Goal: Task Accomplishment & Management: Use online tool/utility

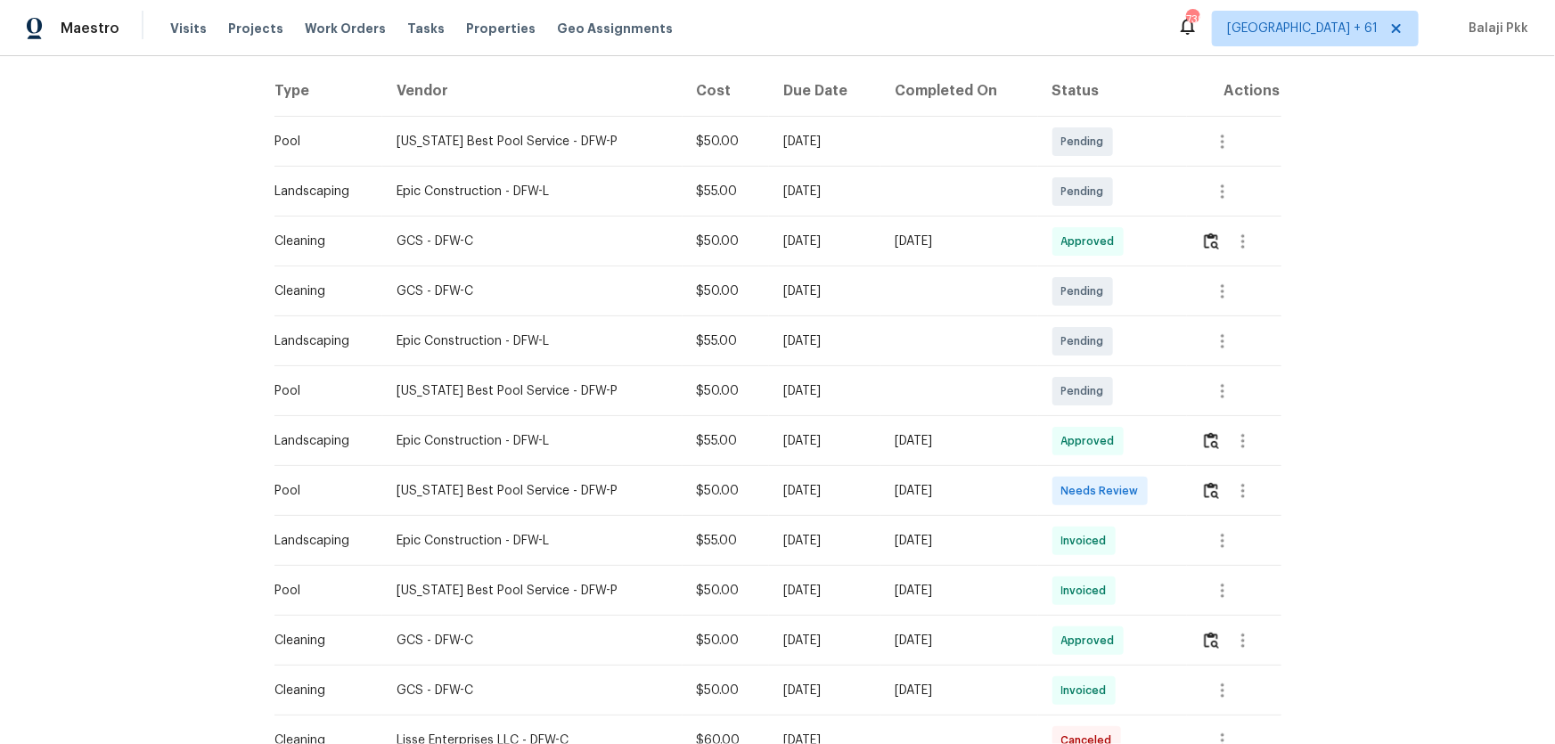
scroll to position [323, 0]
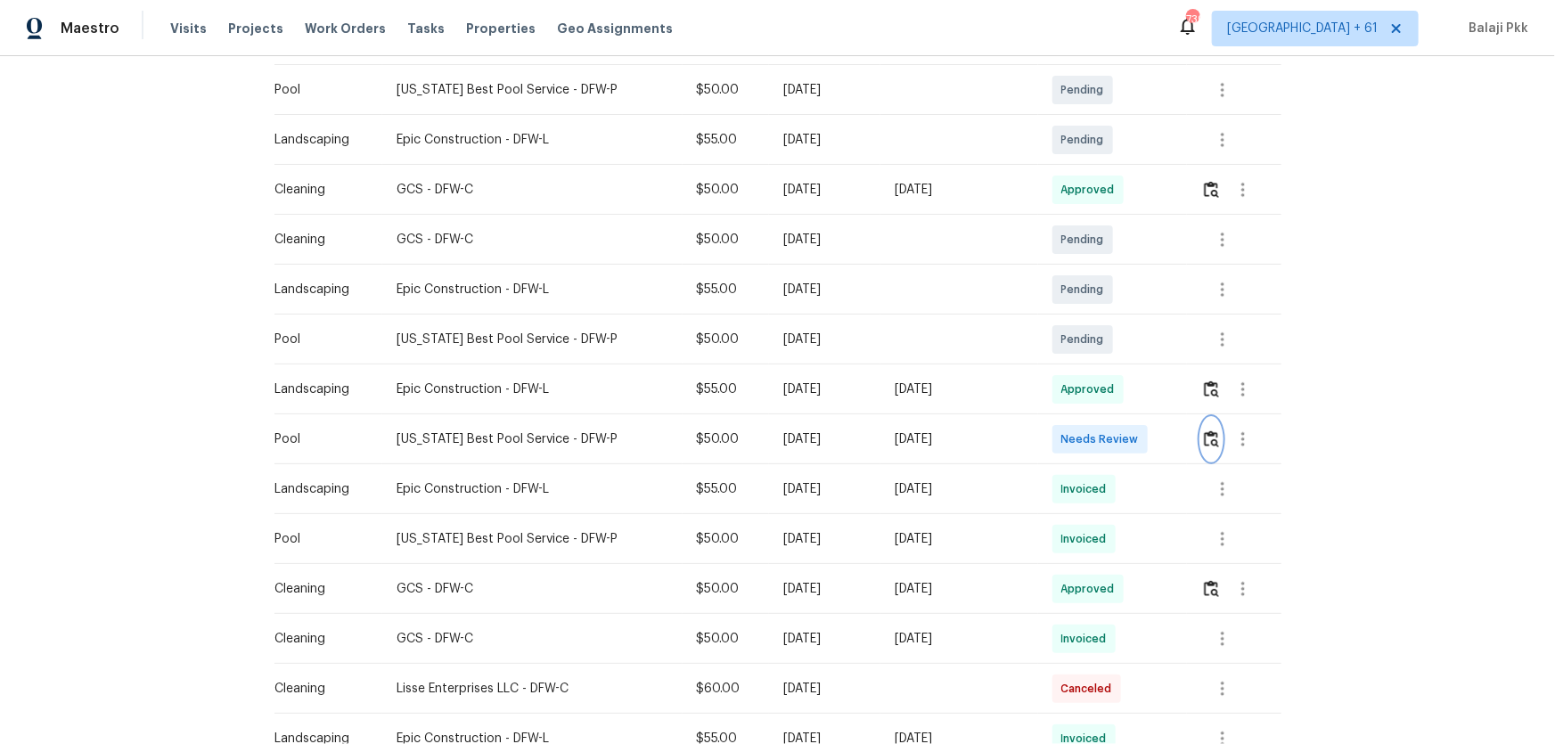
click at [1207, 436] on img "button" at bounding box center [1211, 438] width 15 height 17
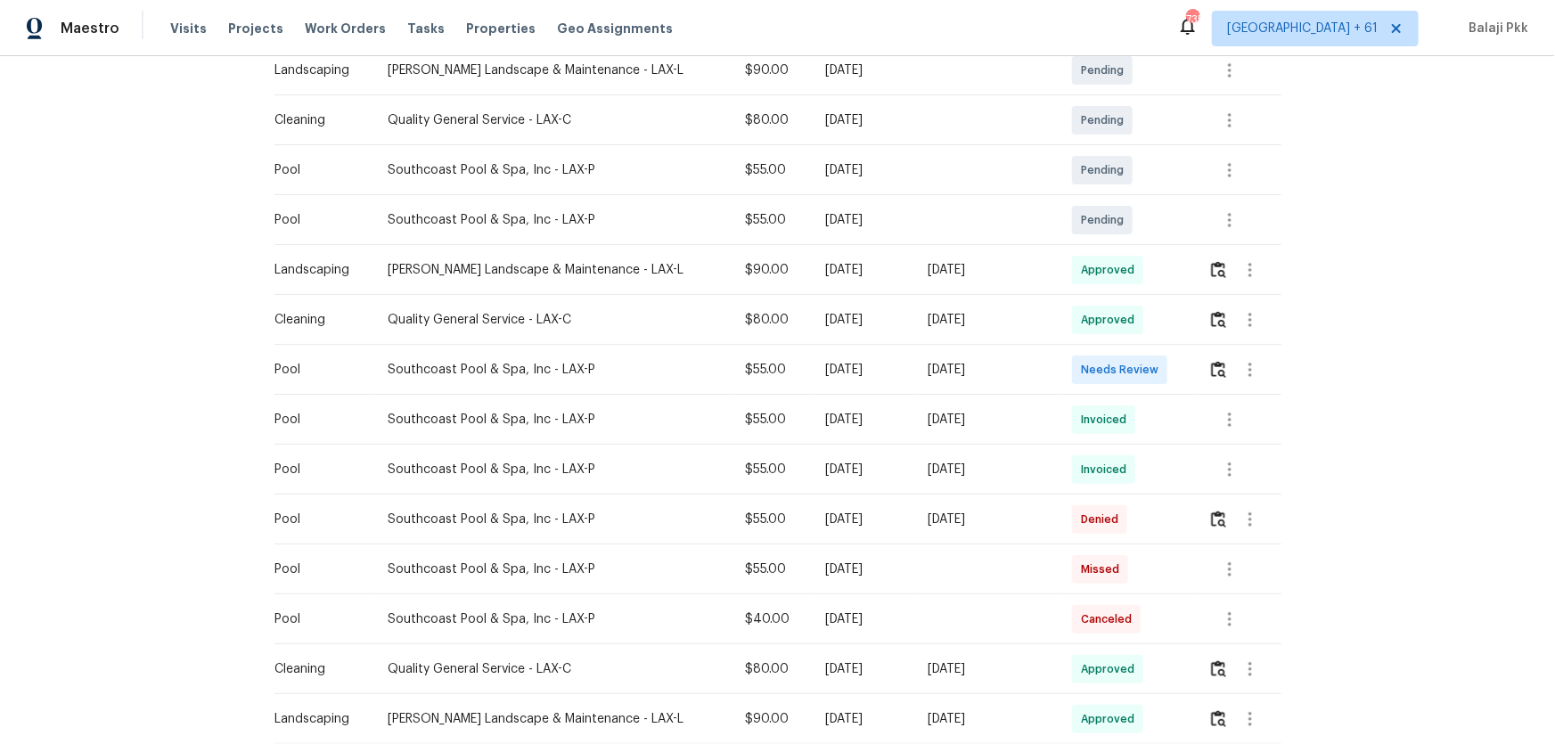
scroll to position [486, 0]
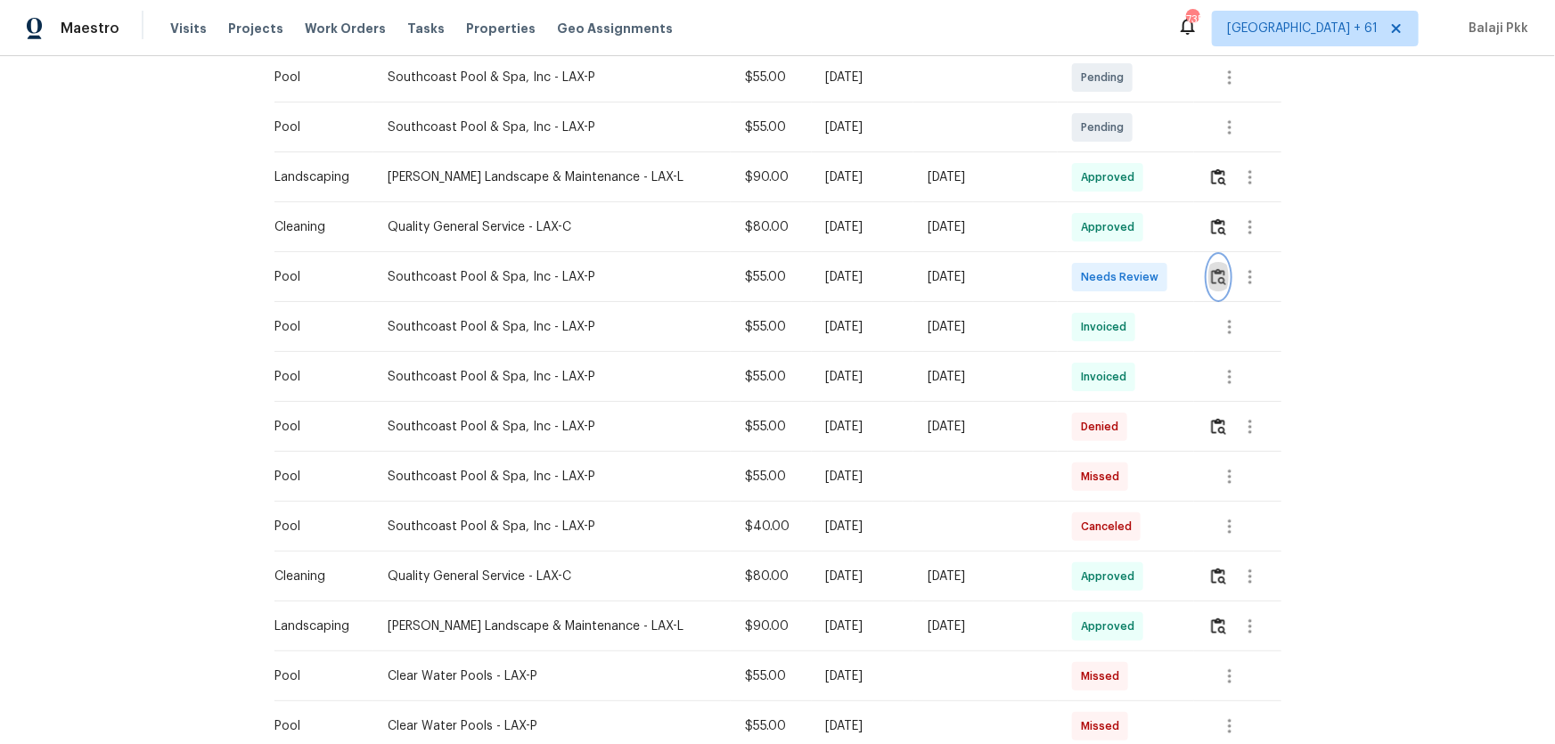
click at [1106, 278] on button "button" at bounding box center [1218, 277] width 20 height 43
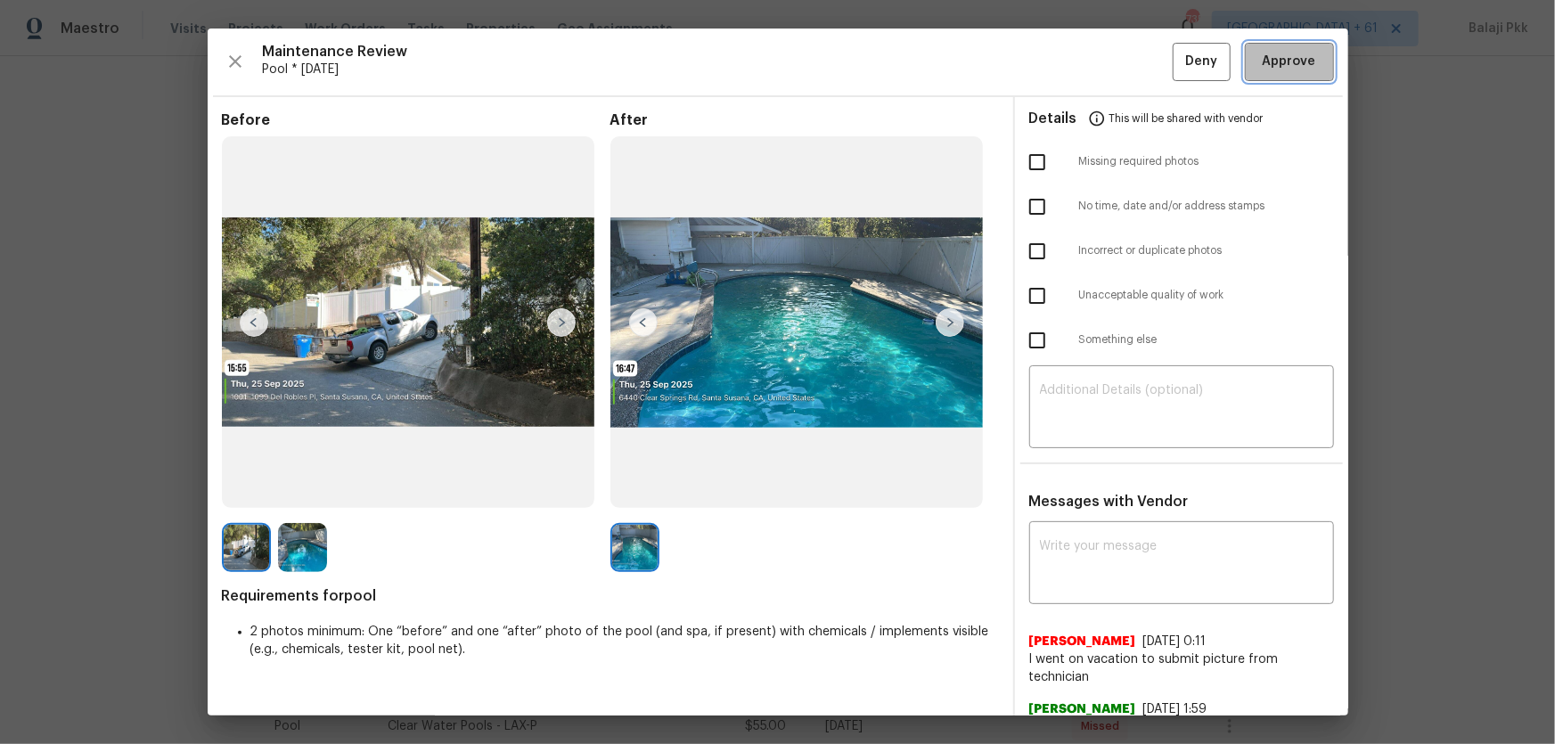
click at [1106, 57] on span "Approve" at bounding box center [1289, 62] width 53 height 22
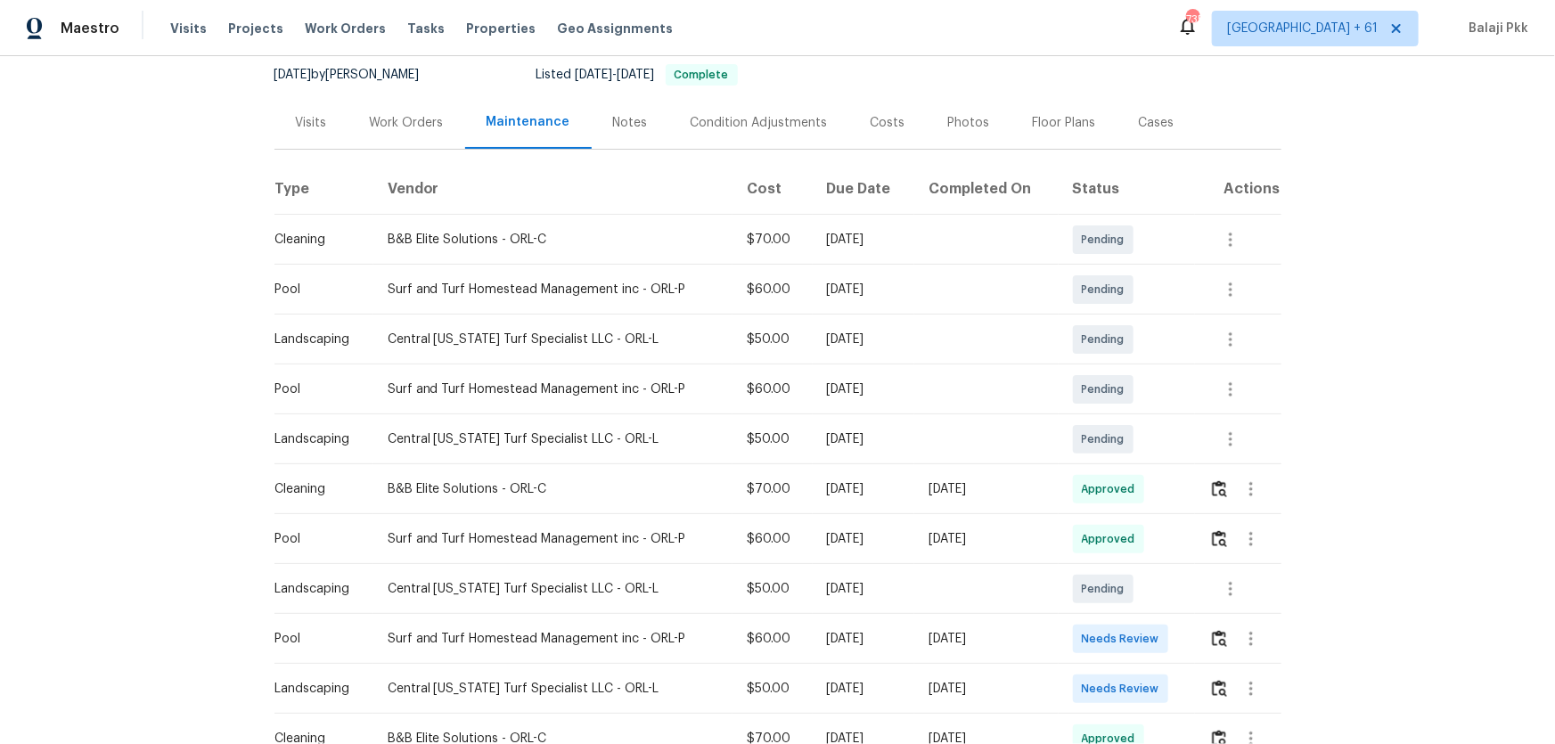
scroll to position [323, 0]
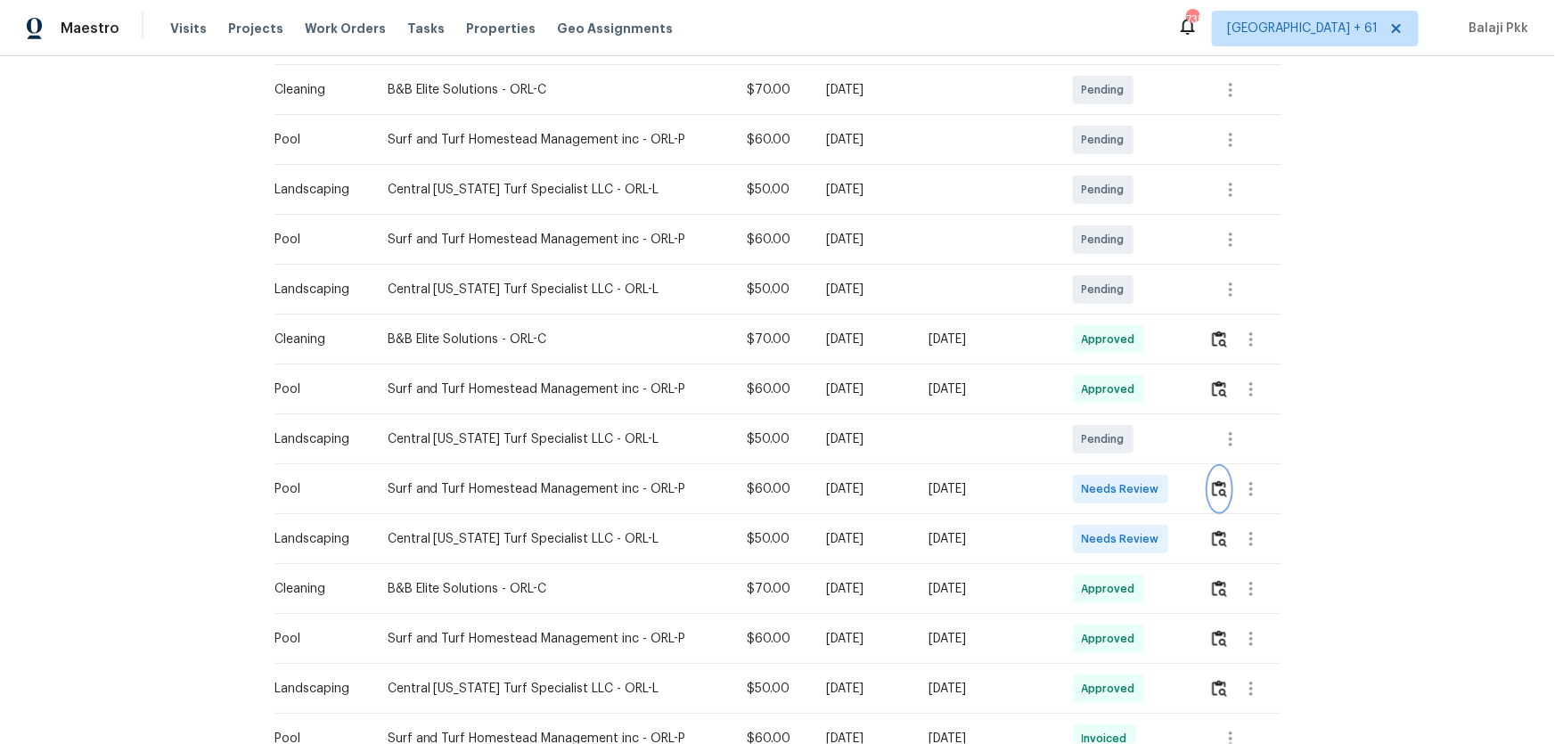
click at [1106, 491] on button "button" at bounding box center [1219, 489] width 20 height 43
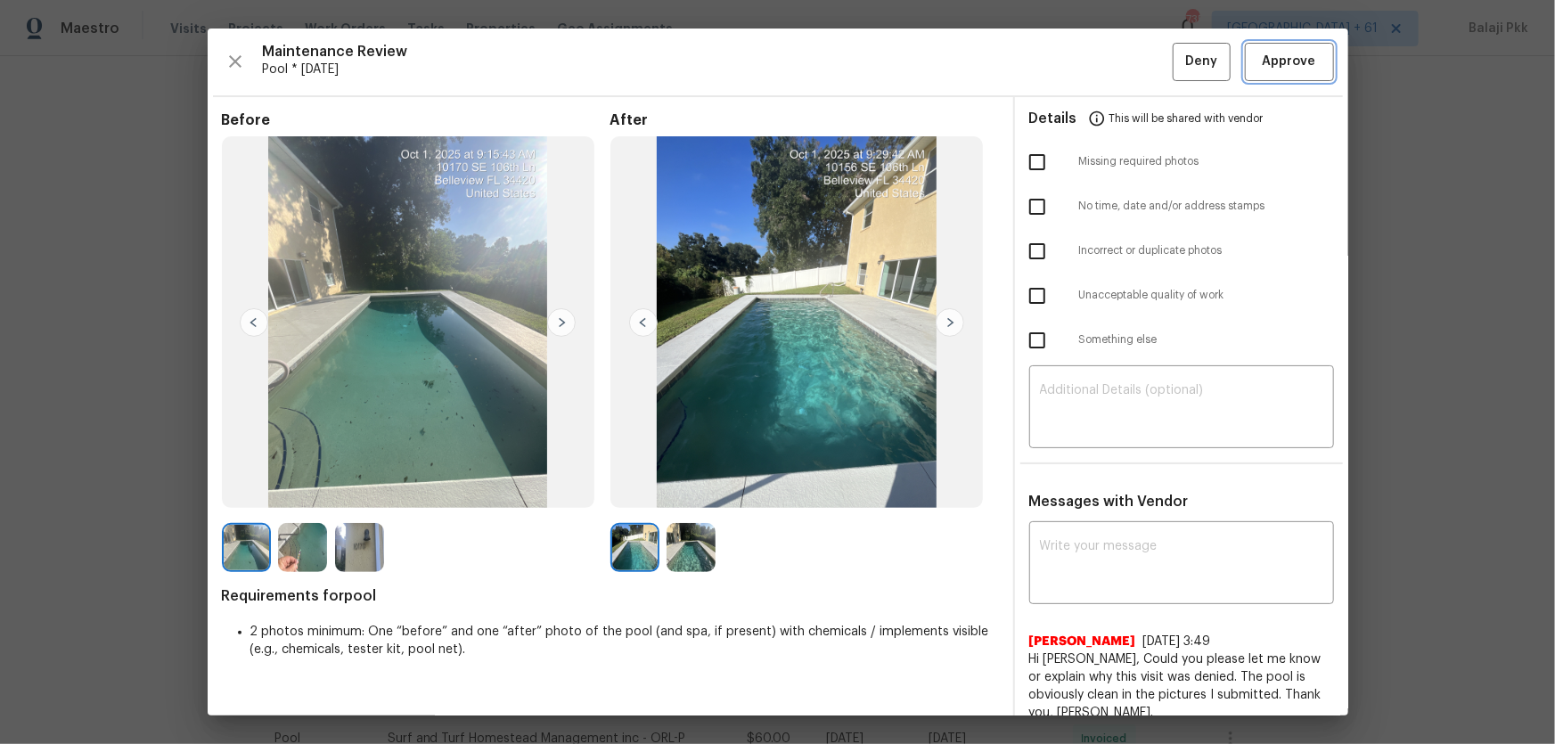
click at [1106, 66] on span "Approve" at bounding box center [1289, 62] width 53 height 22
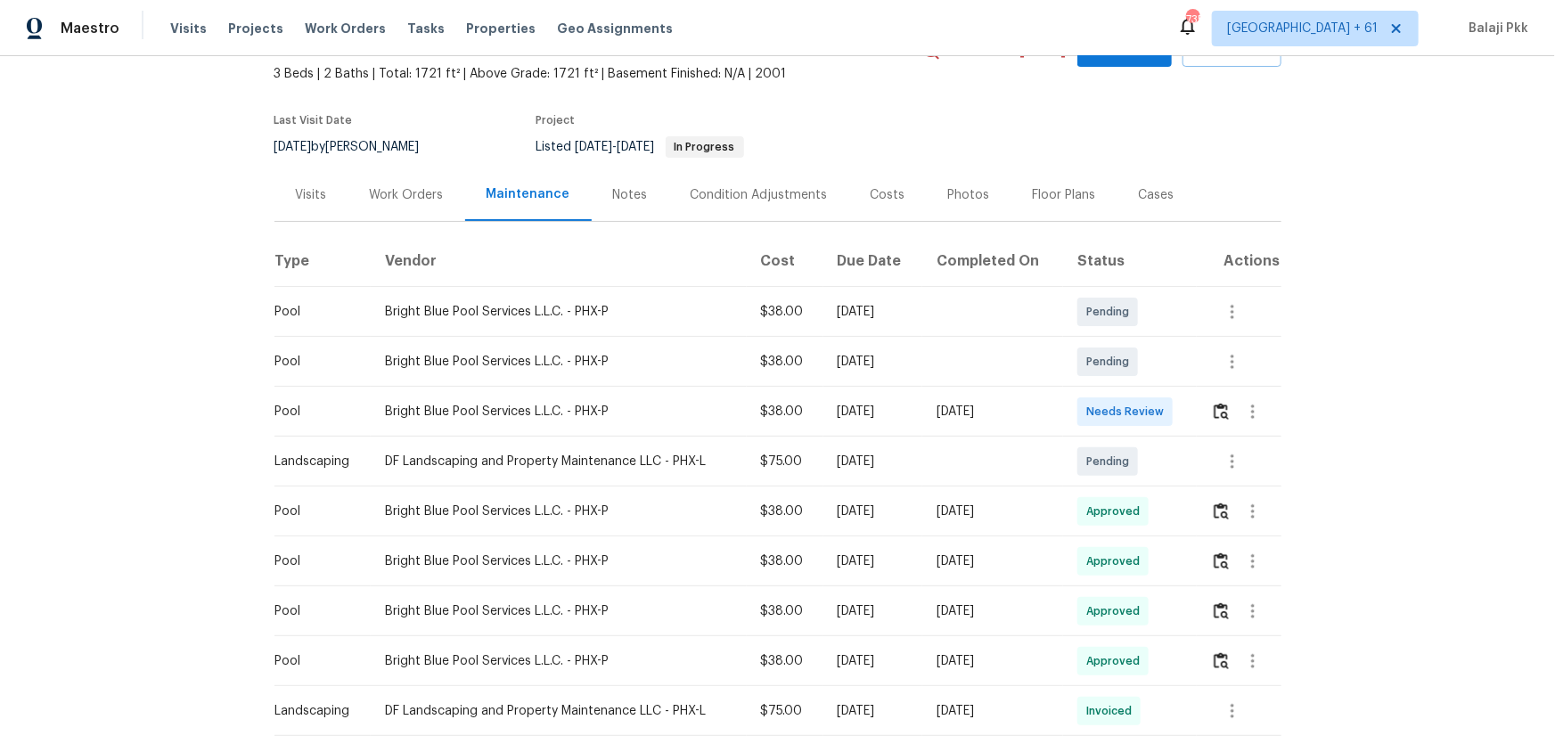
scroll to position [80, 0]
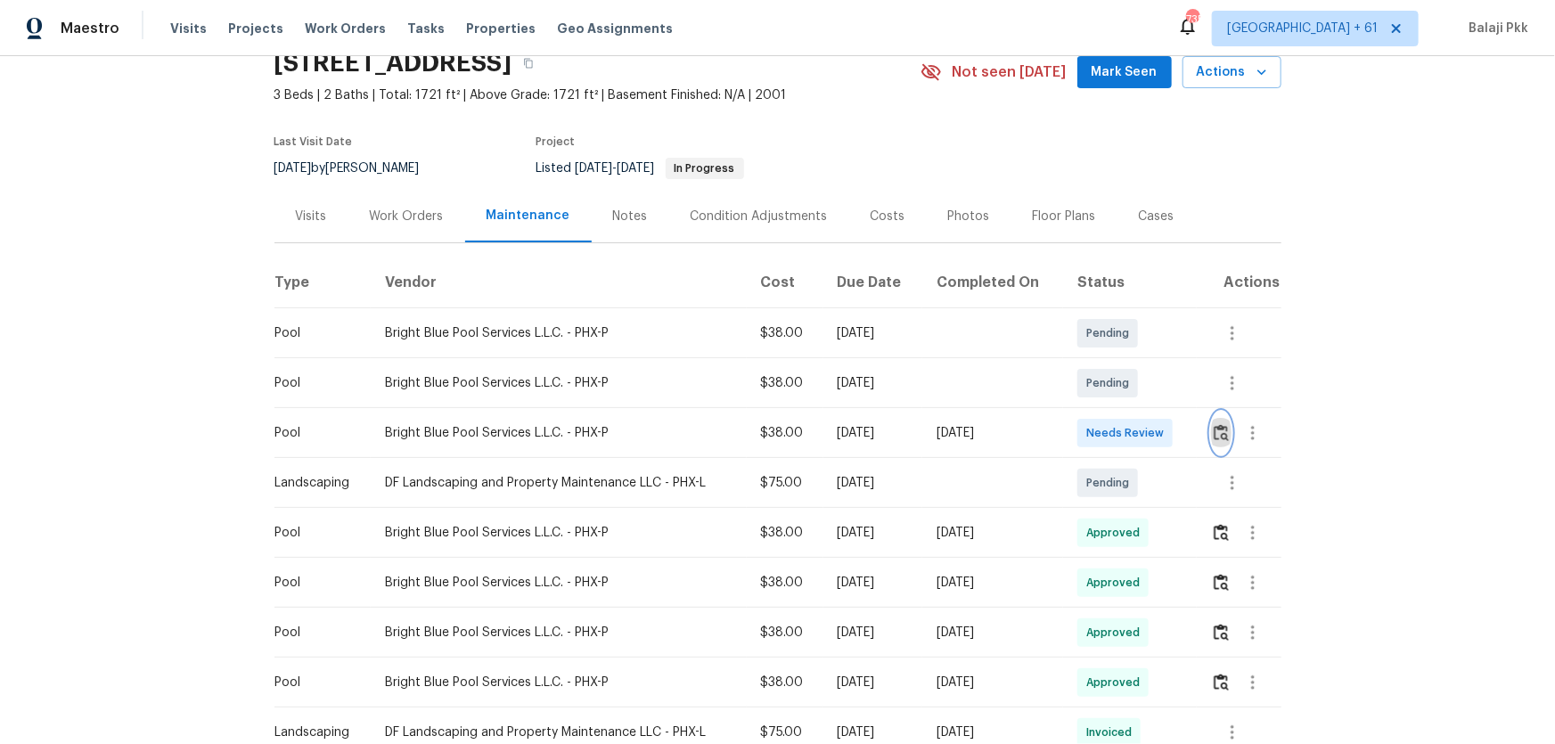
click at [1106, 434] on img "button" at bounding box center [1221, 432] width 15 height 17
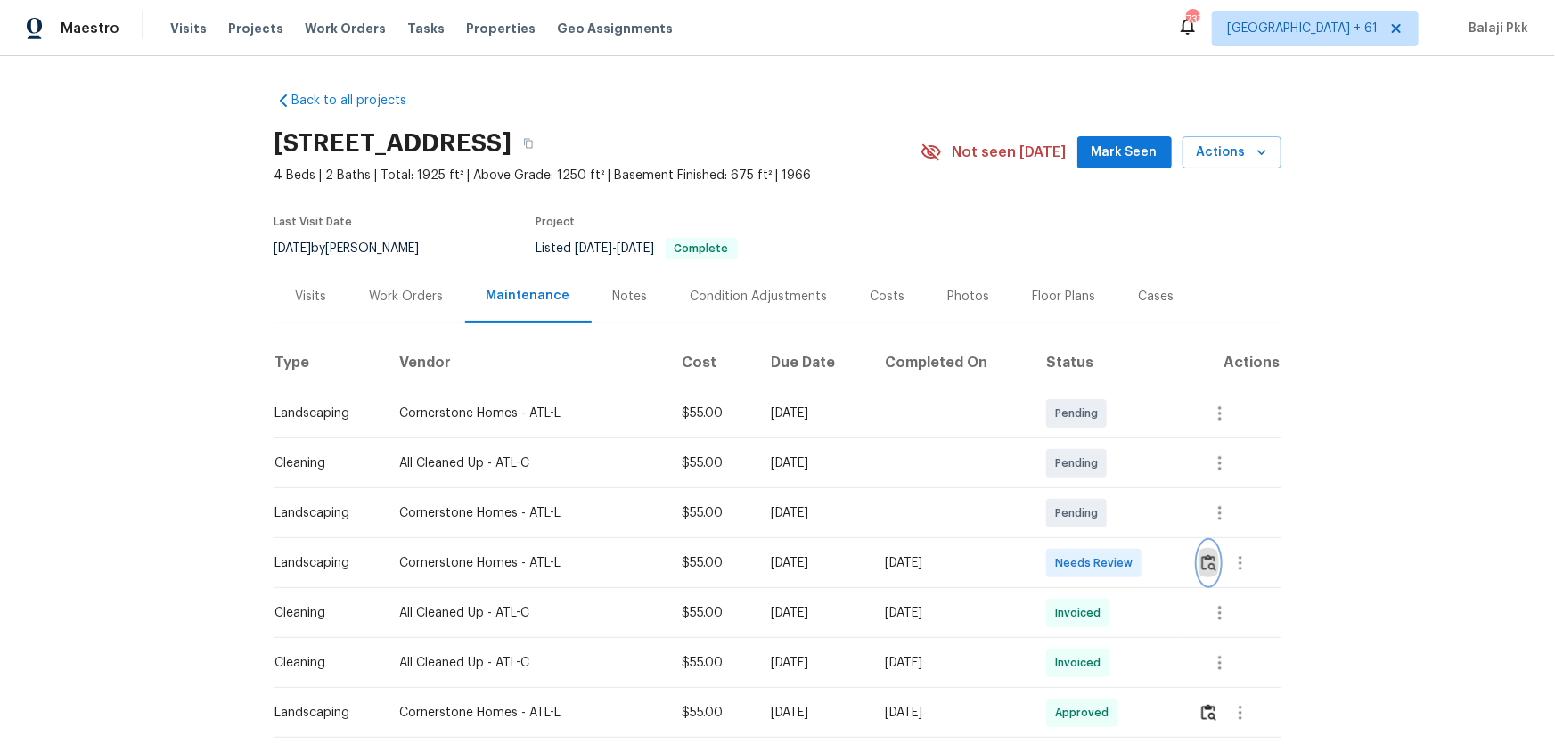
click at [1106, 491] on img "button" at bounding box center [1208, 562] width 15 height 17
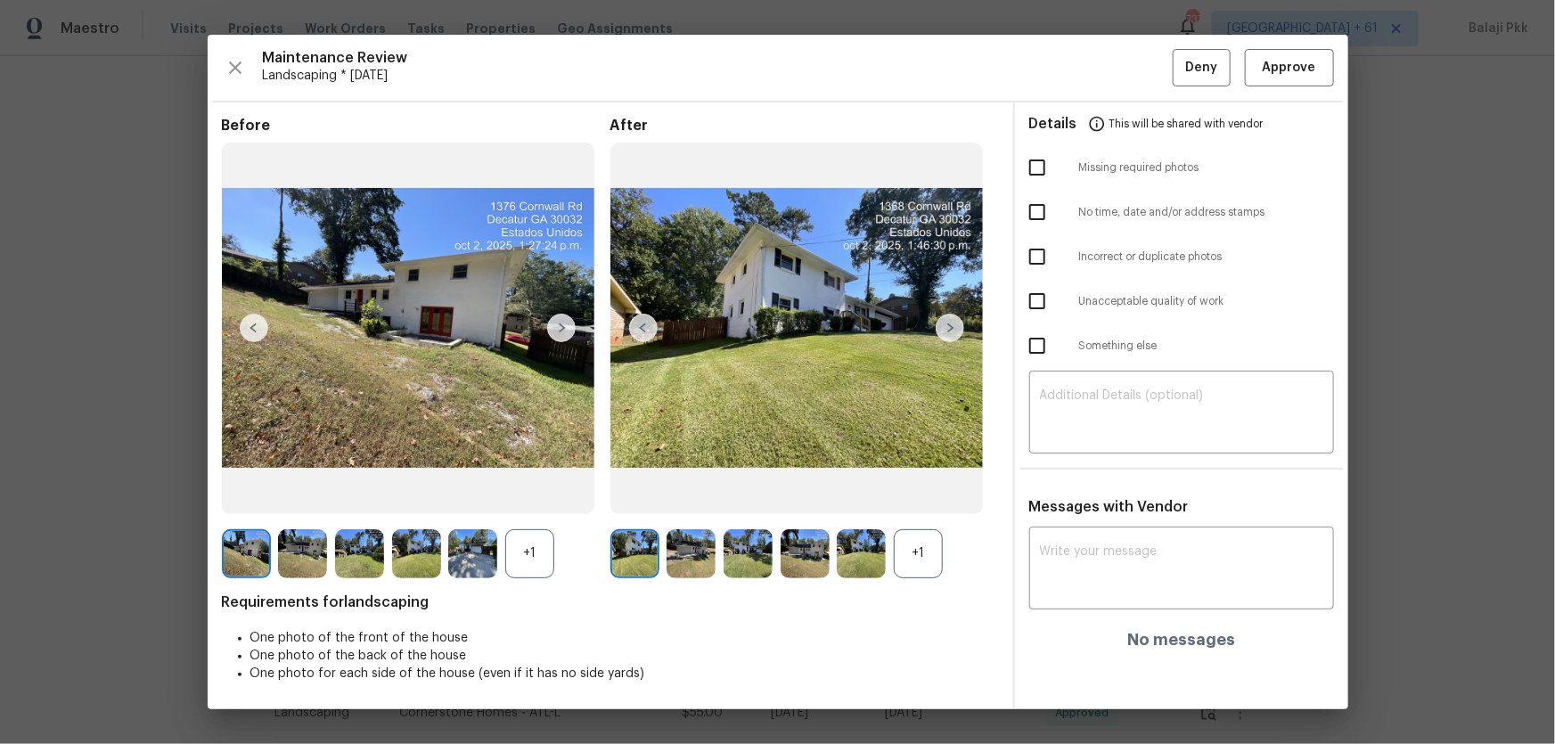
click at [916, 491] on div "+1" at bounding box center [918, 553] width 49 height 49
drag, startPoint x: 534, startPoint y: 552, endPoint x: 537, endPoint y: 396, distance: 156.0
click at [535, 491] on div "+1" at bounding box center [529, 553] width 49 height 49
click at [1106, 63] on span "Approve" at bounding box center [1289, 68] width 53 height 22
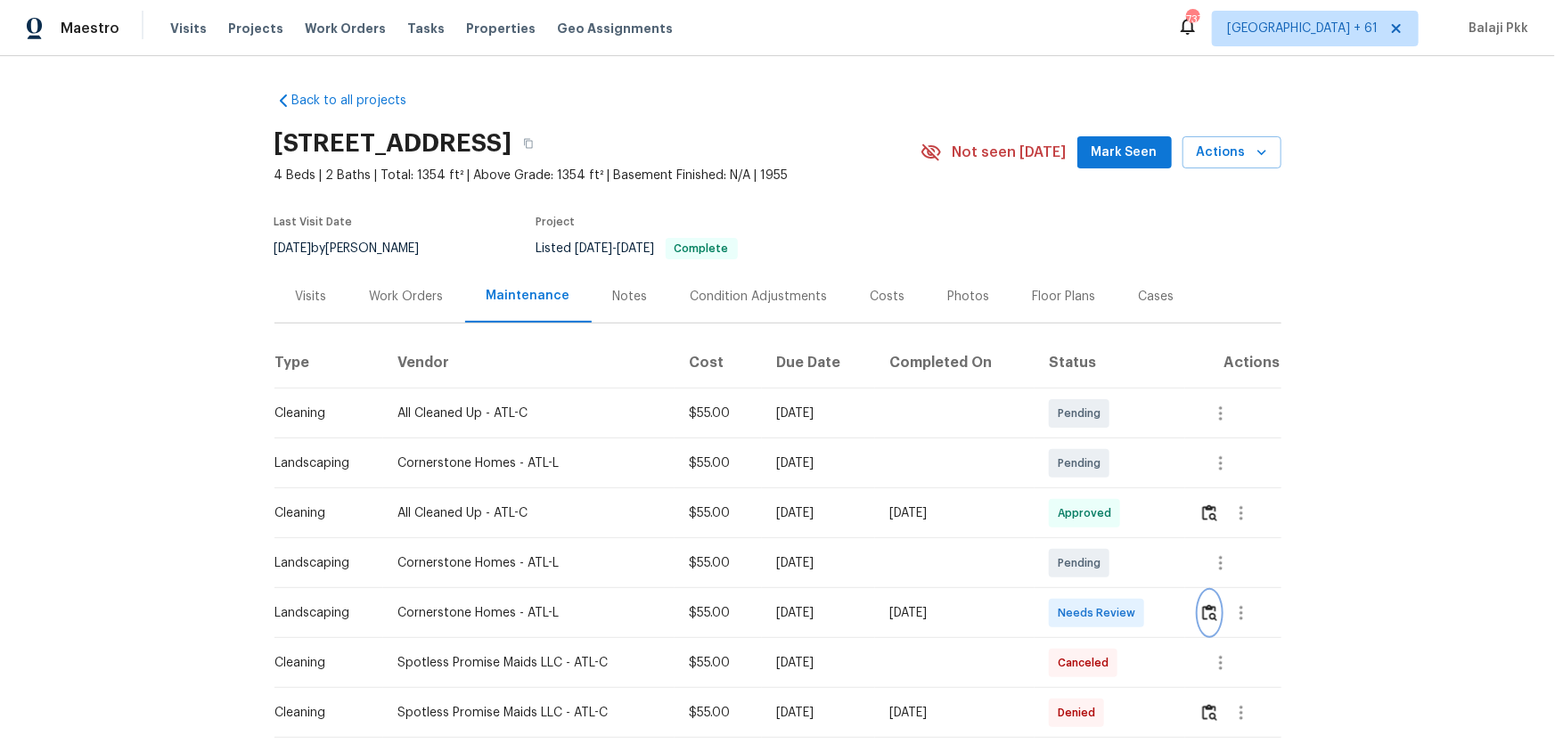
click at [1106, 491] on img "button" at bounding box center [1209, 612] width 15 height 17
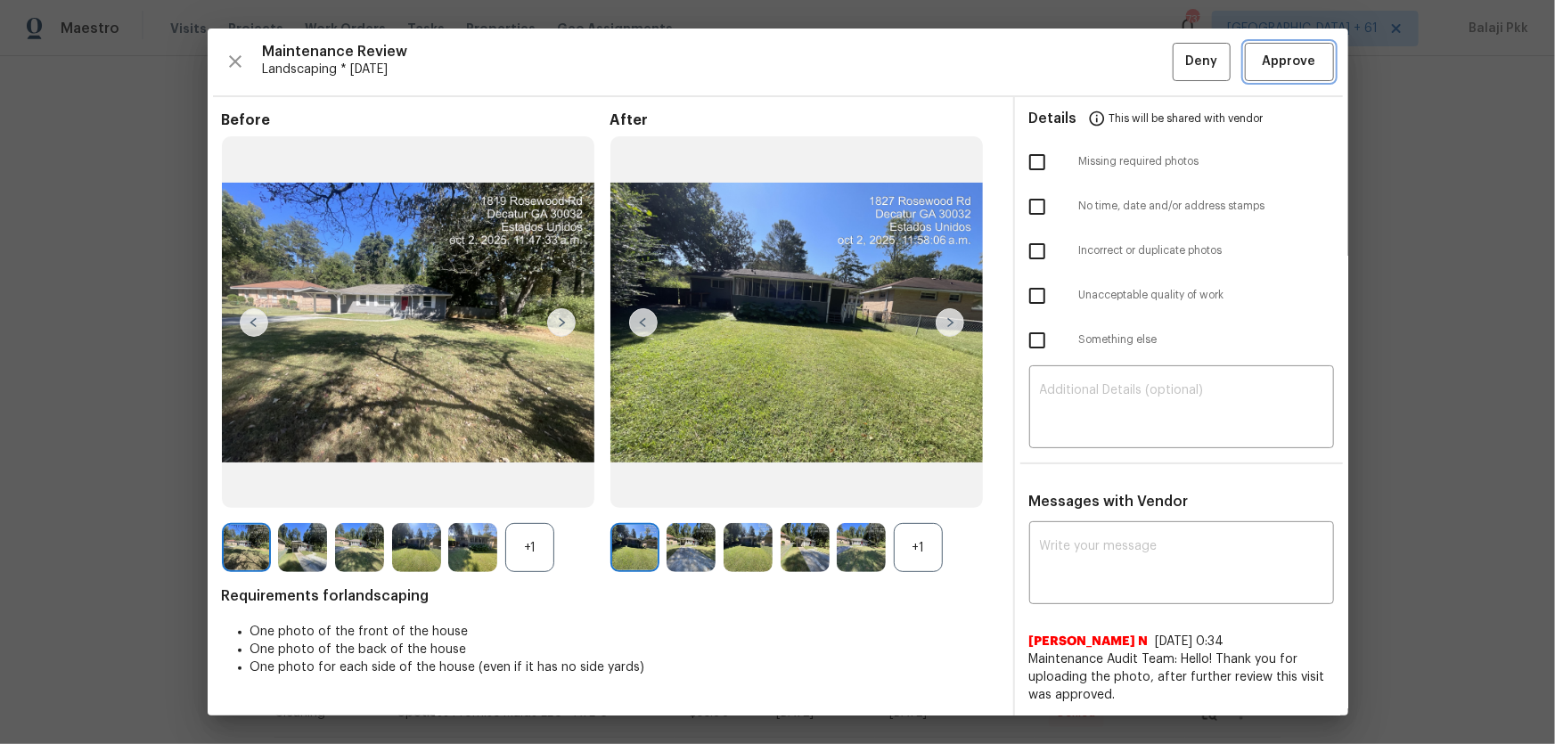
click at [1106, 54] on span "Approve" at bounding box center [1289, 62] width 53 height 22
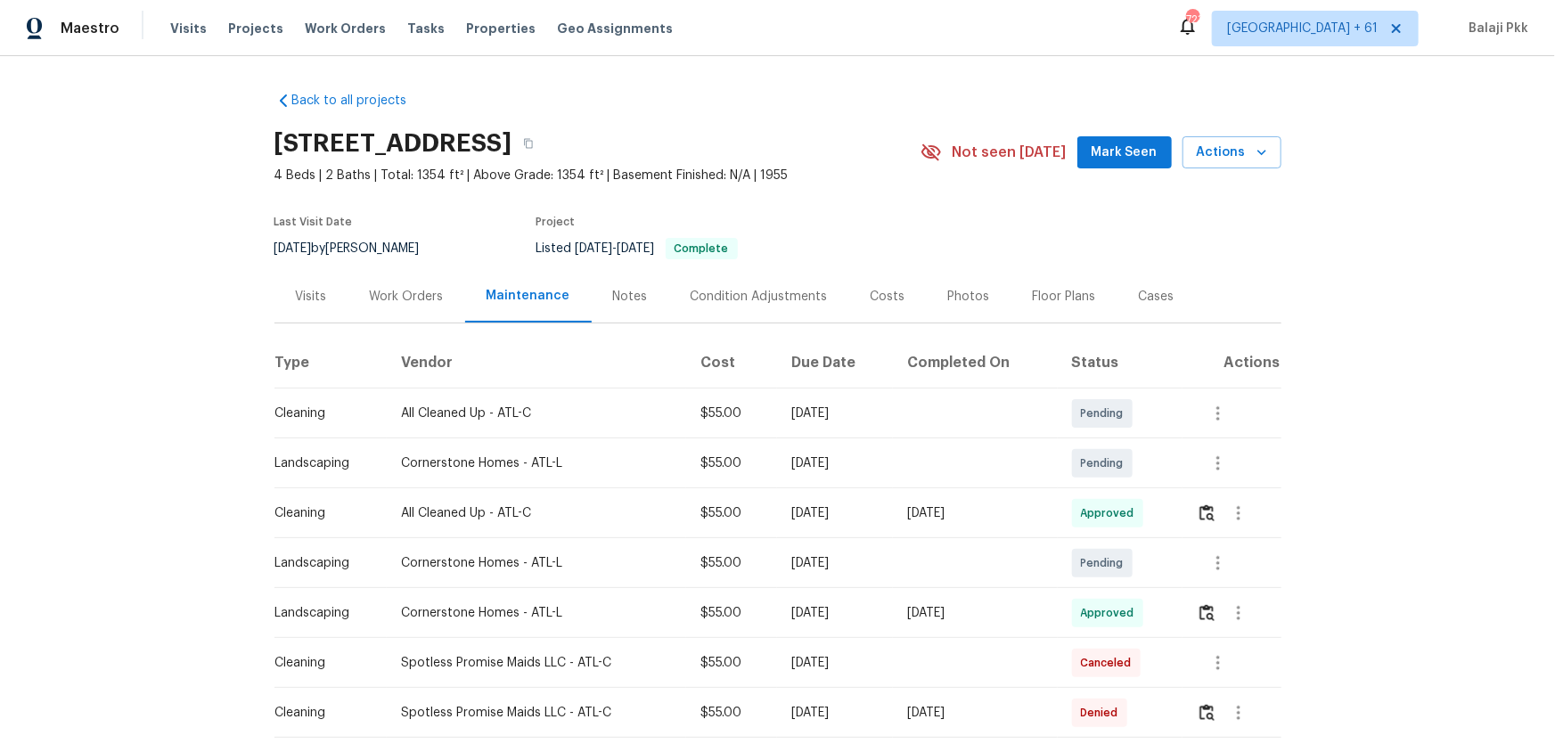
click at [1106, 326] on div "Back to all projects 1819 Rosewood Rd, Decatur, GA 30032 4 Beds | 2 Baths | Tot…" at bounding box center [777, 400] width 1555 height 688
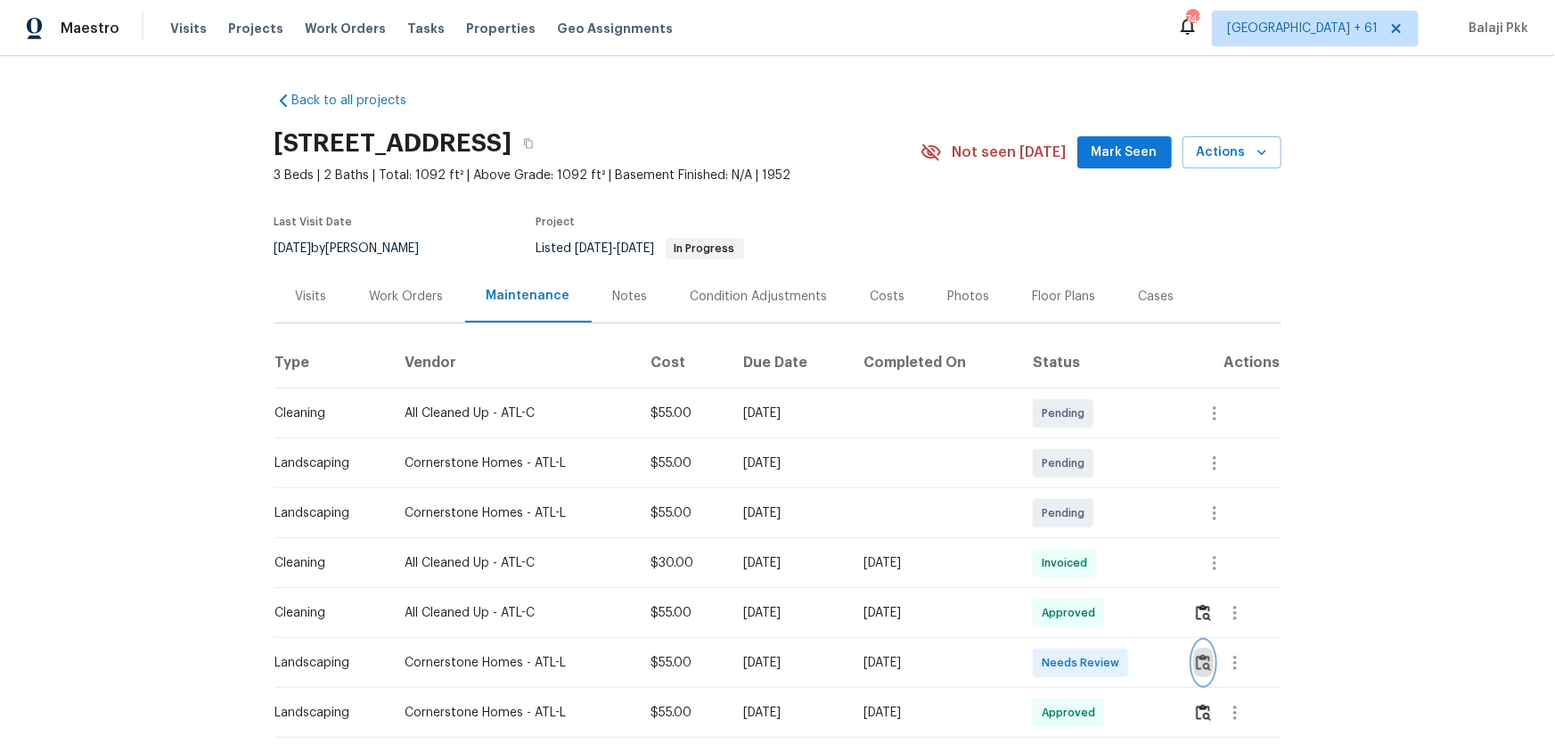
click at [1106, 491] on img "button" at bounding box center [1203, 662] width 15 height 17
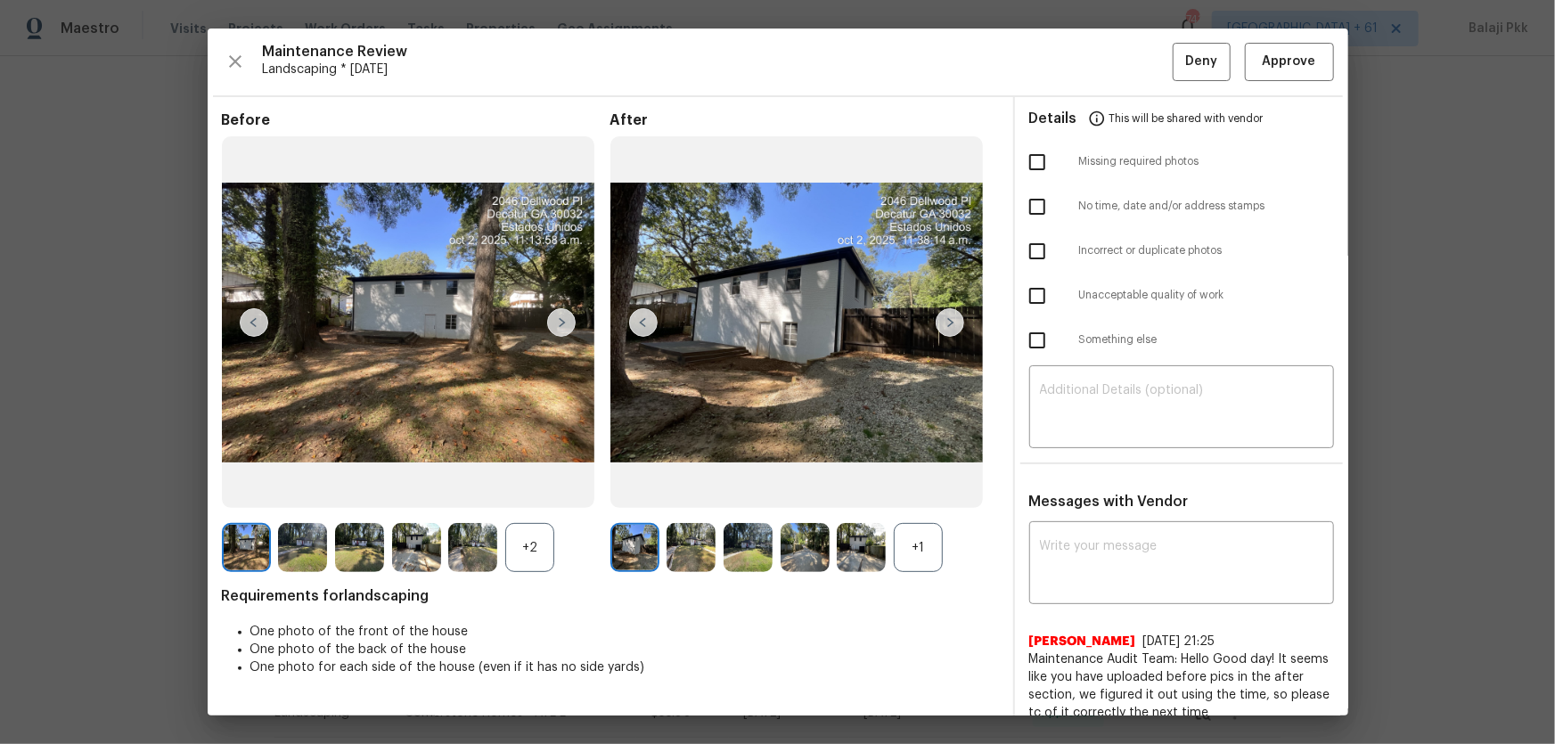
click at [922, 491] on div "+1" at bounding box center [918, 547] width 49 height 49
click at [552, 491] on div "+2" at bounding box center [529, 547] width 49 height 49
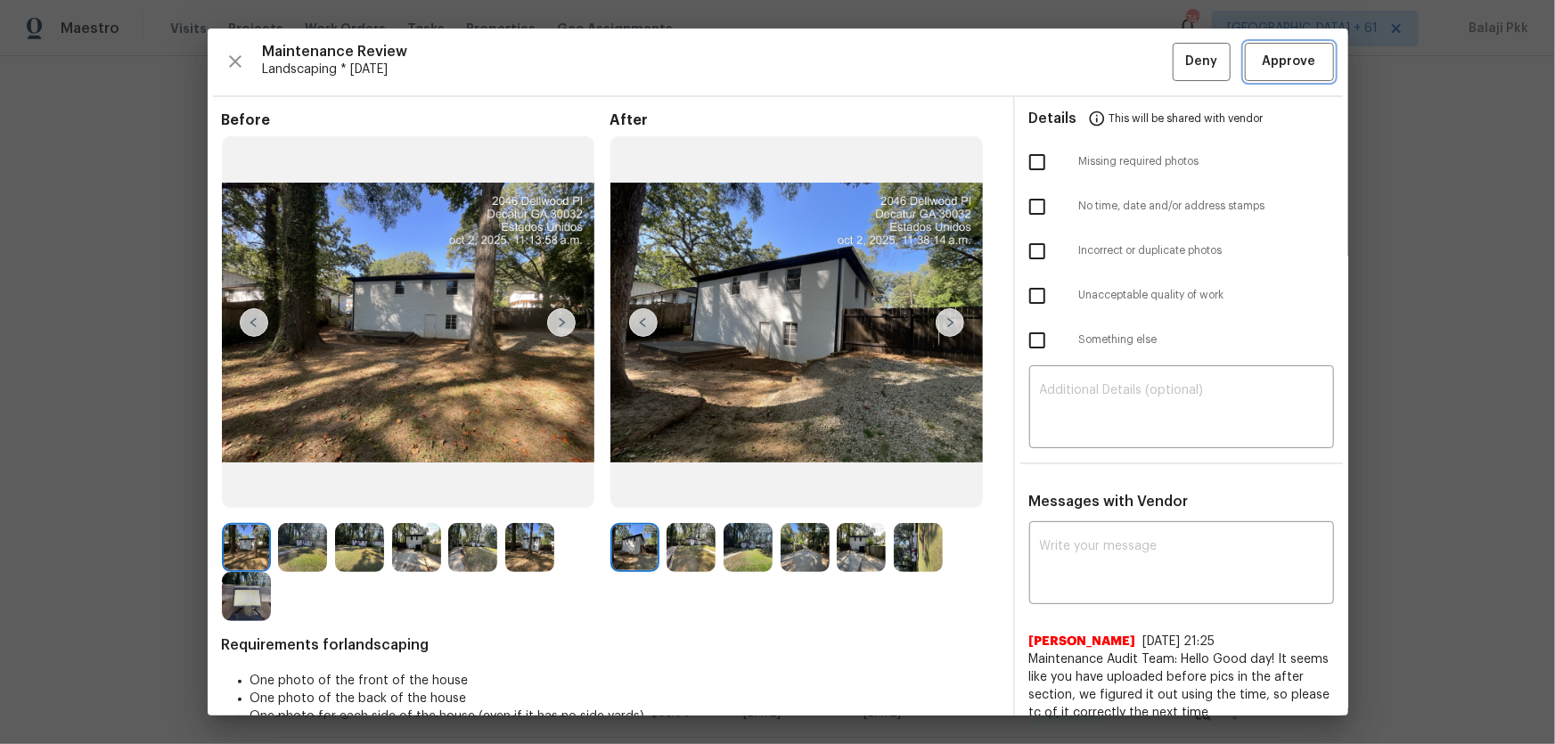
drag, startPoint x: 1294, startPoint y: 55, endPoint x: 1265, endPoint y: 48, distance: 29.4
click at [1106, 56] on span "Approve" at bounding box center [1289, 62] width 53 height 22
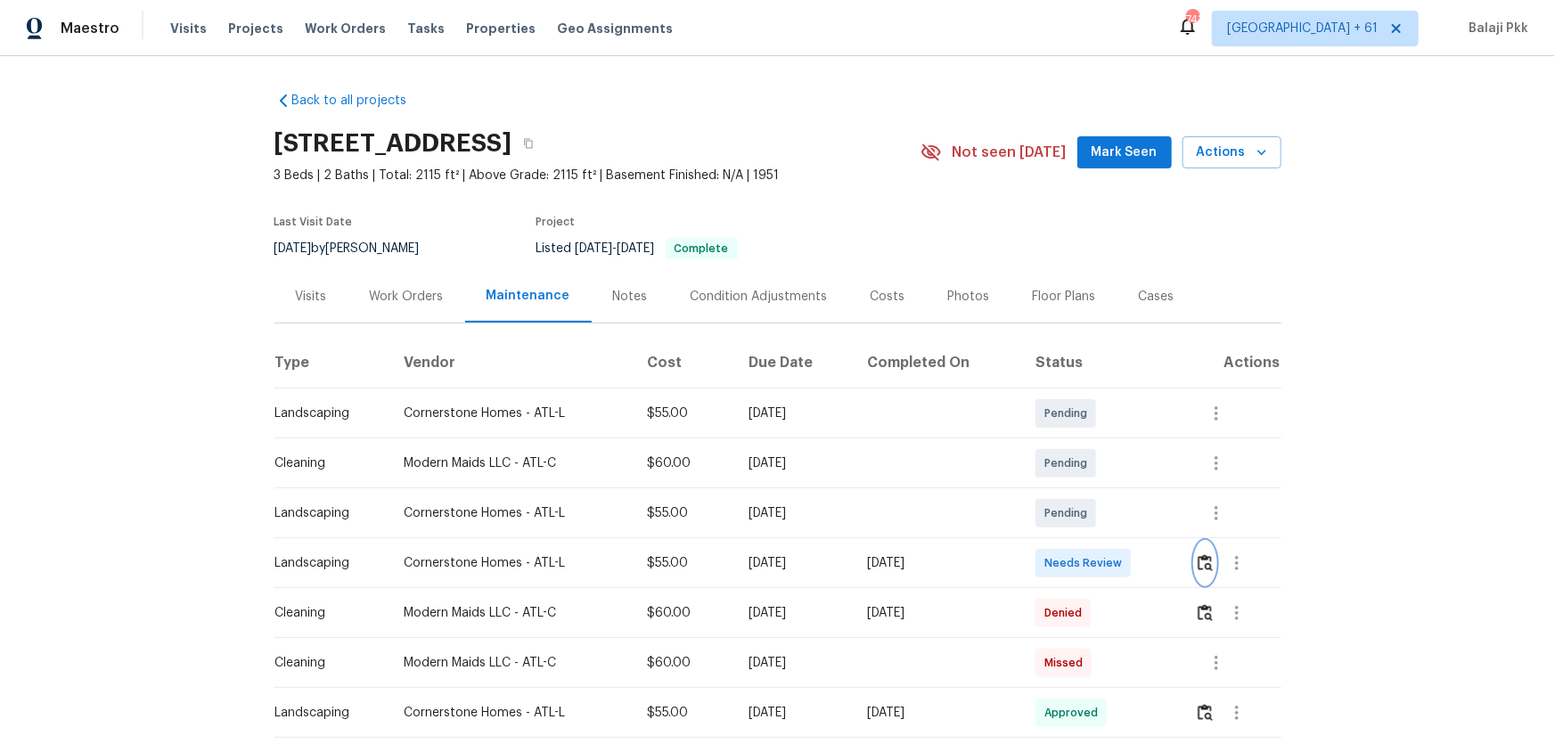
click at [1106, 491] on img "button" at bounding box center [1205, 562] width 15 height 17
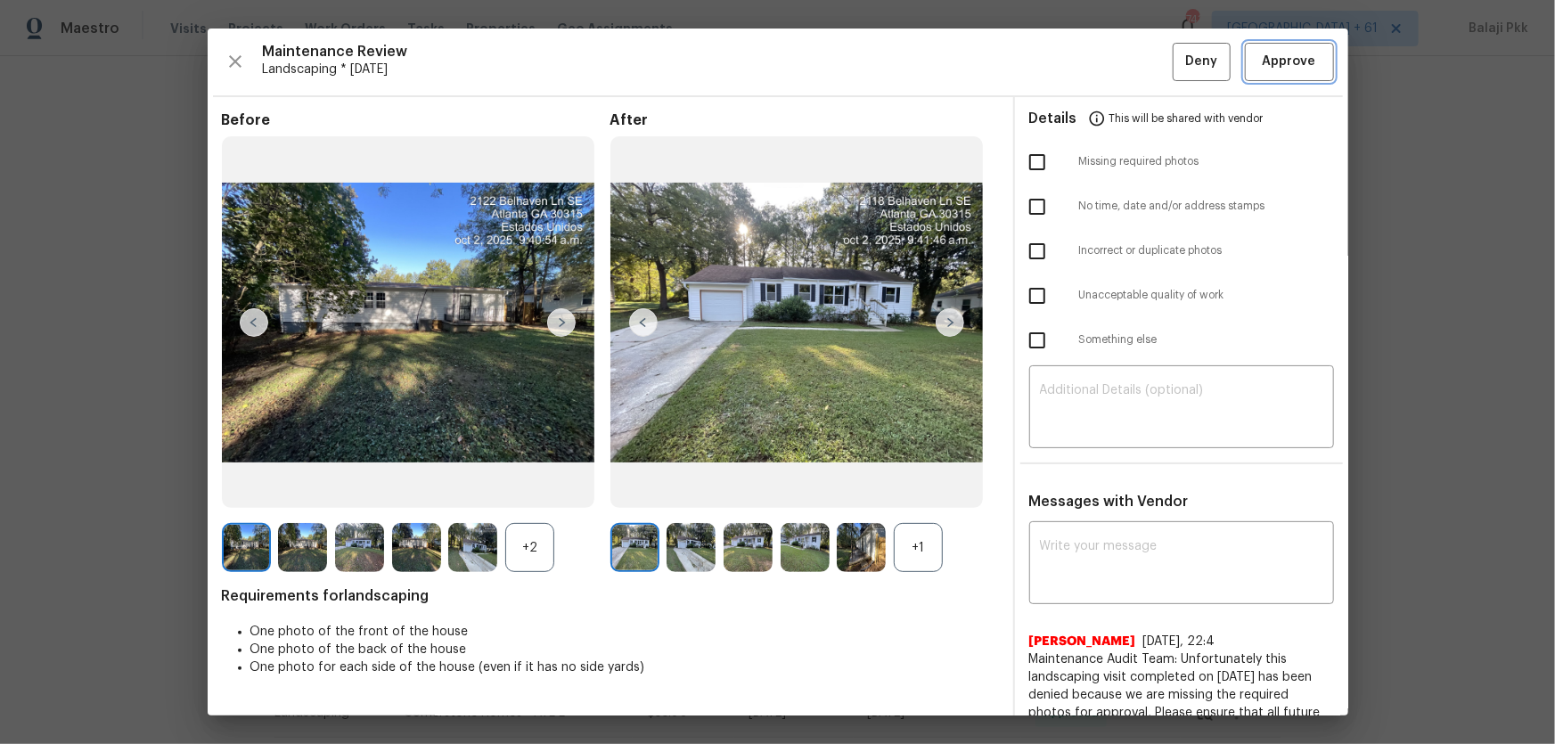
click at [1106, 62] on span "Approve" at bounding box center [1289, 62] width 61 height 22
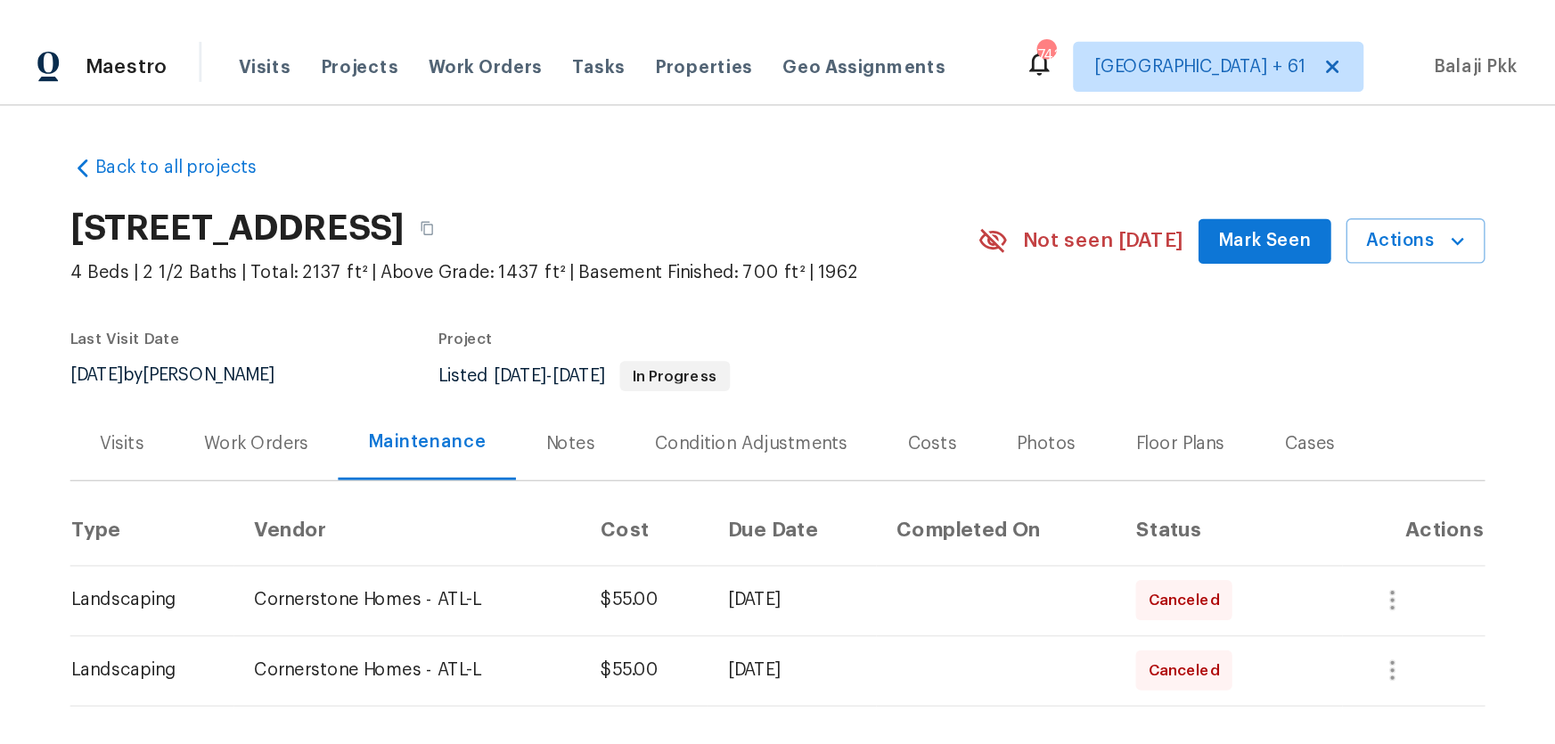
scroll to position [405, 0]
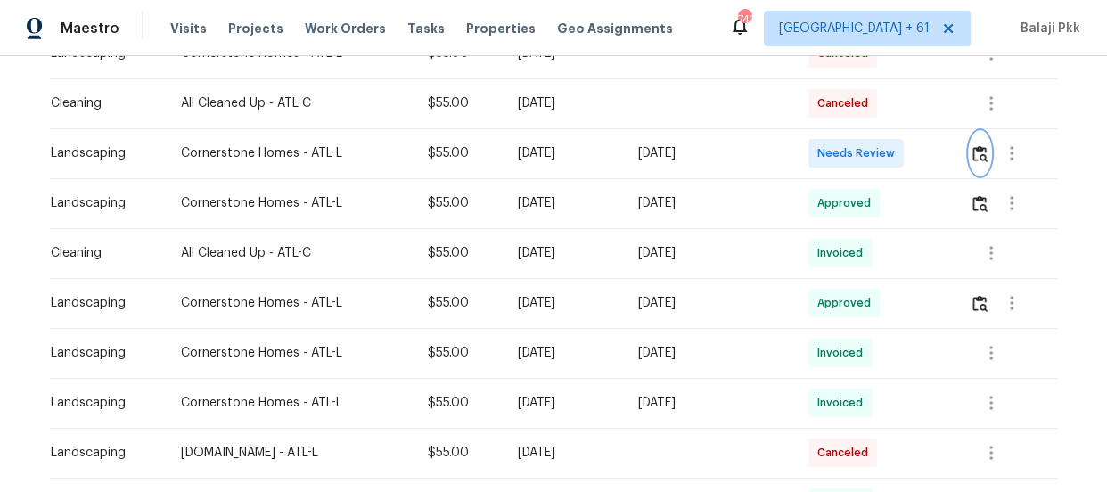
click at [980, 140] on button "button" at bounding box center [979, 153] width 20 height 43
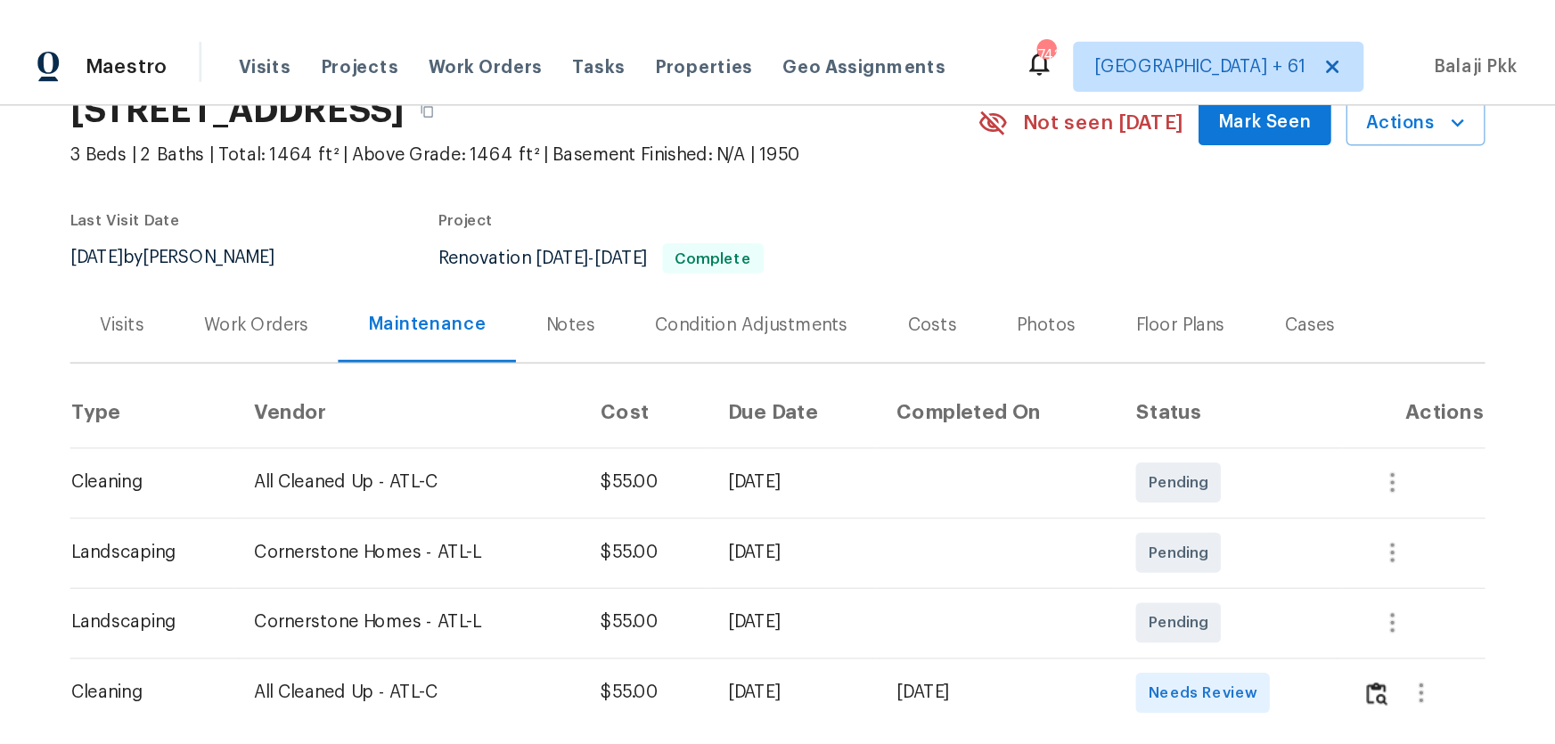
scroll to position [161, 0]
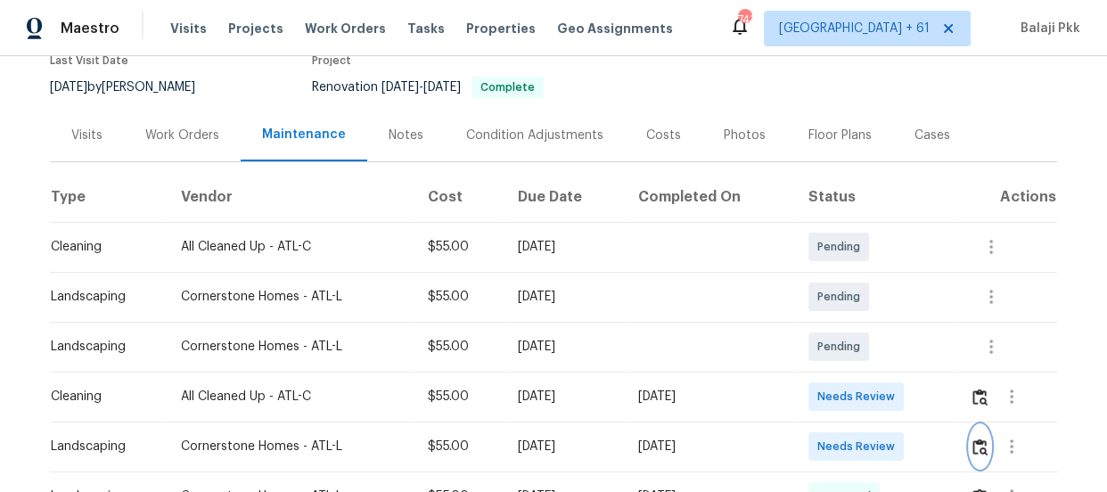
click at [972, 445] on img "button" at bounding box center [979, 446] width 15 height 17
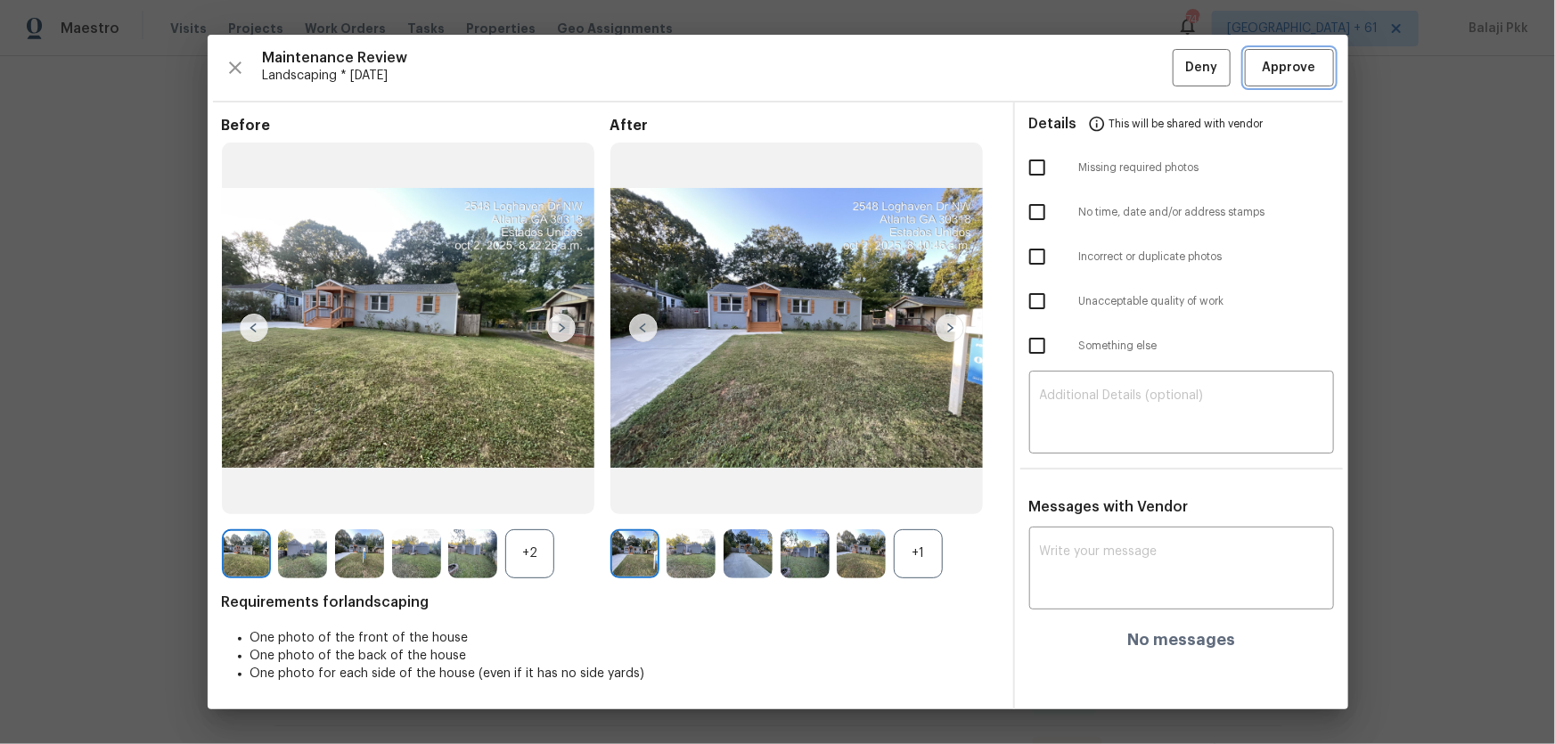
drag, startPoint x: 1306, startPoint y: 68, endPoint x: 1272, endPoint y: 30, distance: 51.1
click at [1106, 69] on span "Approve" at bounding box center [1289, 68] width 53 height 22
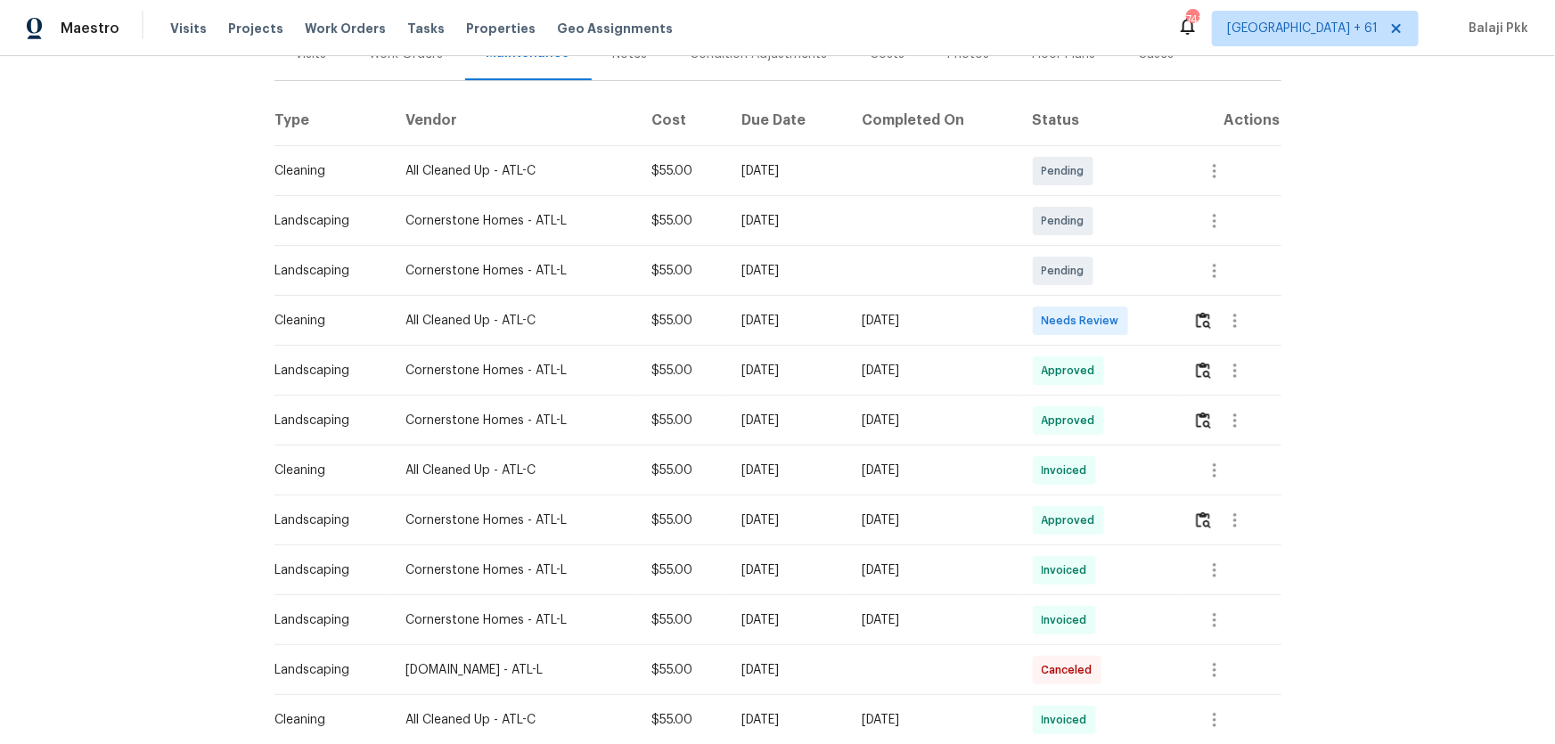
scroll to position [161, 0]
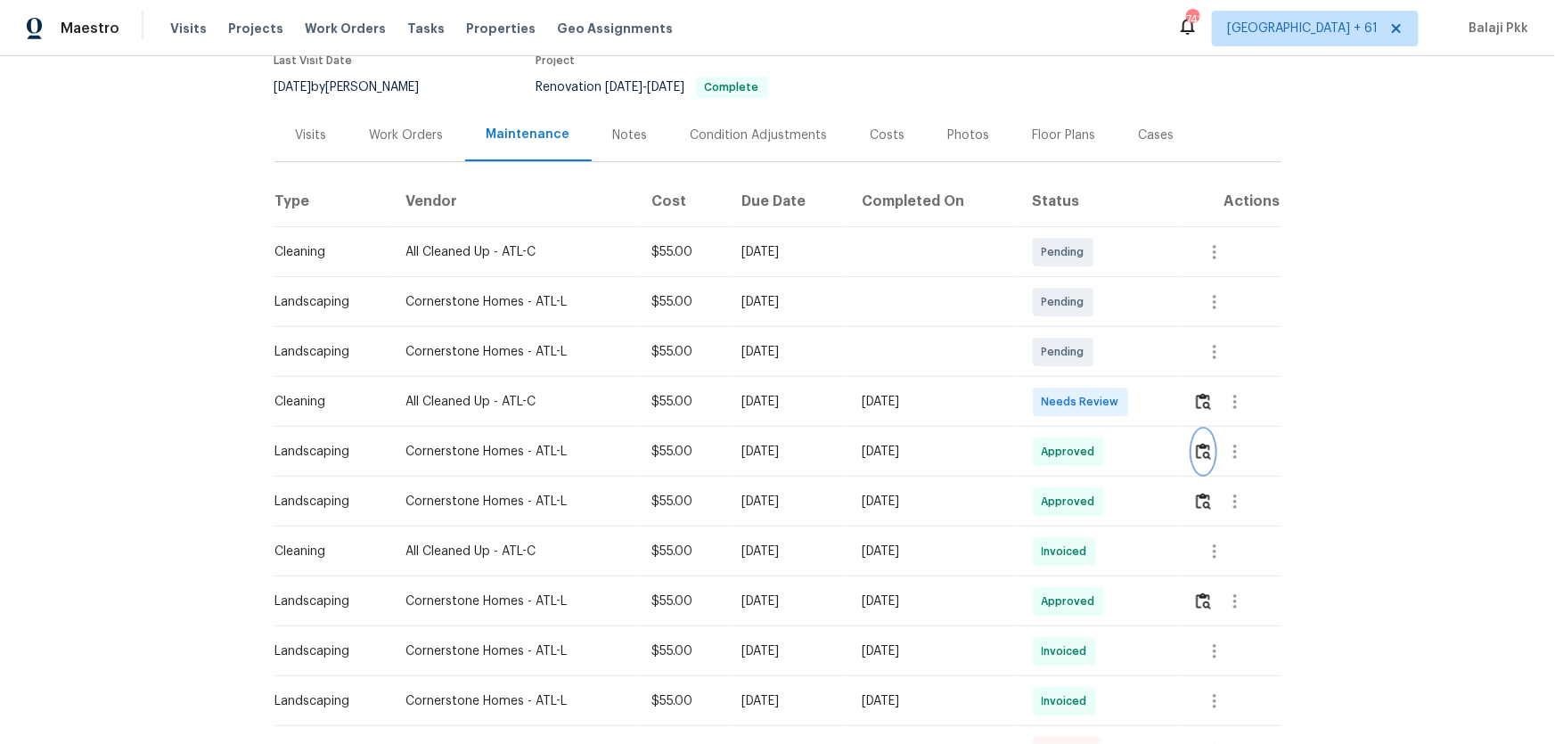
click at [1106, 452] on img "button" at bounding box center [1203, 451] width 15 height 17
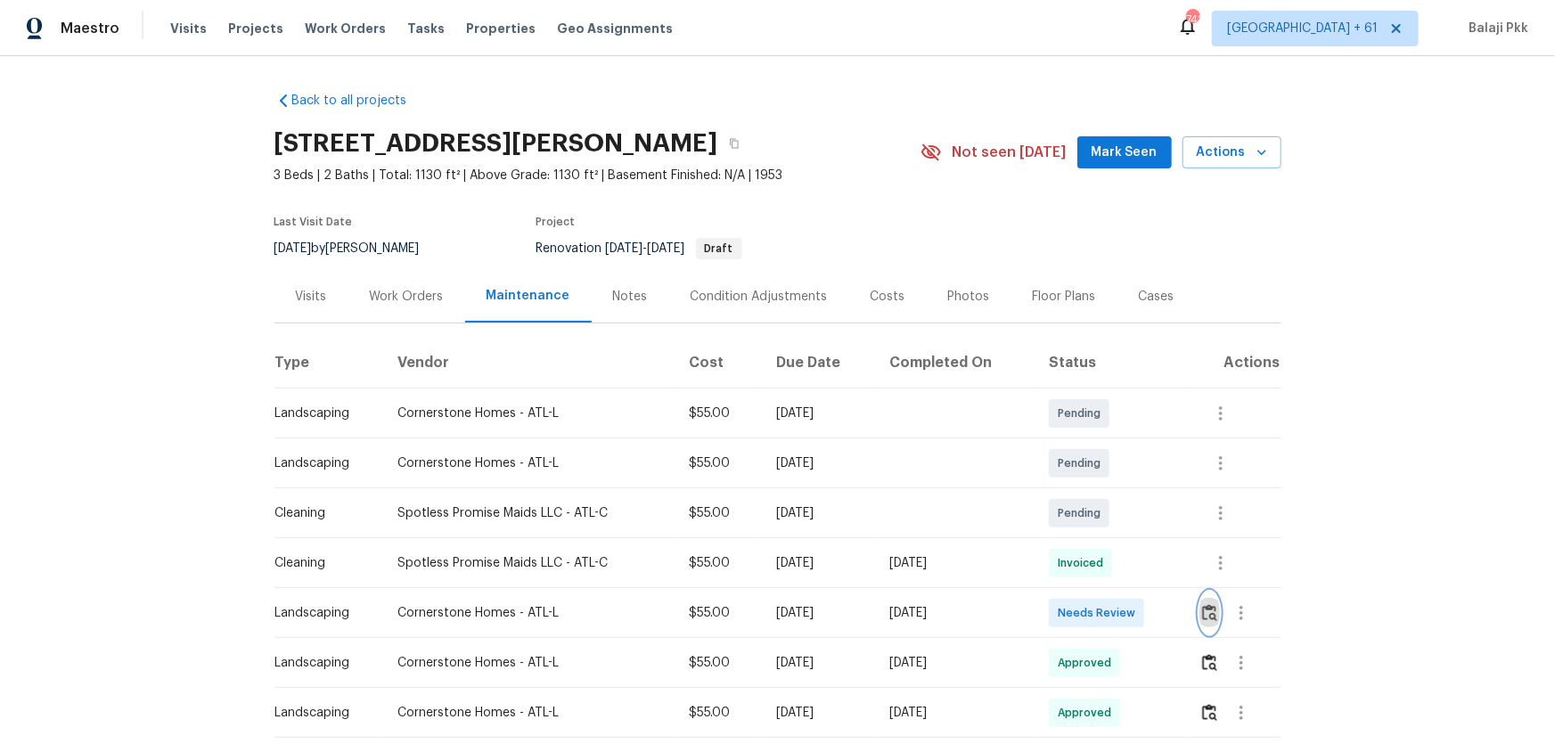
click at [1106, 491] on img "button" at bounding box center [1209, 612] width 15 height 17
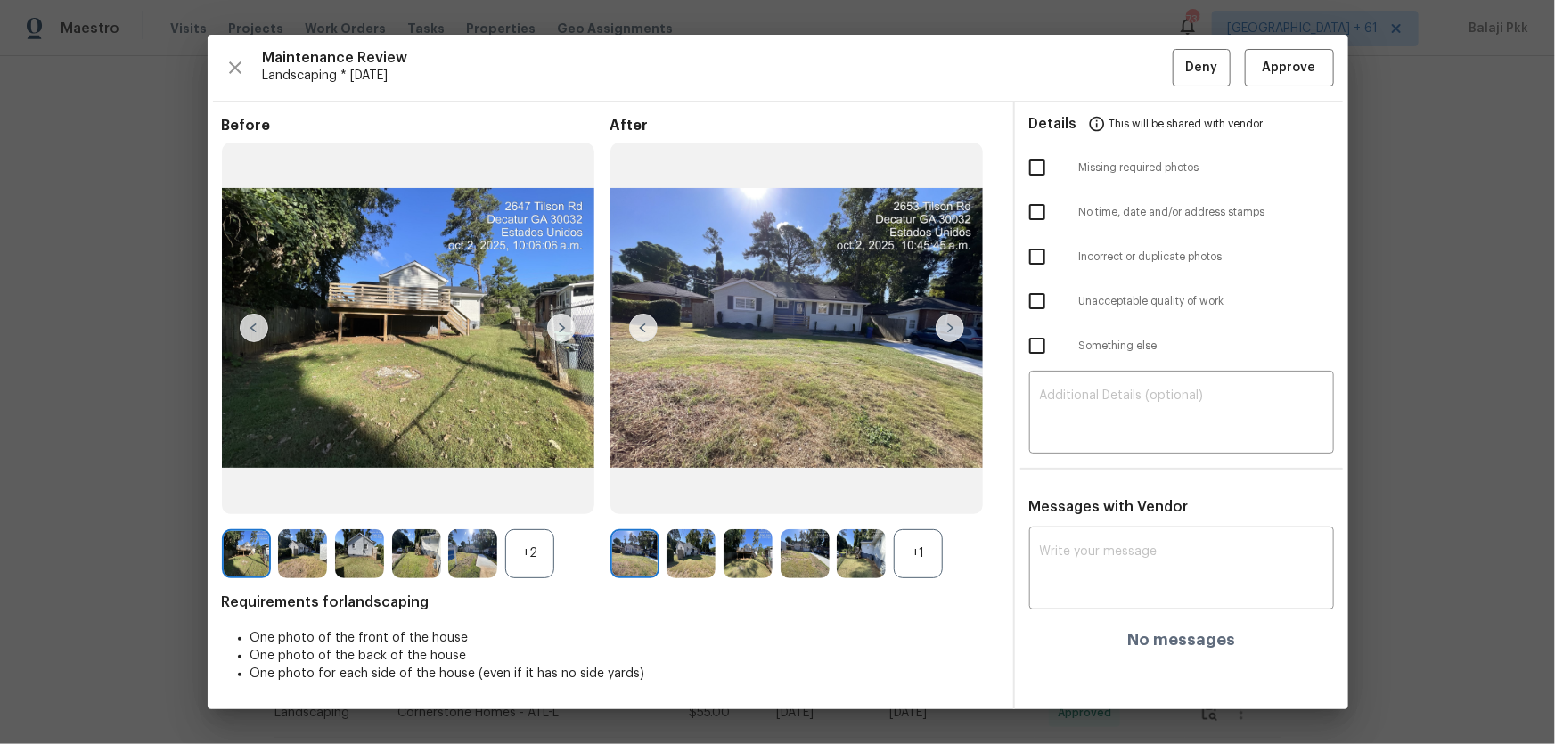
drag, startPoint x: 928, startPoint y: 550, endPoint x: 839, endPoint y: 547, distance: 89.1
click at [928, 491] on div "+1" at bounding box center [918, 553] width 49 height 49
click at [553, 491] on div "+2" at bounding box center [529, 553] width 49 height 49
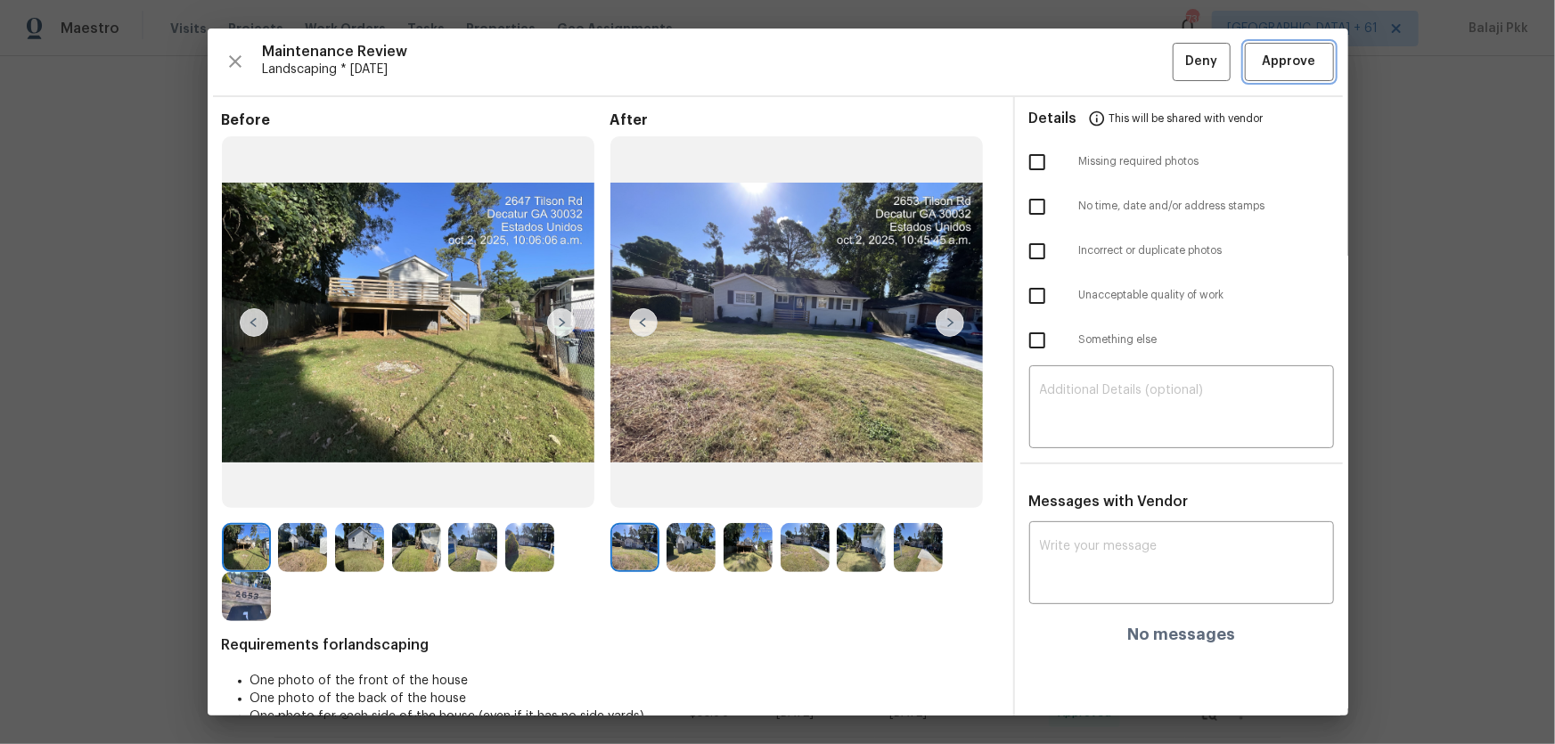
click at [1106, 47] on button "Approve" at bounding box center [1289, 62] width 89 height 38
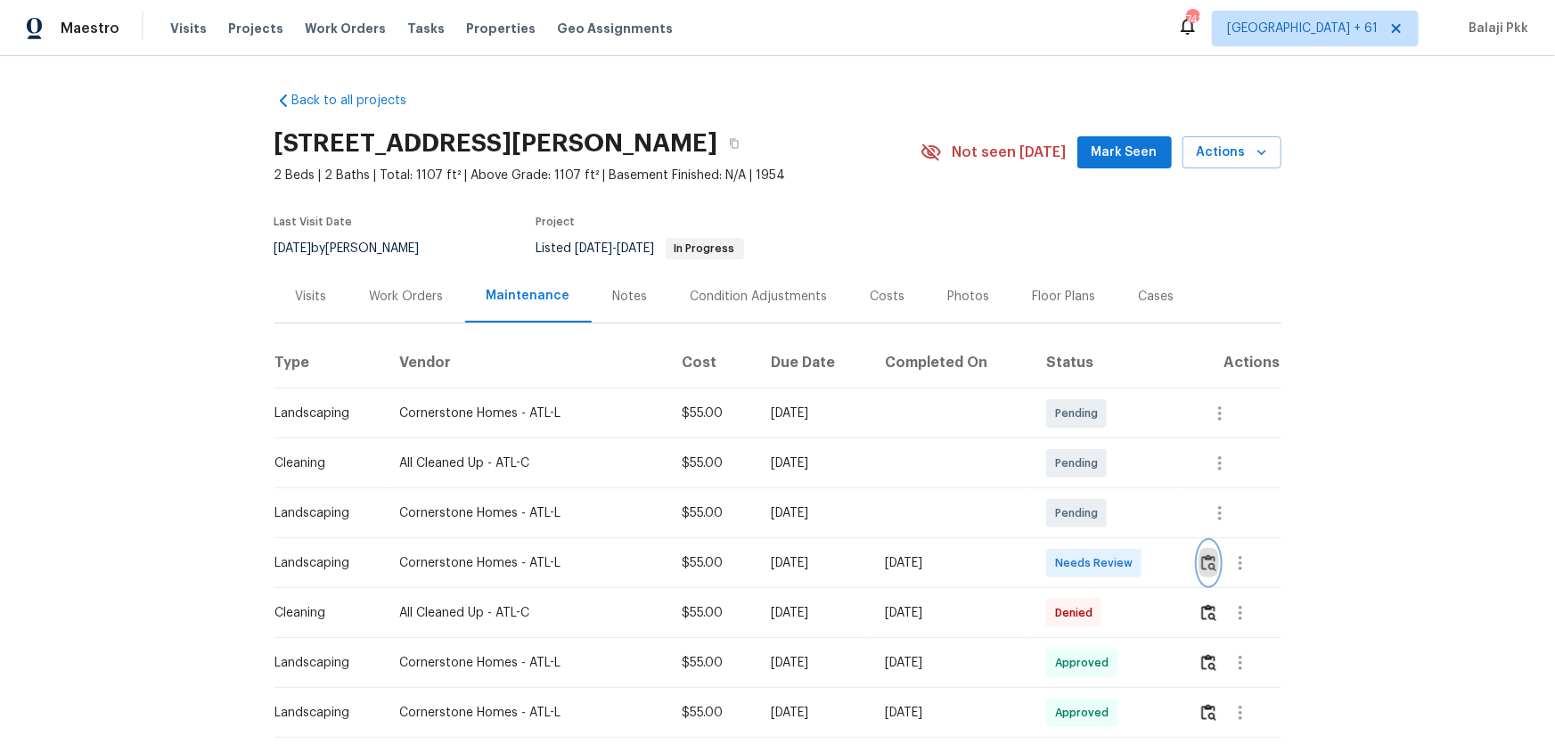
click at [1106, 491] on button "button" at bounding box center [1208, 563] width 20 height 43
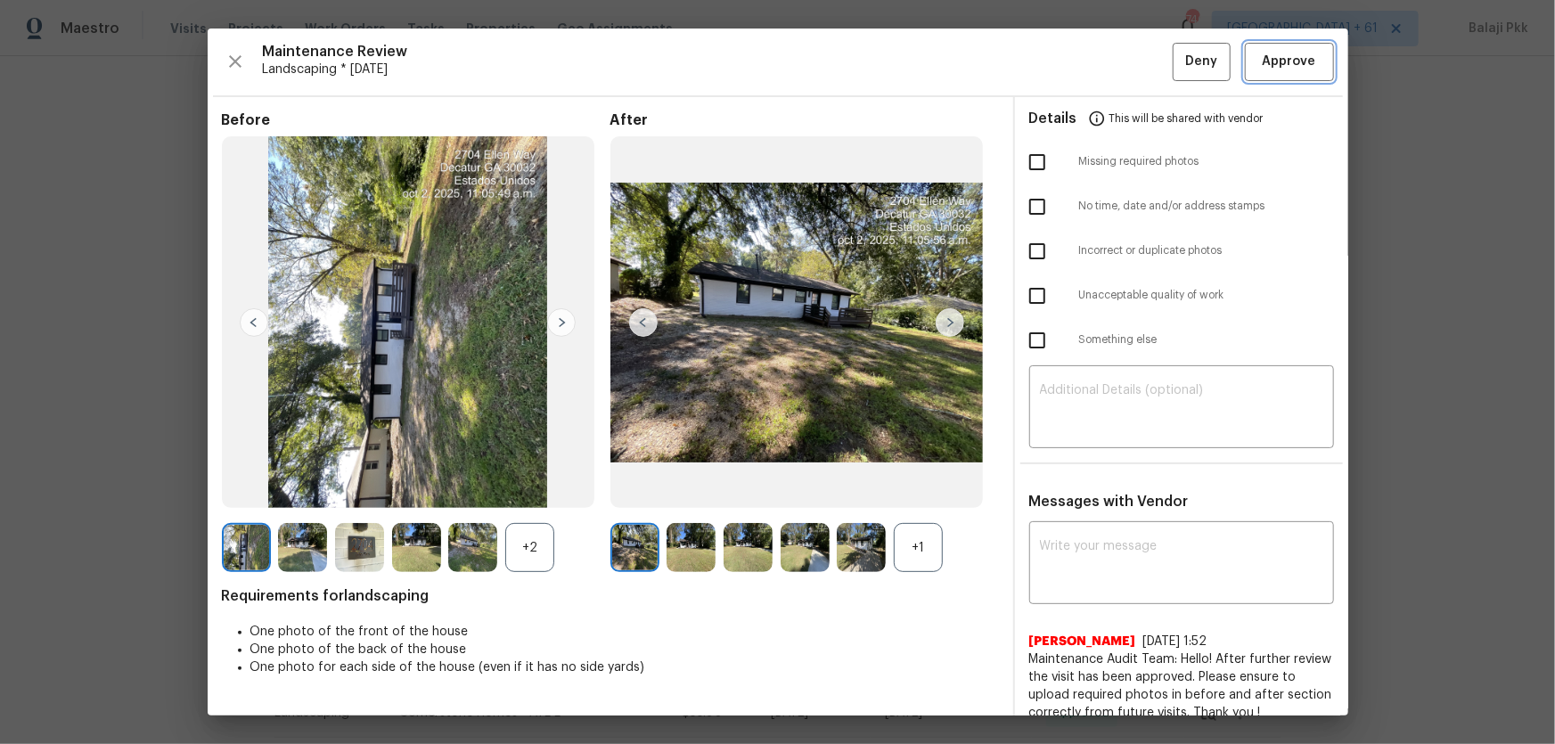
click at [1106, 51] on span "Approve" at bounding box center [1289, 62] width 53 height 22
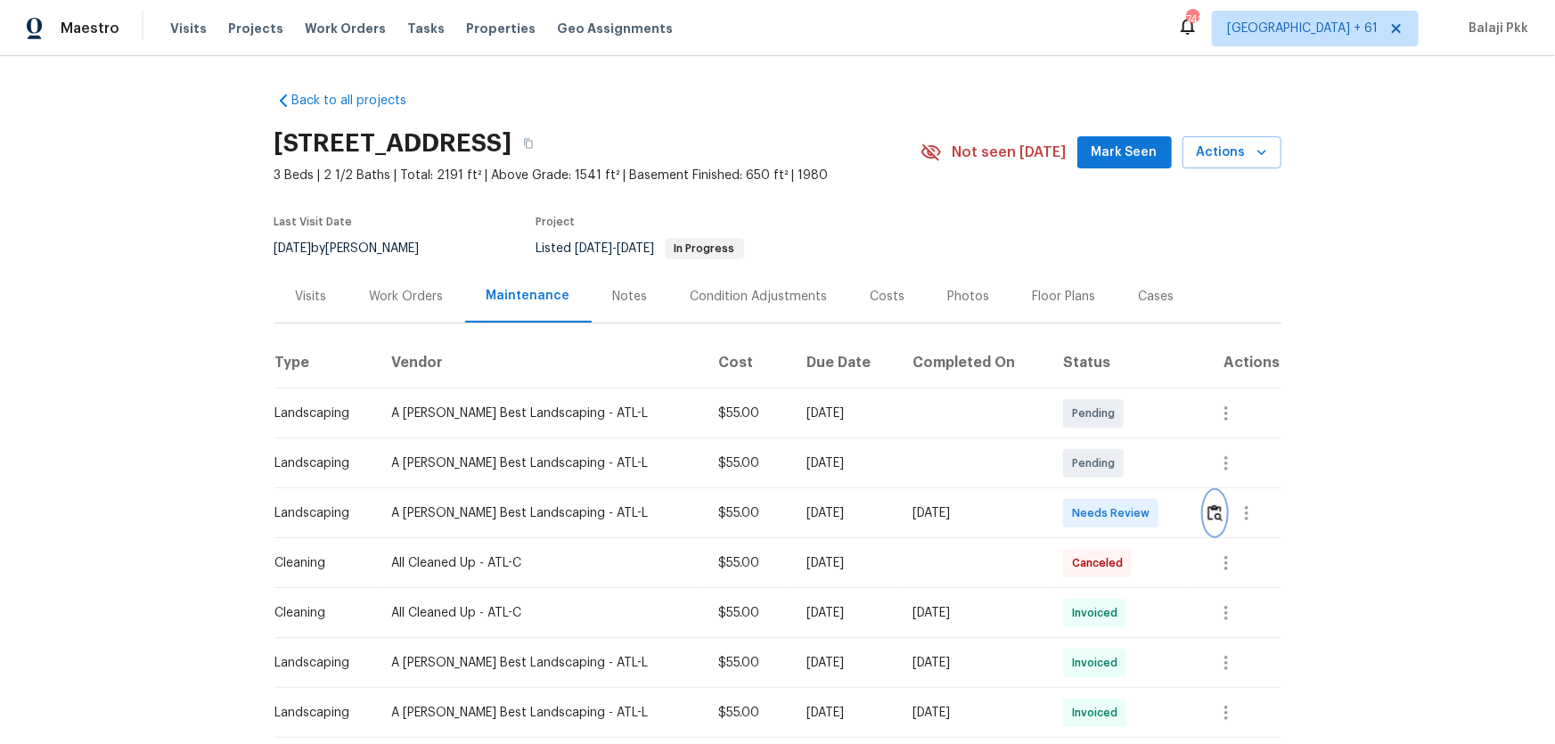
click at [1106, 491] on img "button" at bounding box center [1214, 512] width 15 height 17
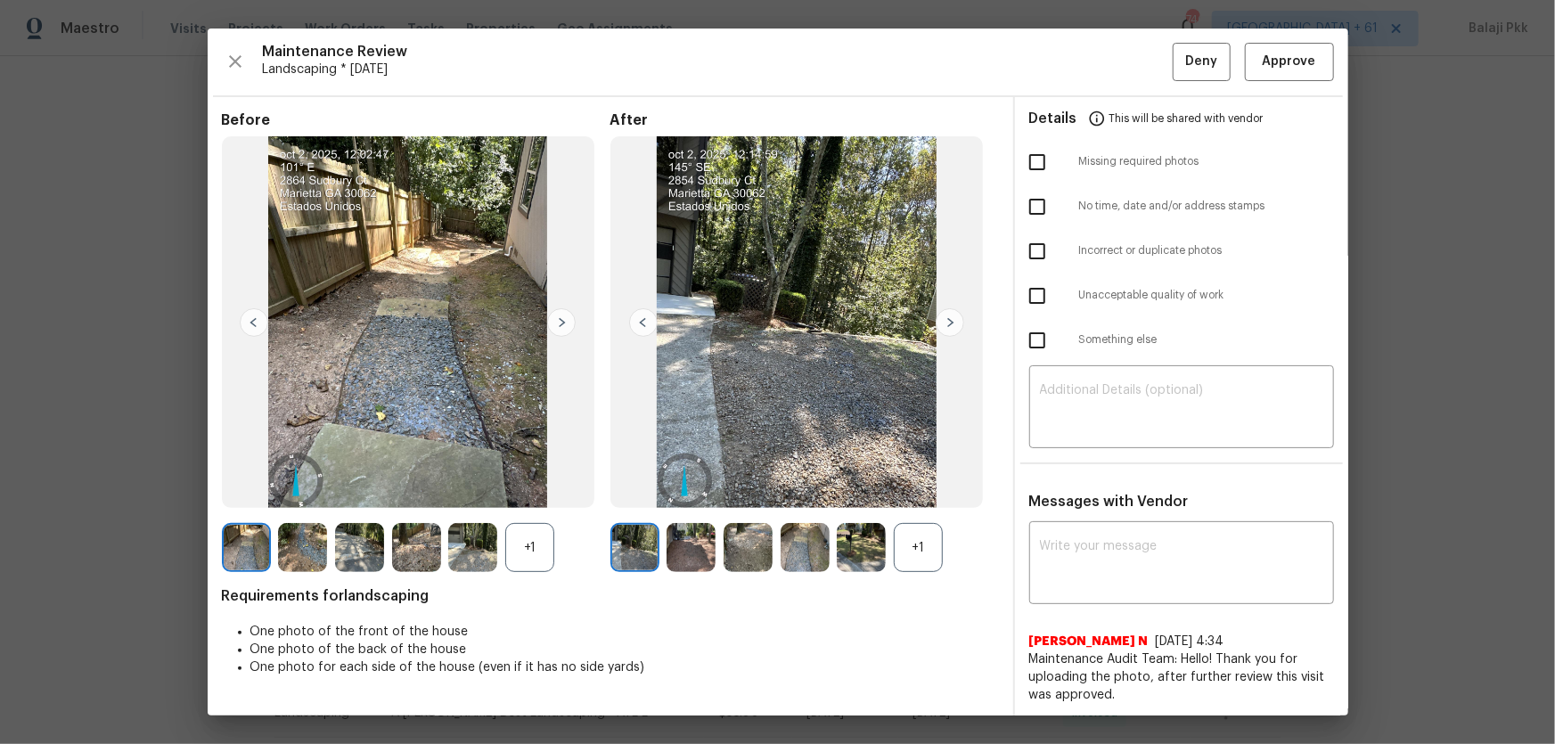
click at [544, 491] on div "+1" at bounding box center [529, 547] width 49 height 49
click at [945, 491] on div "+1" at bounding box center [804, 547] width 389 height 49
click at [937, 491] on div "+1" at bounding box center [918, 547] width 49 height 49
click at [1106, 67] on span "Approve" at bounding box center [1289, 62] width 53 height 22
click at [1106, 67] on div "Maintenance Review Landscaping * [DATE] Deny Approve" at bounding box center [778, 62] width 1112 height 38
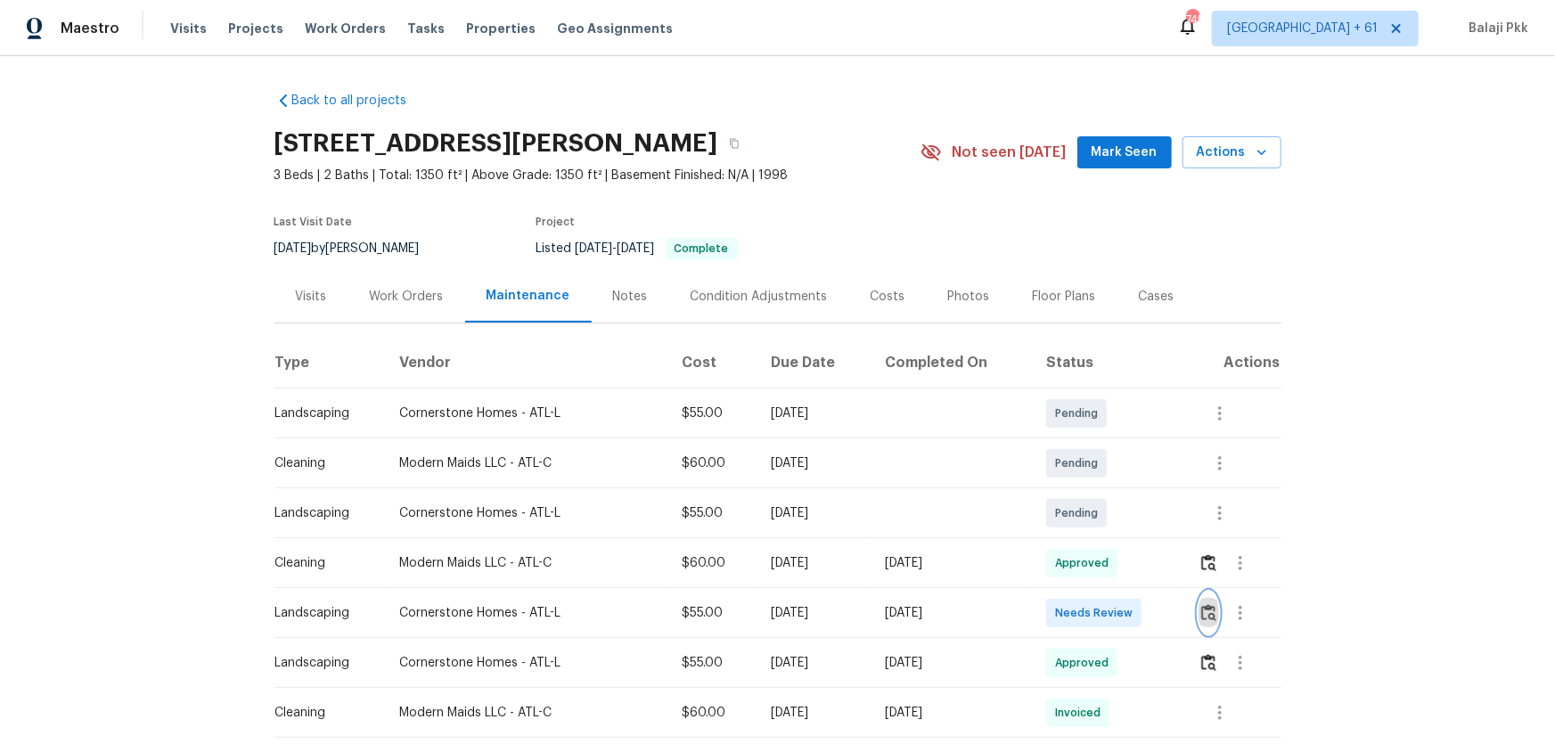
click at [1106, 491] on img "button" at bounding box center [1208, 612] width 15 height 17
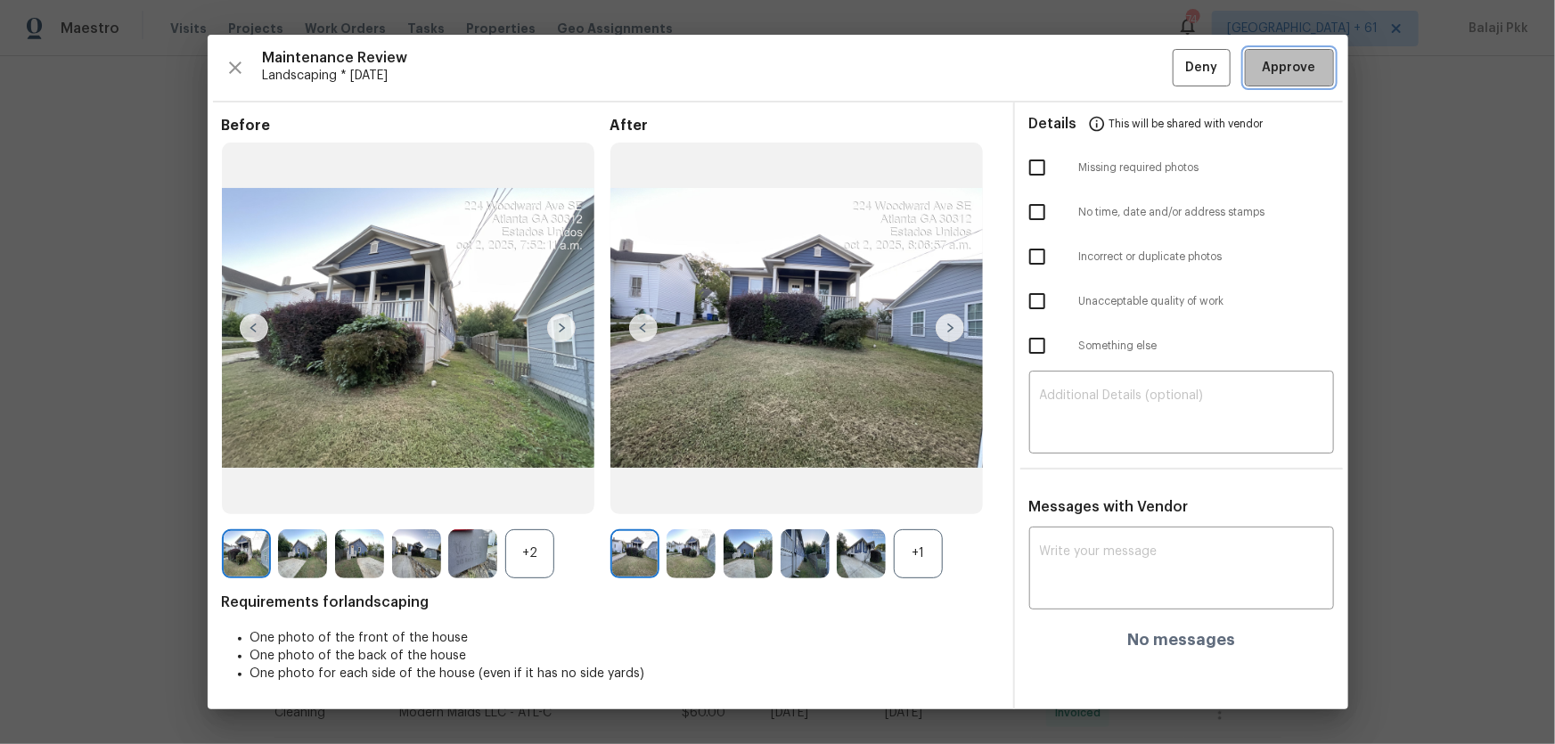
drag, startPoint x: 1319, startPoint y: 70, endPoint x: 1174, endPoint y: 9, distance: 157.4
click at [1106, 70] on button "Approve" at bounding box center [1289, 68] width 89 height 38
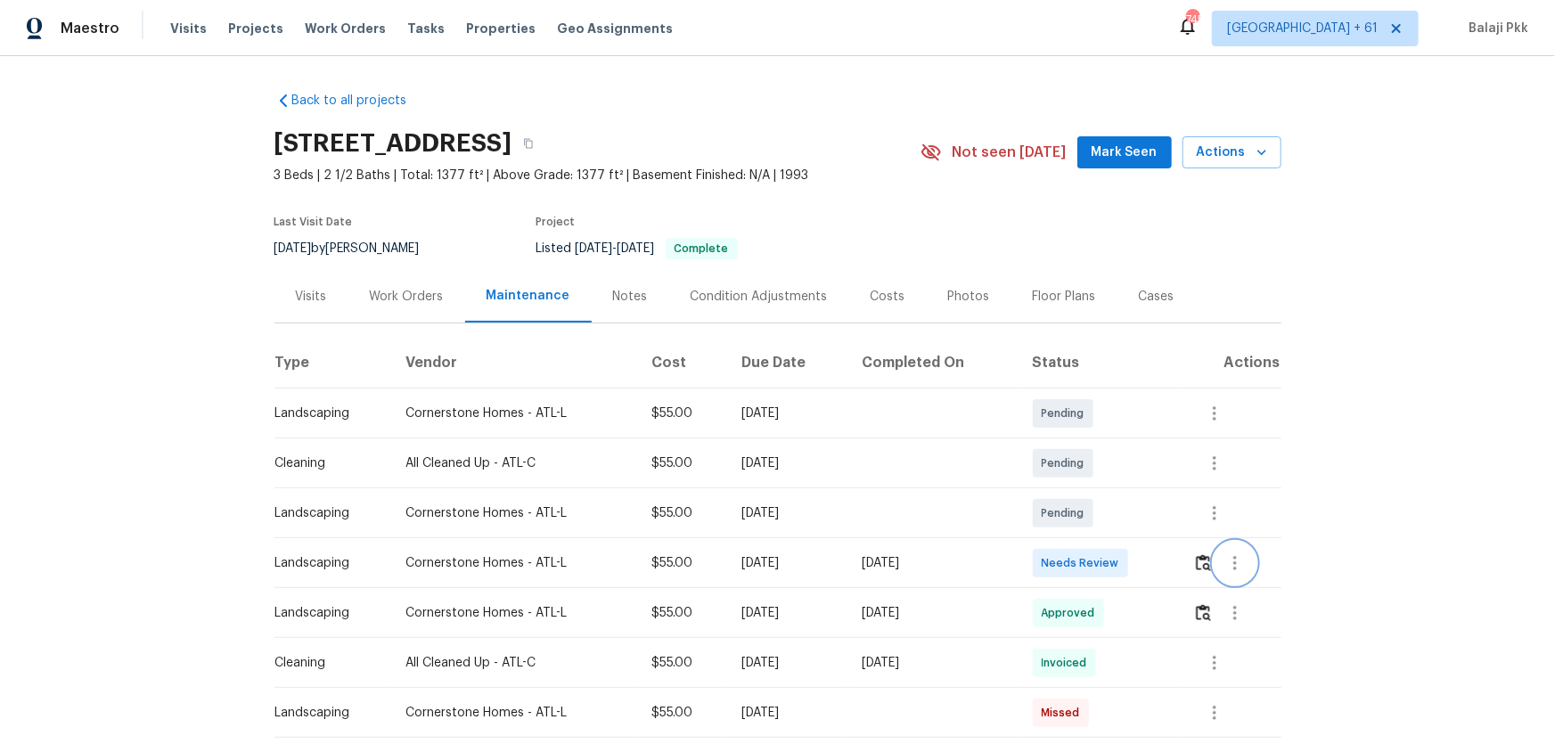
click at [1106, 491] on button "button" at bounding box center [1235, 563] width 43 height 43
drag, startPoint x: 1183, startPoint y: 521, endPoint x: 1196, endPoint y: 552, distance: 32.8
click at [1106, 491] on div at bounding box center [777, 372] width 1555 height 744
click at [1106, 491] on img "button" at bounding box center [1203, 562] width 15 height 17
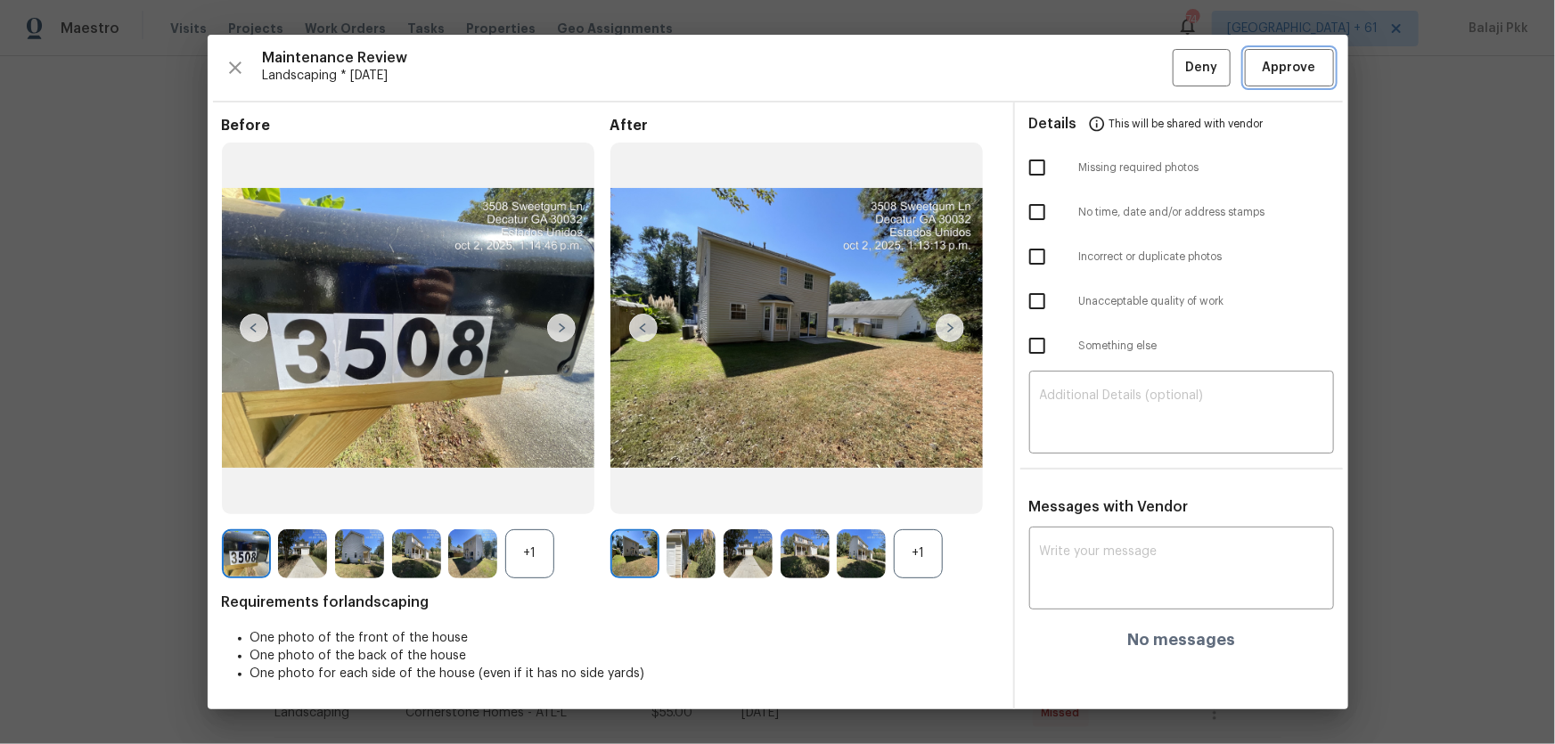
click at [1106, 50] on button "Approve" at bounding box center [1289, 68] width 89 height 38
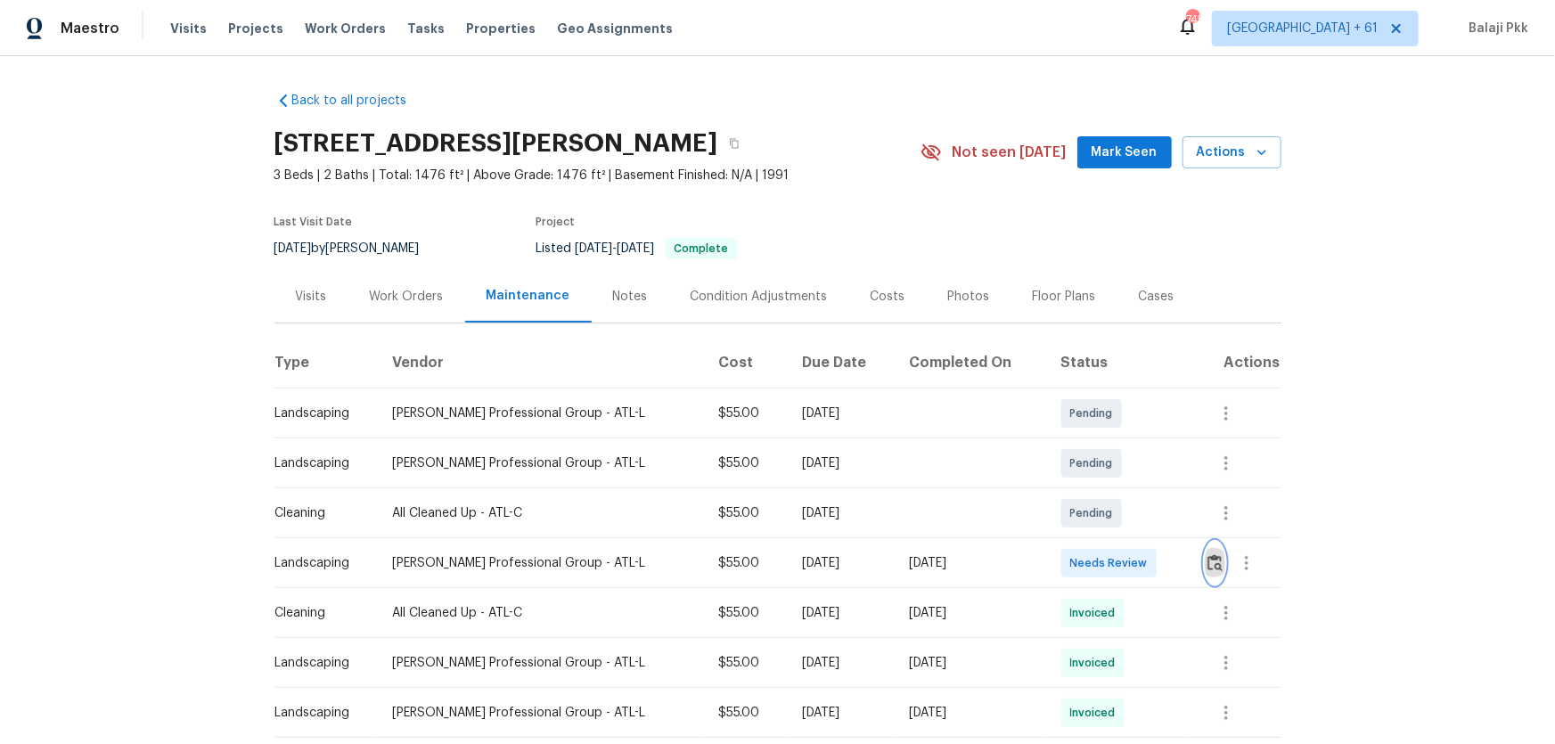
click at [1106, 491] on img "button" at bounding box center [1214, 562] width 15 height 17
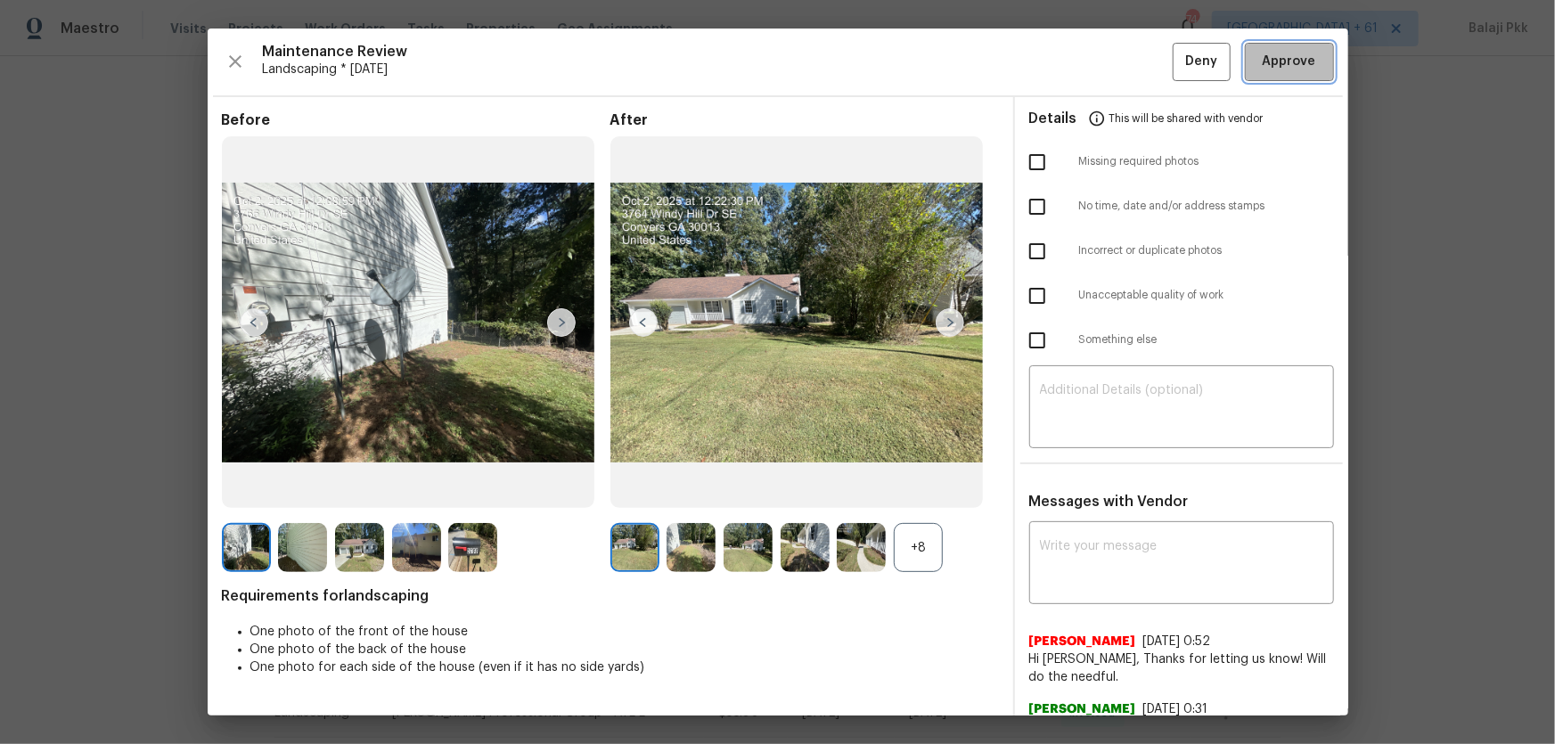
click at [1106, 60] on span "Approve" at bounding box center [1289, 62] width 53 height 22
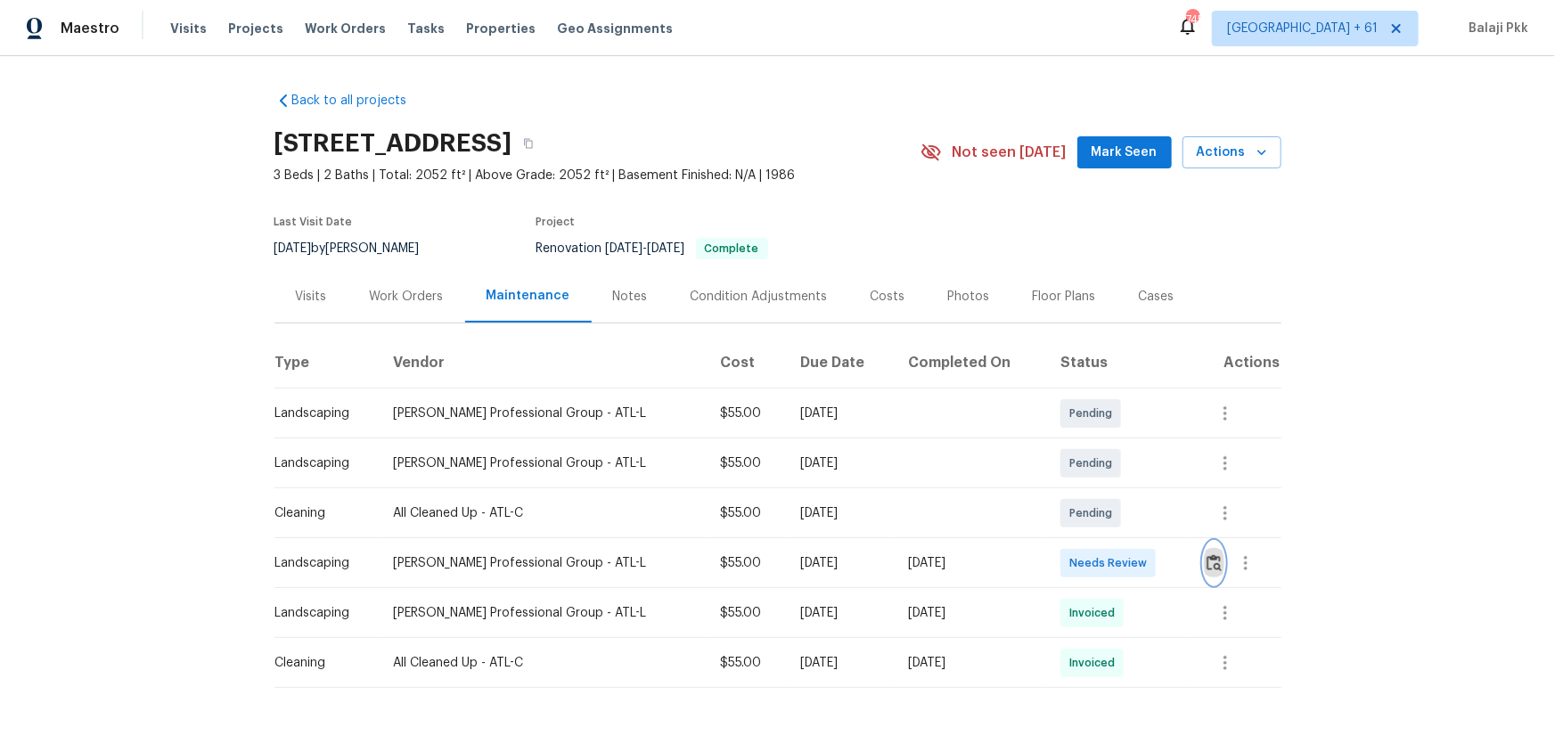
click at [1106, 491] on button "button" at bounding box center [1214, 563] width 20 height 43
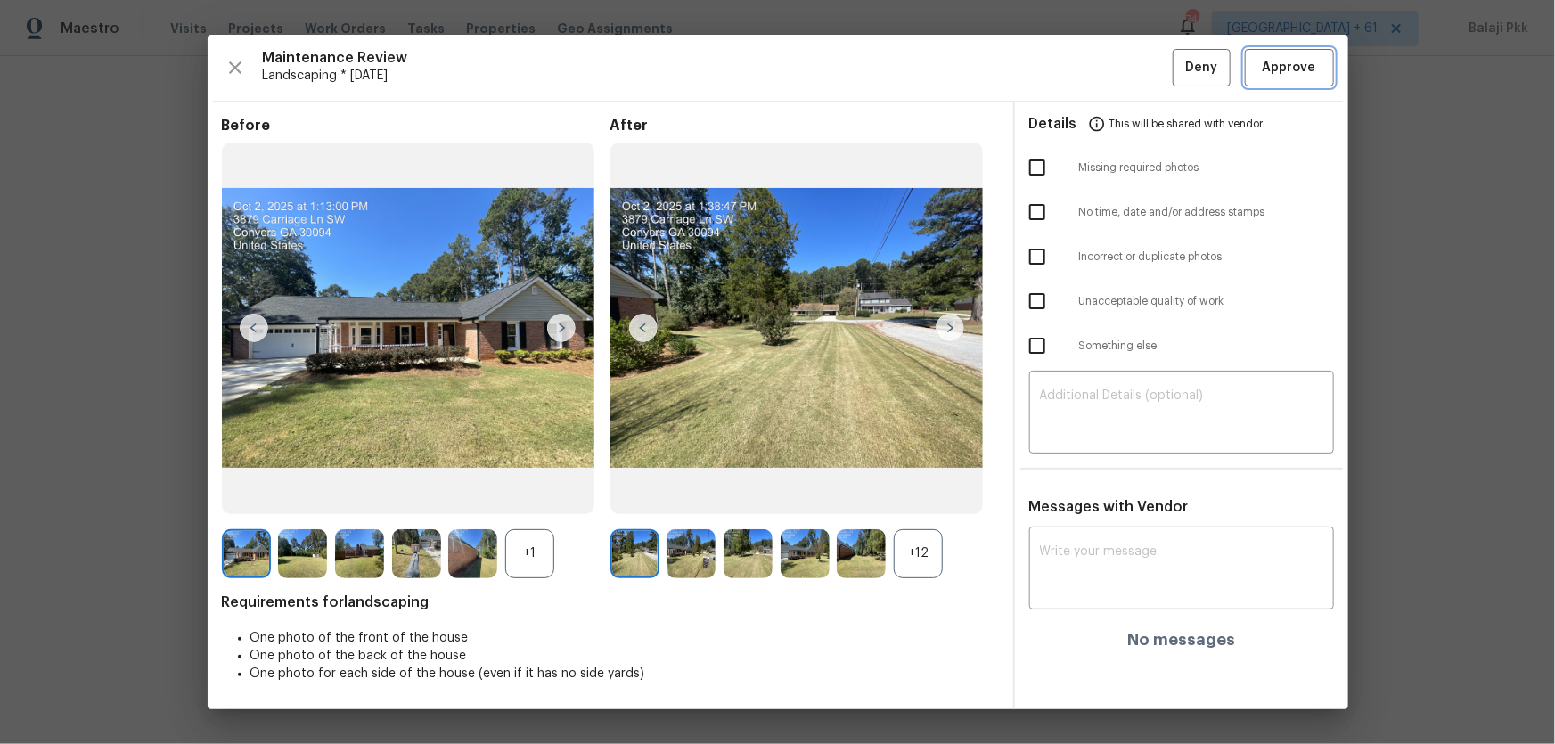
click at [1106, 66] on span "Approve" at bounding box center [1289, 68] width 53 height 22
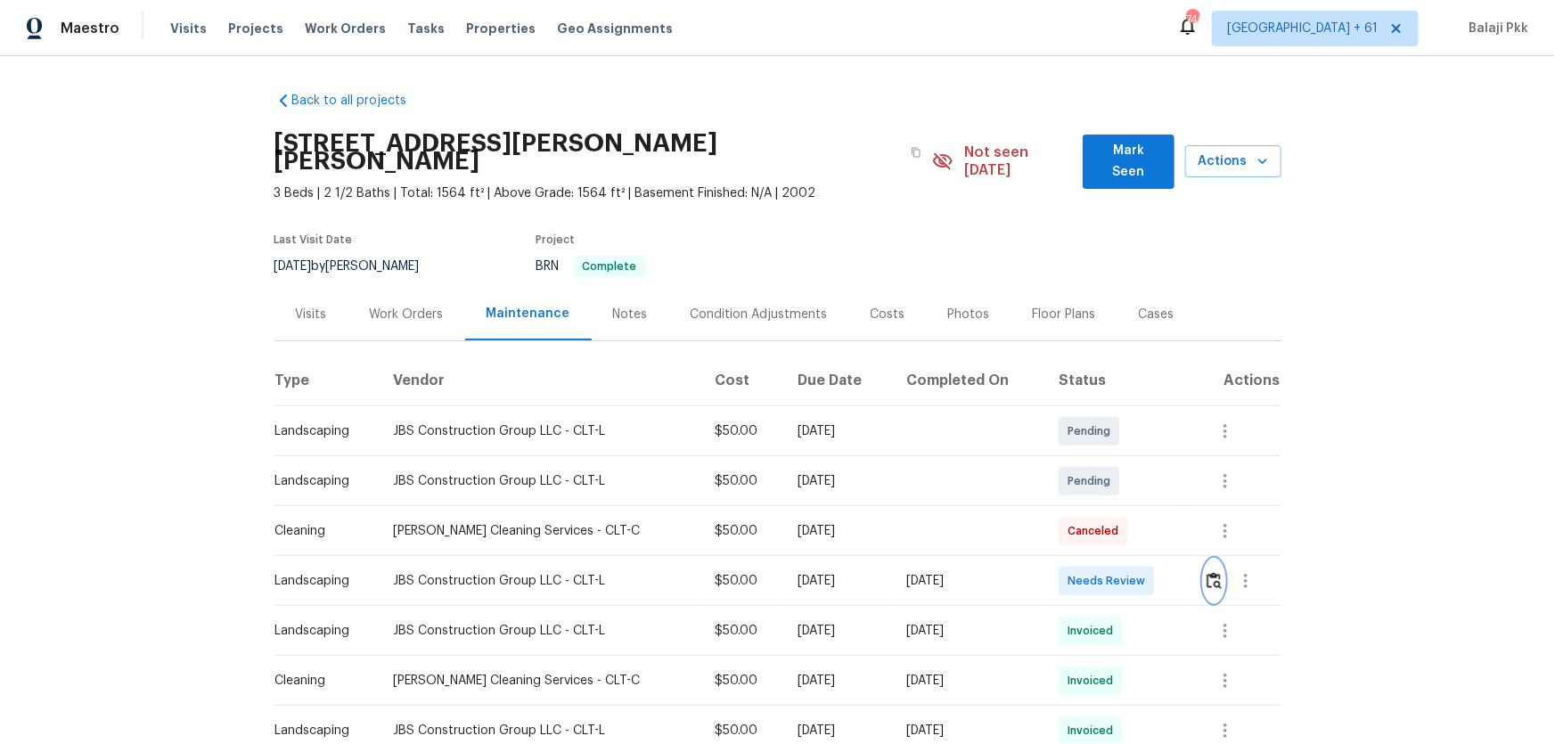
click at [1106, 491] on img "button" at bounding box center [1213, 580] width 15 height 17
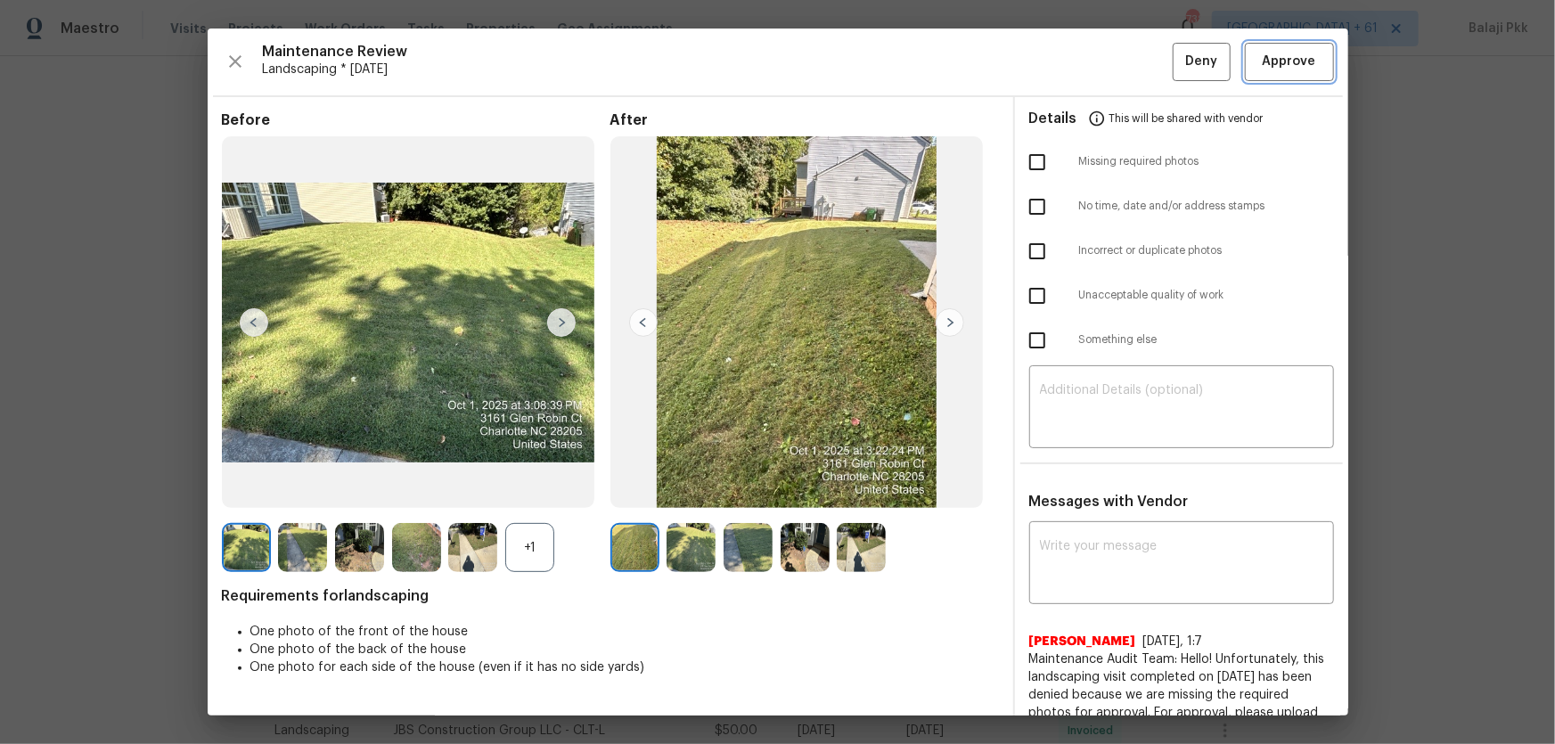
click at [1106, 57] on span "Approve" at bounding box center [1289, 62] width 53 height 22
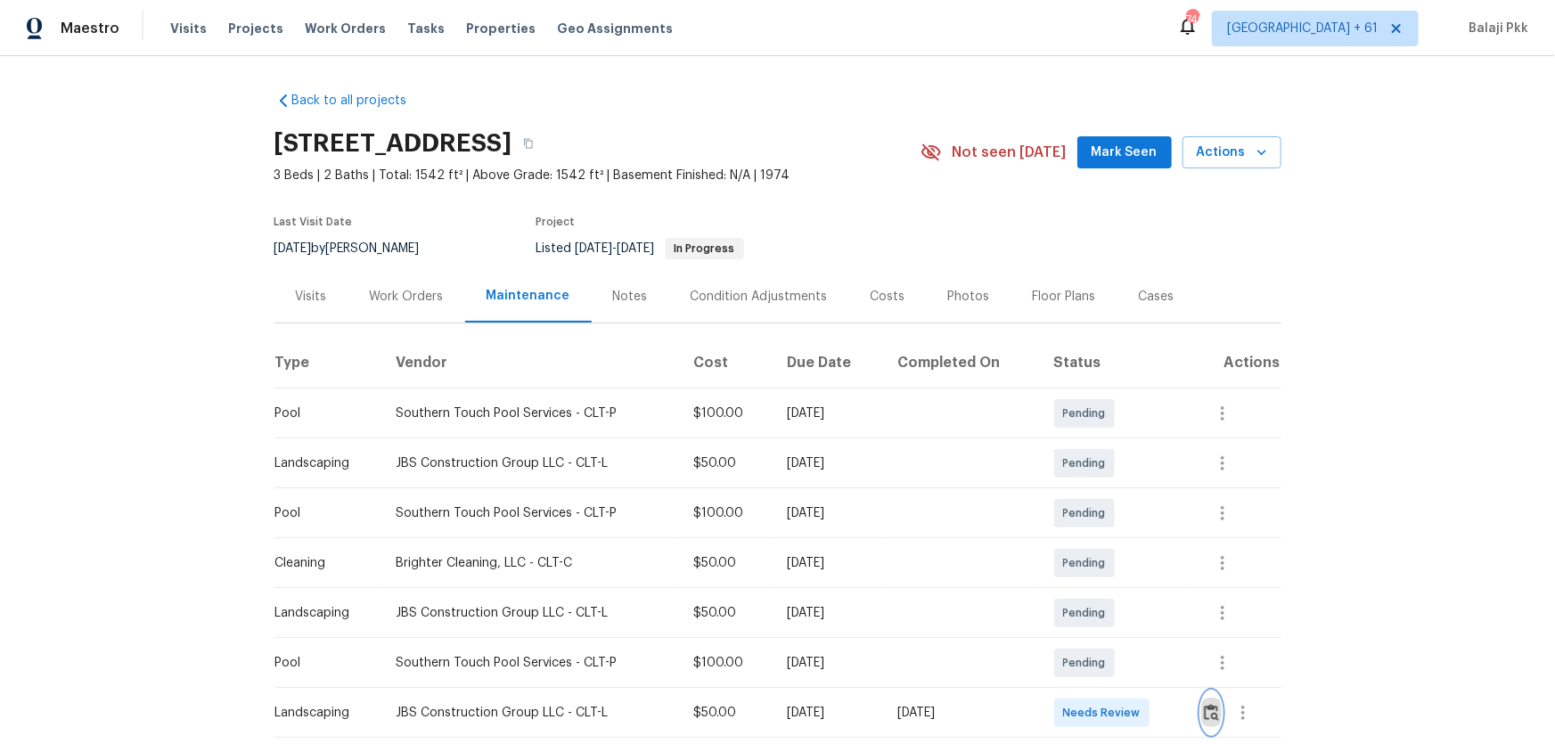
click at [1106, 491] on img "button" at bounding box center [1211, 712] width 15 height 17
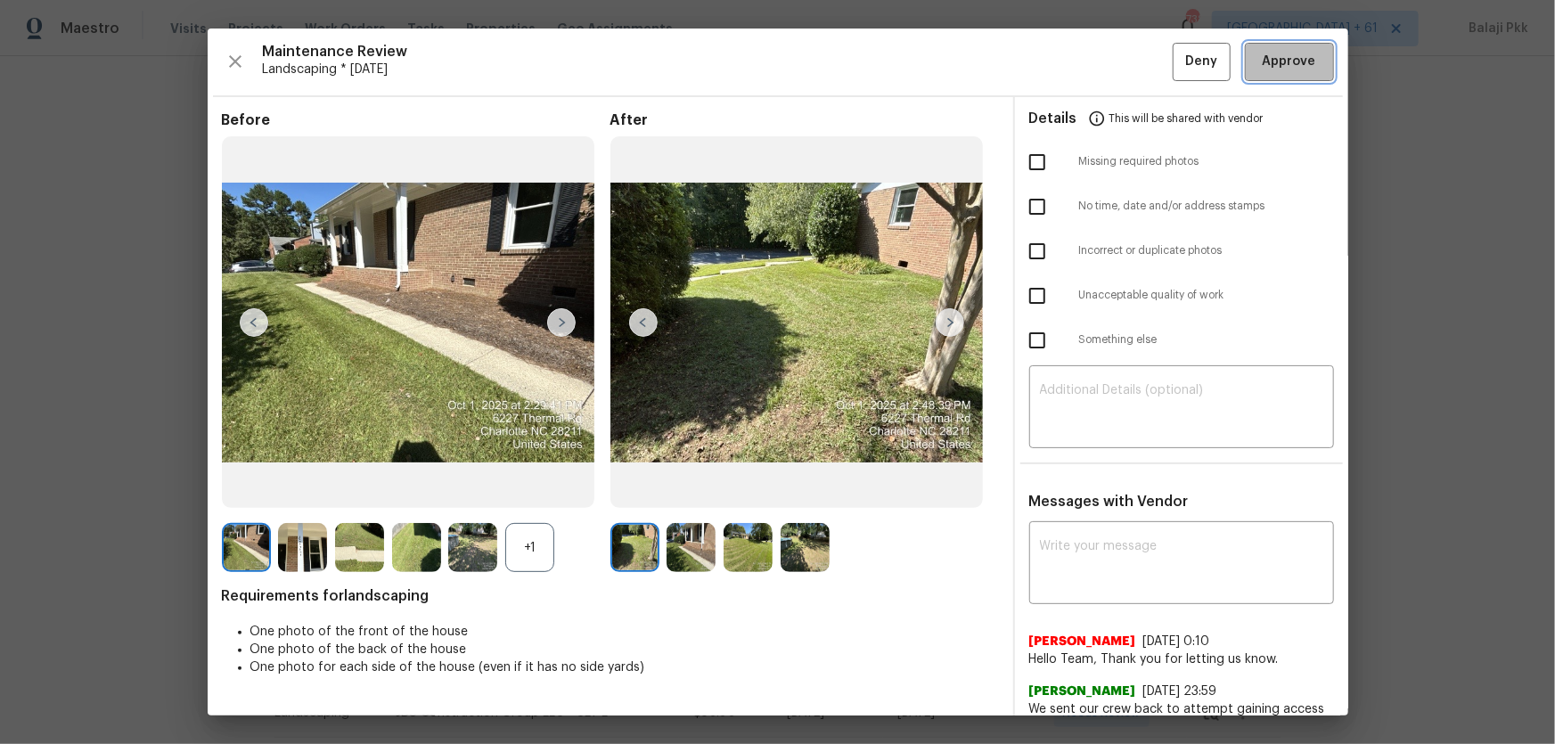
click at [1106, 43] on button "Approve" at bounding box center [1289, 62] width 89 height 38
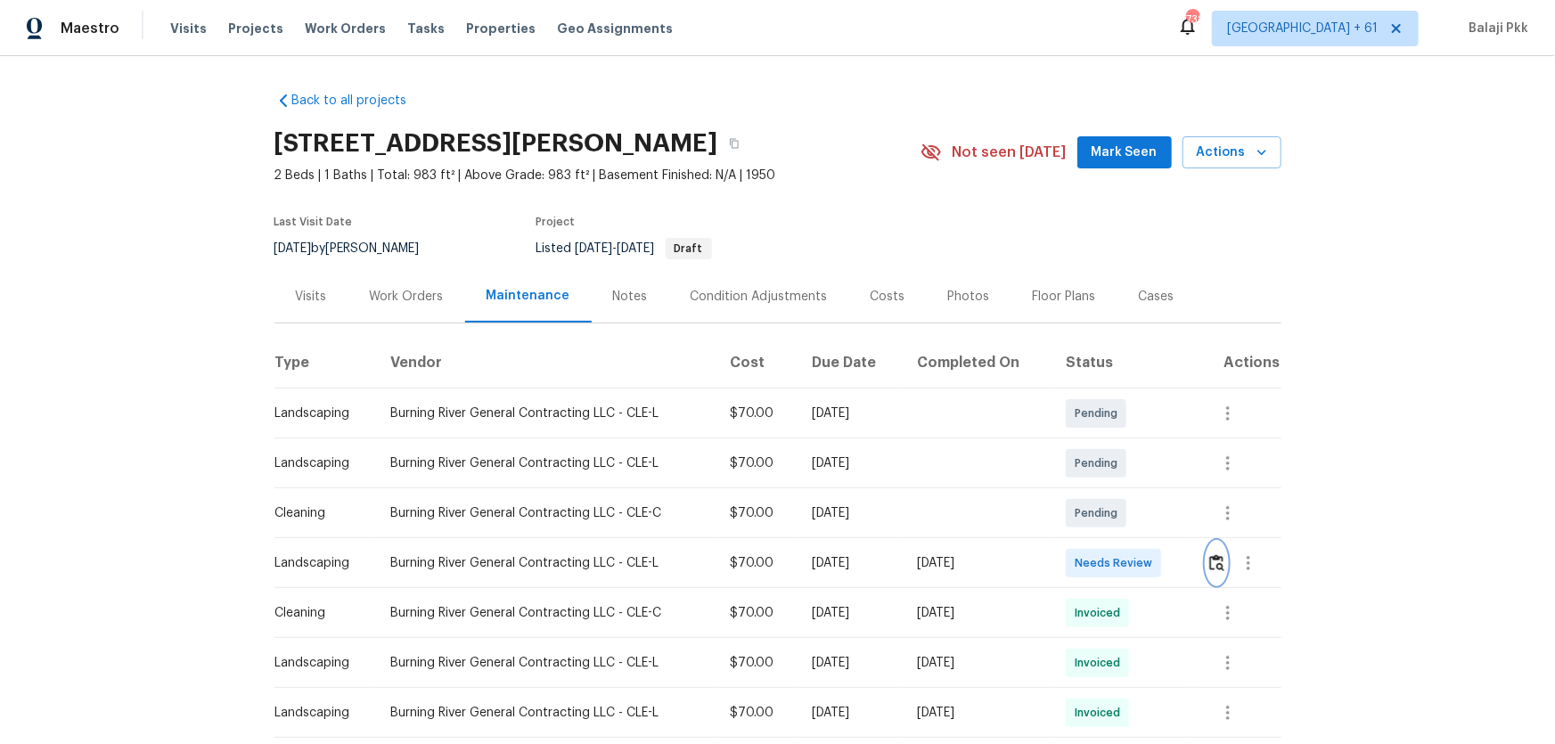
click at [1106, 491] on img "button" at bounding box center [1216, 562] width 15 height 17
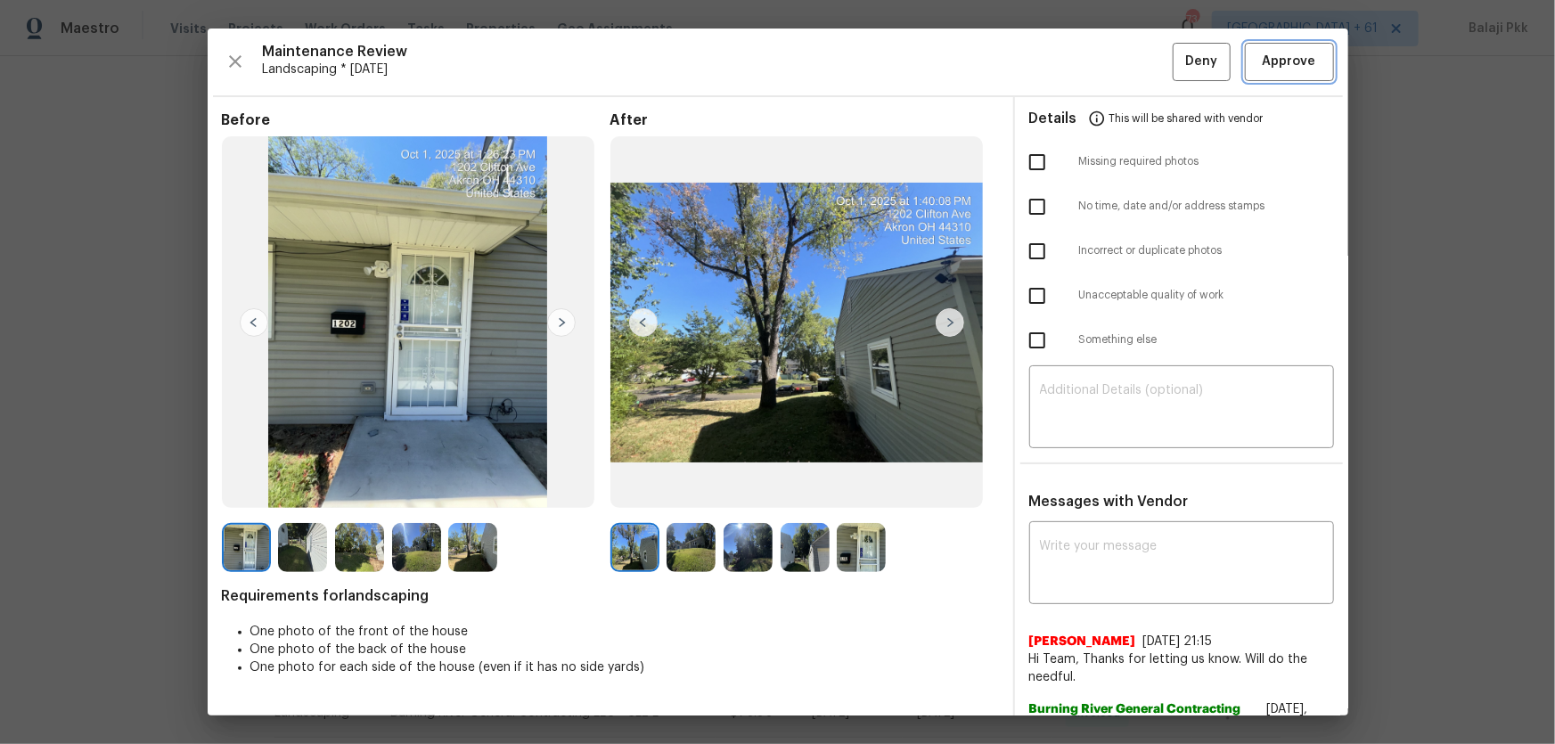
click at [1106, 55] on span "Approve" at bounding box center [1289, 62] width 53 height 22
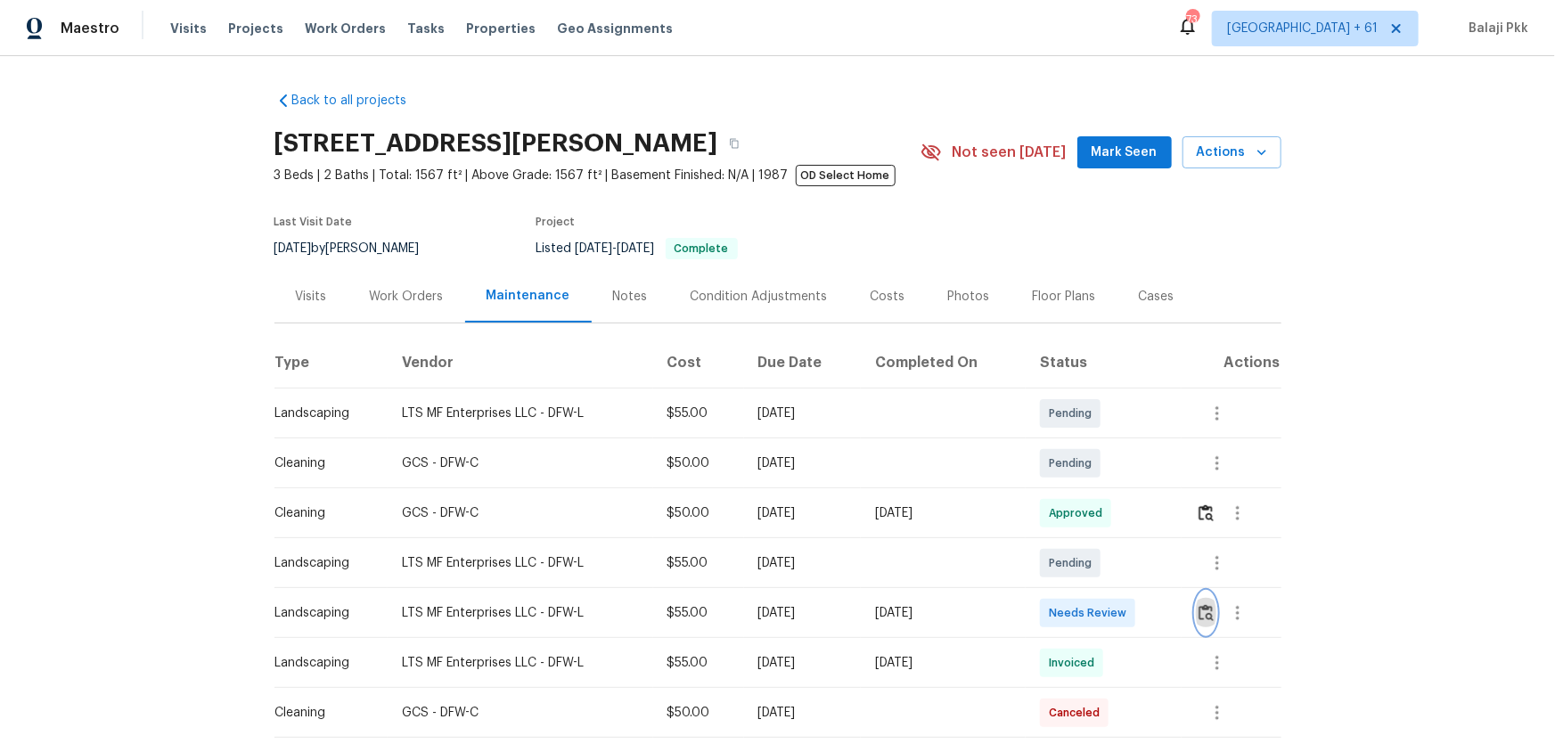
click at [1106, 491] on button "button" at bounding box center [1206, 613] width 20 height 43
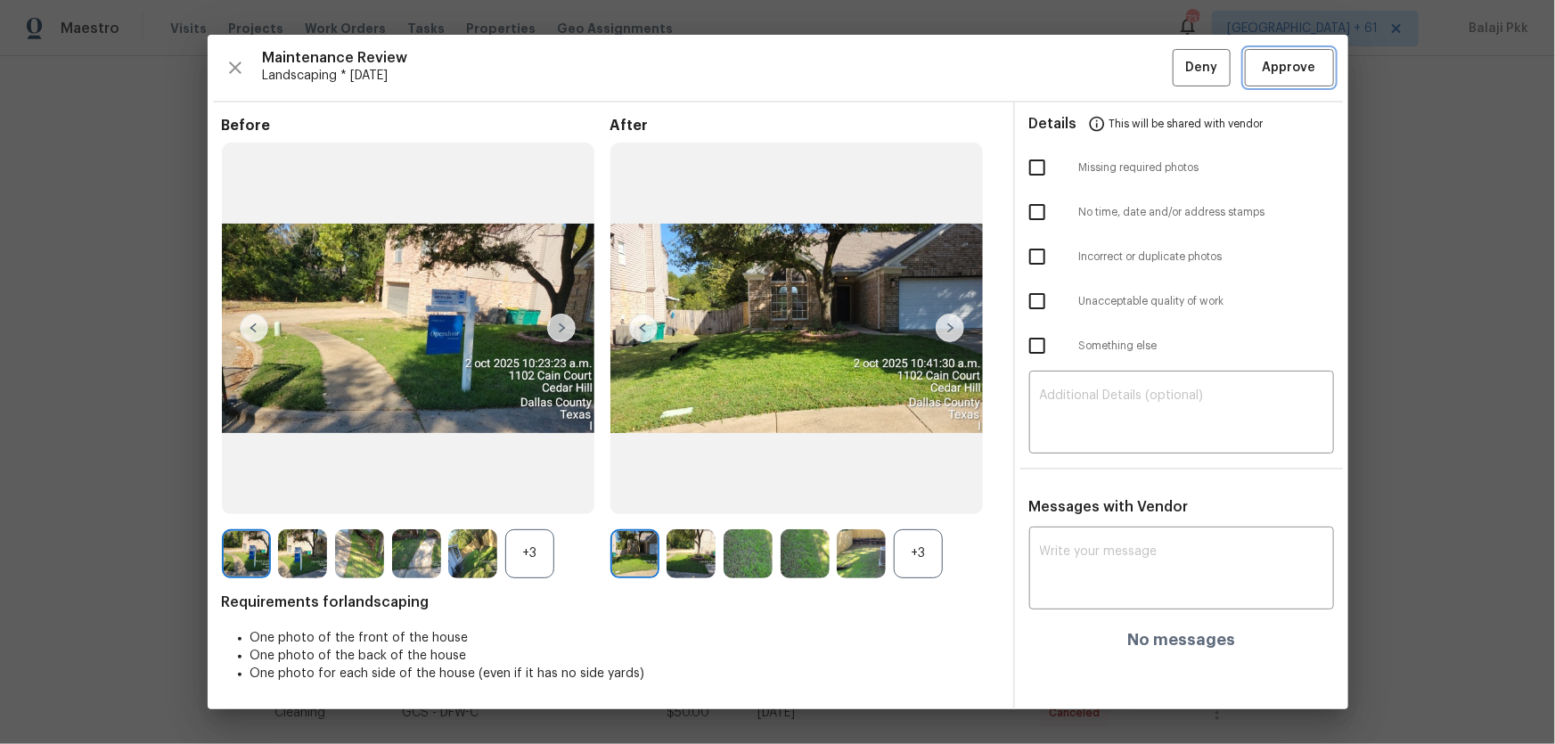
click at [1106, 60] on span "Approve" at bounding box center [1289, 68] width 53 height 22
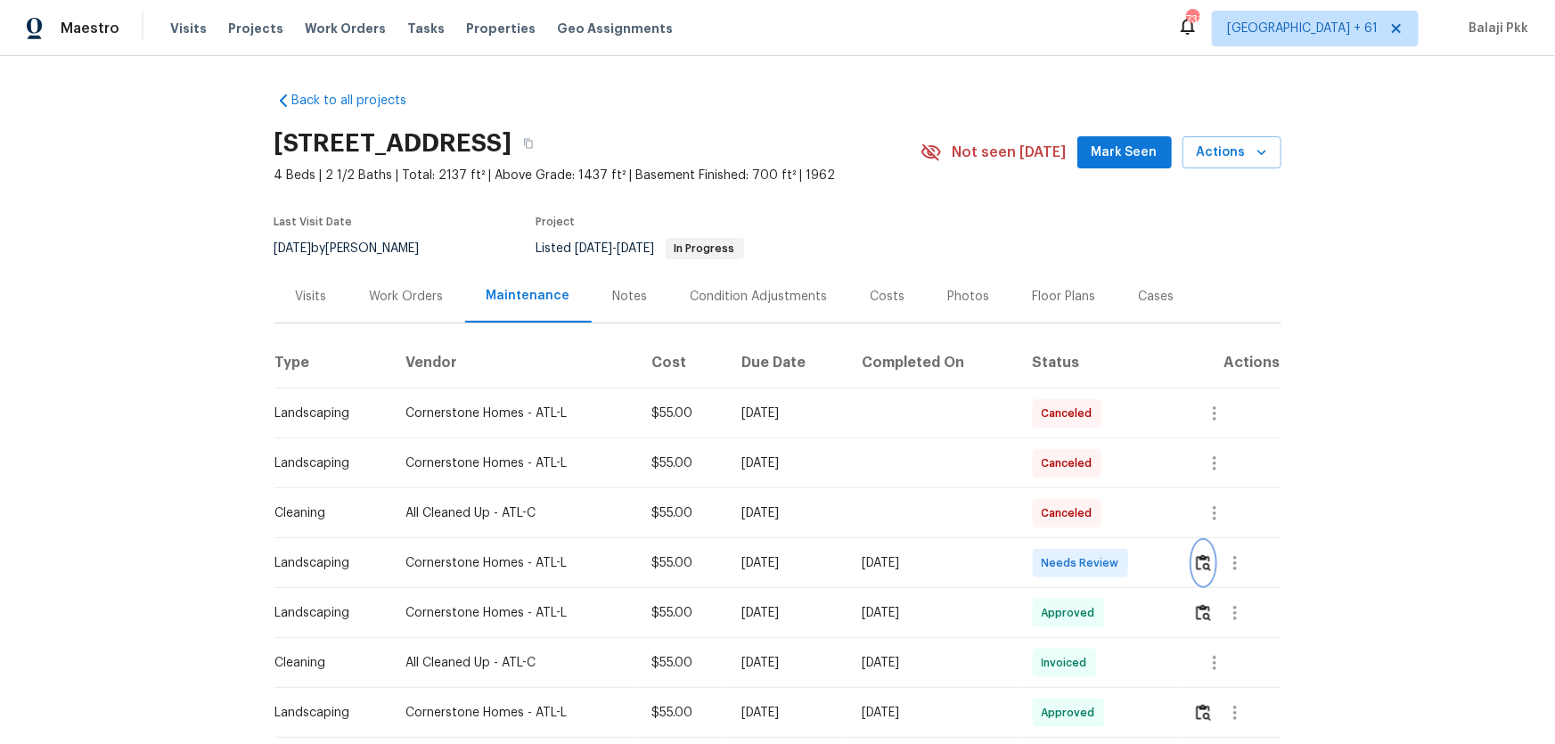
click at [1106, 491] on img "button" at bounding box center [1203, 562] width 15 height 17
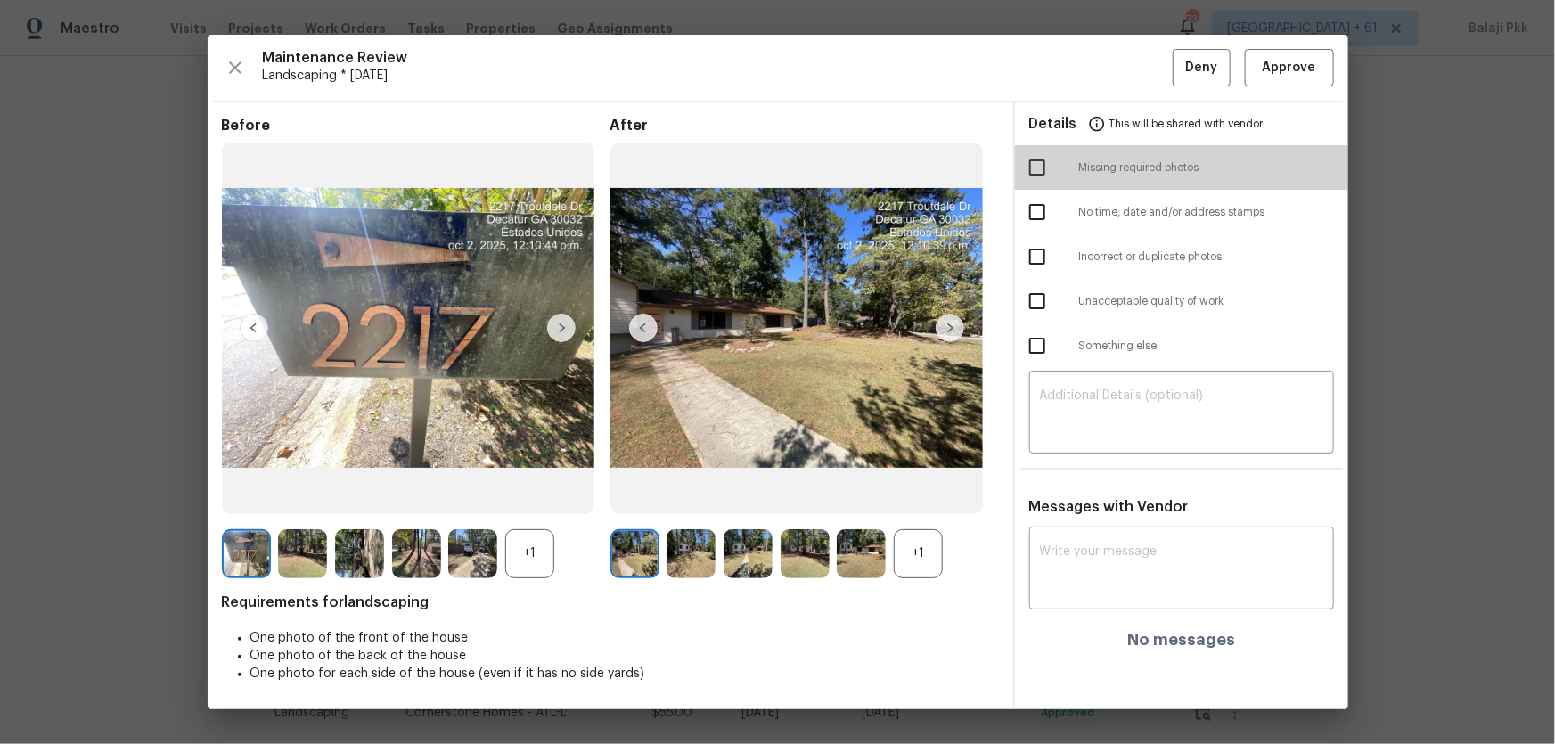
click at [1035, 162] on input "checkbox" at bounding box center [1036, 167] width 37 height 37
click at [914, 491] on div "+1" at bounding box center [918, 553] width 49 height 49
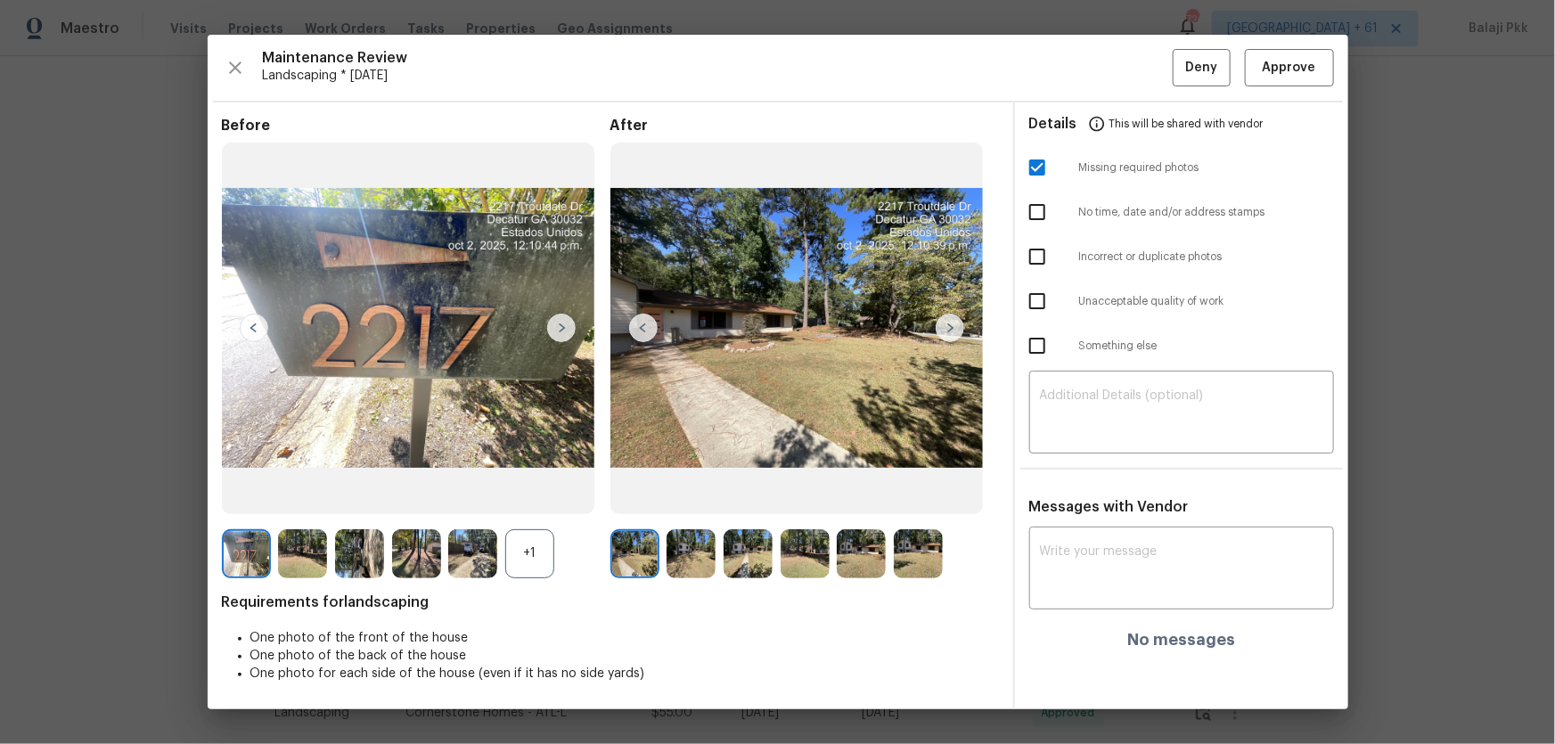
click at [497, 491] on img at bounding box center [472, 553] width 49 height 49
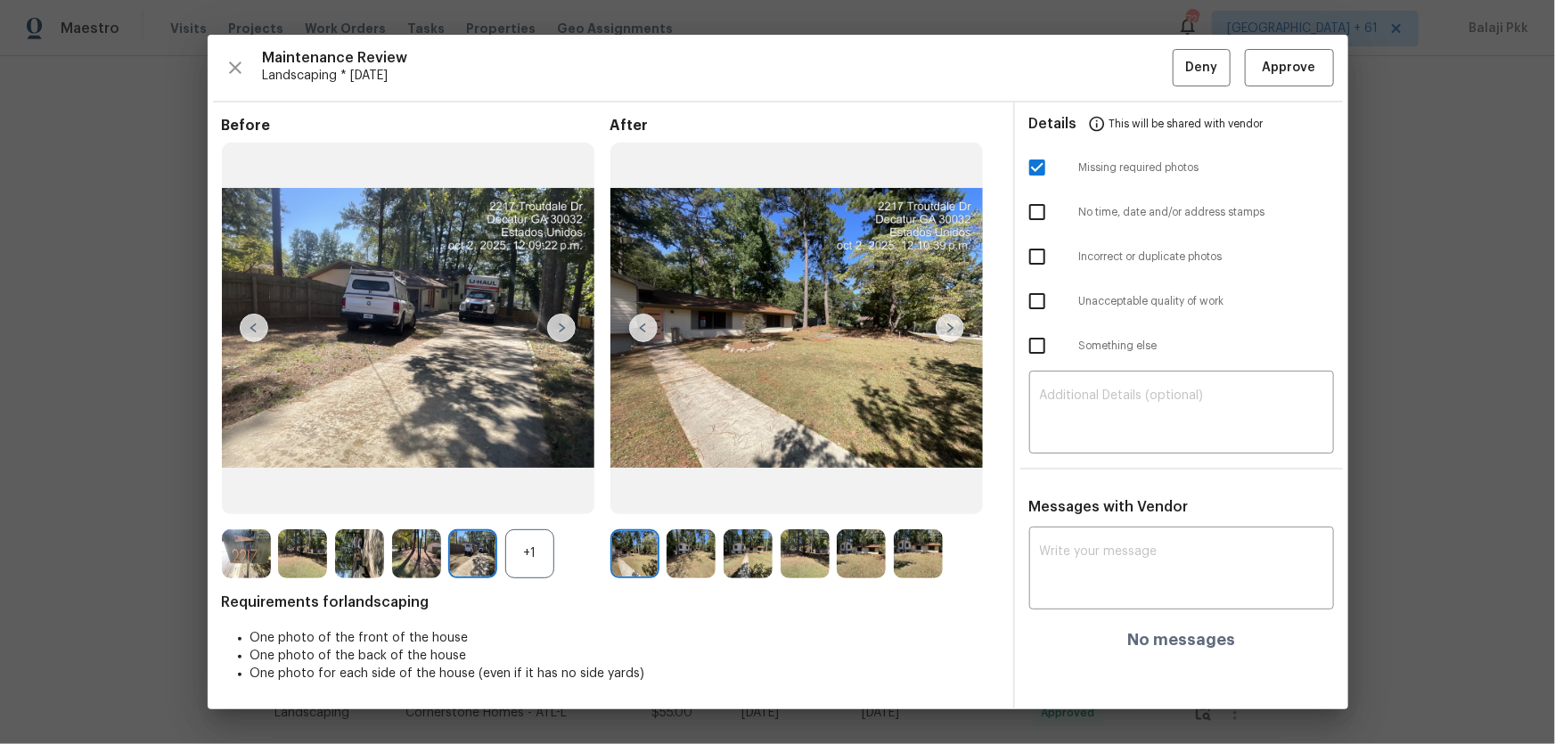
click at [513, 491] on div "+1" at bounding box center [529, 553] width 49 height 49
click at [238, 491] on img at bounding box center [246, 553] width 49 height 49
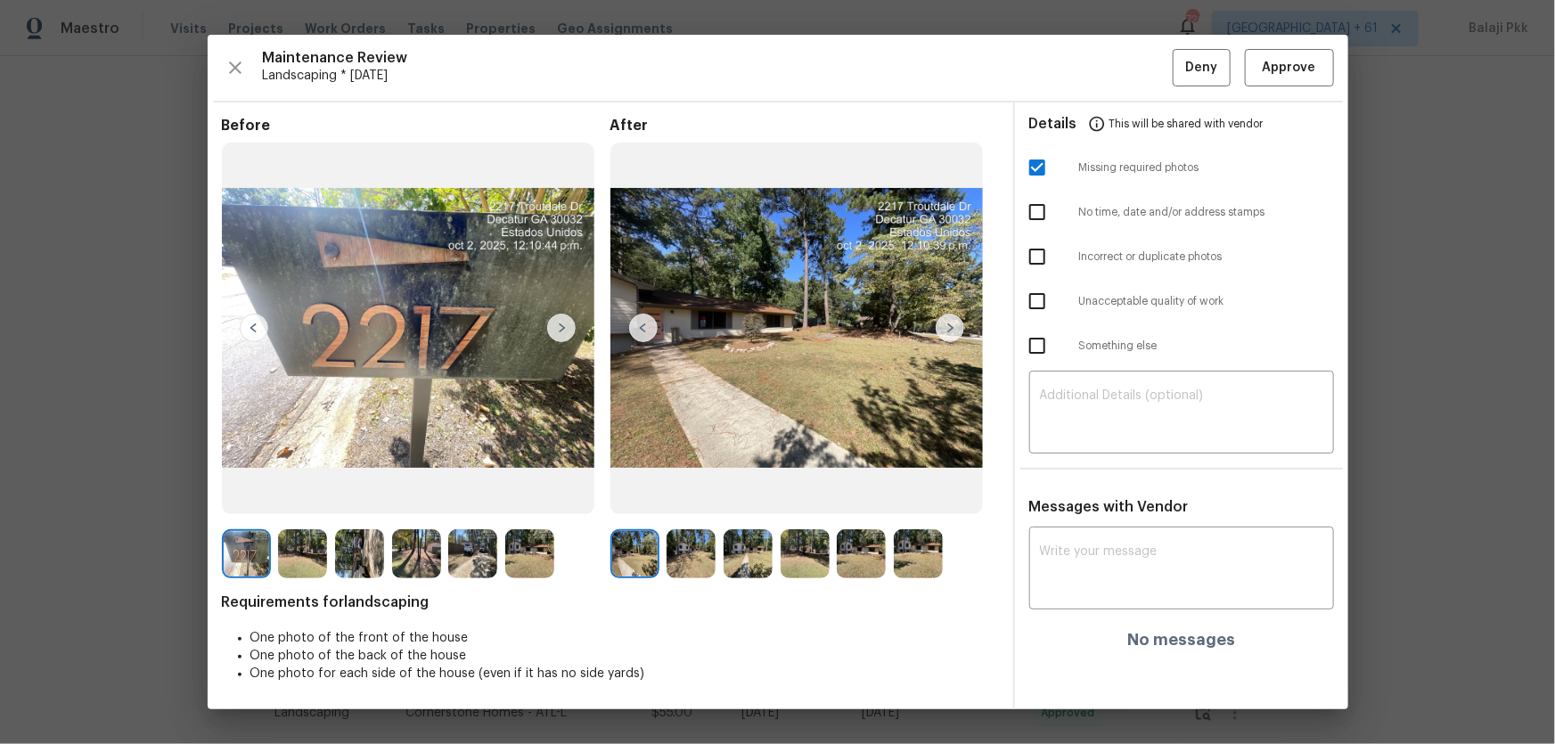
click at [1027, 169] on input "checkbox" at bounding box center [1036, 167] width 37 height 37
checkbox input "false"
click at [1035, 297] on input "checkbox" at bounding box center [1036, 300] width 37 height 37
checkbox input "true"
click at [1106, 405] on textarea at bounding box center [1181, 414] width 283 height 50
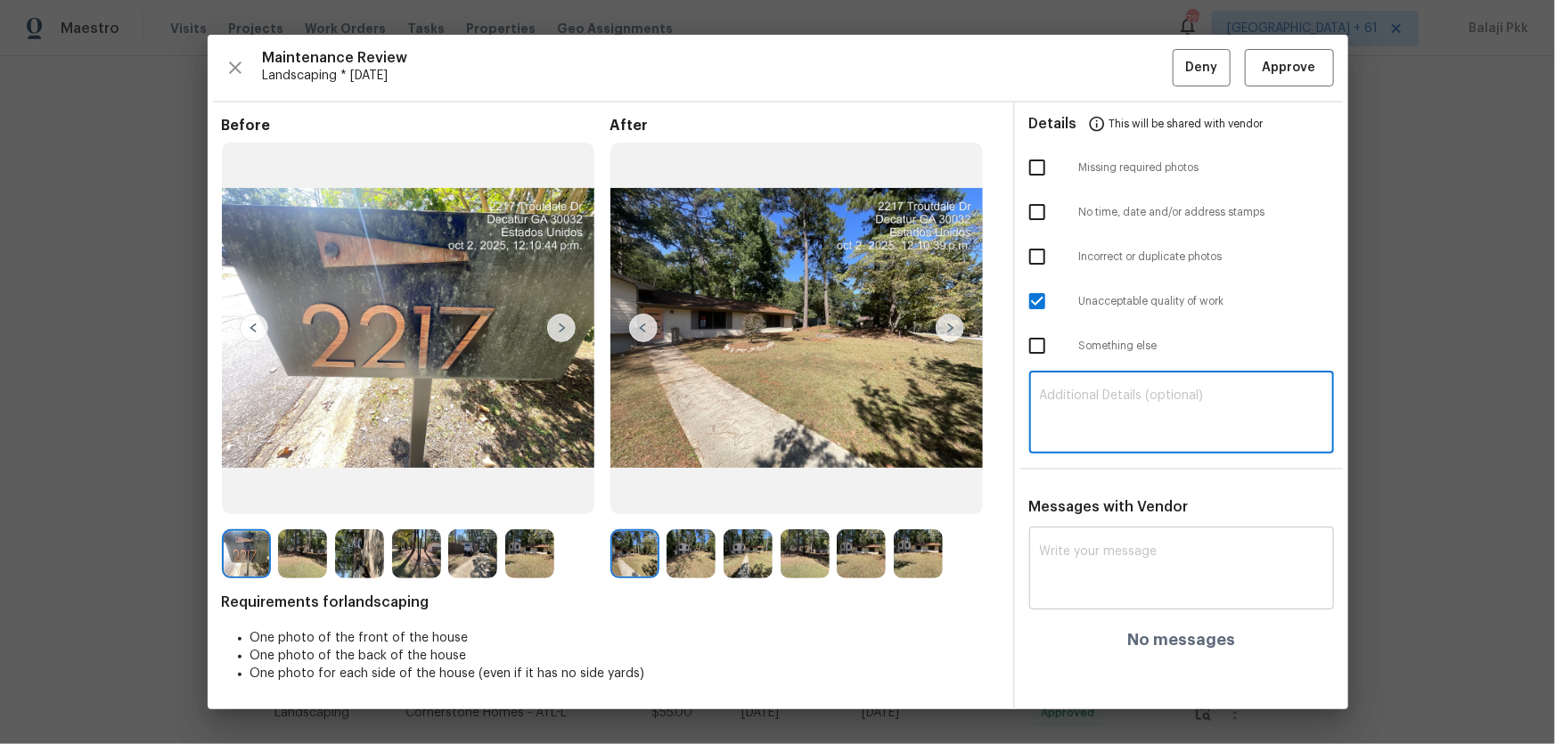
paste textarea "Maintenance Audit Team: Hello! Unfortunately, this Landscaping visit completed …"
type textarea "Maintenance Audit Team: Hello! Unfortunately, this Landscaping visit completed …"
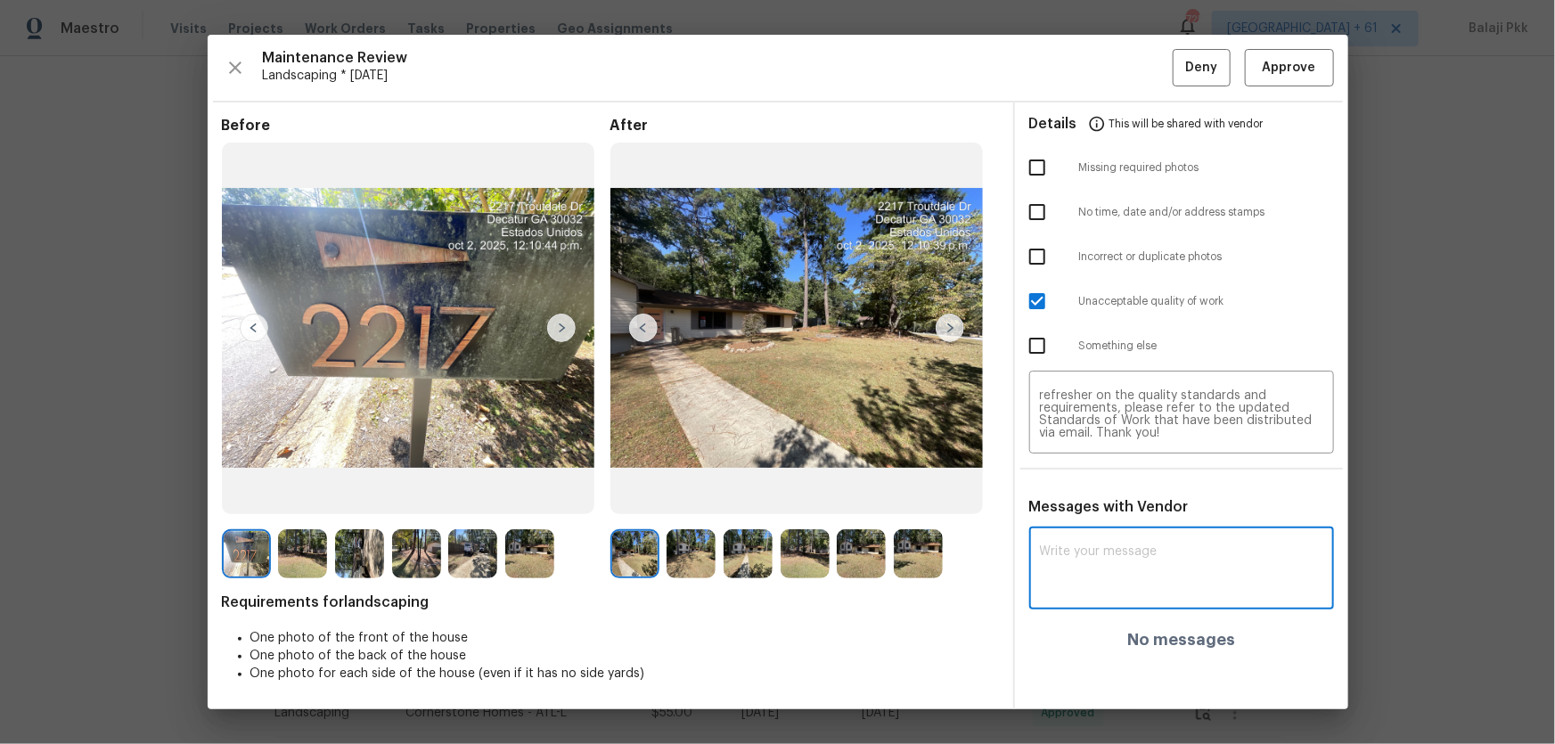
click at [1106, 491] on textarea at bounding box center [1181, 570] width 283 height 50
paste textarea "Maintenance Audit Team: Hello! Unfortunately, this Landscaping visit completed …"
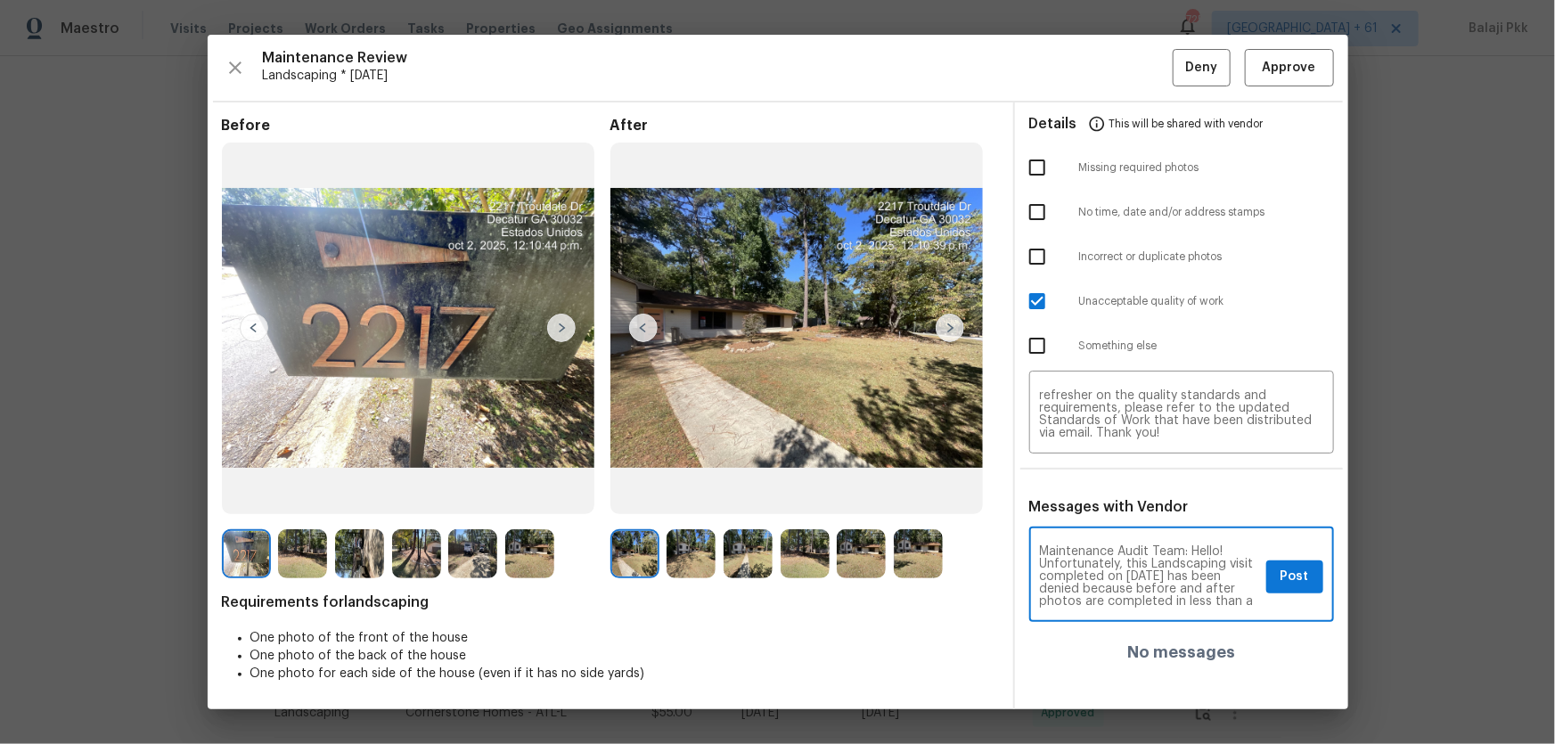
scroll to position [212, 0]
type textarea "Maintenance Audit Team: Hello! Unfortunately, this Landscaping visit completed …"
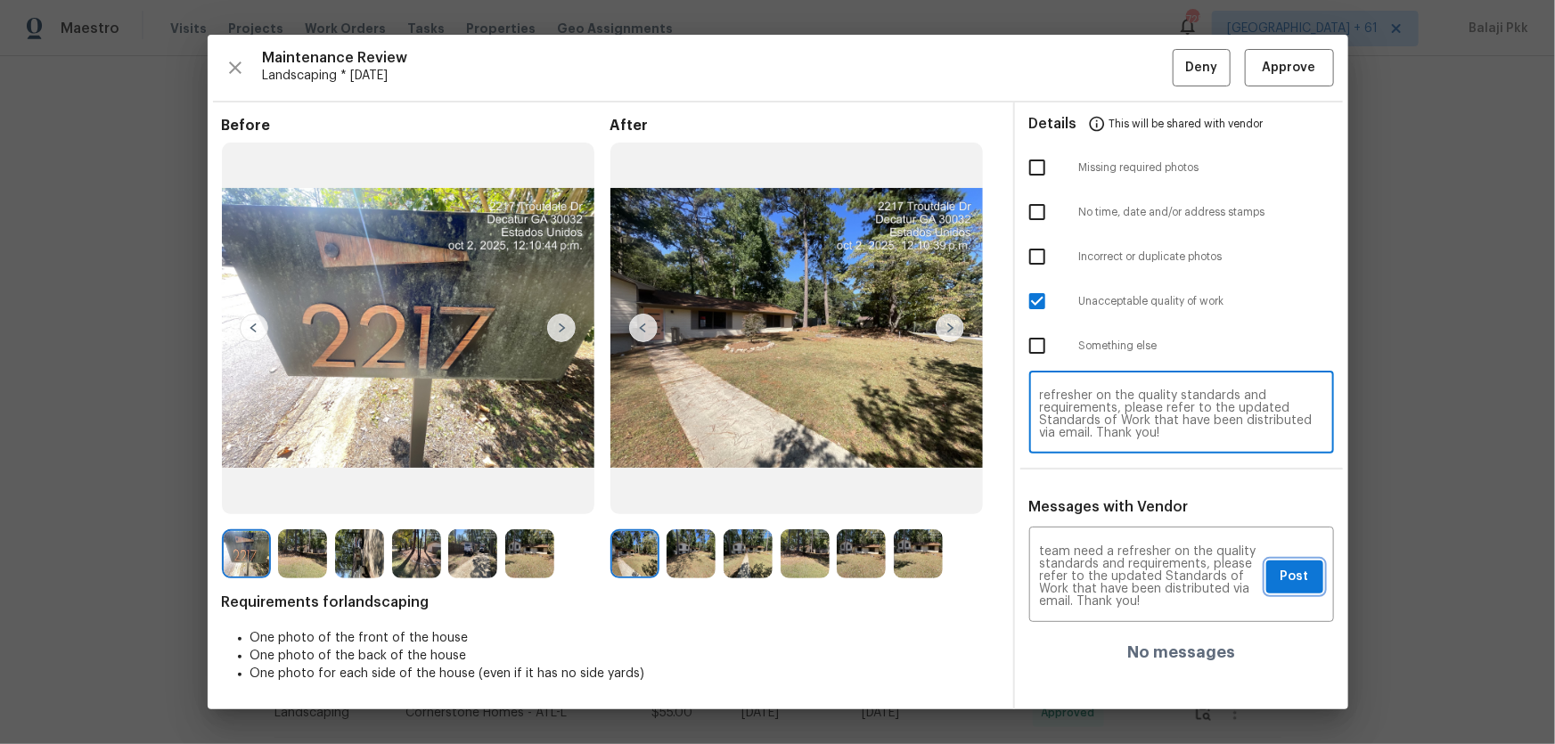
drag, startPoint x: 1301, startPoint y: 573, endPoint x: 1287, endPoint y: 492, distance: 82.3
click at [1106, 491] on span "Post" at bounding box center [1294, 577] width 29 height 22
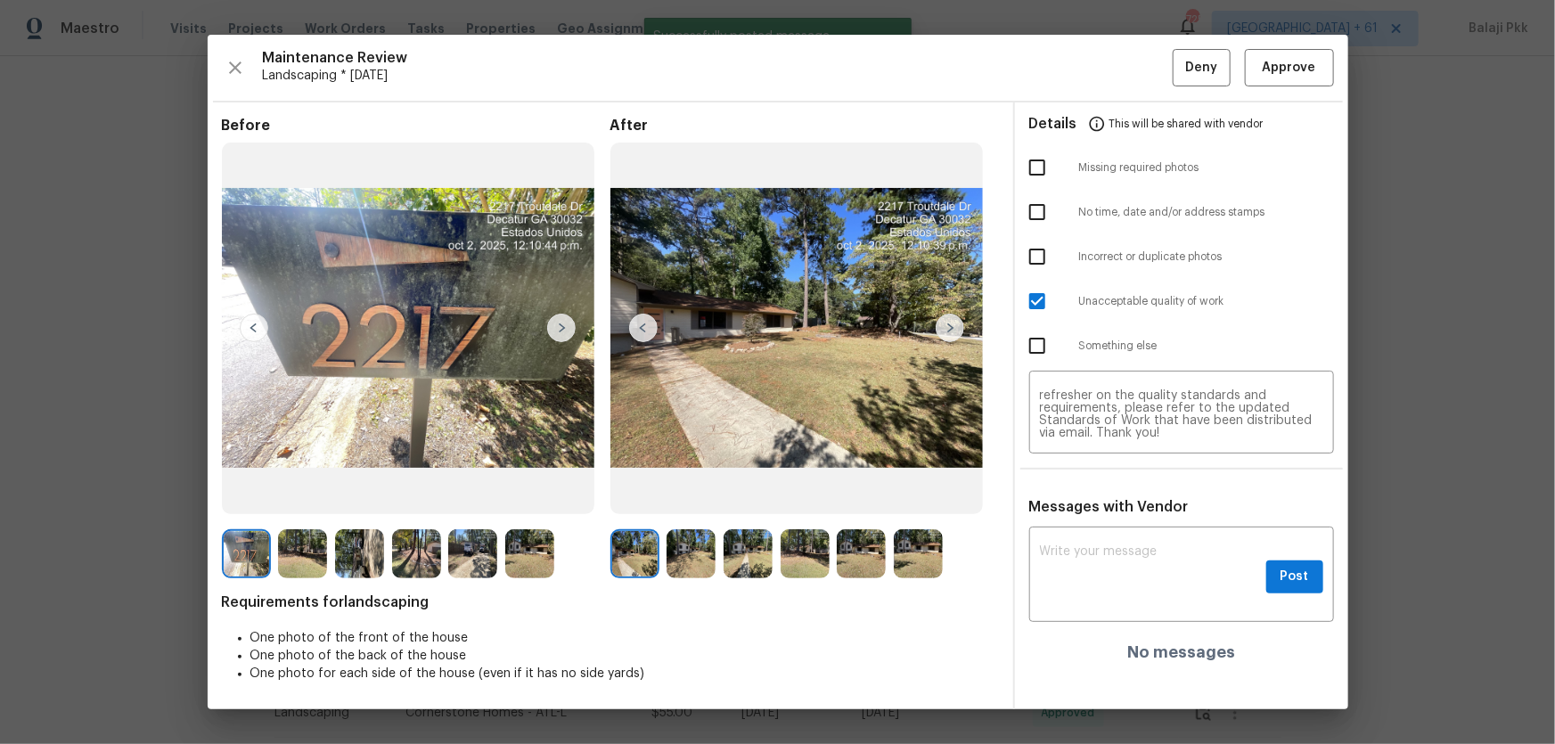
scroll to position [0, 0]
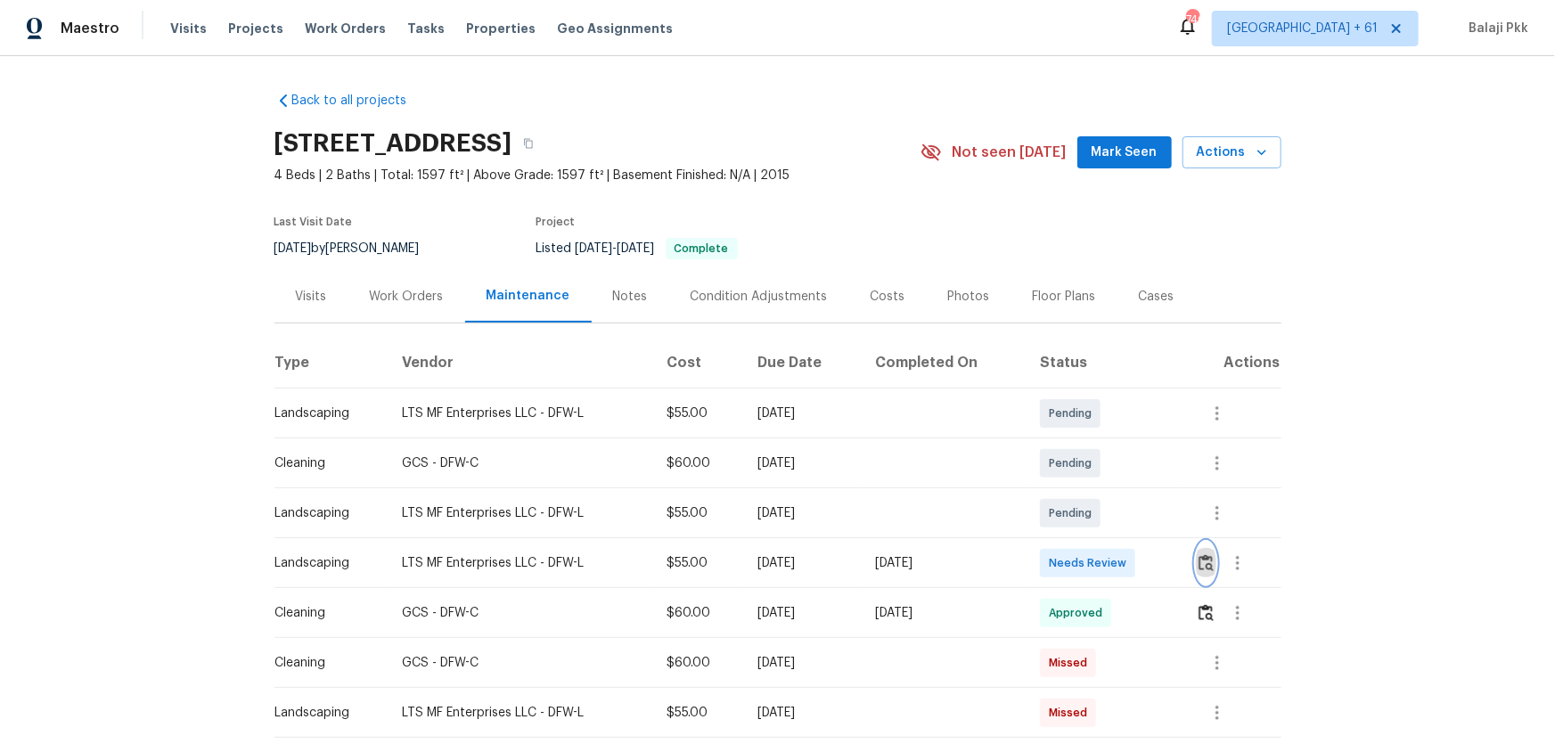
click at [1106, 491] on img "button" at bounding box center [1205, 562] width 15 height 17
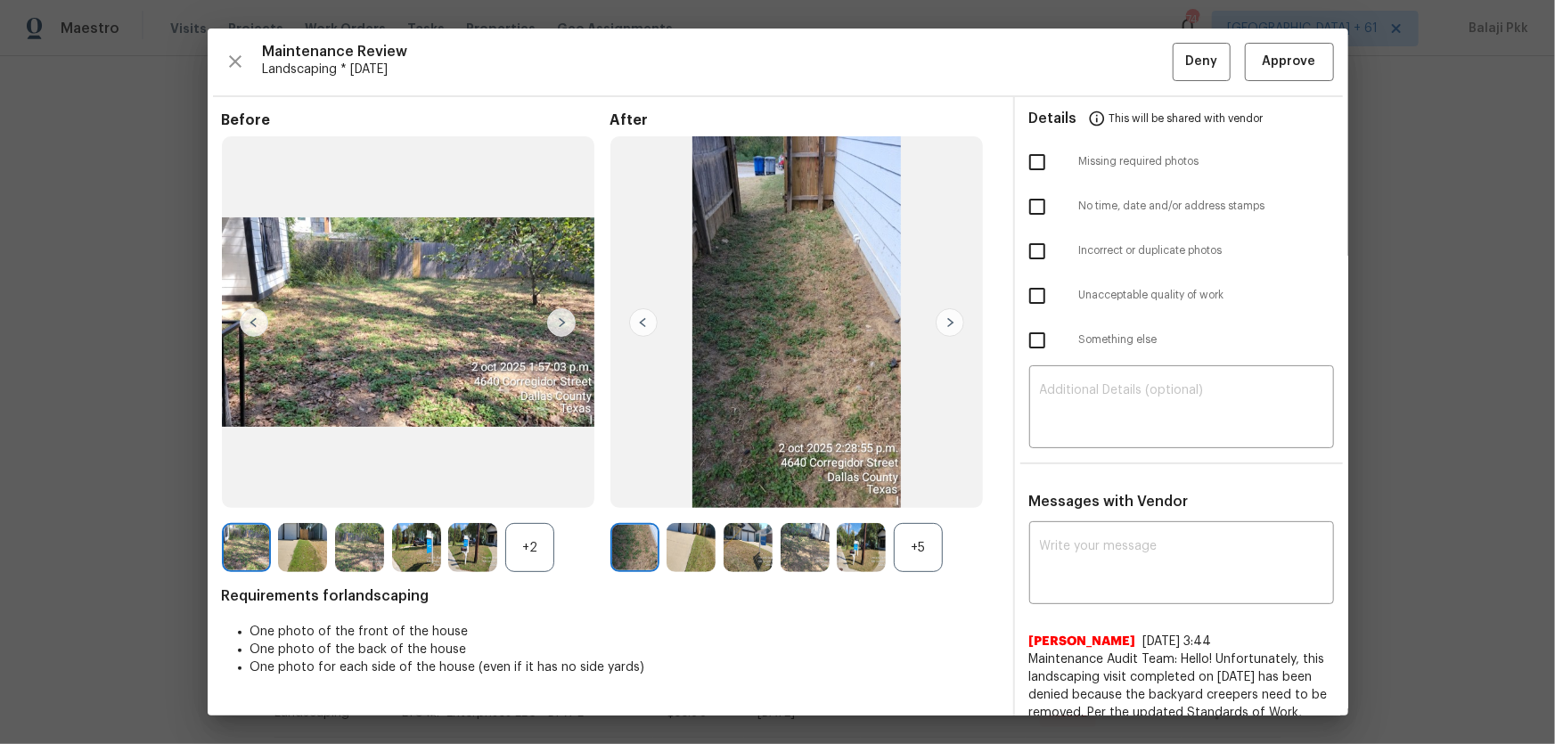
click at [908, 491] on div "+5" at bounding box center [918, 547] width 49 height 49
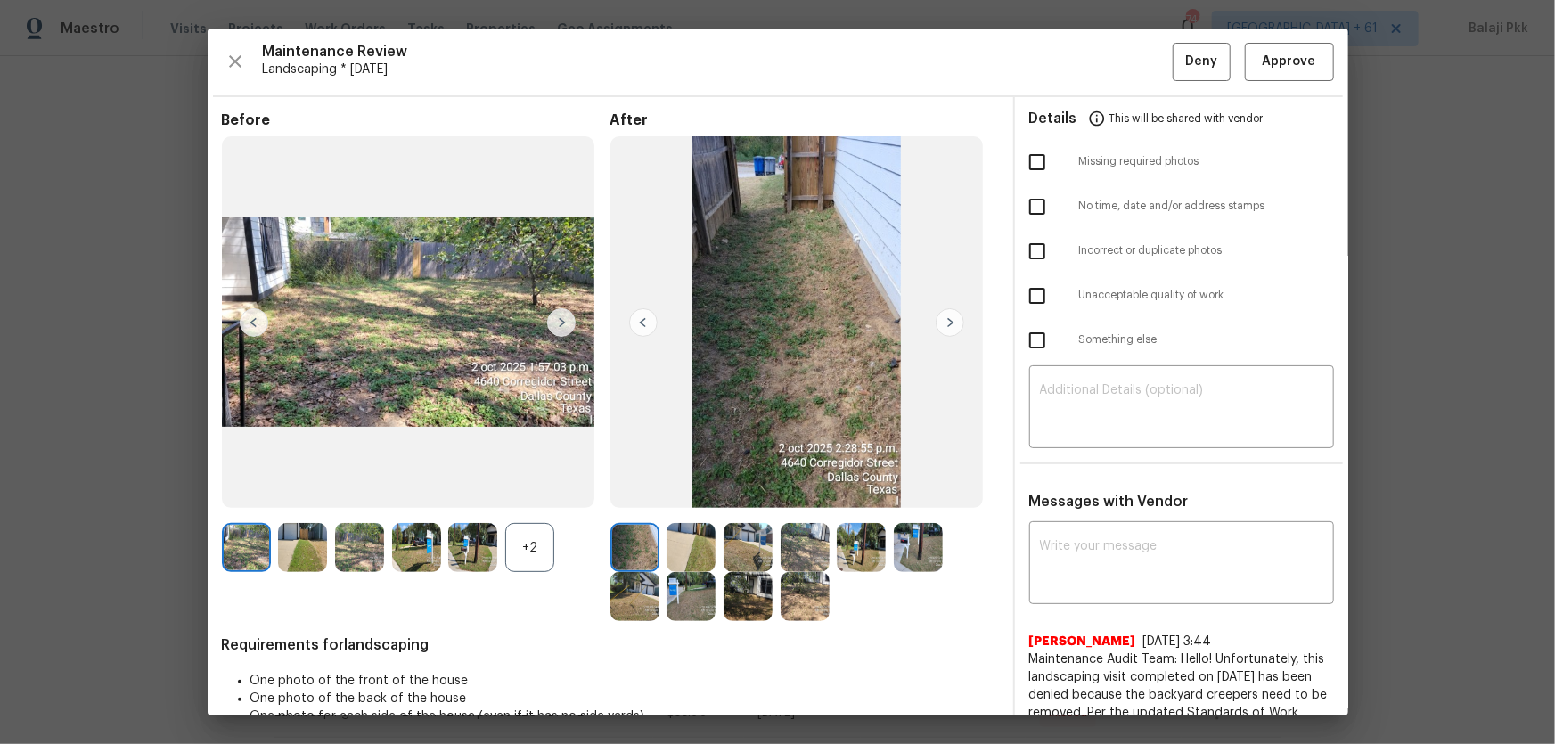
drag, startPoint x: 531, startPoint y: 543, endPoint x: 614, endPoint y: 176, distance: 375.5
click at [532, 491] on div "+2" at bounding box center [529, 547] width 49 height 49
click at [1106, 58] on span "Approve" at bounding box center [1289, 62] width 53 height 22
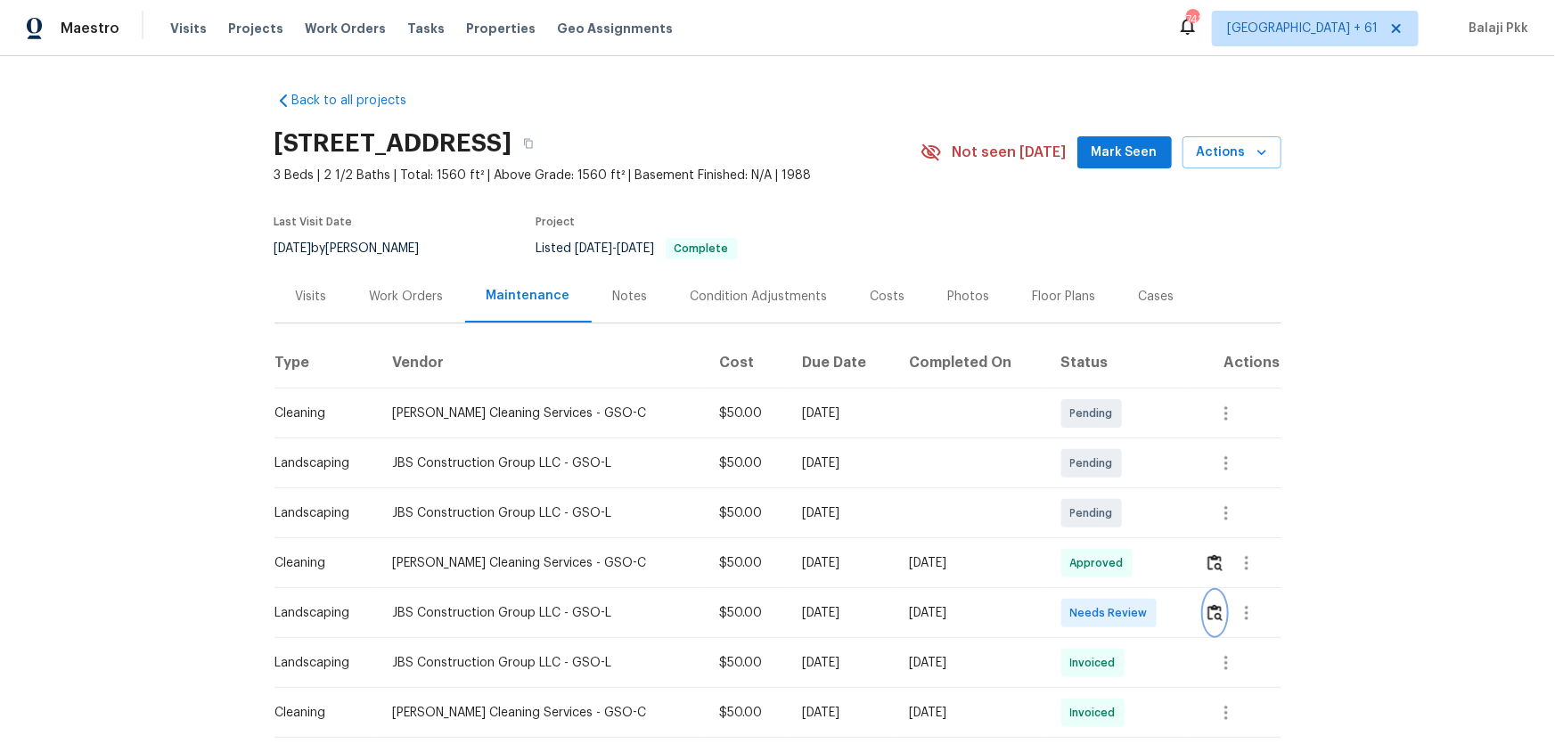
click at [1106, 491] on img "button" at bounding box center [1214, 612] width 15 height 17
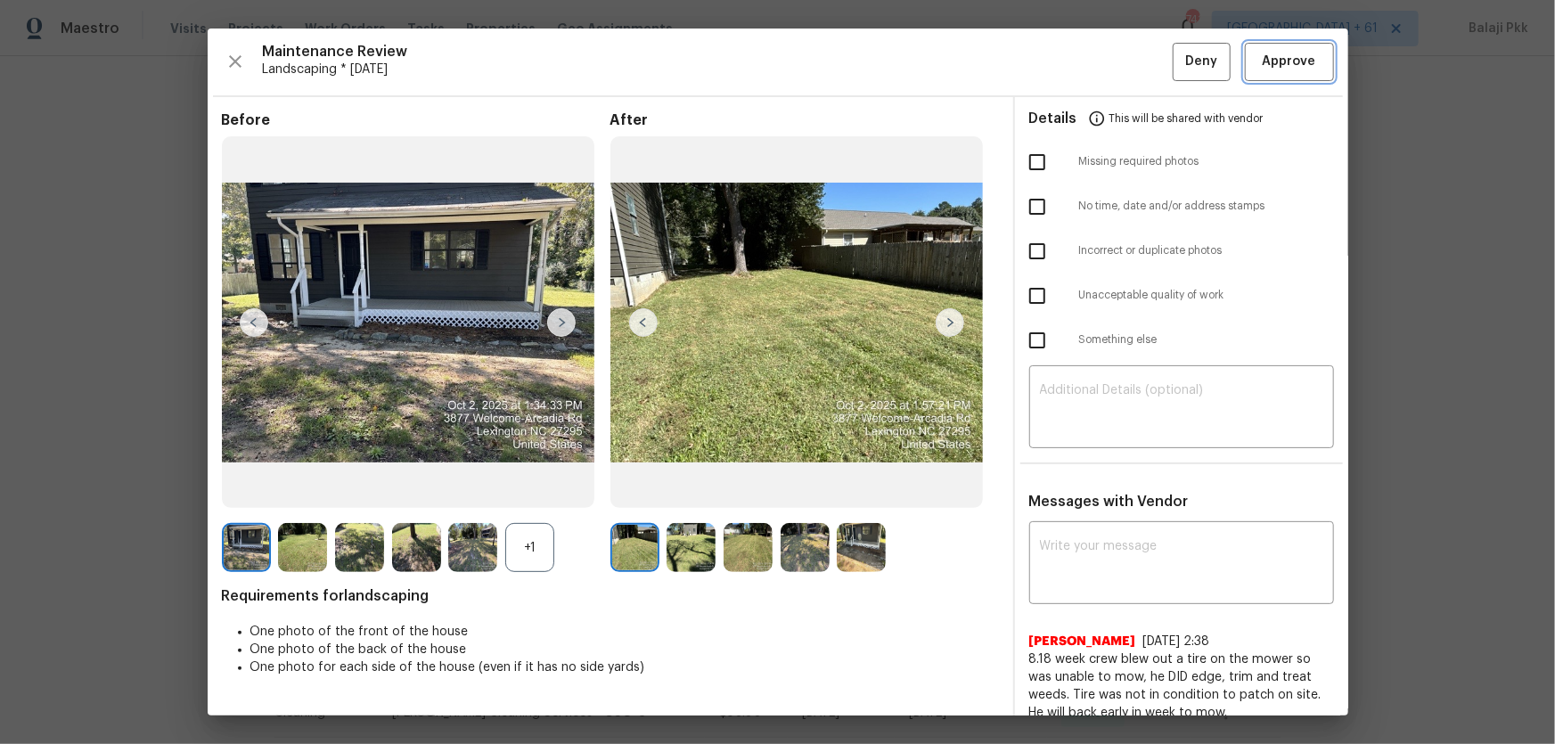
click at [1106, 60] on span "Approve" at bounding box center [1289, 62] width 53 height 22
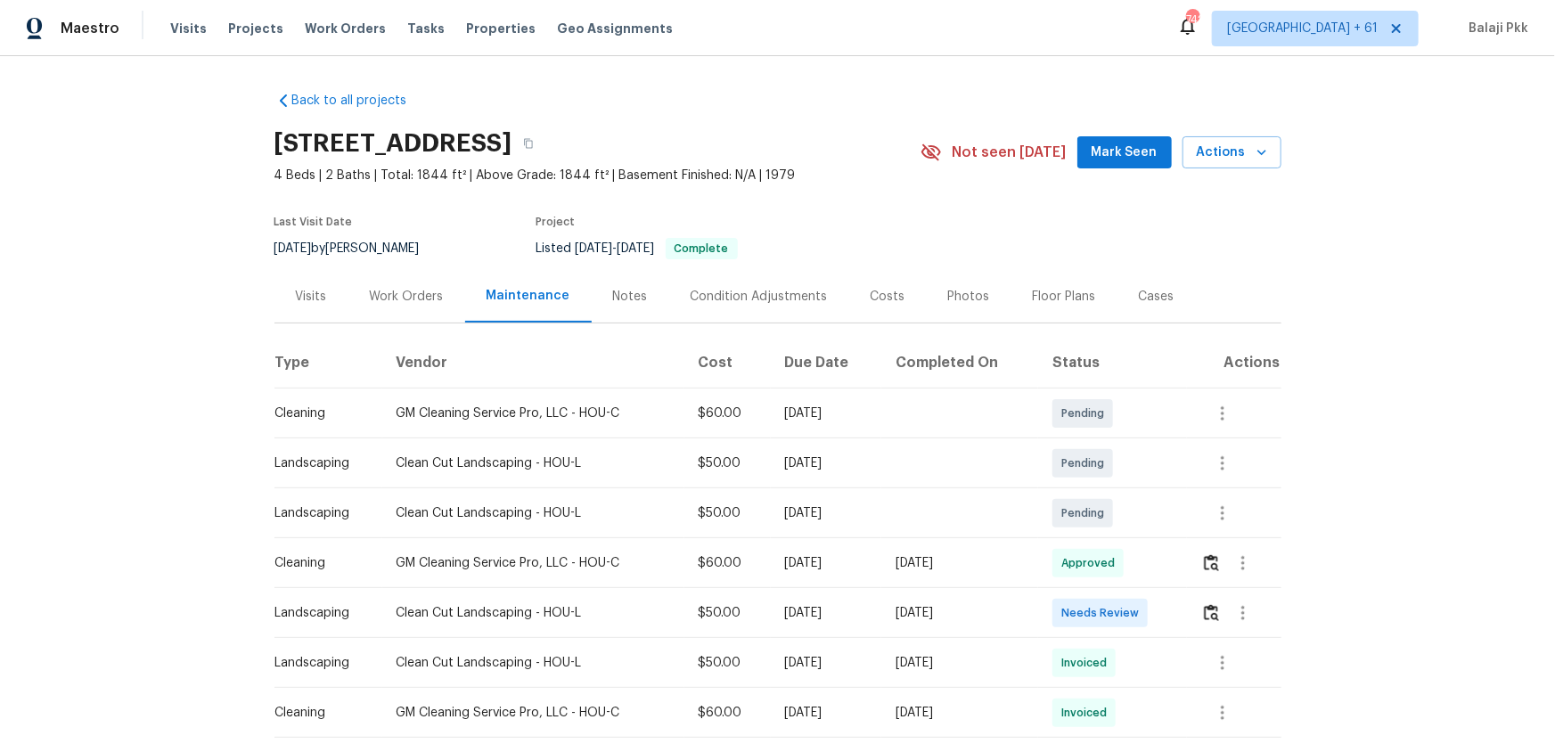
click at [1106, 491] on td at bounding box center [1234, 563] width 94 height 50
click at [1106, 491] on img "button" at bounding box center [1211, 612] width 15 height 17
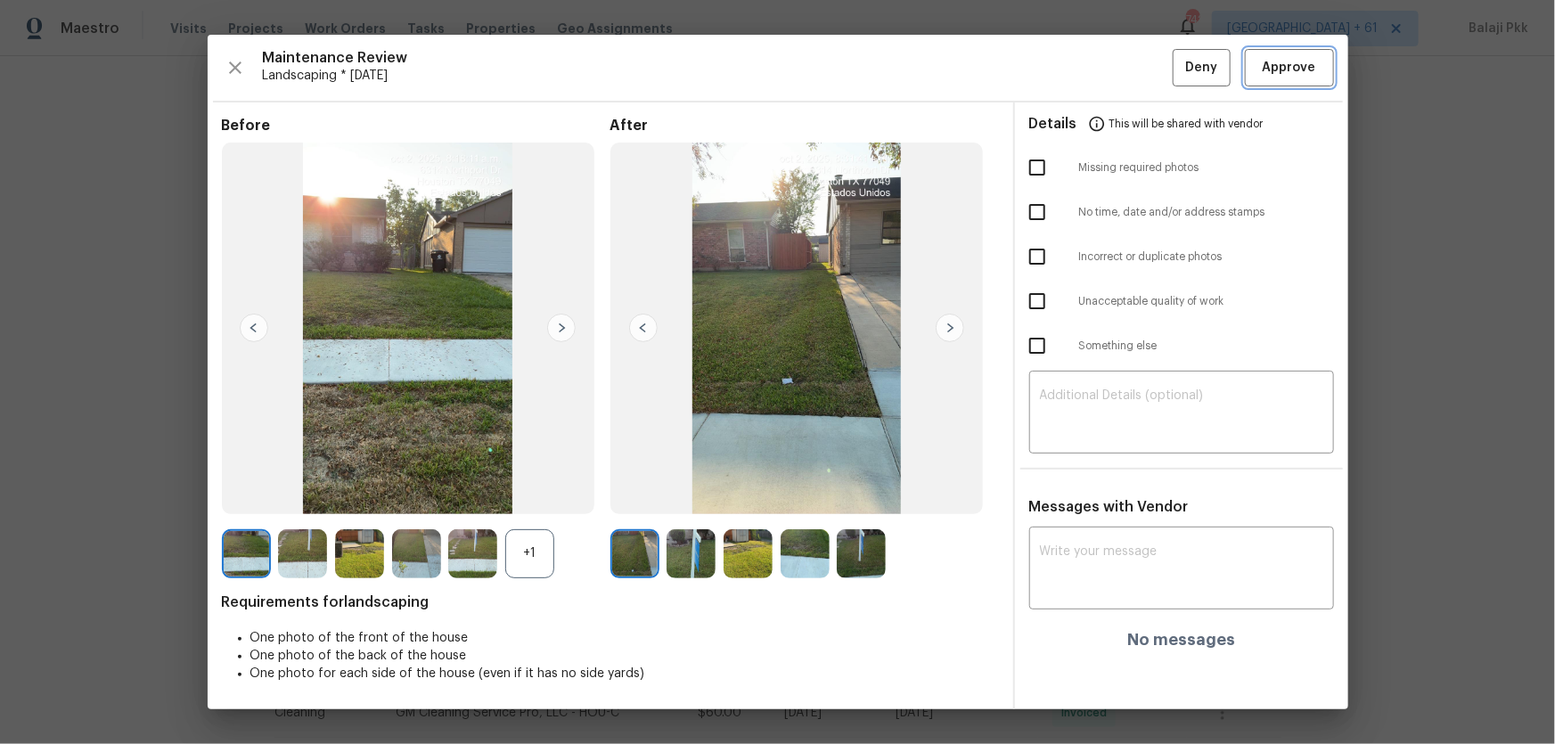
click at [1106, 78] on span "Approve" at bounding box center [1289, 68] width 53 height 22
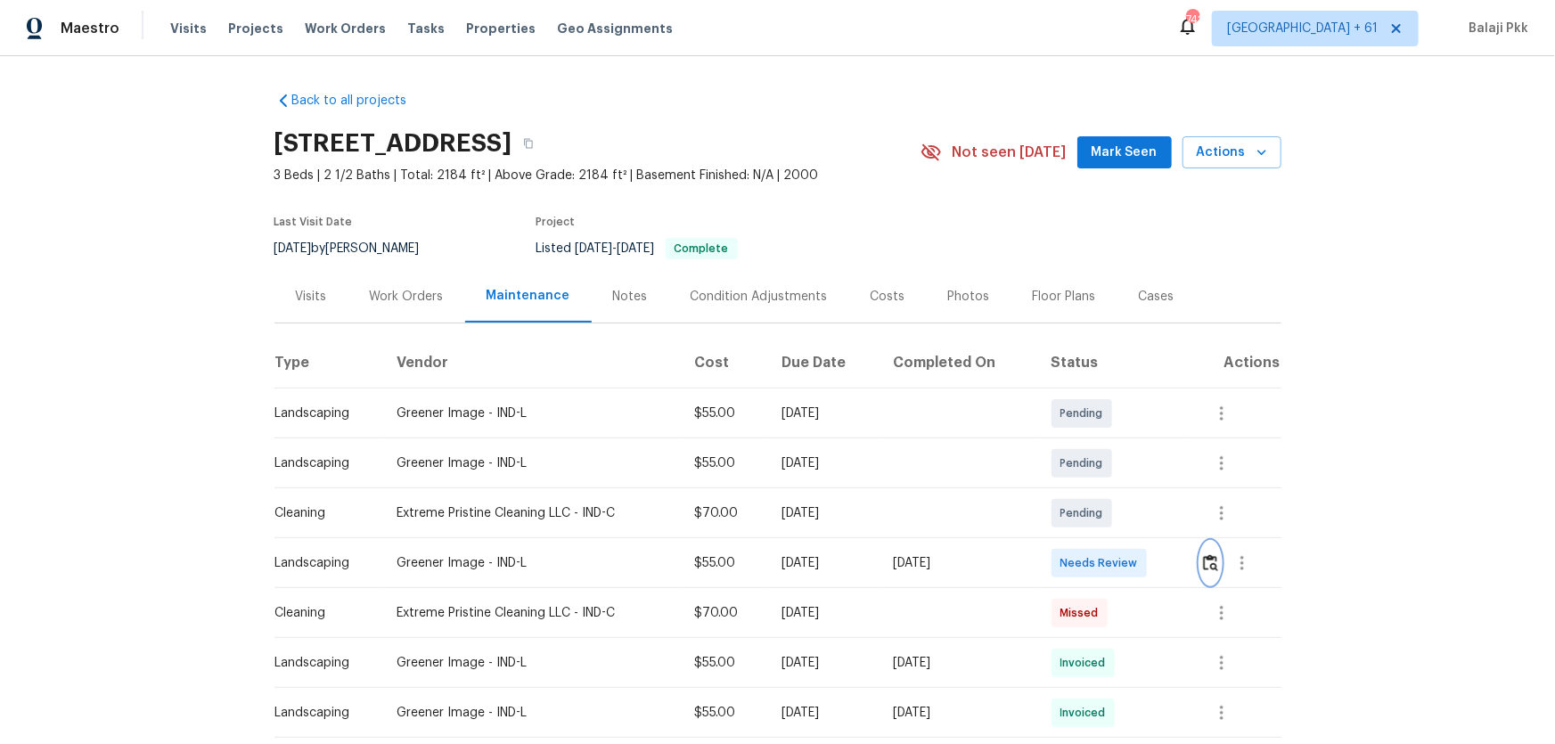
click at [1106, 491] on img "button" at bounding box center [1210, 562] width 15 height 17
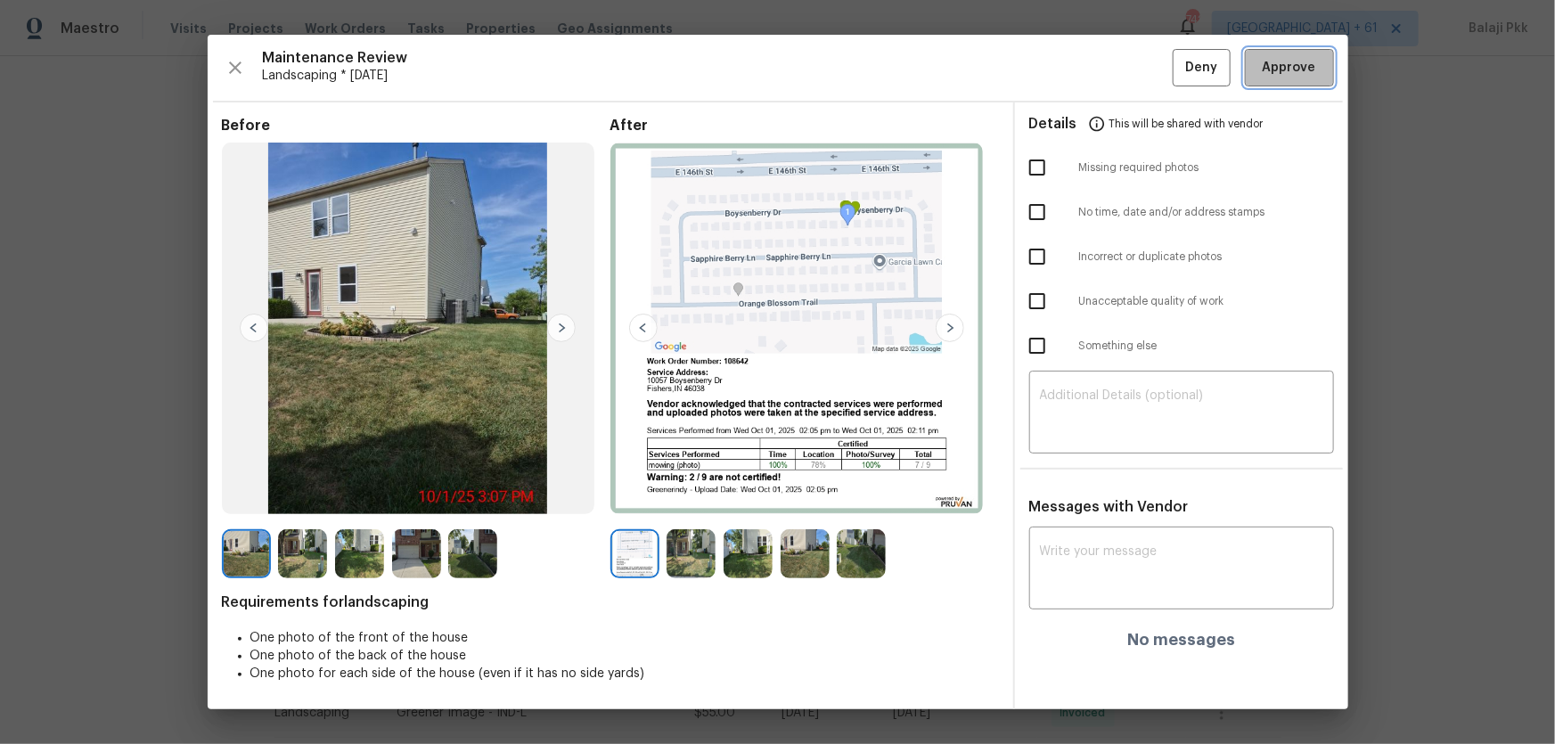
click at [1106, 68] on span "Approve" at bounding box center [1289, 68] width 53 height 22
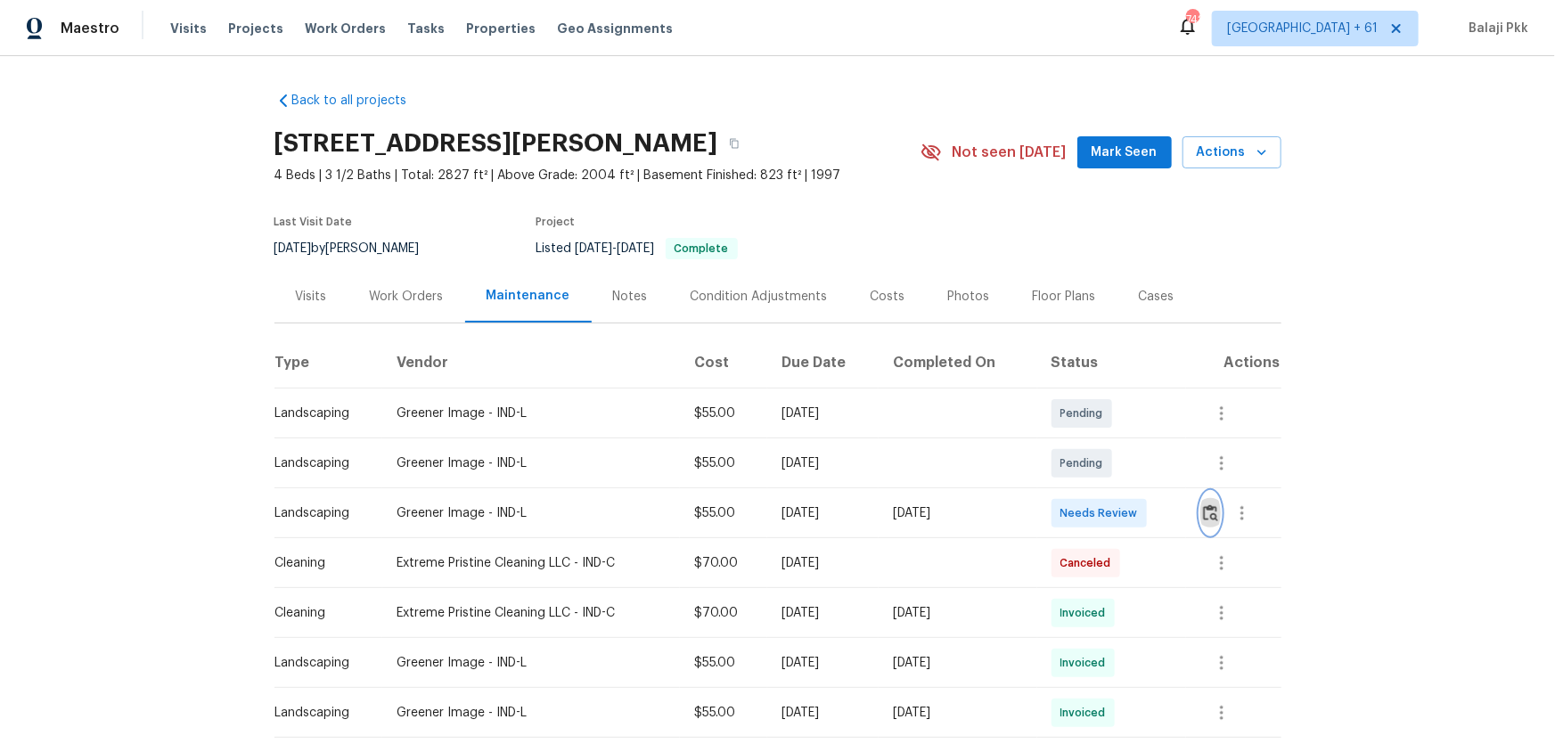
click at [1106, 491] on img "button" at bounding box center [1210, 512] width 15 height 17
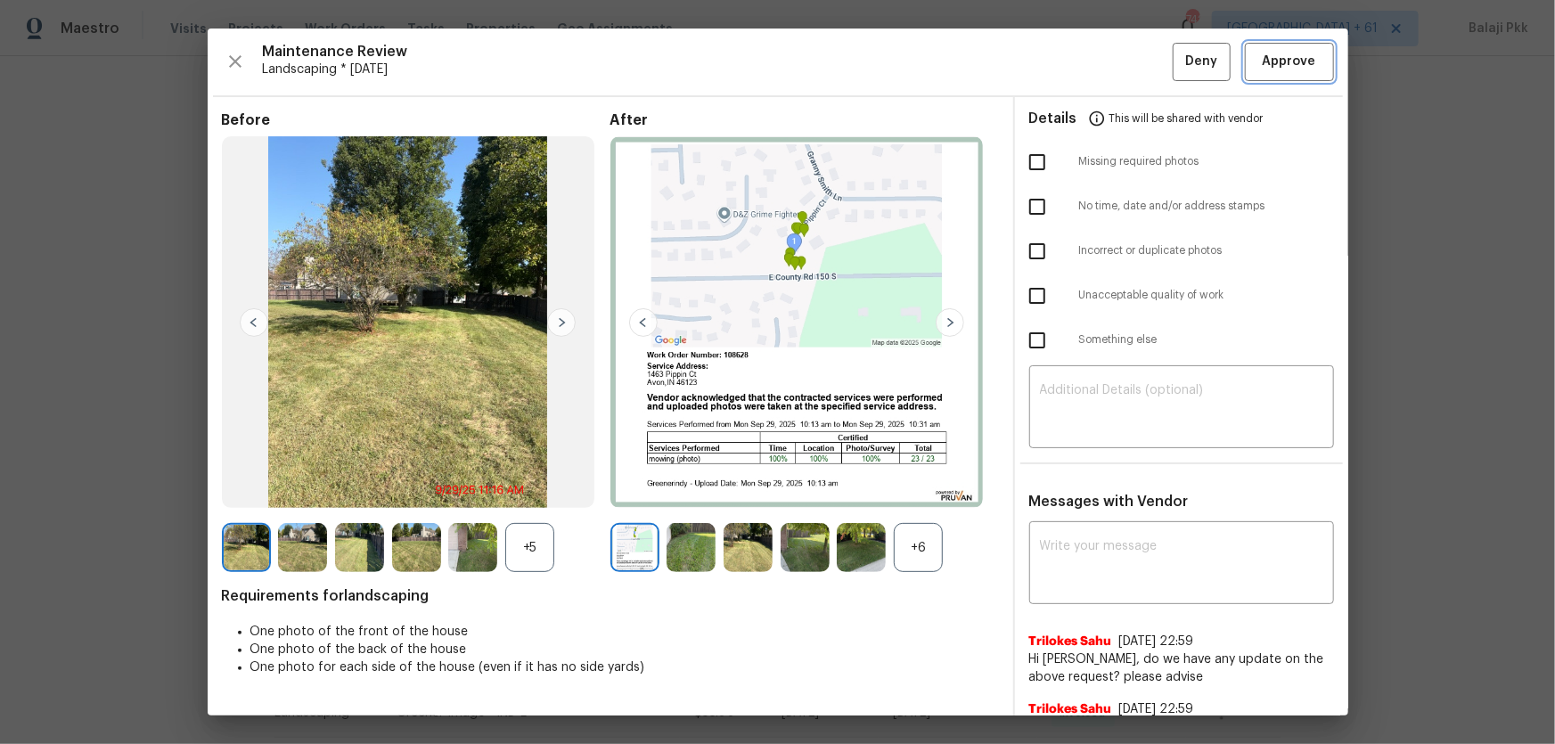
click at [1106, 61] on span "Approve" at bounding box center [1289, 62] width 53 height 22
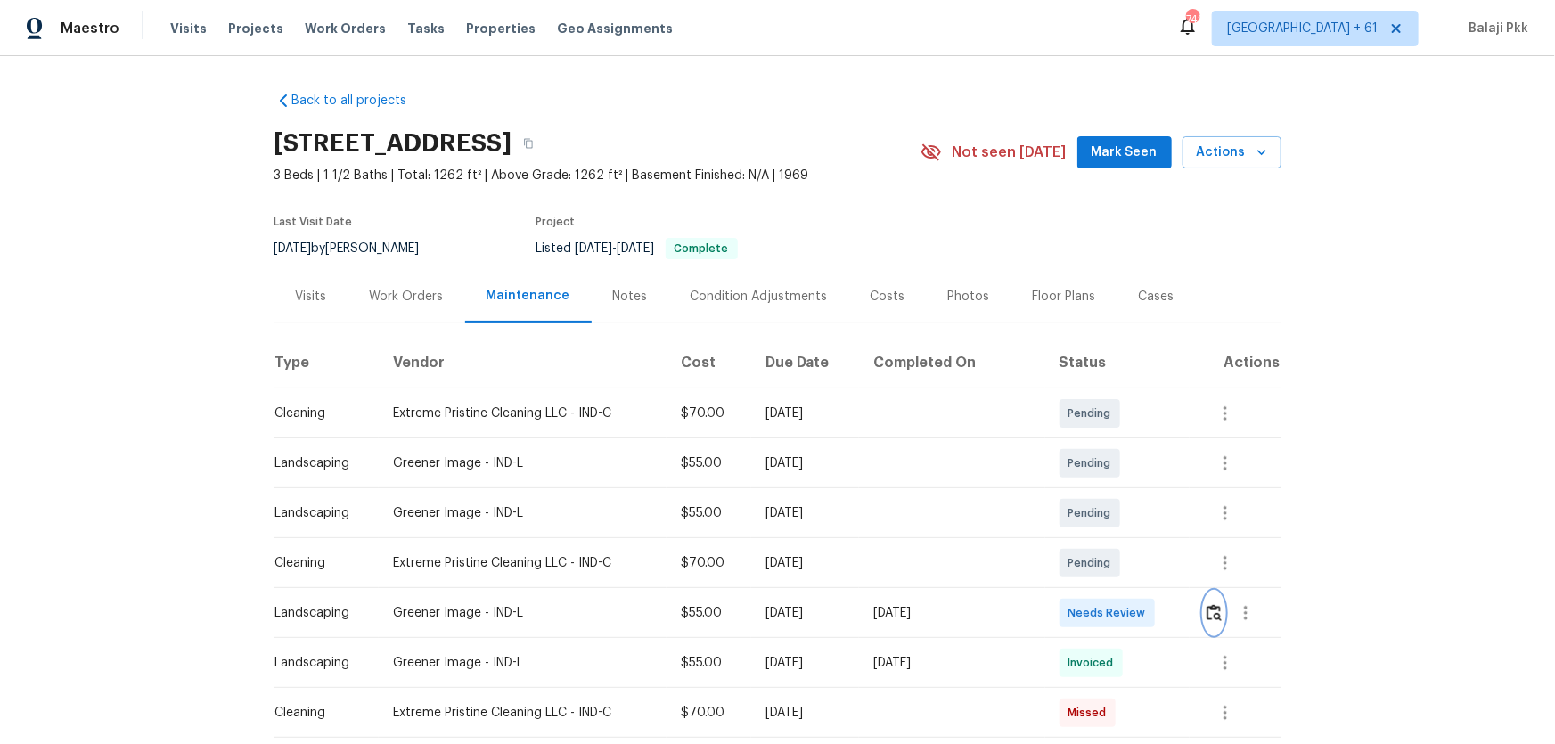
click at [1106, 491] on img "button" at bounding box center [1213, 612] width 15 height 17
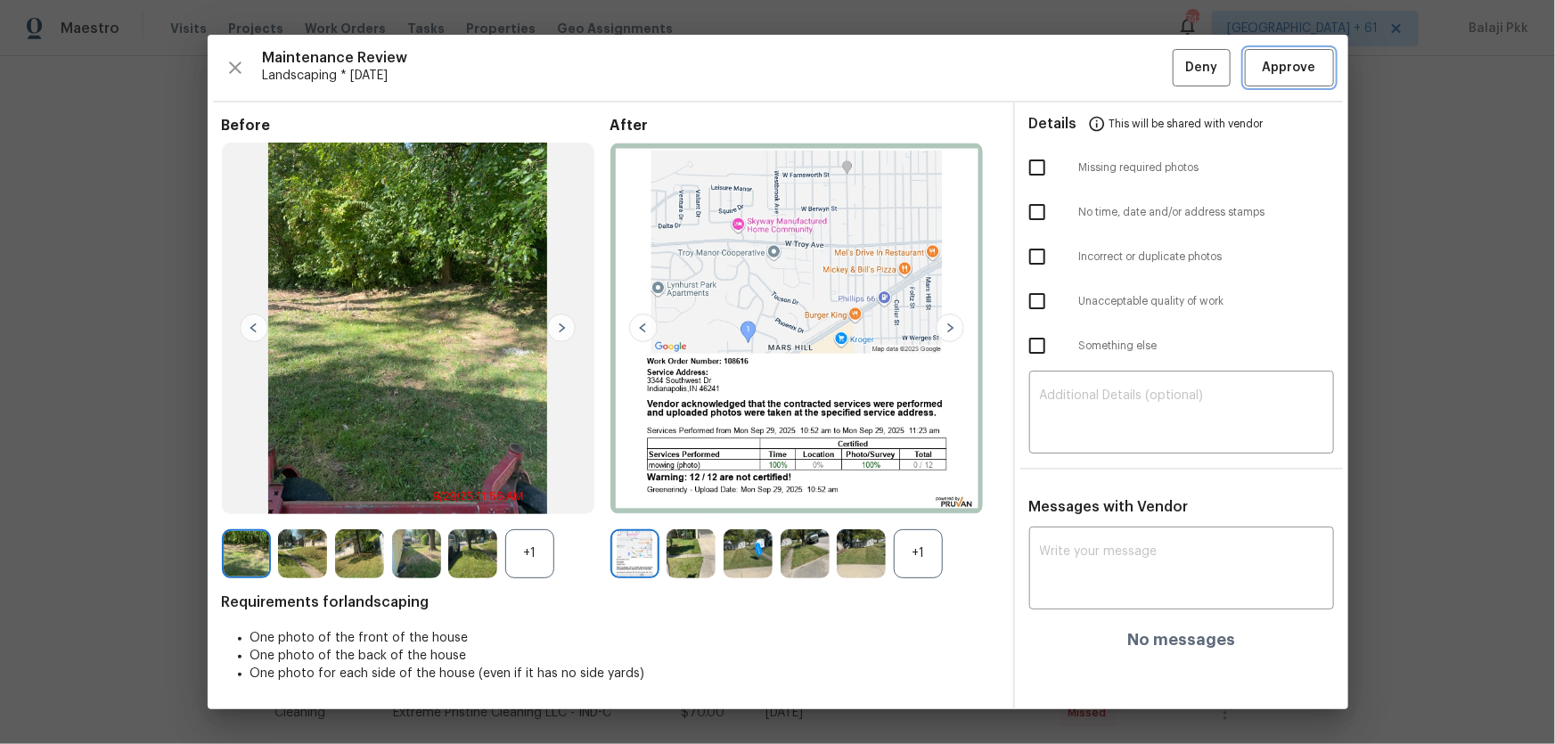
click at [1106, 83] on button "Approve" at bounding box center [1289, 68] width 89 height 38
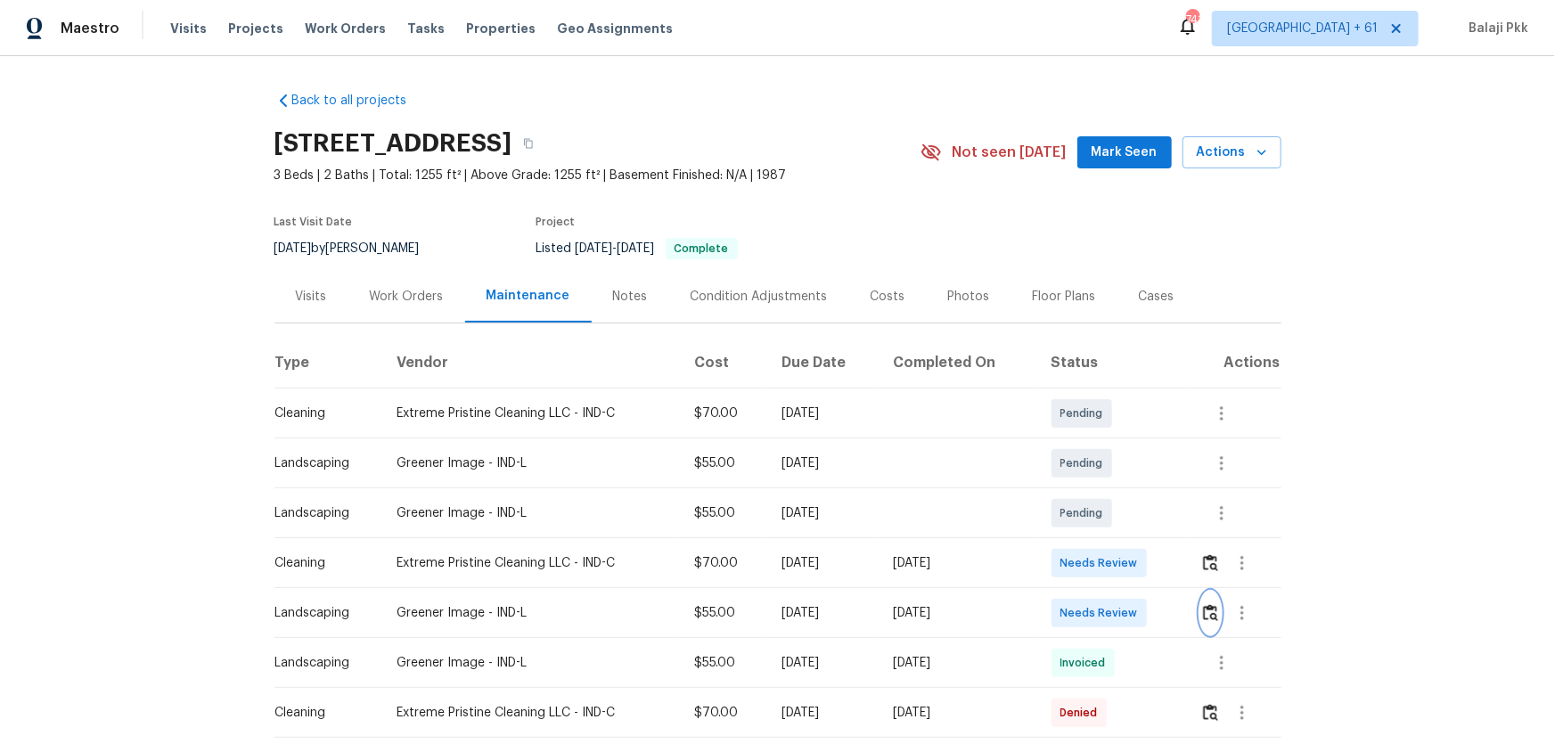
click at [1106, 491] on img "button" at bounding box center [1210, 612] width 15 height 17
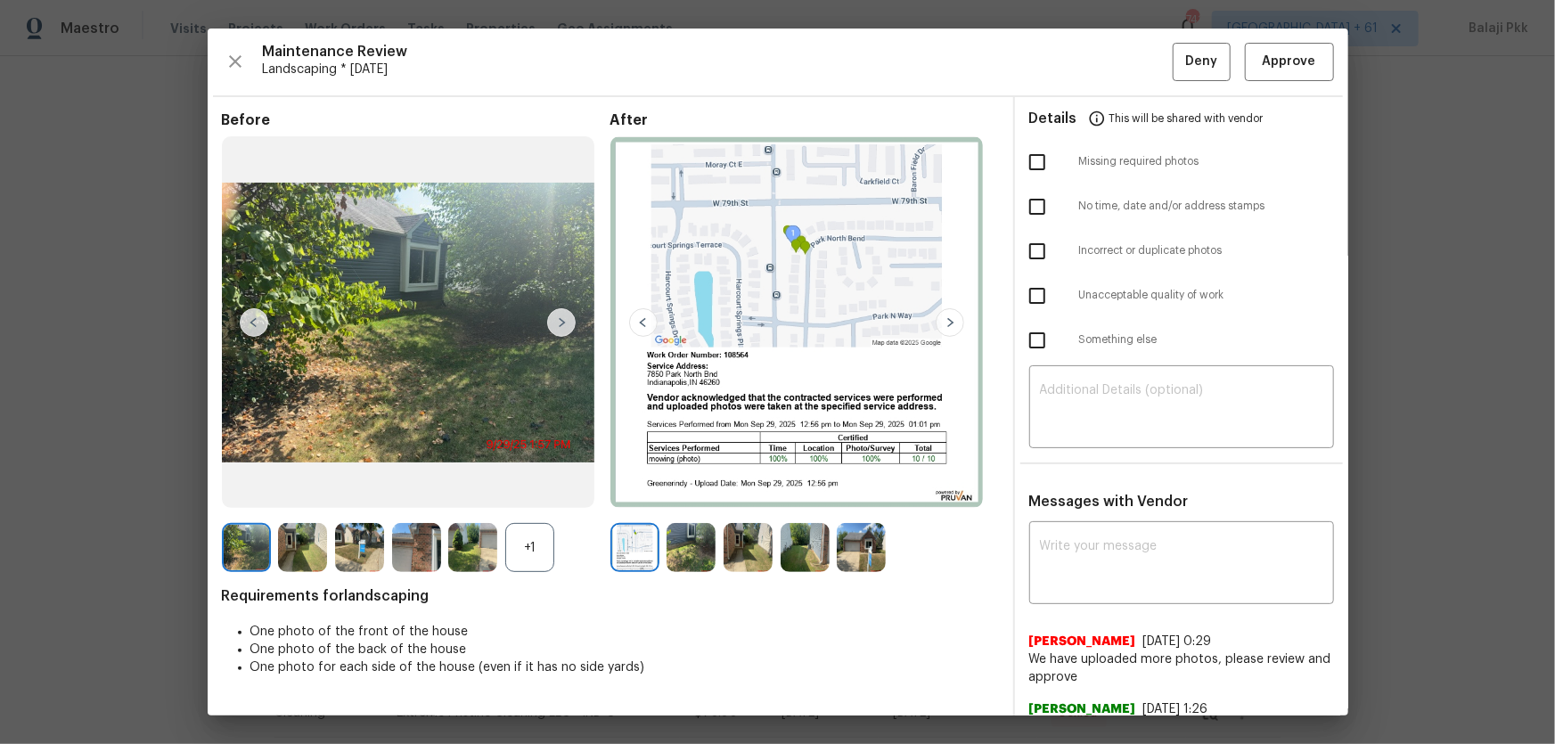
click at [550, 491] on div "+1" at bounding box center [529, 547] width 49 height 49
click at [945, 321] on img at bounding box center [950, 322] width 29 height 29
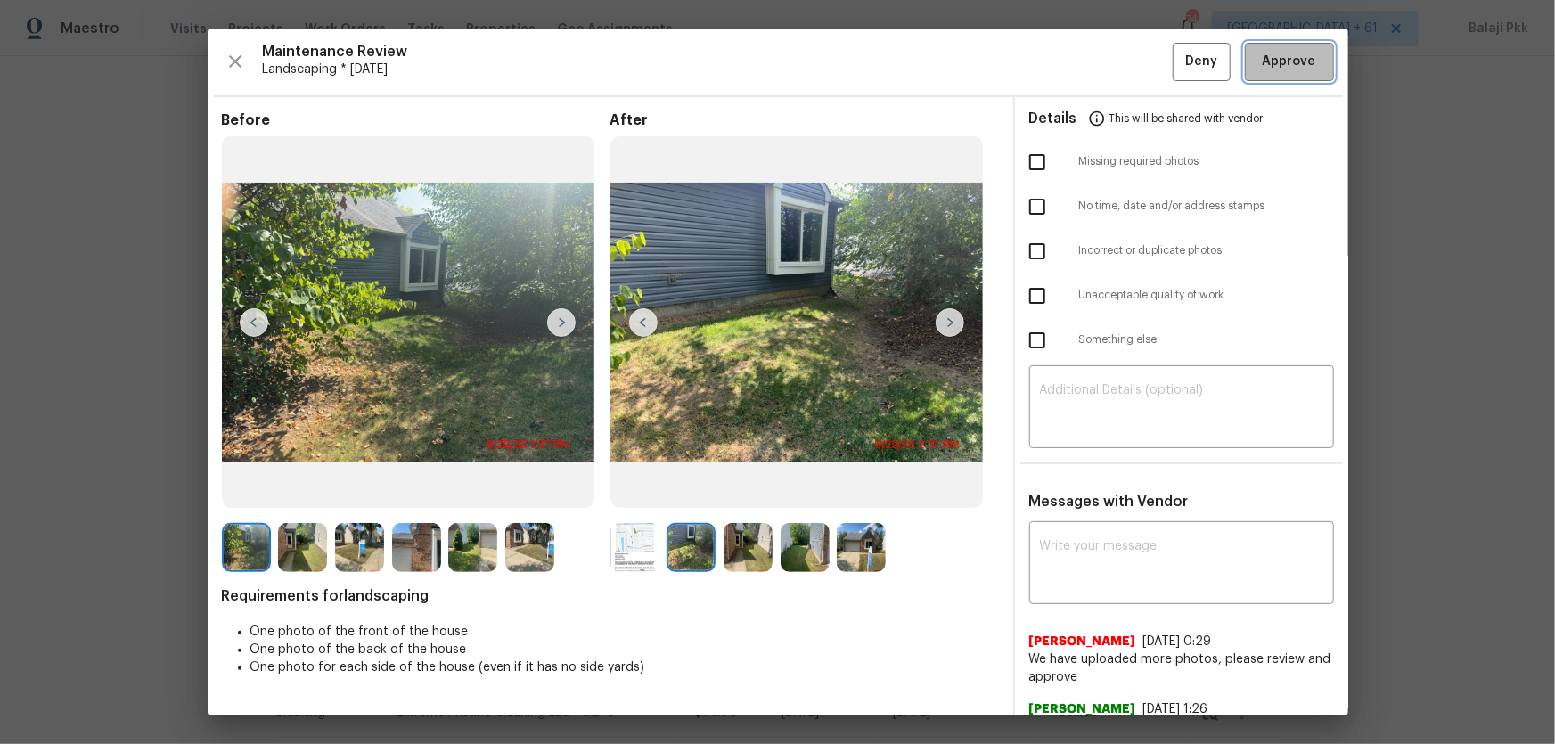
click at [1106, 61] on span "Approve" at bounding box center [1289, 62] width 53 height 22
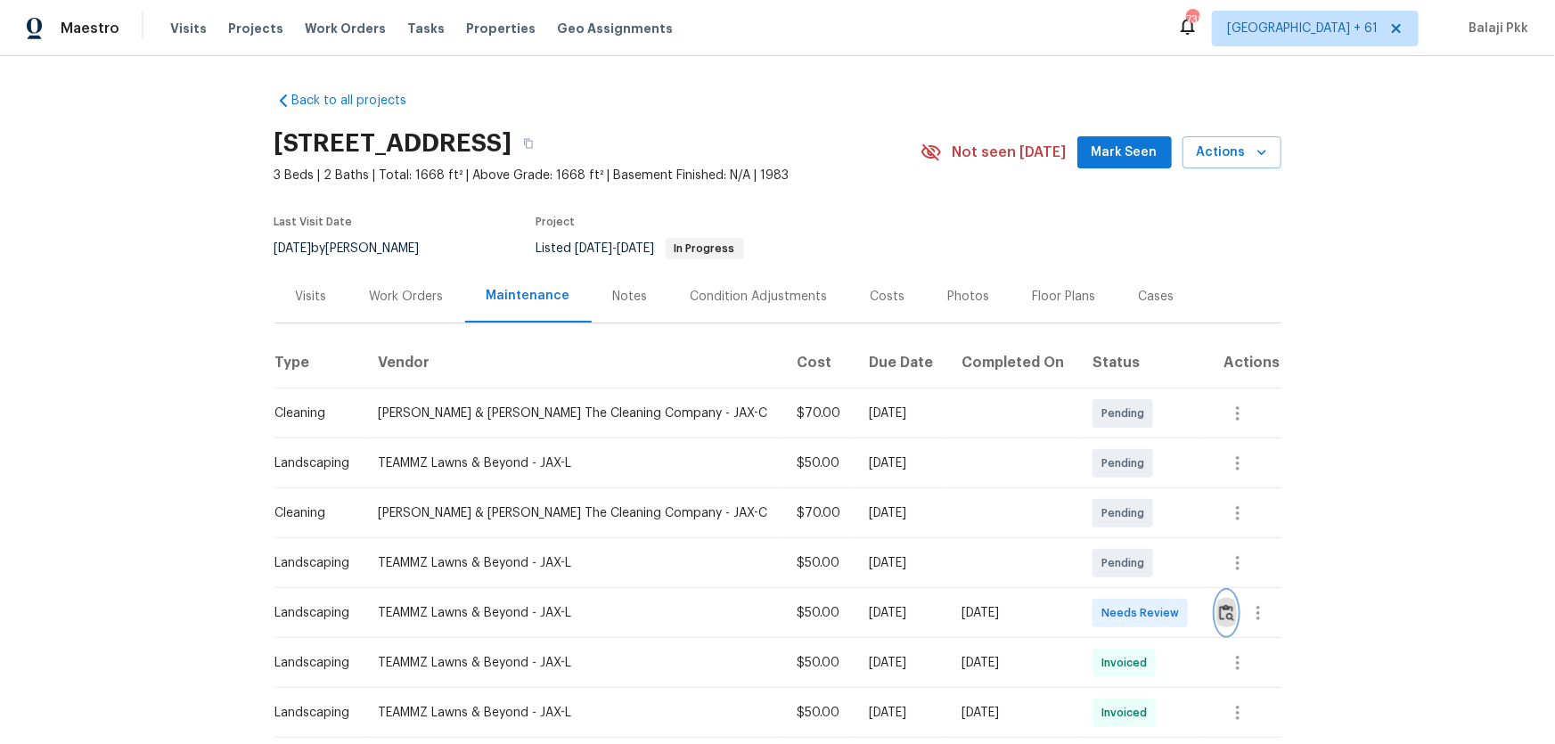
click at [1106, 491] on img "button" at bounding box center [1226, 612] width 15 height 17
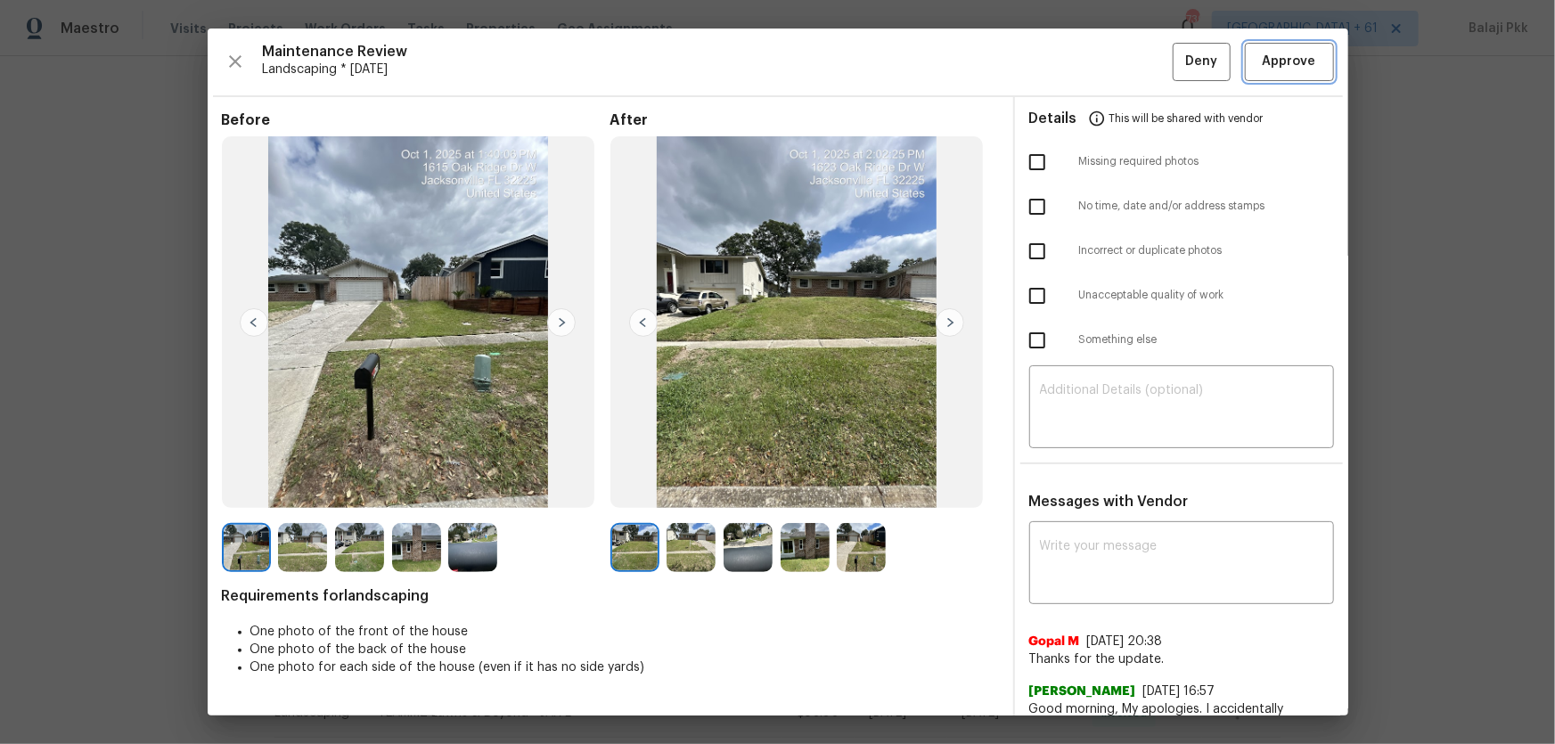
click at [1106, 55] on span "Approve" at bounding box center [1289, 62] width 53 height 22
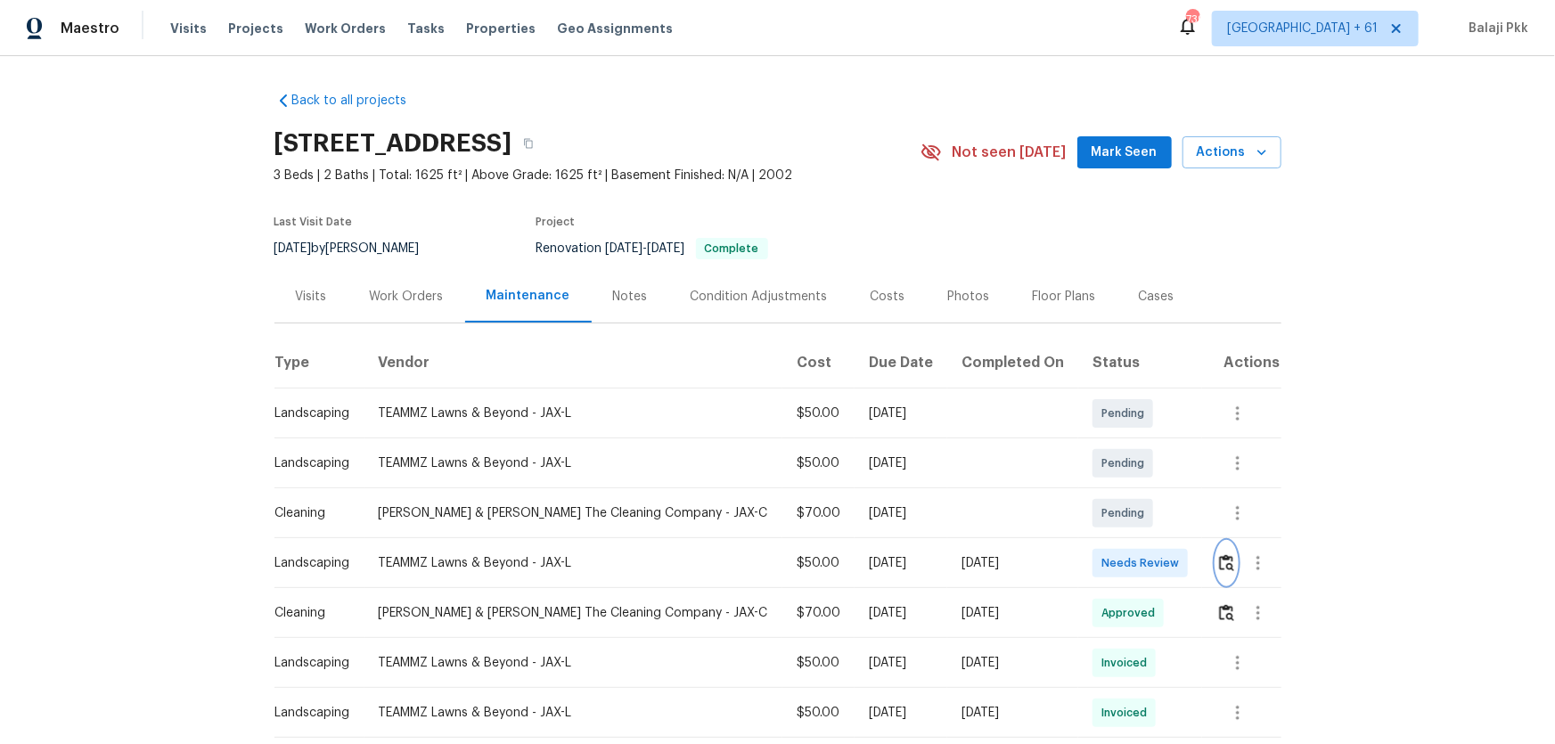
click at [1106, 491] on button "button" at bounding box center [1226, 563] width 20 height 43
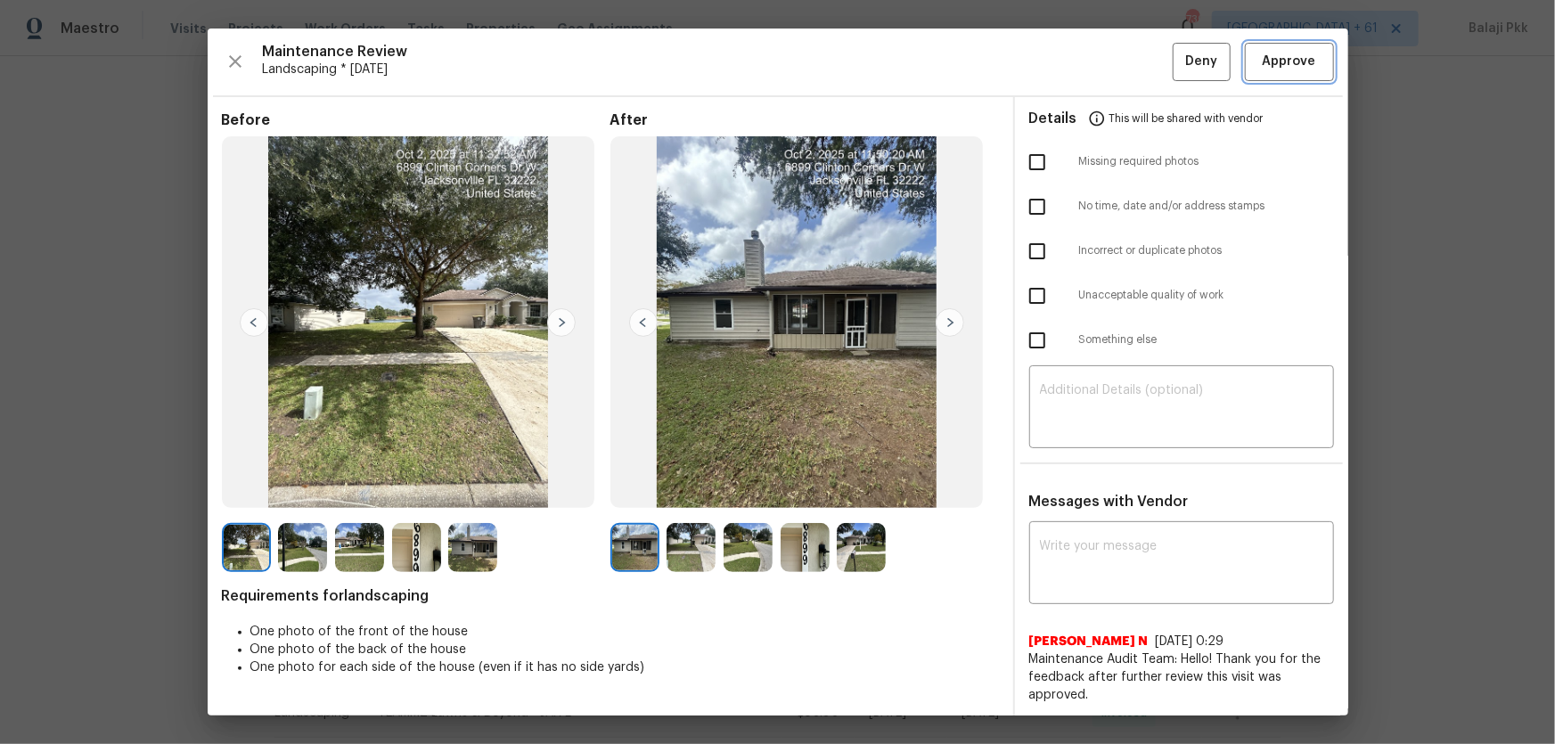
click at [1106, 61] on span "Approve" at bounding box center [1289, 62] width 53 height 22
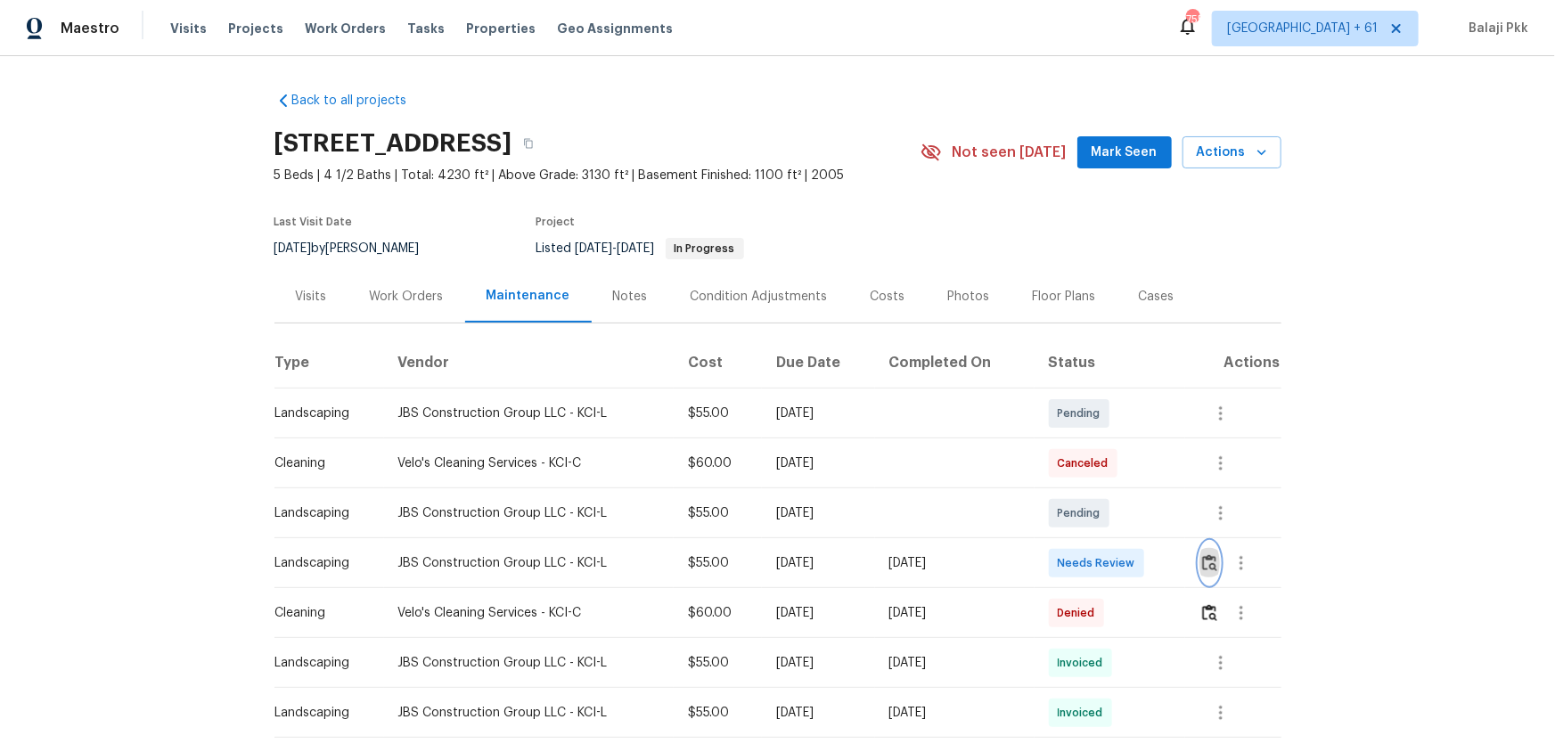
click at [1106, 491] on button "button" at bounding box center [1209, 563] width 20 height 43
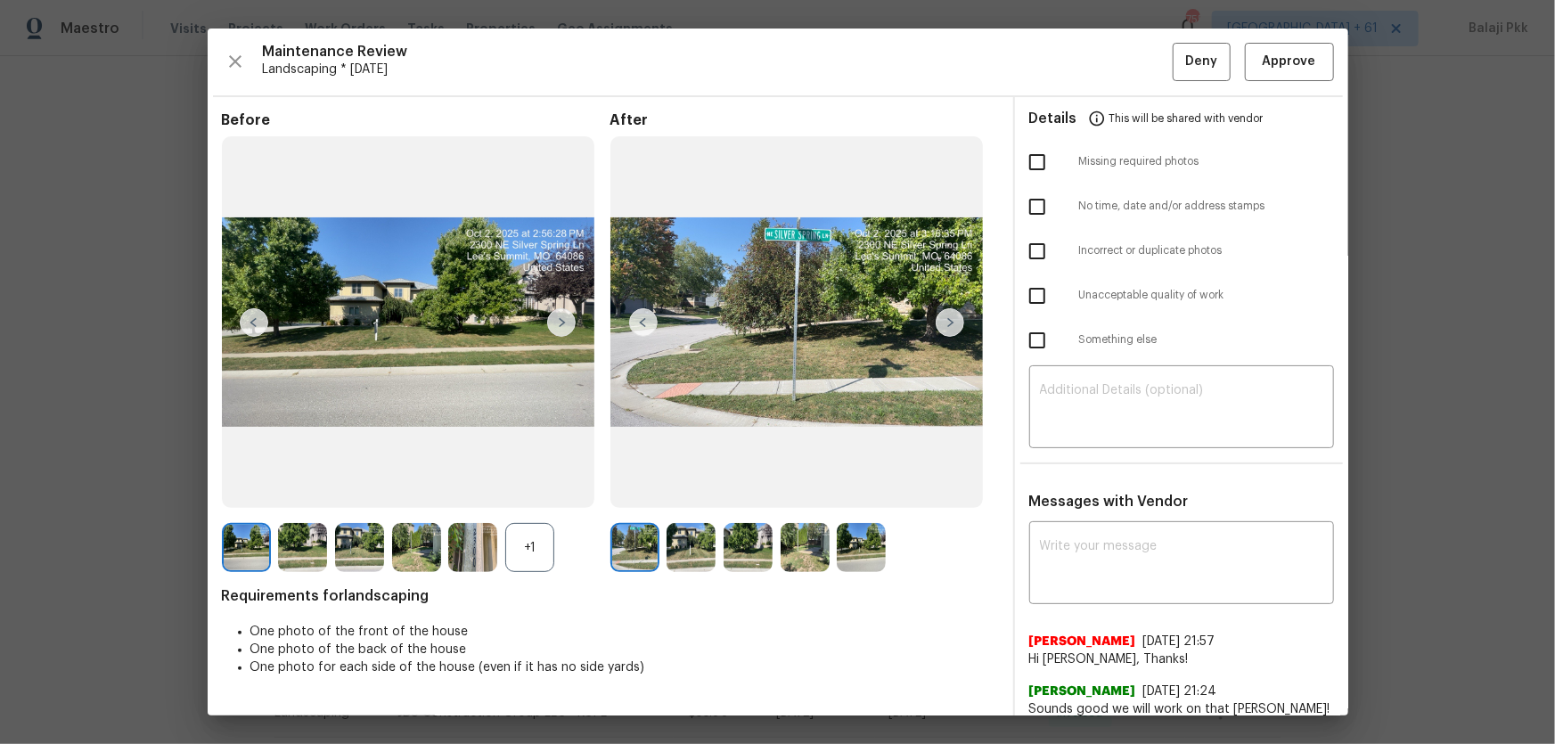
click at [552, 491] on div "+1" at bounding box center [529, 547] width 49 height 49
click at [1106, 68] on button "Approve" at bounding box center [1289, 62] width 89 height 38
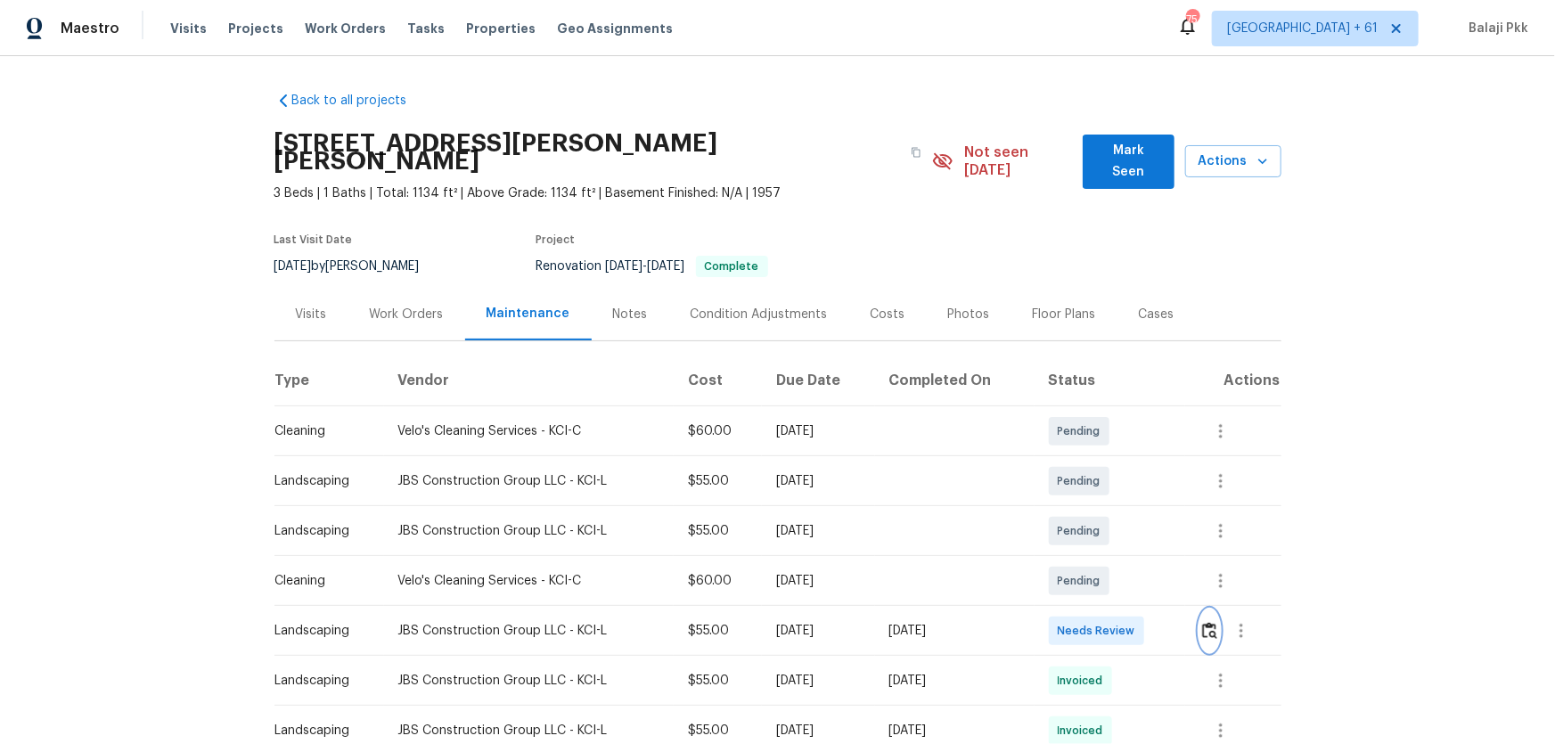
click at [1106, 491] on img "button" at bounding box center [1209, 630] width 15 height 17
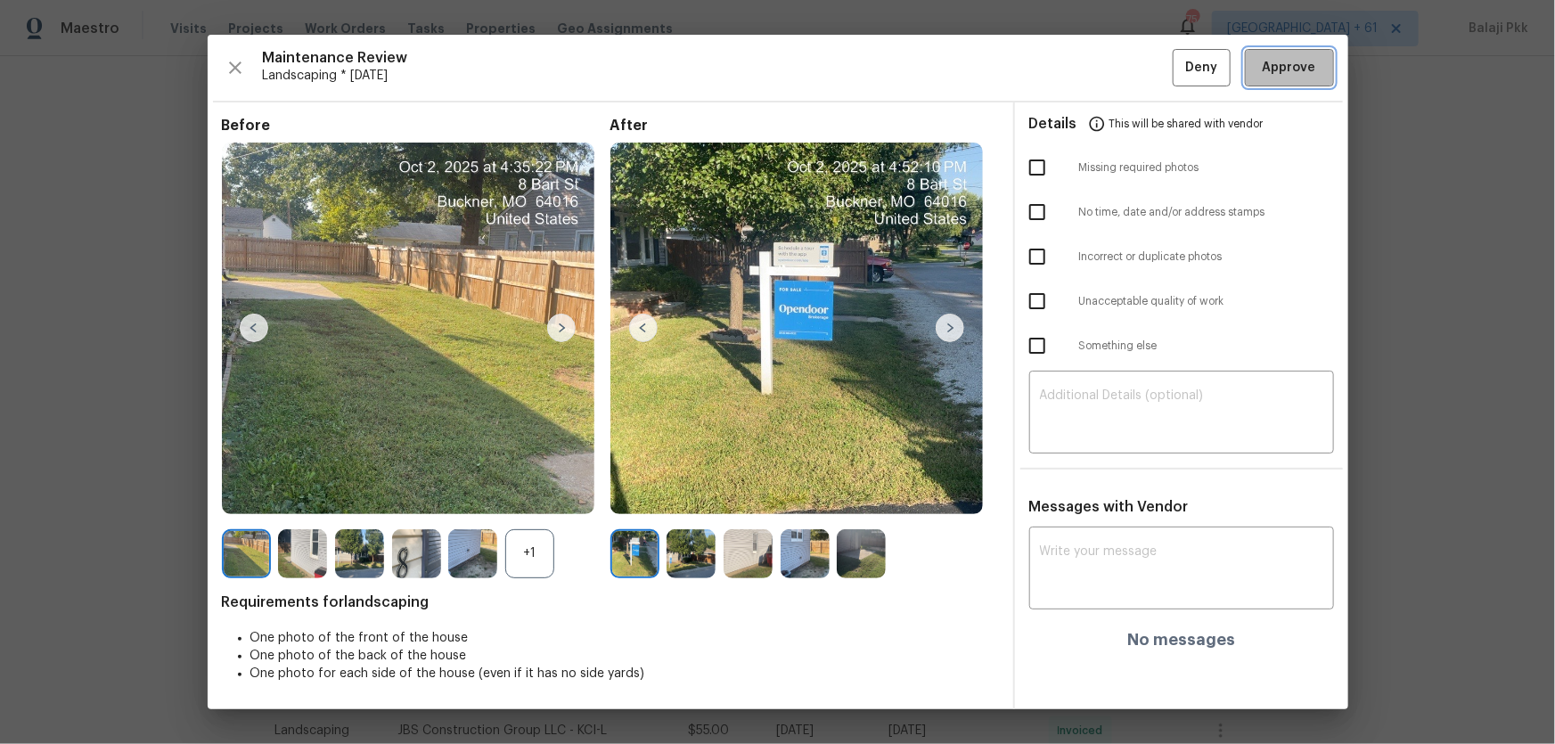
click at [1106, 58] on span "Approve" at bounding box center [1289, 68] width 53 height 22
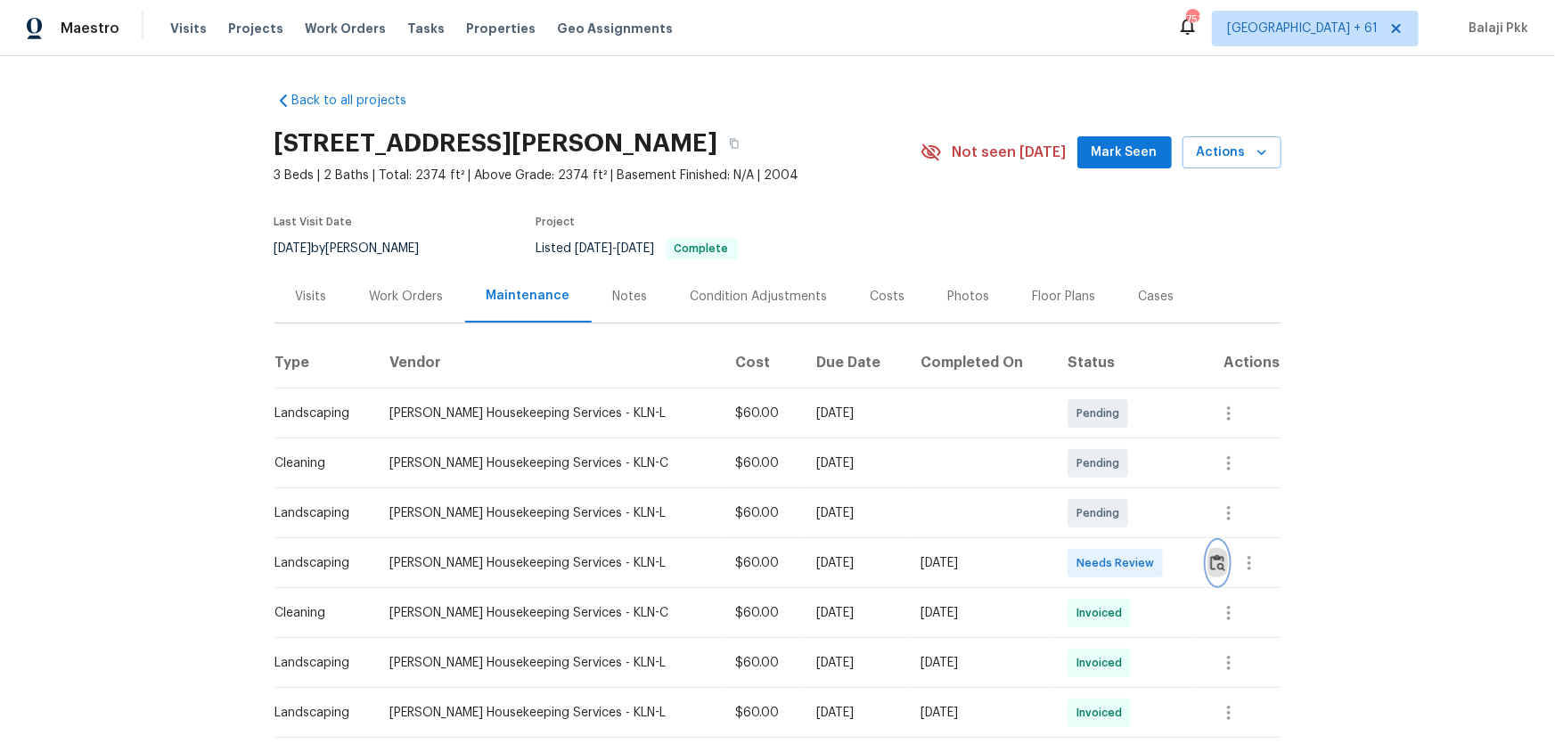
click at [1106, 491] on img "button" at bounding box center [1217, 562] width 15 height 17
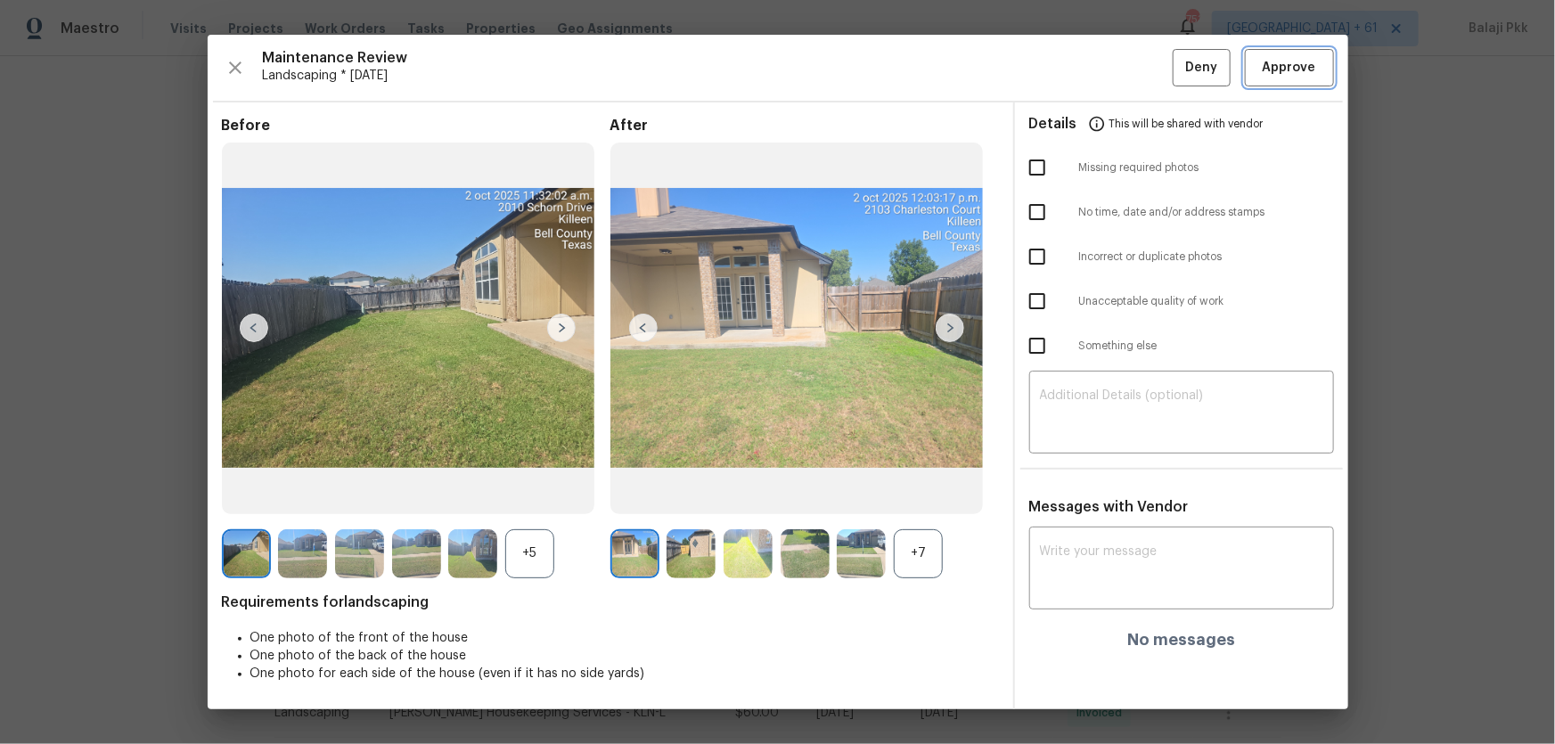
click at [1106, 66] on span "Approve" at bounding box center [1289, 68] width 53 height 22
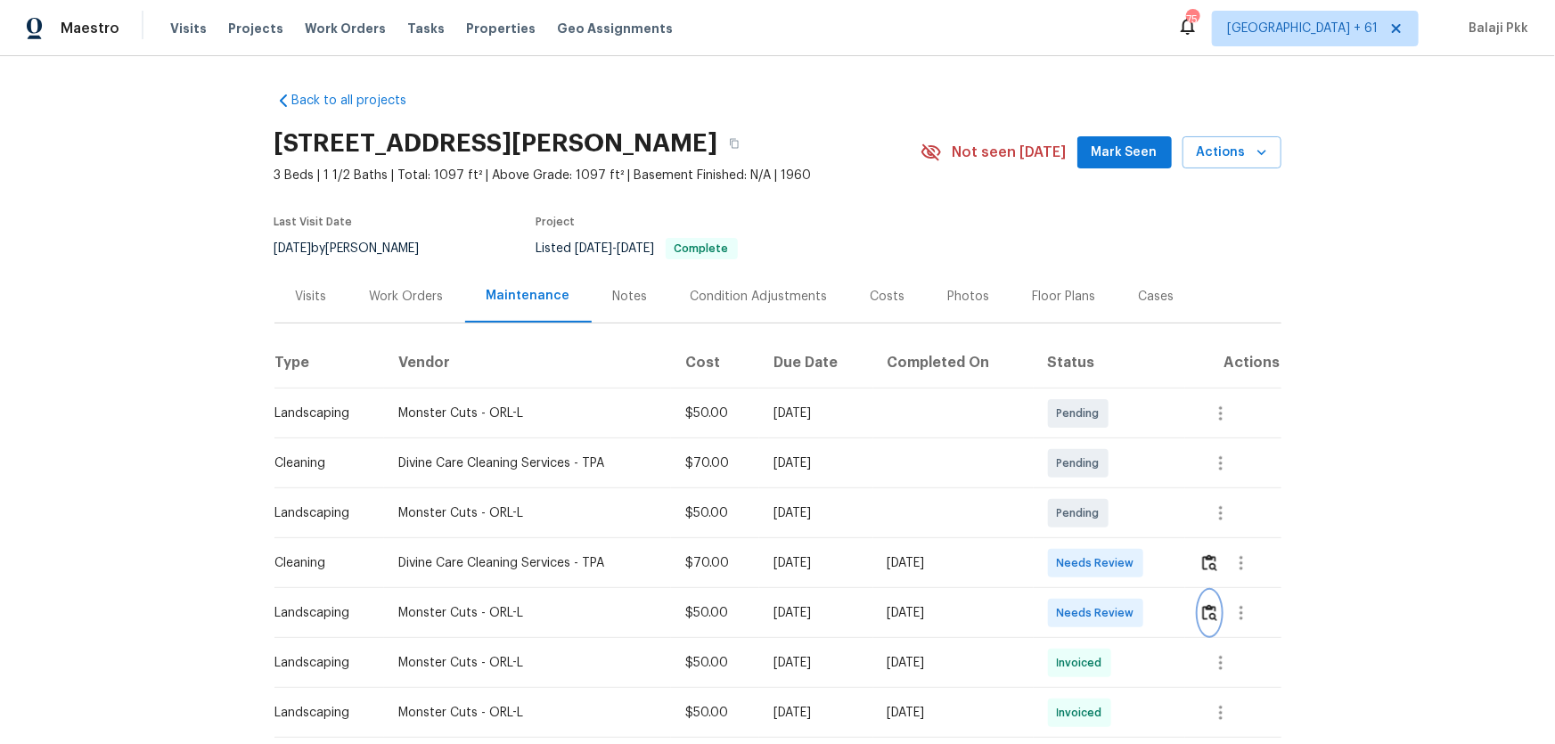
click at [1106, 491] on button "button" at bounding box center [1209, 613] width 20 height 43
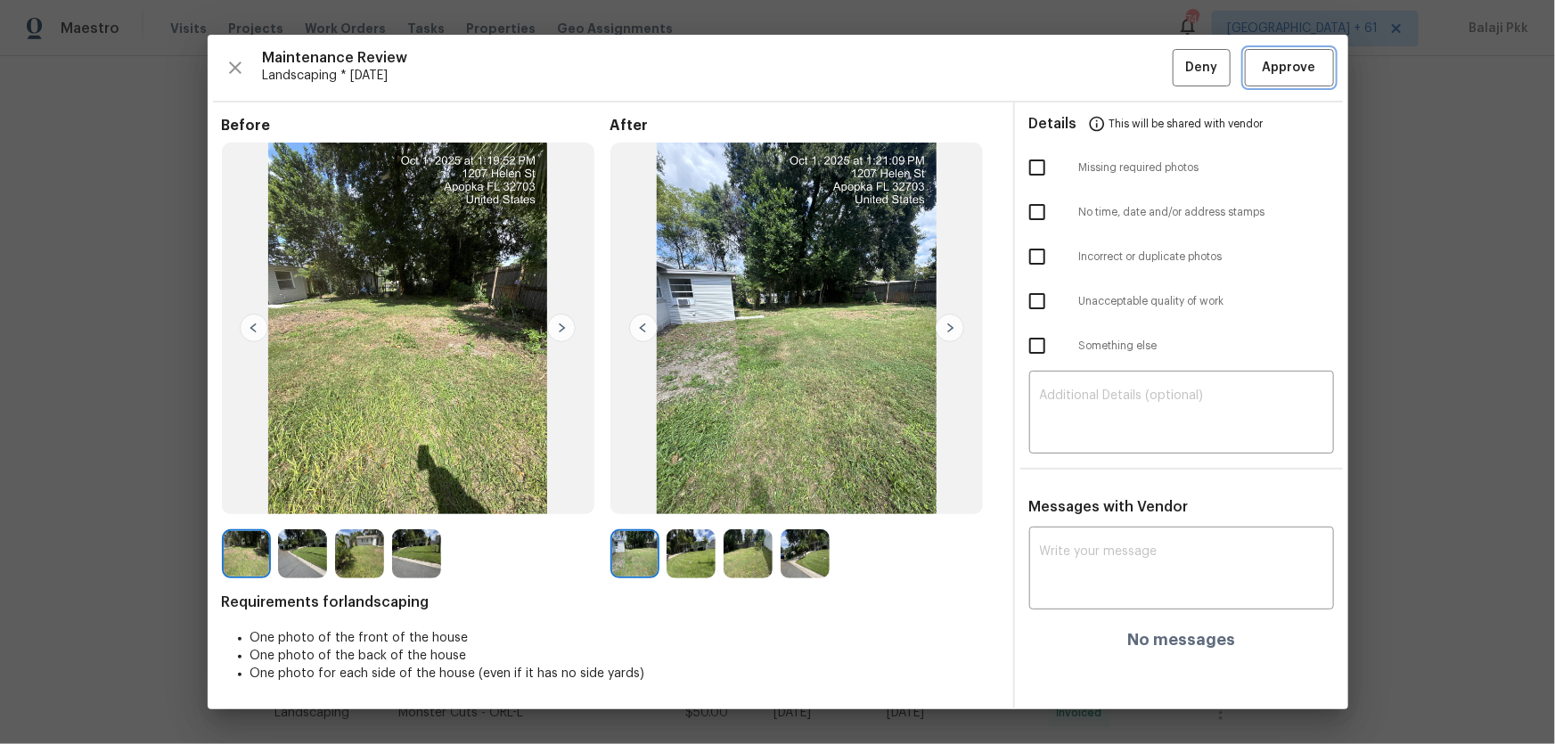
click at [1106, 70] on span "Approve" at bounding box center [1289, 68] width 53 height 22
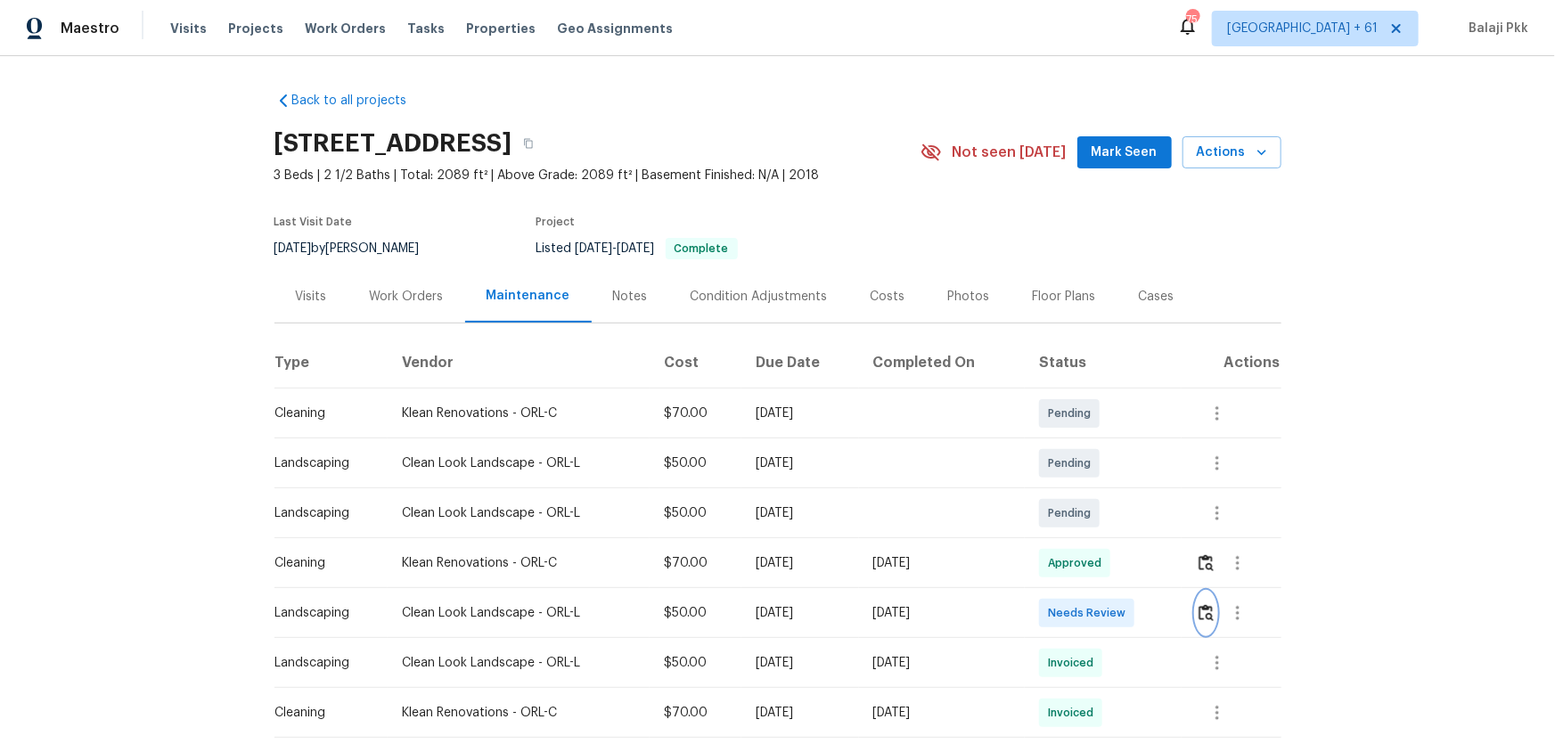
click at [1106, 491] on img "button" at bounding box center [1205, 612] width 15 height 17
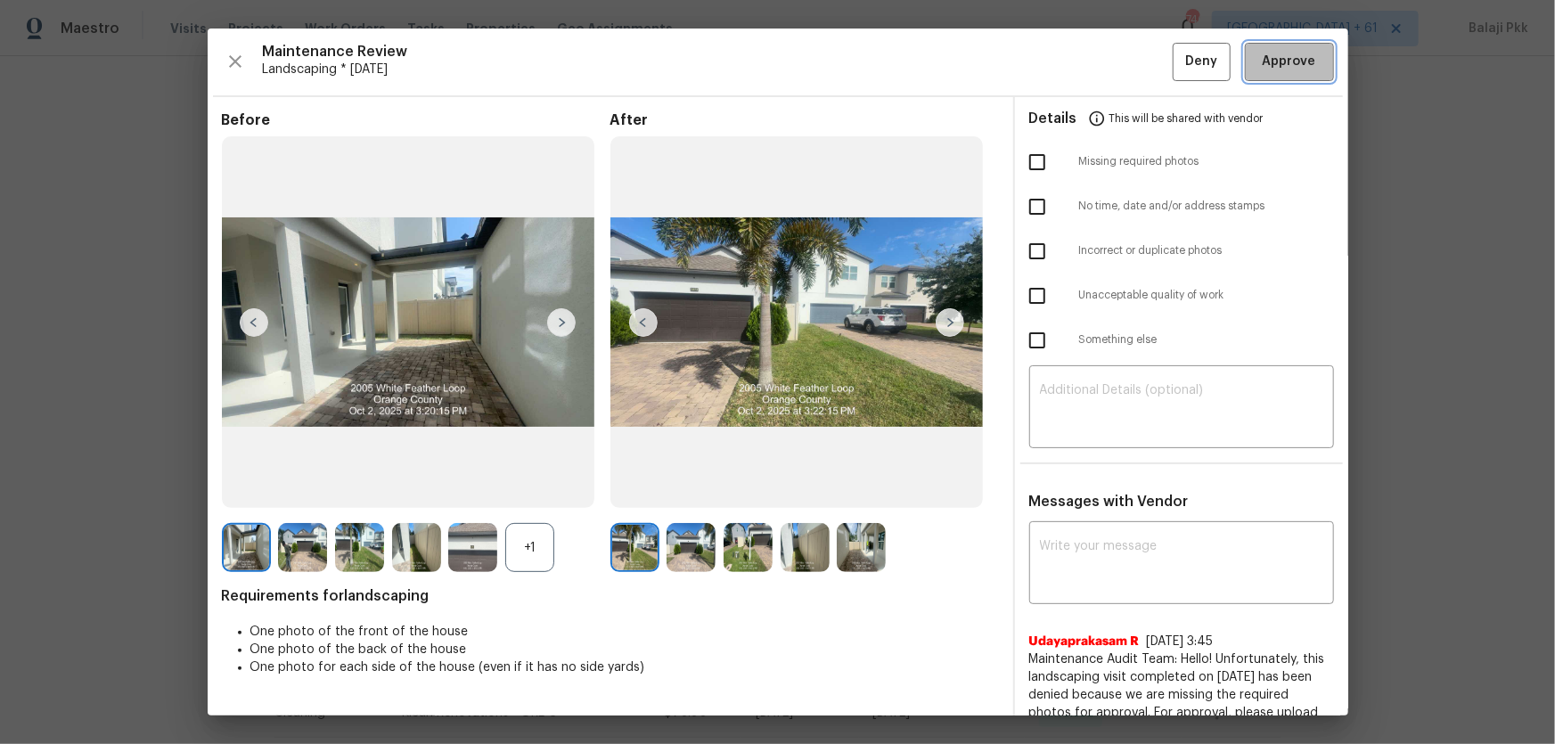
click at [1106, 57] on button "Approve" at bounding box center [1289, 62] width 89 height 38
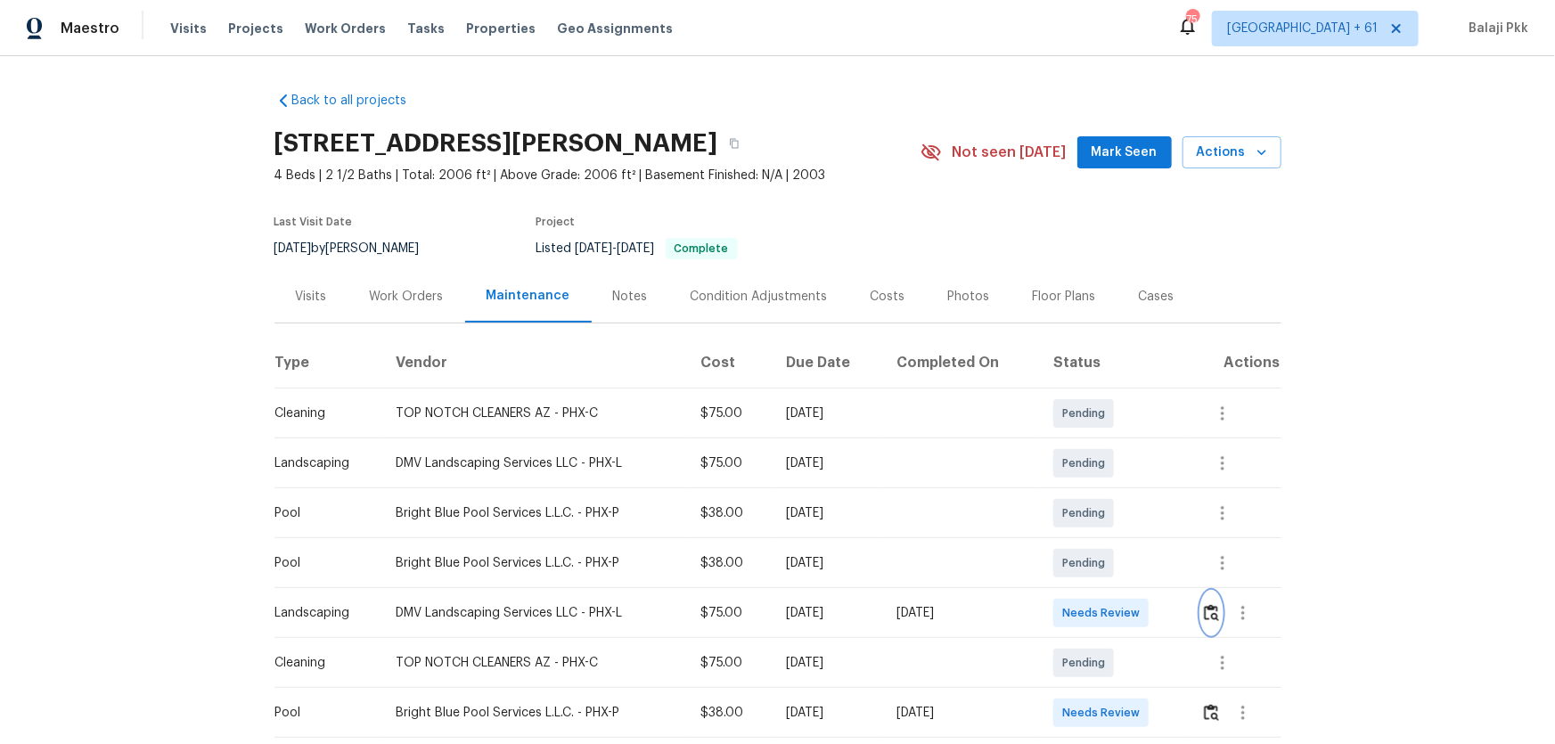
click at [1106, 491] on img "button" at bounding box center [1211, 612] width 15 height 17
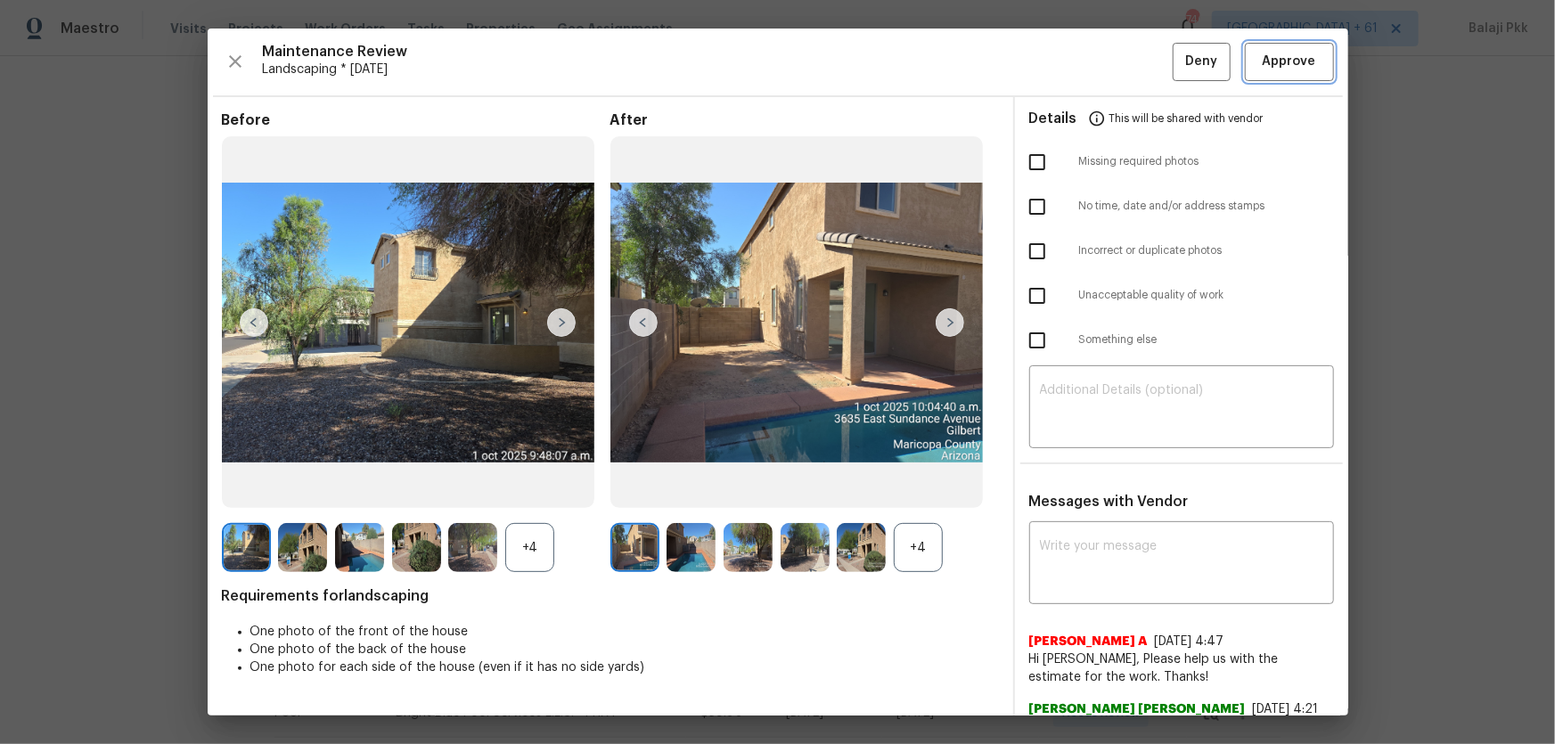
drag, startPoint x: 1292, startPoint y: 59, endPoint x: 1265, endPoint y: 60, distance: 26.7
click at [1106, 59] on span "Approve" at bounding box center [1289, 62] width 53 height 22
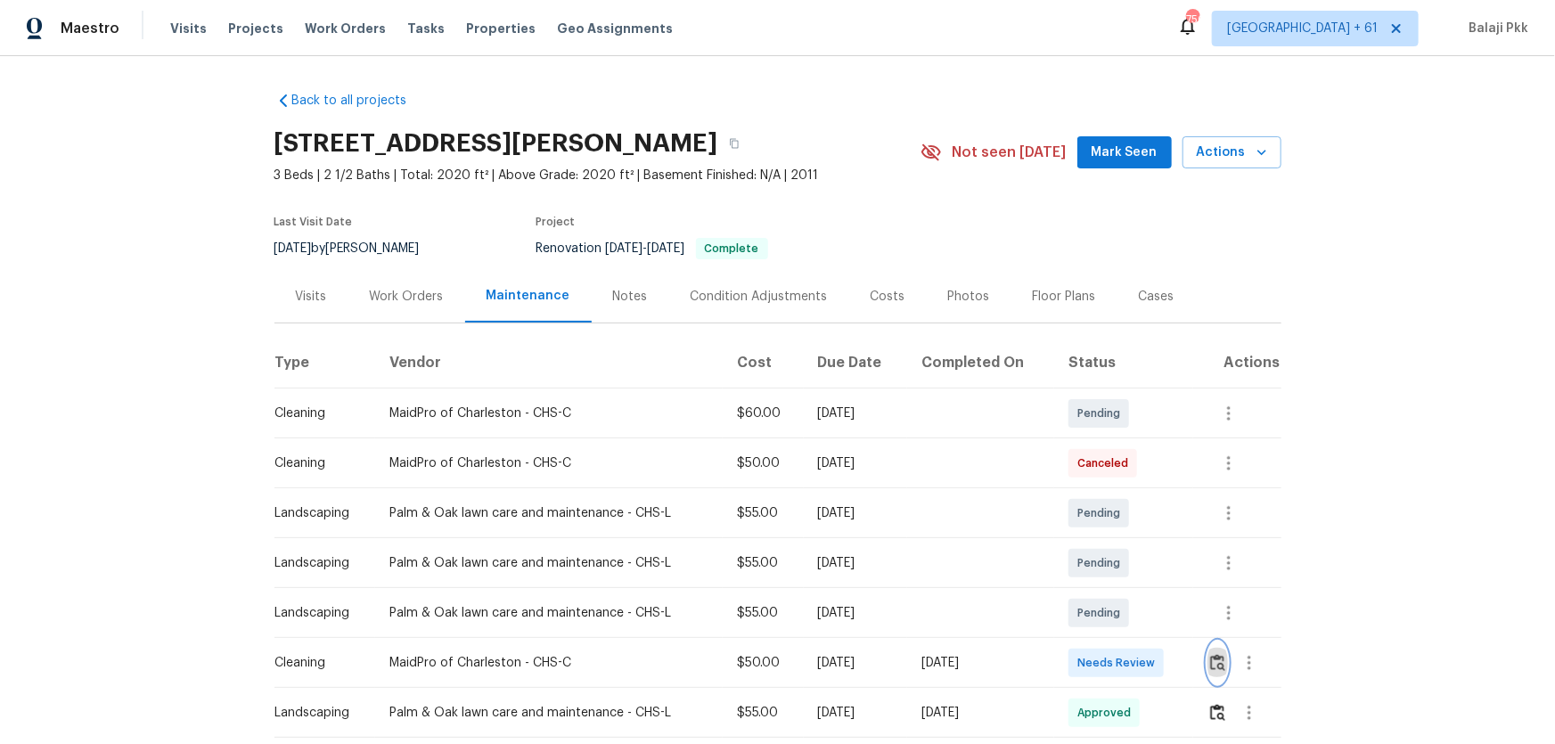
click at [1106, 491] on img "button" at bounding box center [1217, 662] width 15 height 17
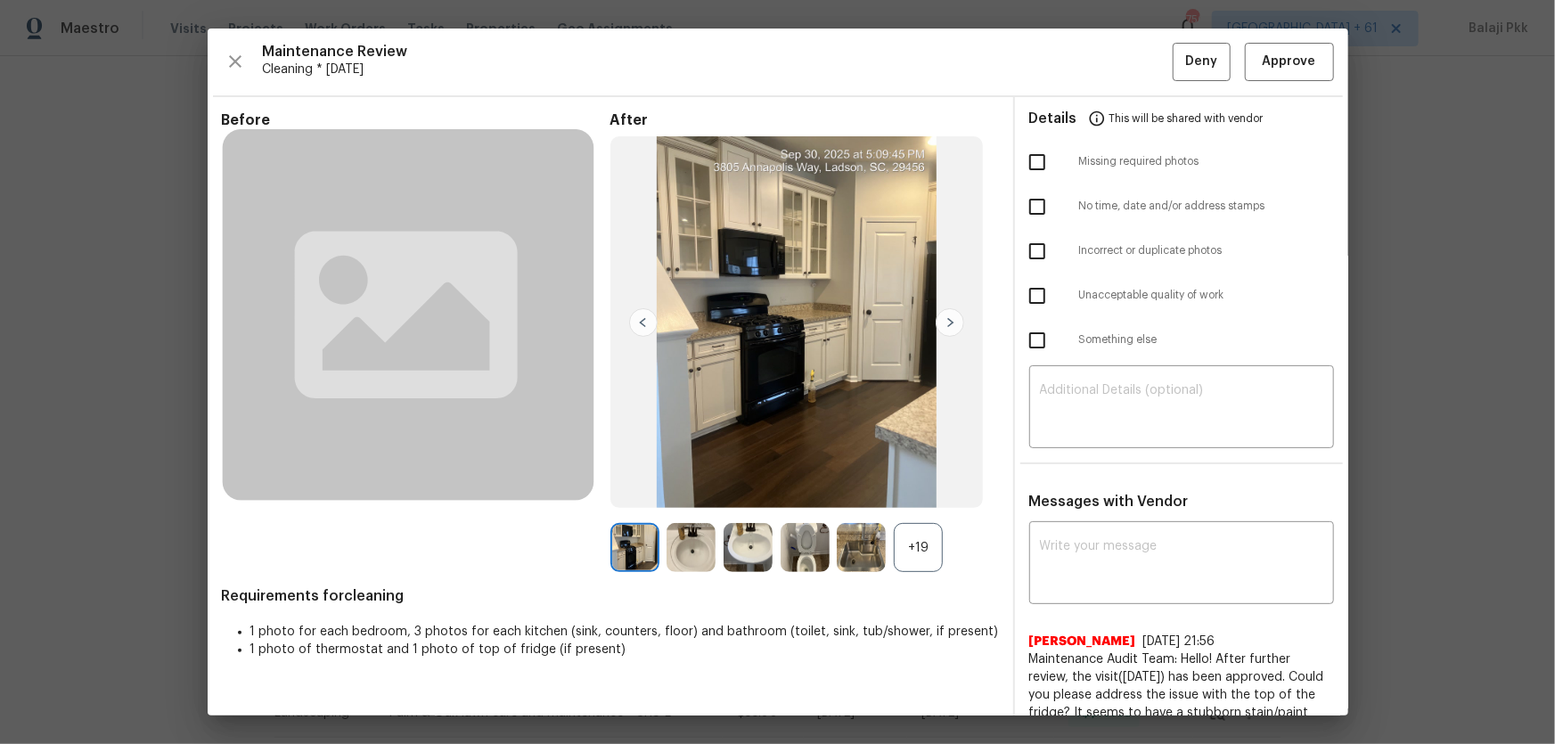
click at [929, 491] on div "+19" at bounding box center [918, 547] width 49 height 49
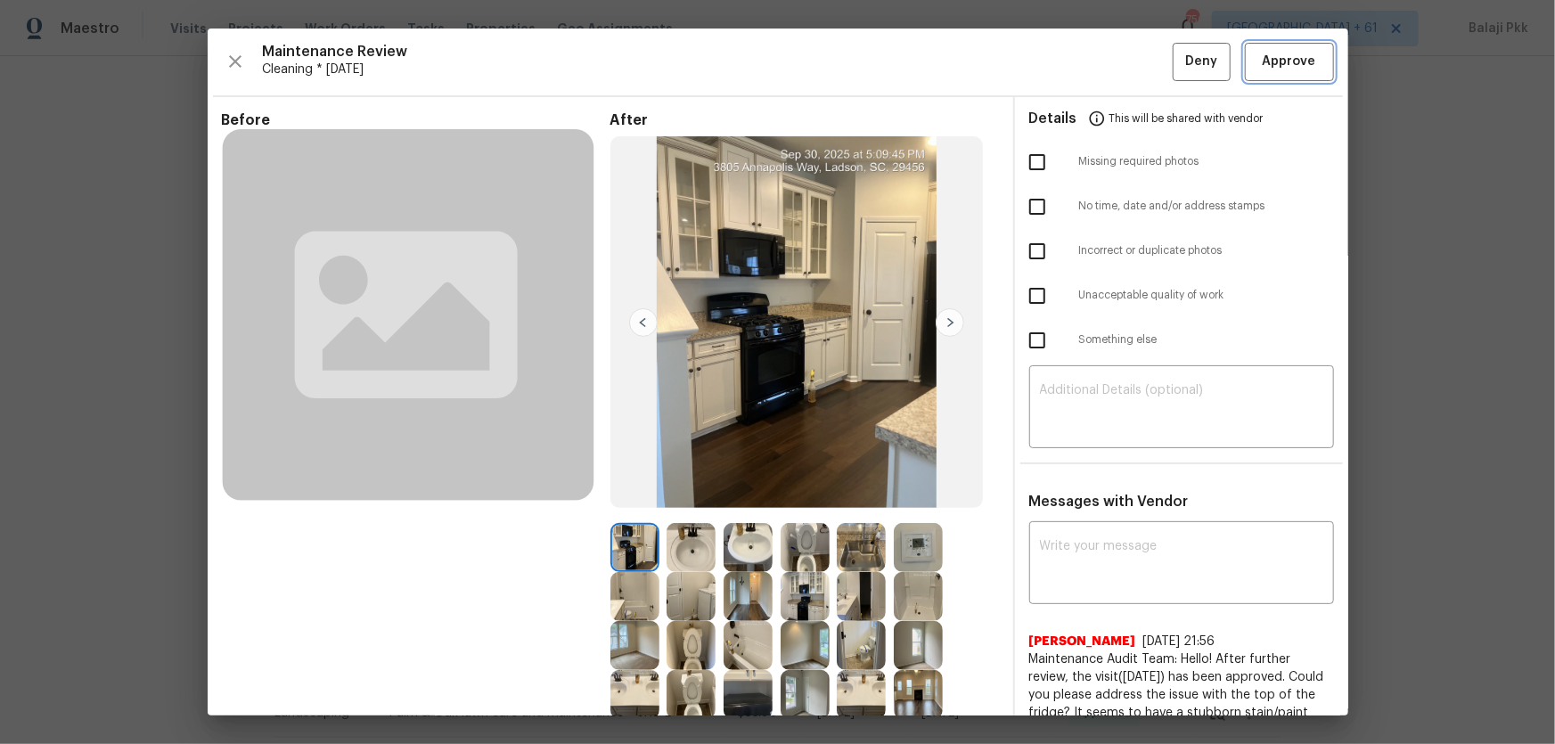
click at [1106, 65] on span "Approve" at bounding box center [1289, 62] width 53 height 22
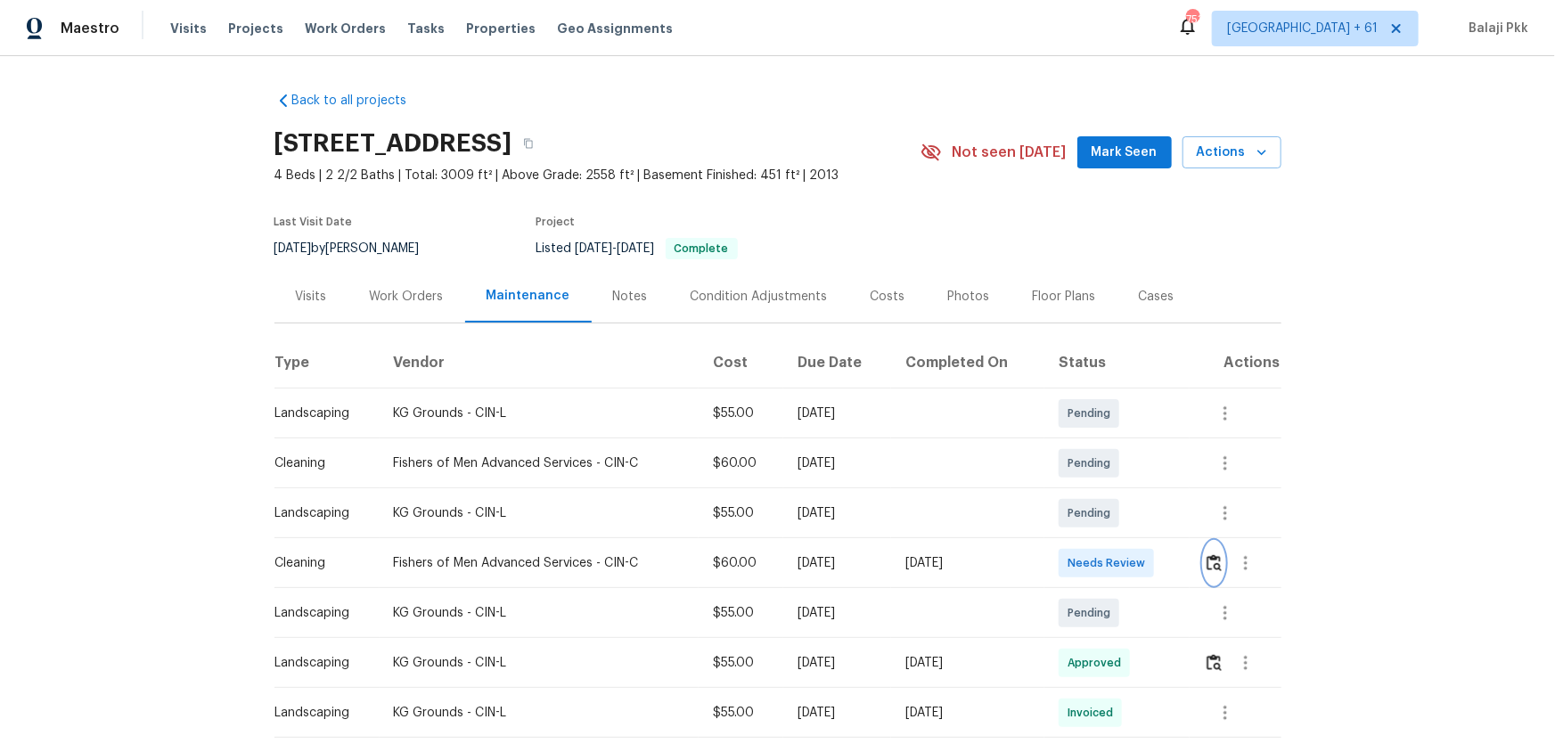
click at [1106, 491] on button "button" at bounding box center [1214, 563] width 20 height 43
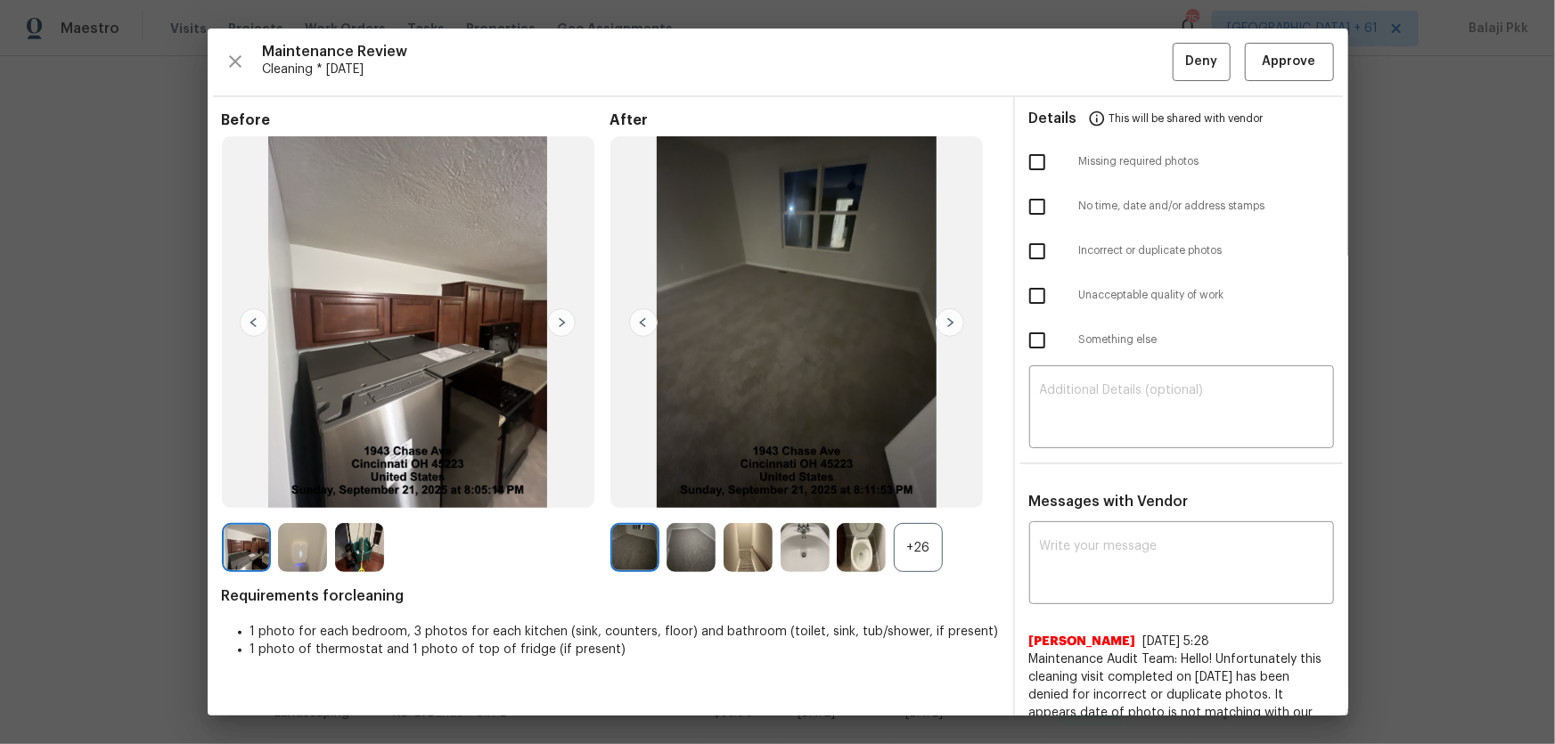
click at [933, 491] on div "+26" at bounding box center [918, 547] width 49 height 49
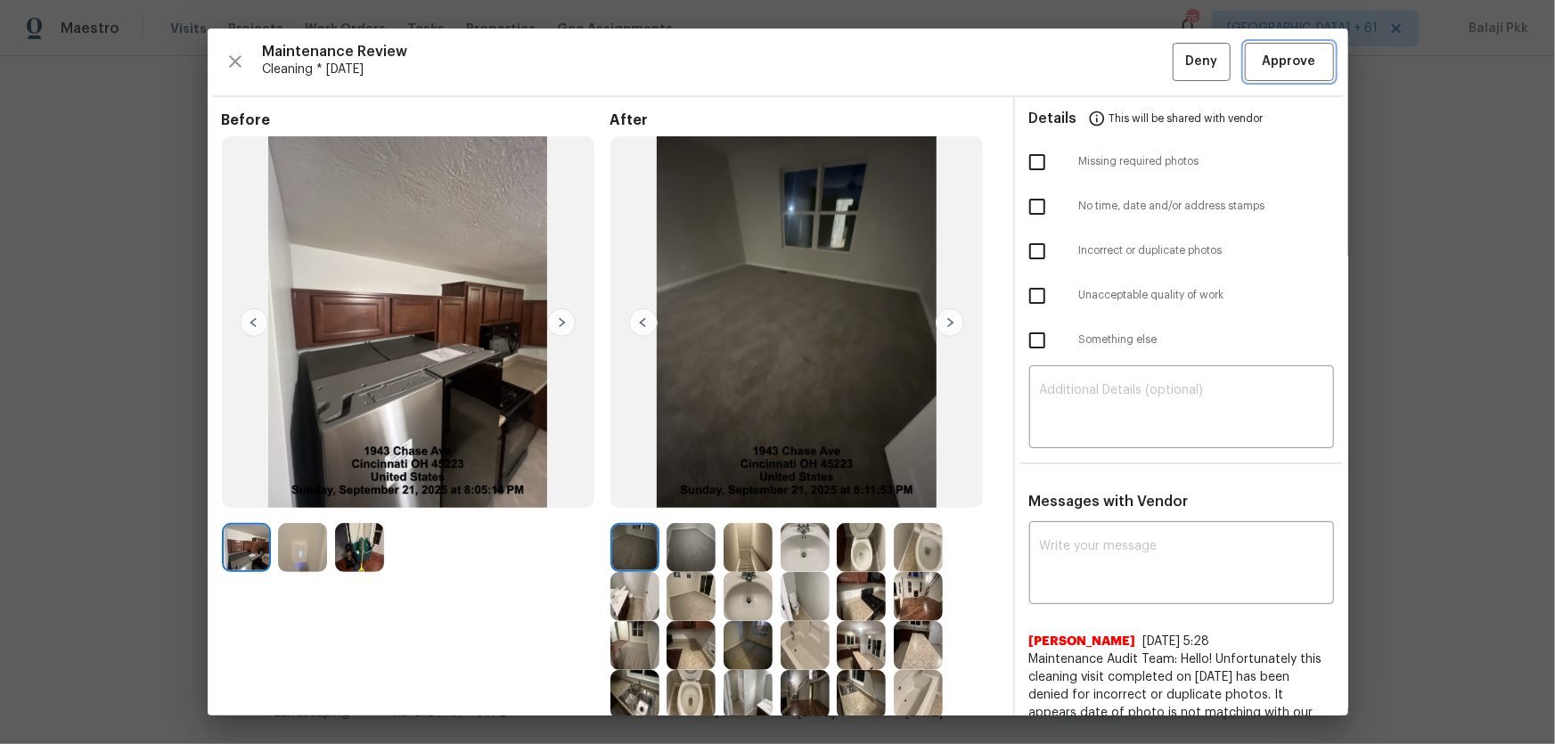
click at [1106, 70] on span "Approve" at bounding box center [1289, 62] width 53 height 22
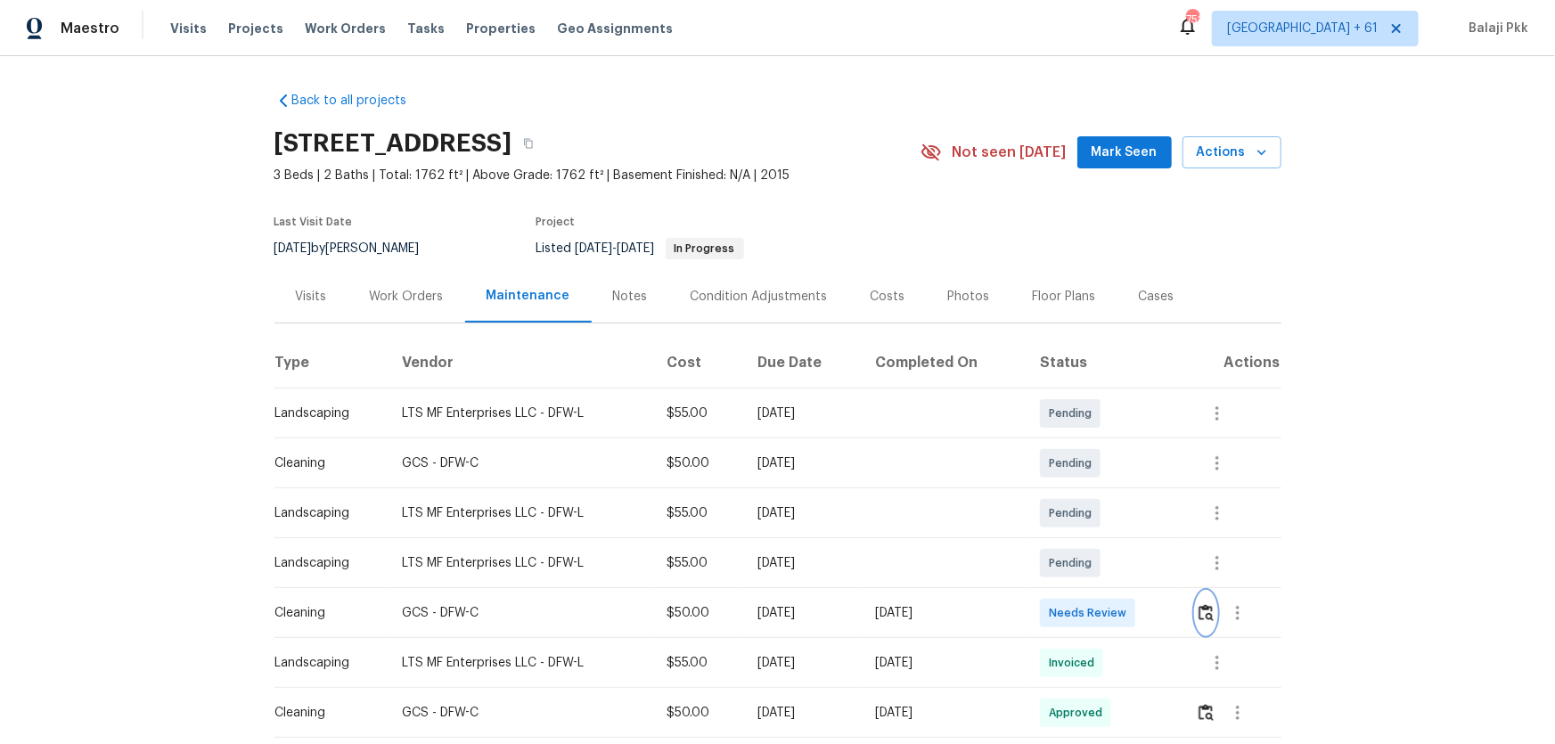
click at [1106, 491] on button "button" at bounding box center [1206, 613] width 20 height 43
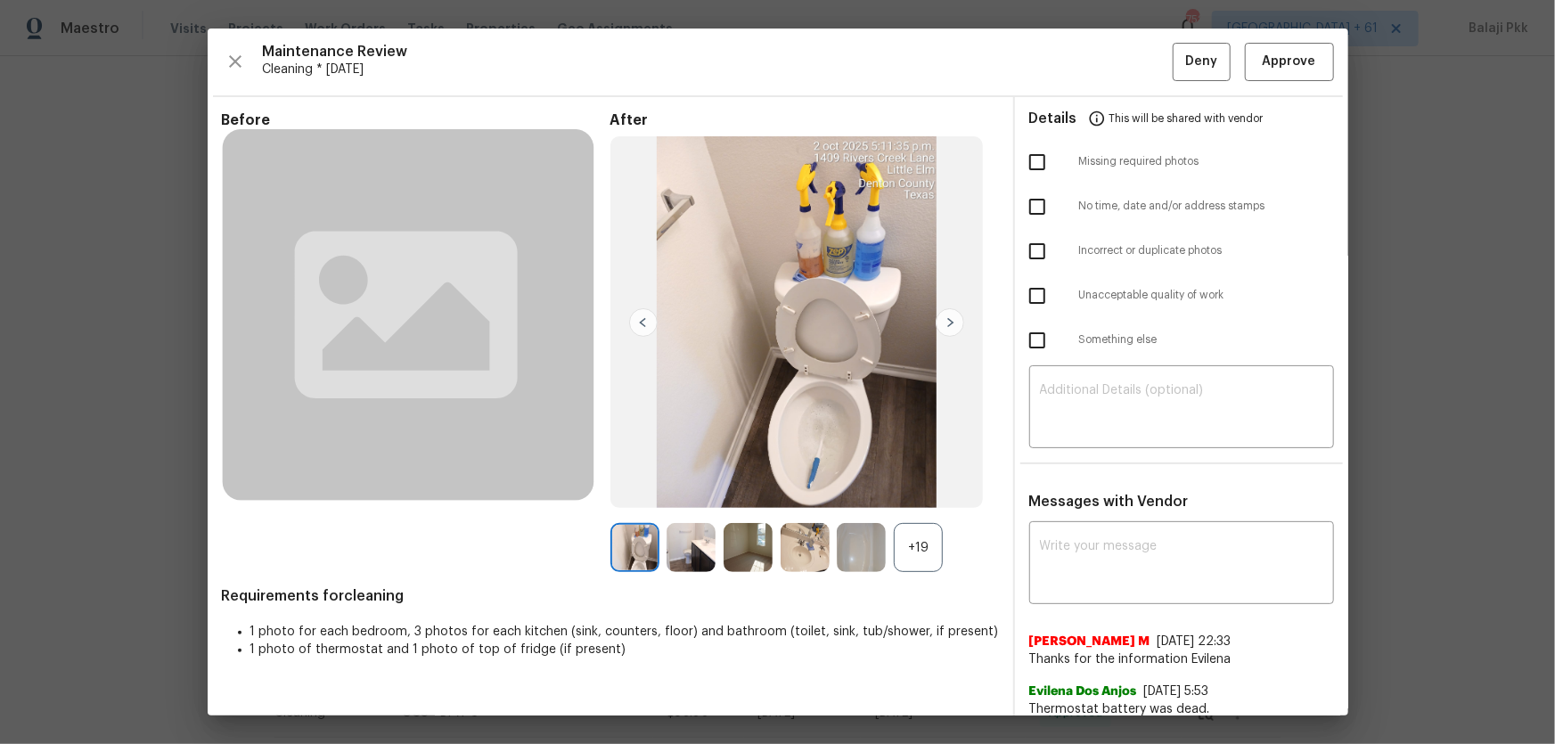
click at [904, 491] on div "+19" at bounding box center [918, 547] width 49 height 49
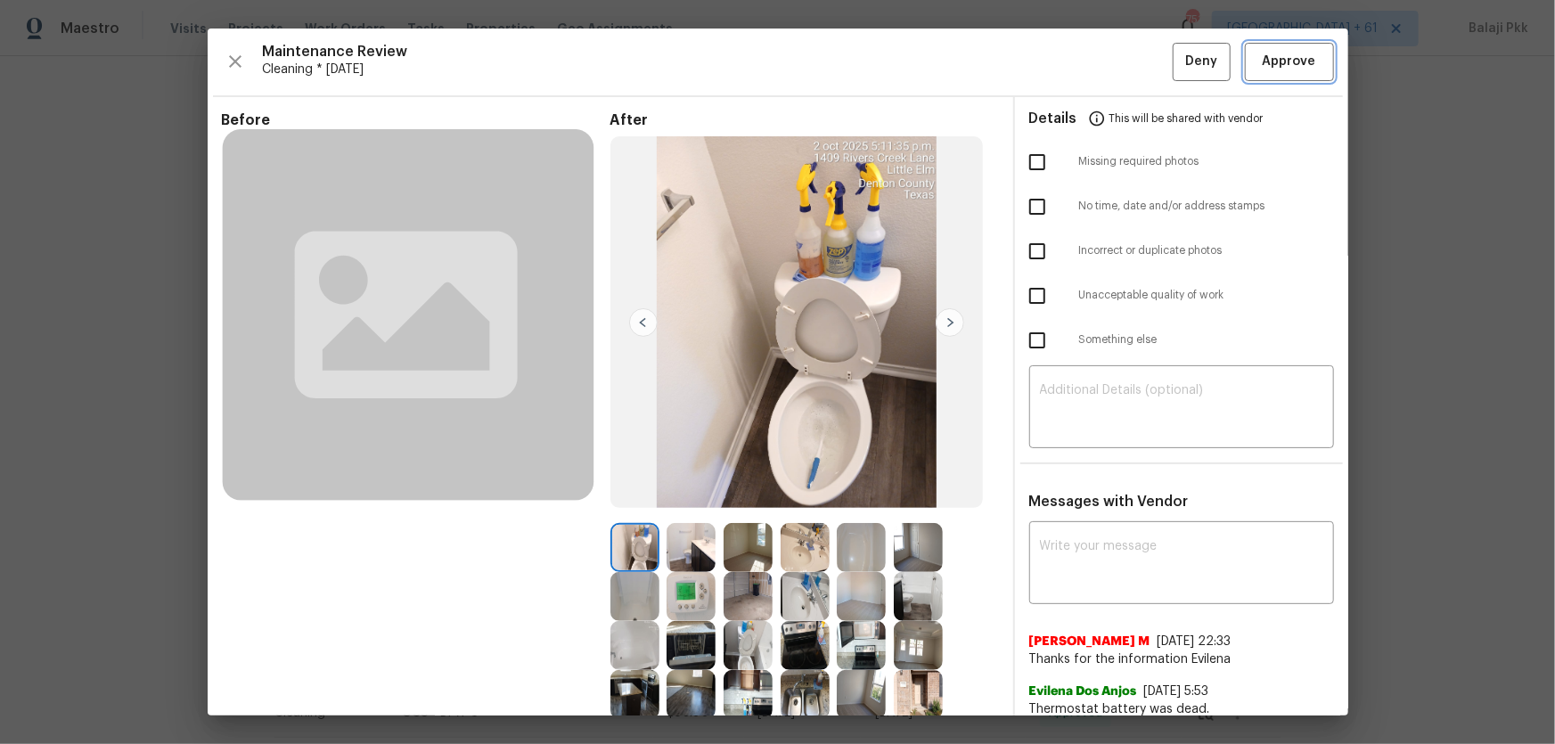
click at [1106, 70] on span "Approve" at bounding box center [1289, 62] width 61 height 22
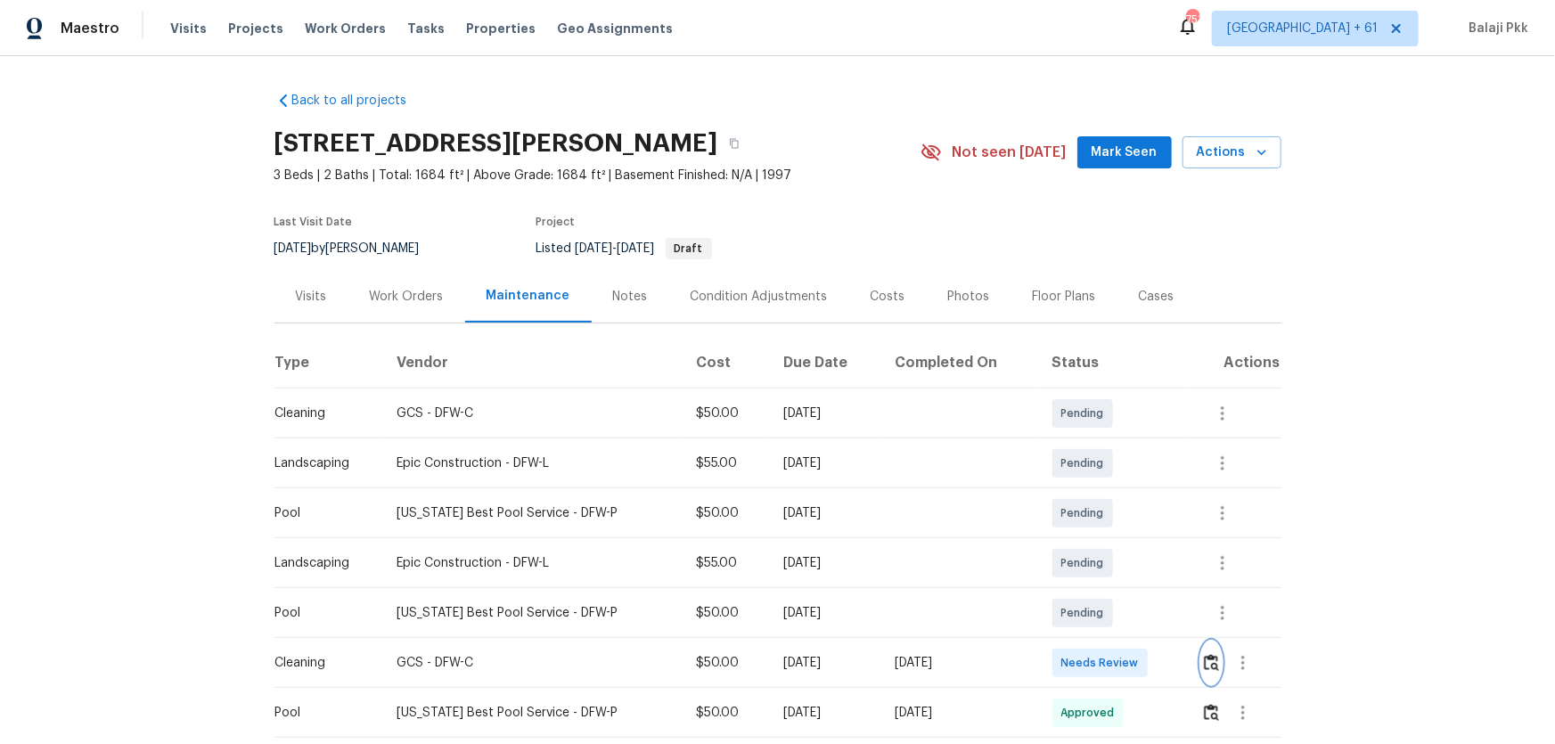
click at [1106, 491] on button "button" at bounding box center [1211, 663] width 20 height 43
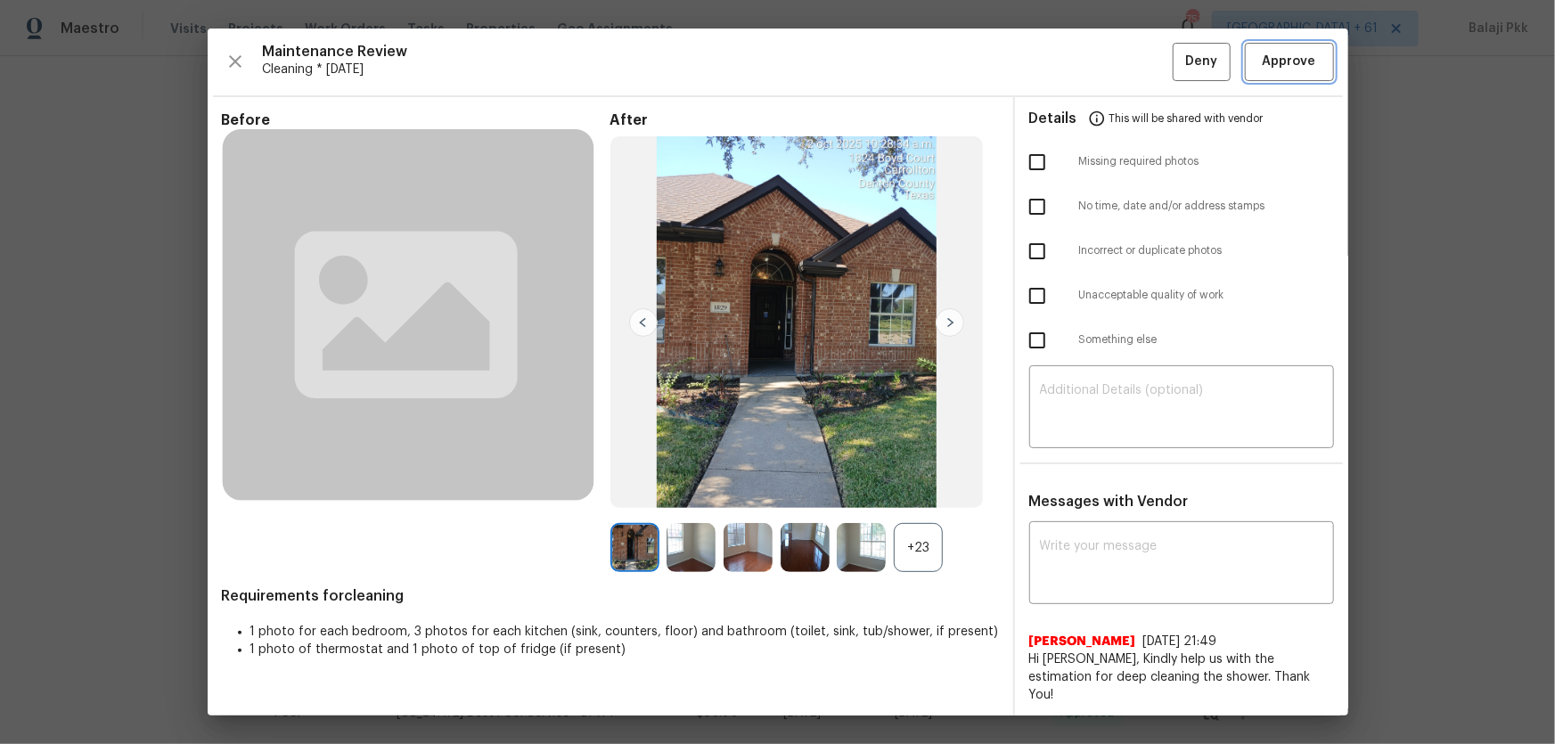
click at [1106, 60] on span "Approve" at bounding box center [1289, 62] width 53 height 22
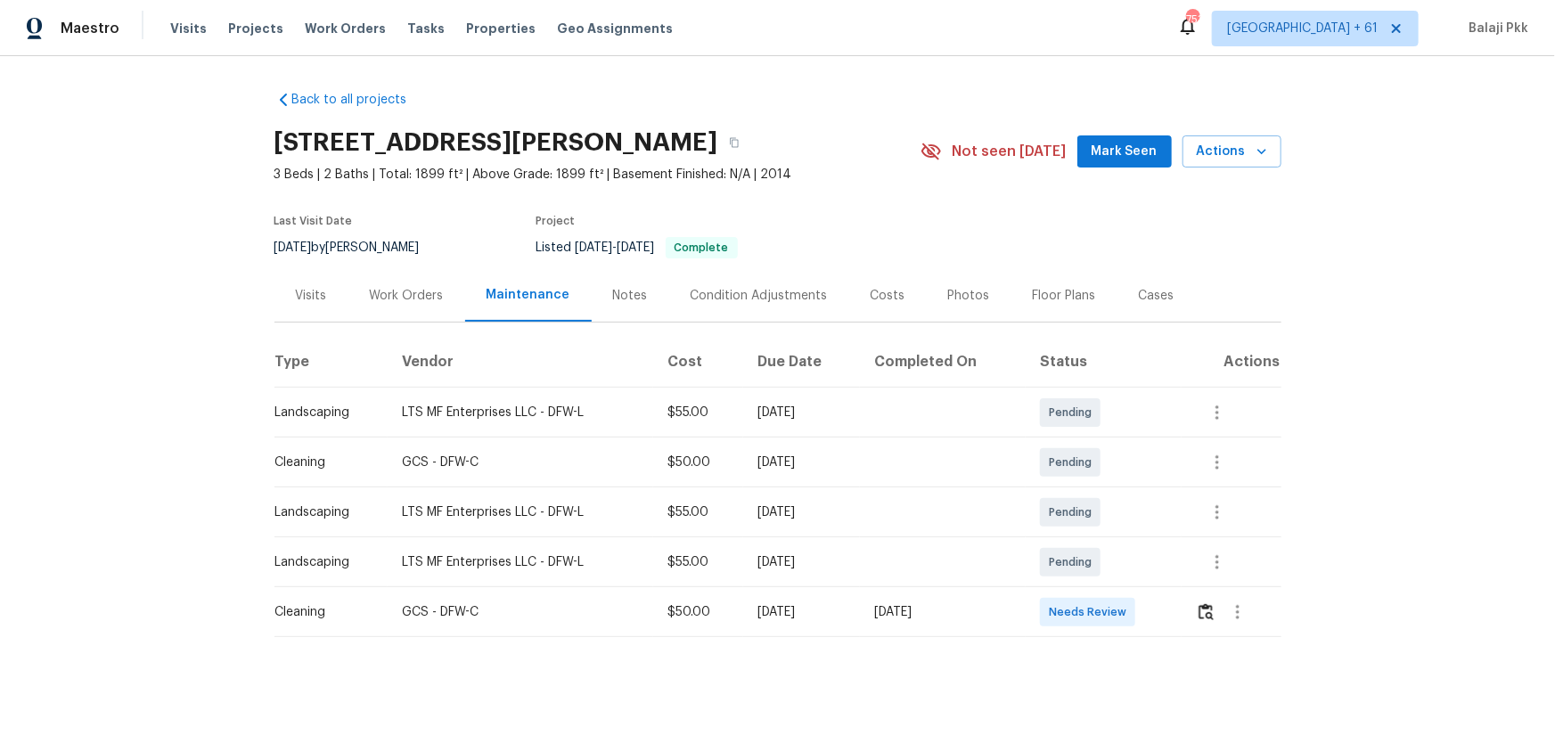
scroll to position [12, 0]
click at [1106, 491] on img "button" at bounding box center [1205, 611] width 15 height 17
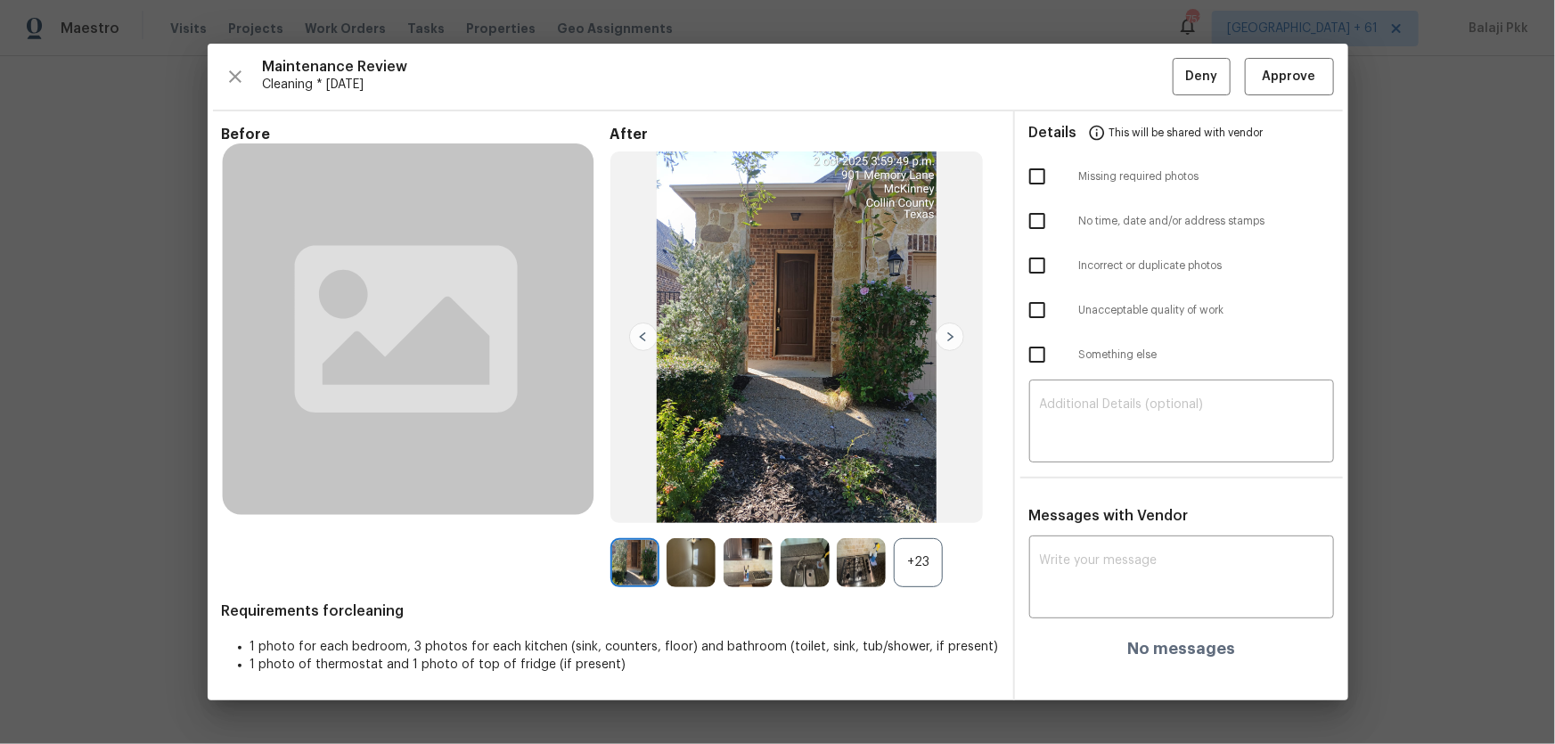
click at [920, 491] on div "+23" at bounding box center [918, 562] width 49 height 49
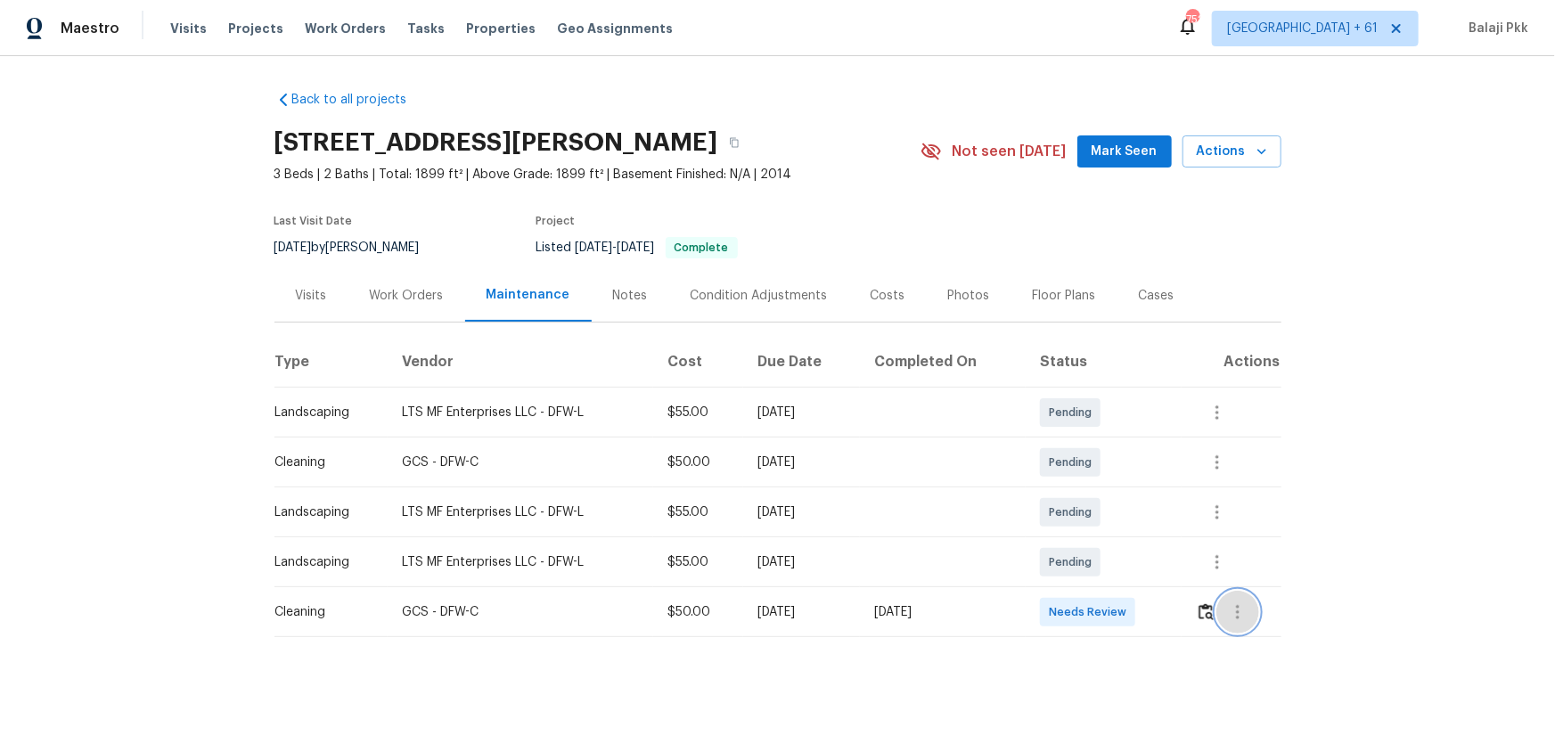
click at [1106, 491] on button "button" at bounding box center [1237, 612] width 43 height 43
click at [1106, 491] on div at bounding box center [777, 372] width 1555 height 744
click at [1106, 491] on img "button" at bounding box center [1205, 611] width 15 height 17
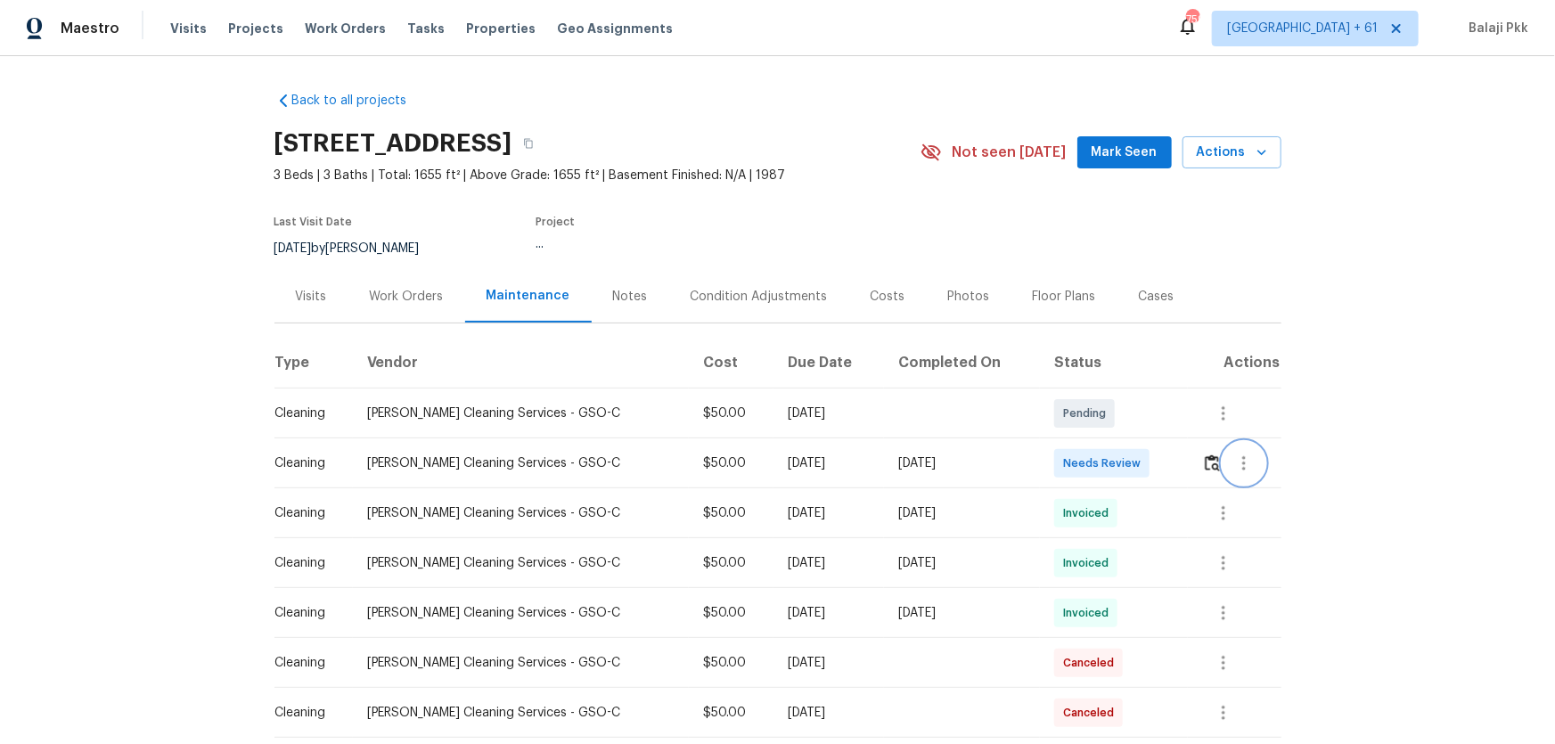
click at [1106, 464] on button "button" at bounding box center [1244, 463] width 43 height 43
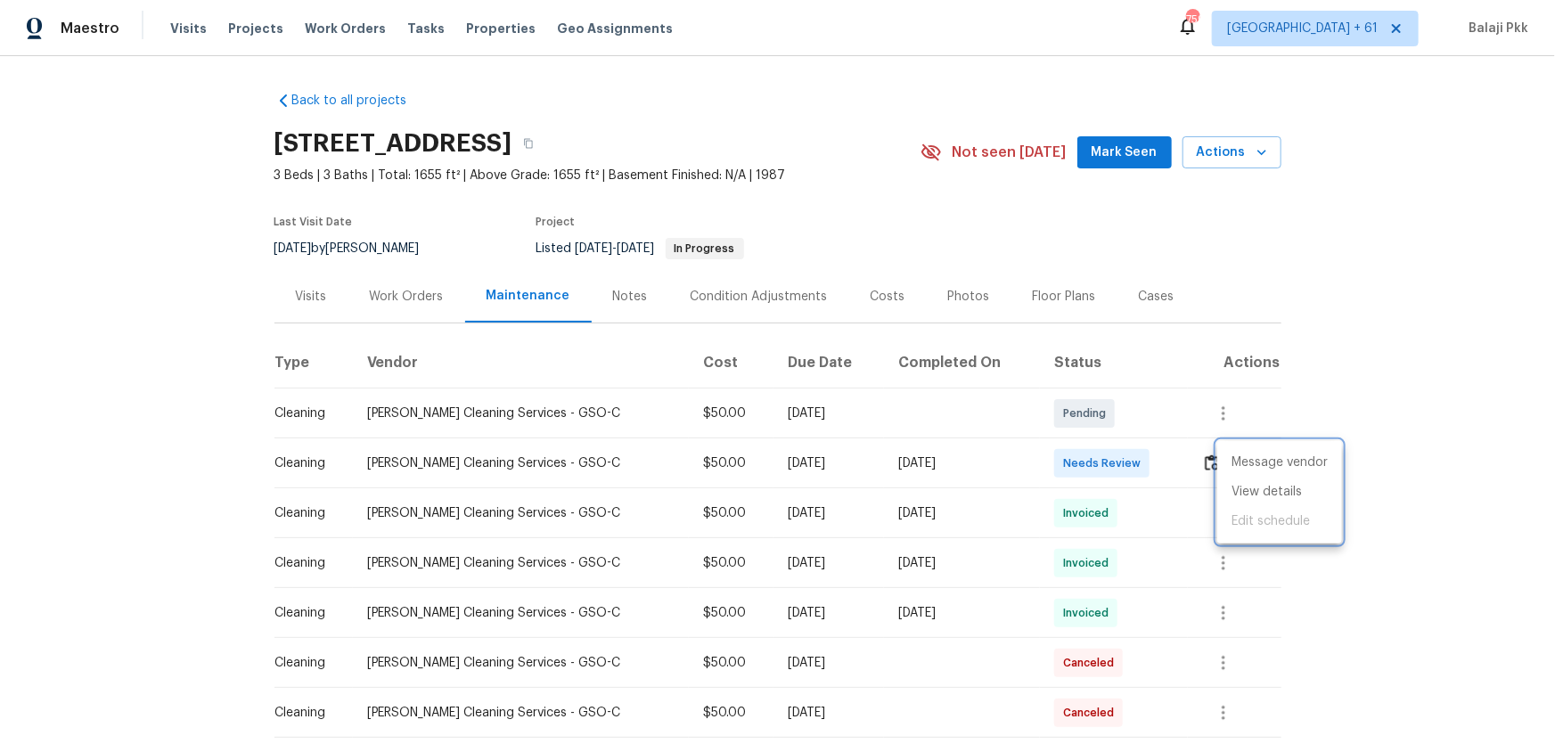
click at [1106, 429] on div at bounding box center [777, 372] width 1555 height 744
click at [1106, 458] on img "button" at bounding box center [1212, 462] width 15 height 17
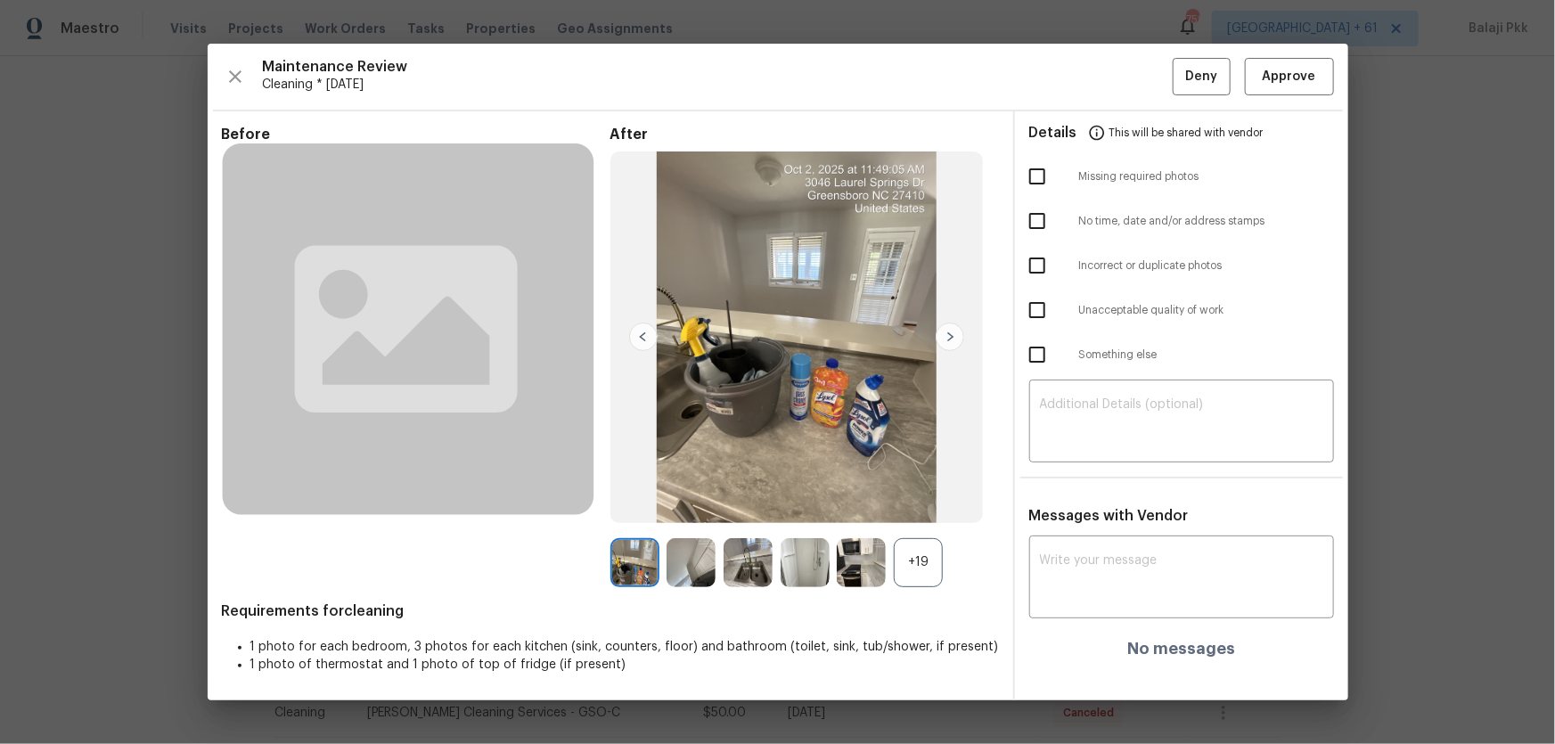
click at [936, 491] on div "+19" at bounding box center [918, 562] width 49 height 49
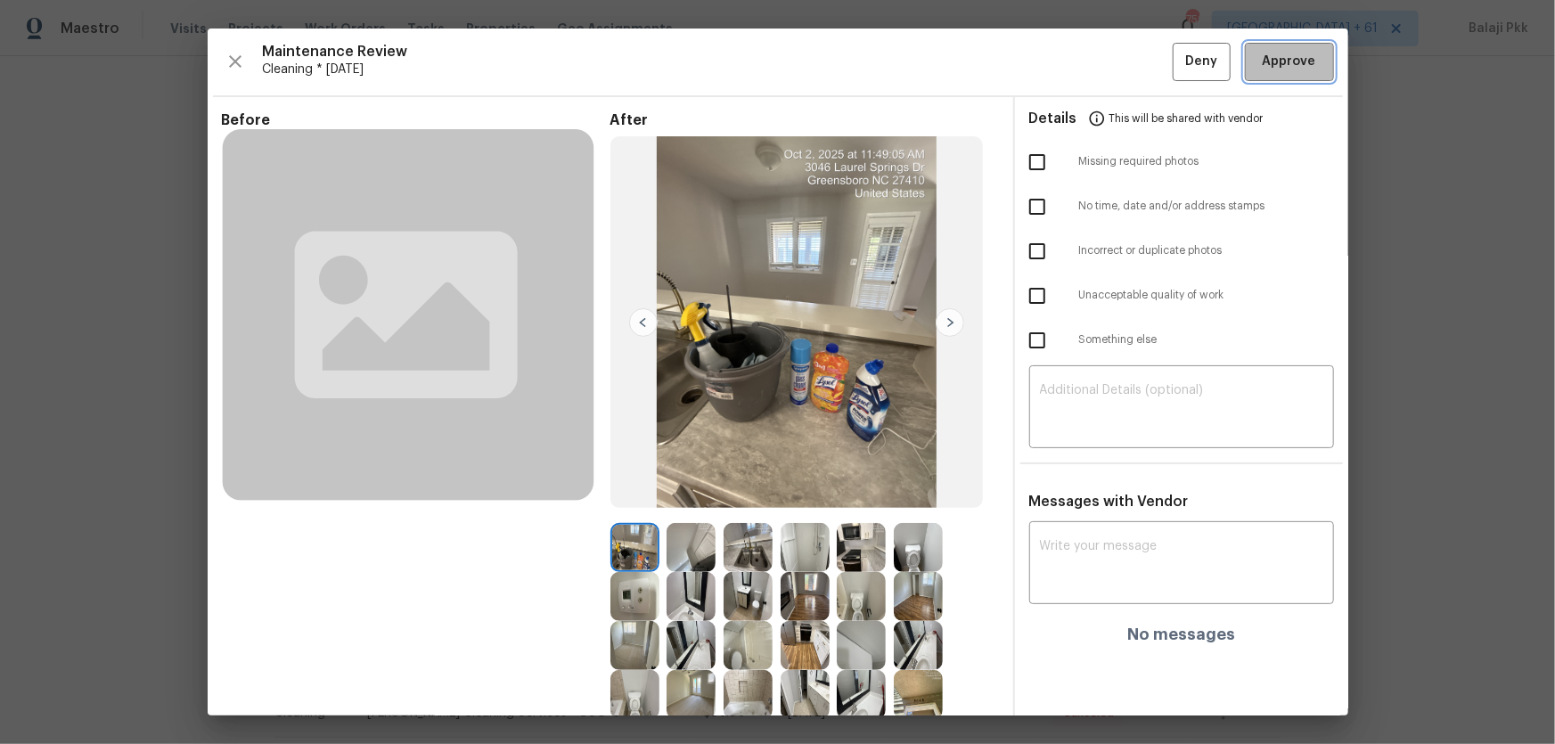
drag, startPoint x: 1239, startPoint y: 46, endPoint x: 1194, endPoint y: 24, distance: 49.8
click at [1106, 46] on button "Approve" at bounding box center [1289, 62] width 89 height 38
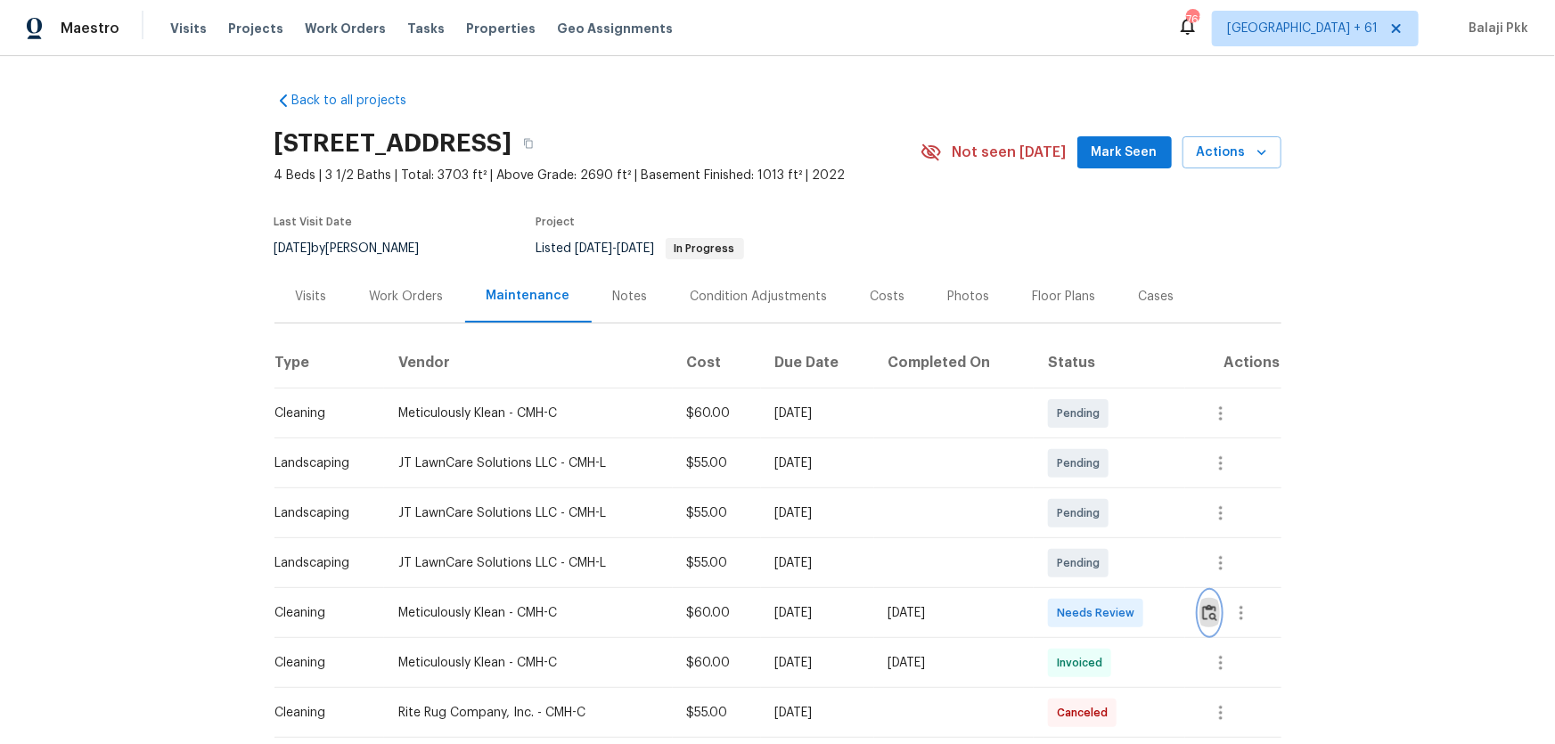
click at [1106, 491] on img "button" at bounding box center [1209, 612] width 15 height 17
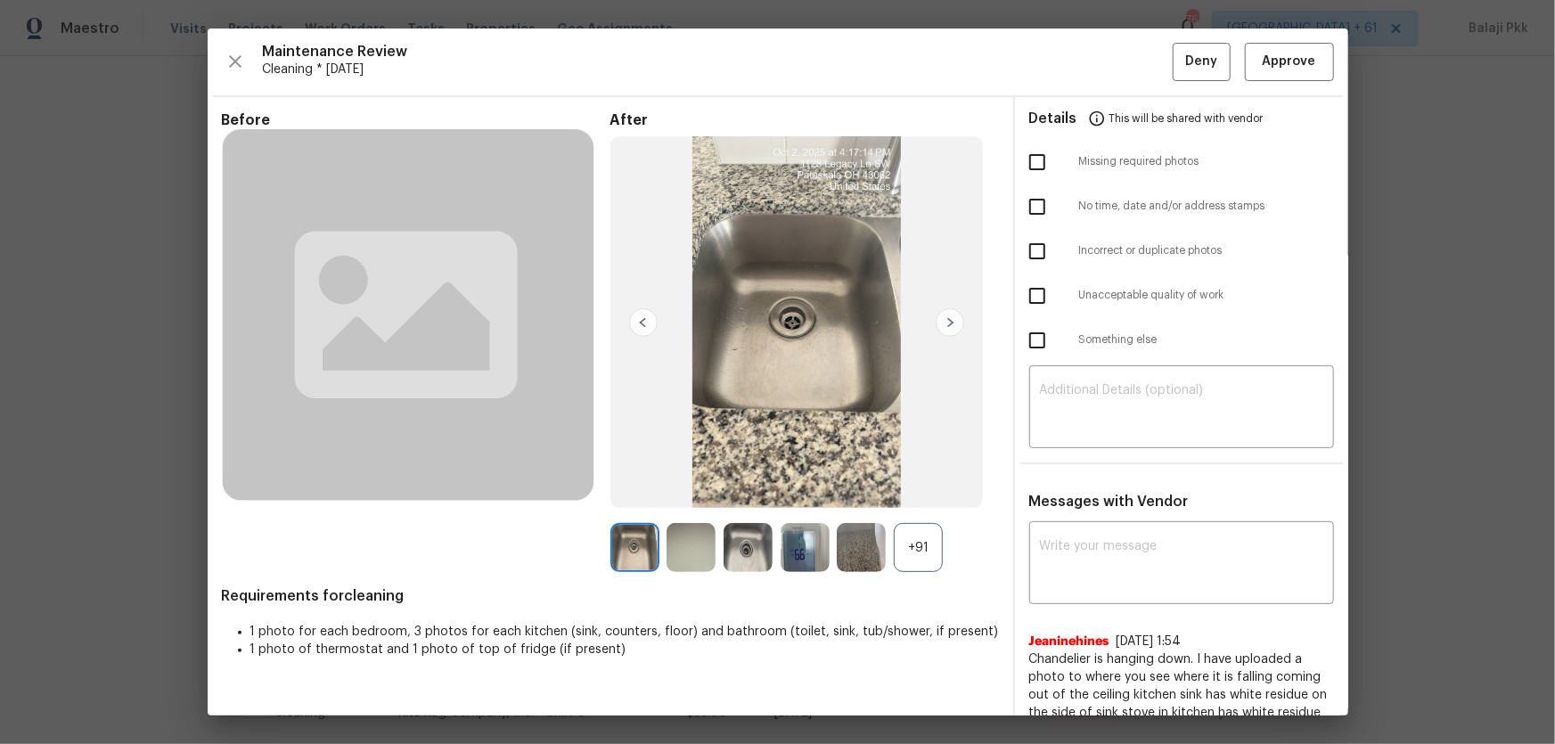
click at [927, 491] on div "+91" at bounding box center [918, 547] width 49 height 49
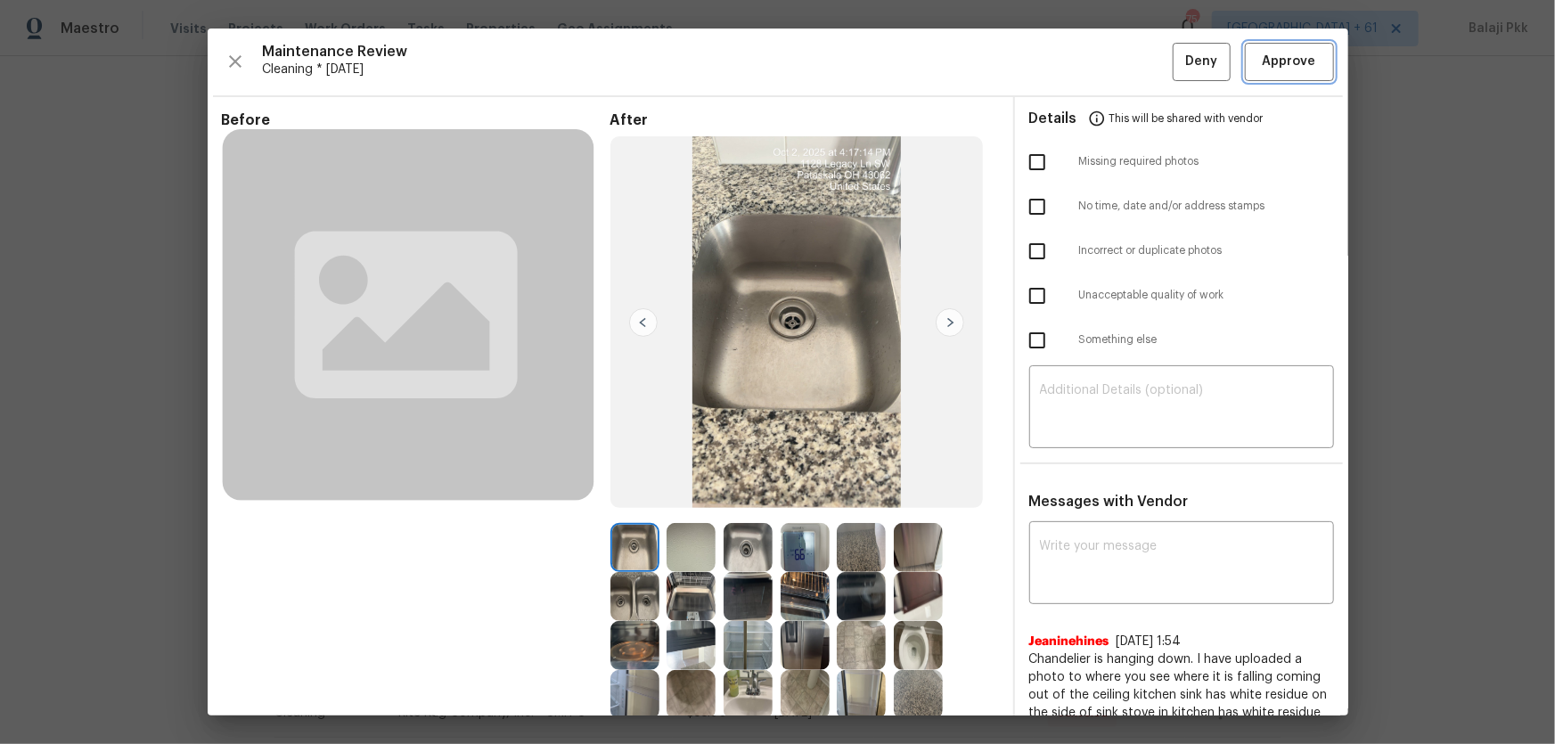
click at [1106, 64] on span "Approve" at bounding box center [1289, 62] width 53 height 22
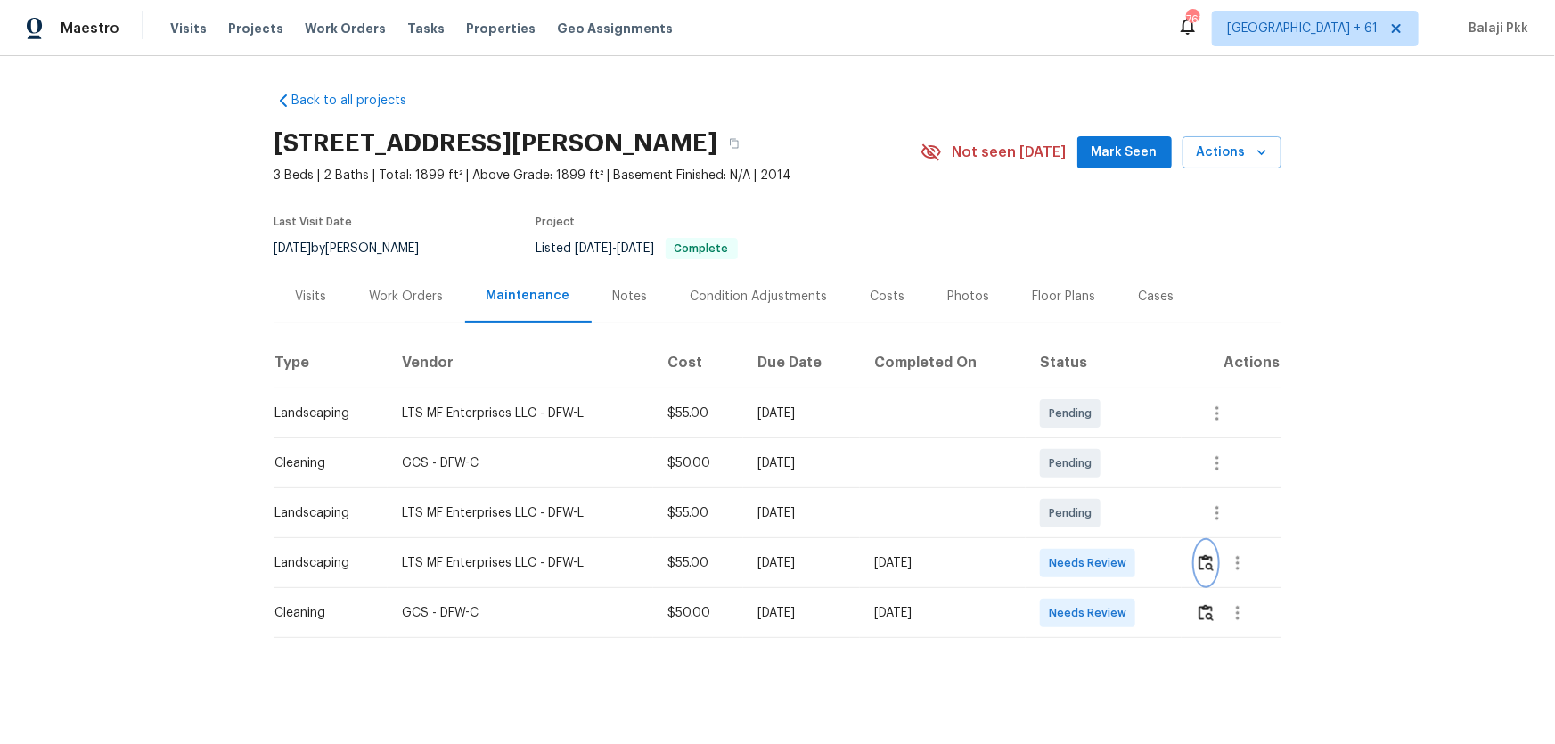
click at [1106, 491] on img "button" at bounding box center [1205, 562] width 15 height 17
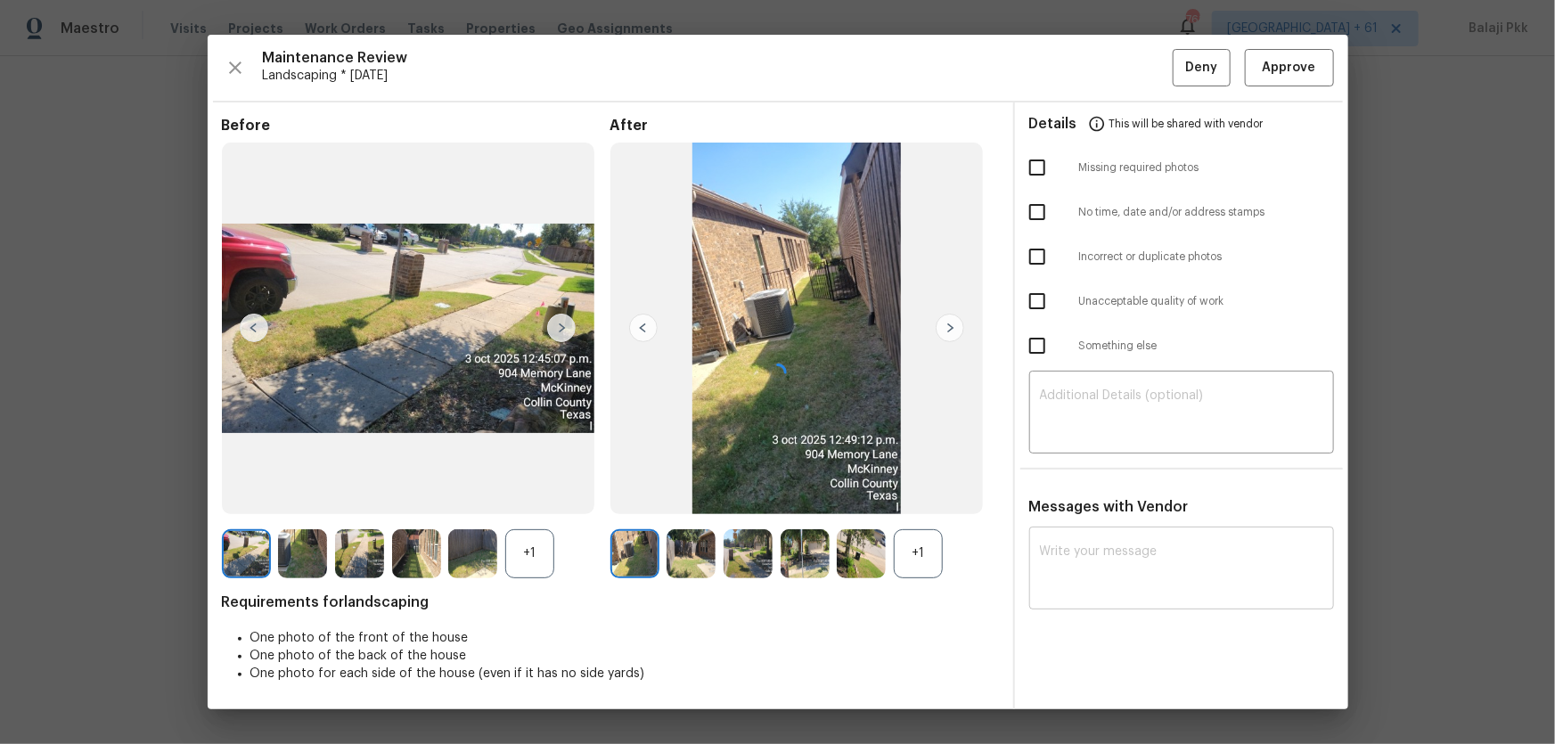
drag, startPoint x: 1216, startPoint y: 610, endPoint x: 1234, endPoint y: 599, distance: 21.3
click at [1106, 491] on div at bounding box center [778, 372] width 1141 height 675
click at [1106, 491] on div "Details This will be shared with vendor Missing required photos No time, date a…" at bounding box center [1181, 405] width 333 height 607
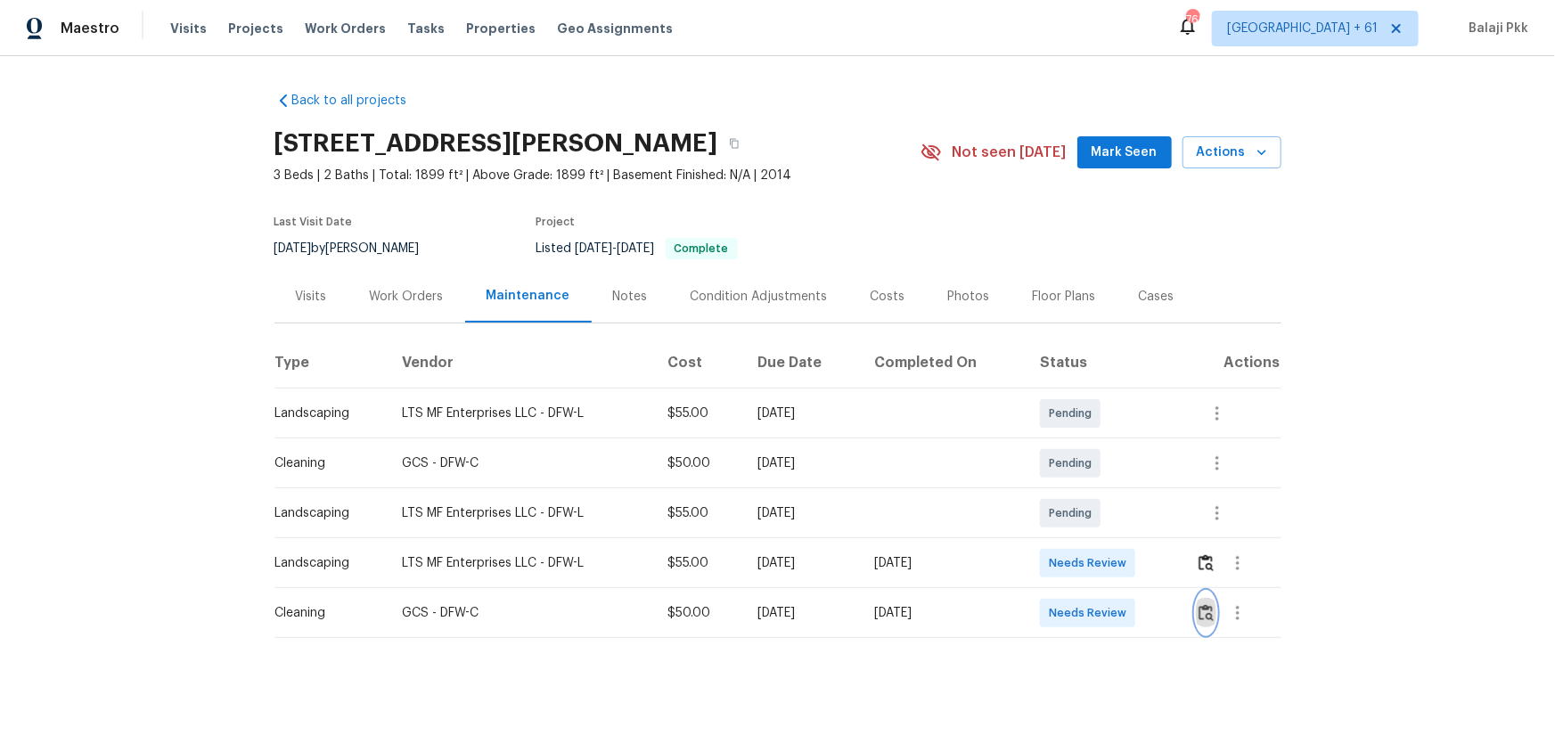
click at [1106, 491] on button "button" at bounding box center [1206, 613] width 20 height 43
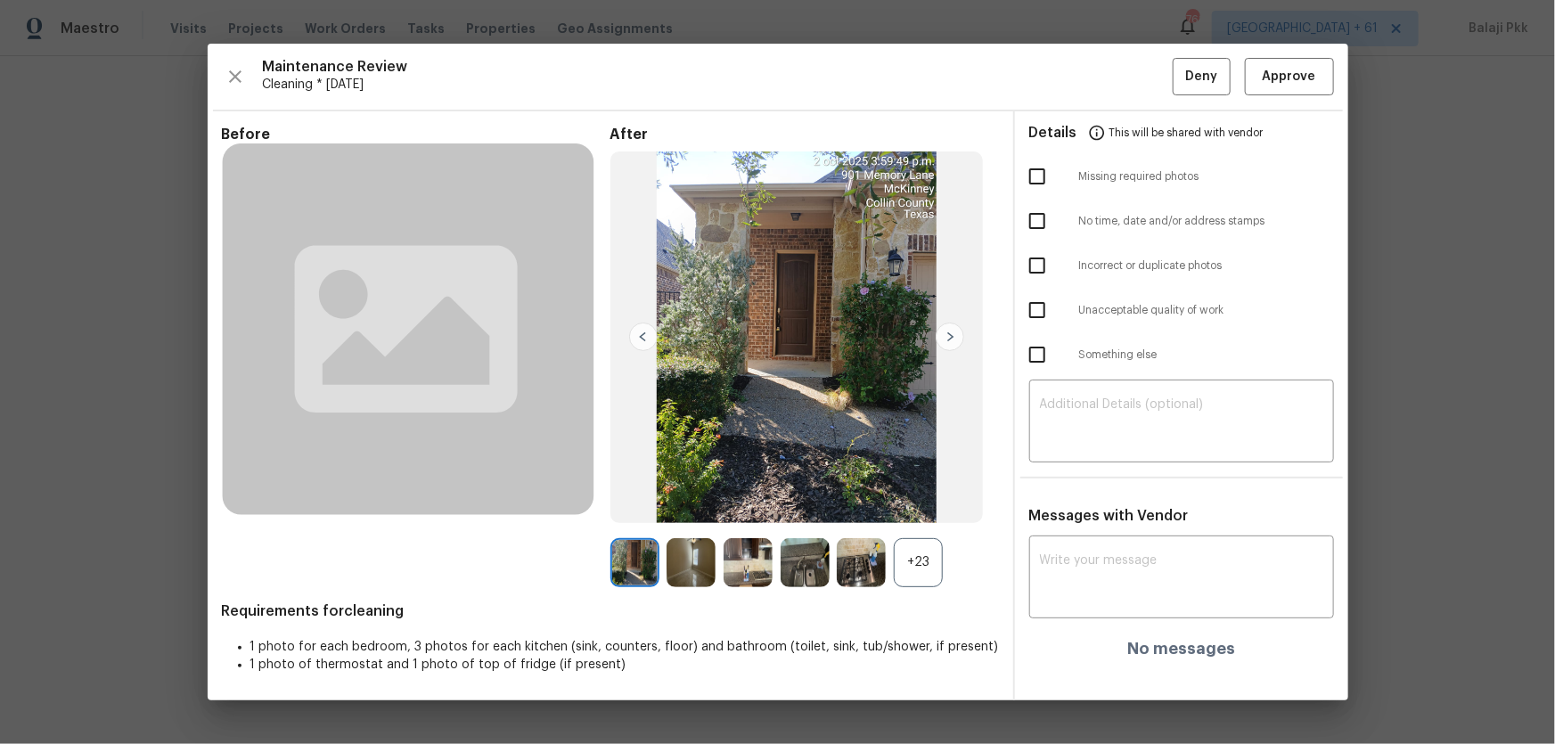
drag, startPoint x: 923, startPoint y: 556, endPoint x: 566, endPoint y: 42, distance: 626.1
click at [920, 491] on div "+23" at bounding box center [918, 562] width 49 height 49
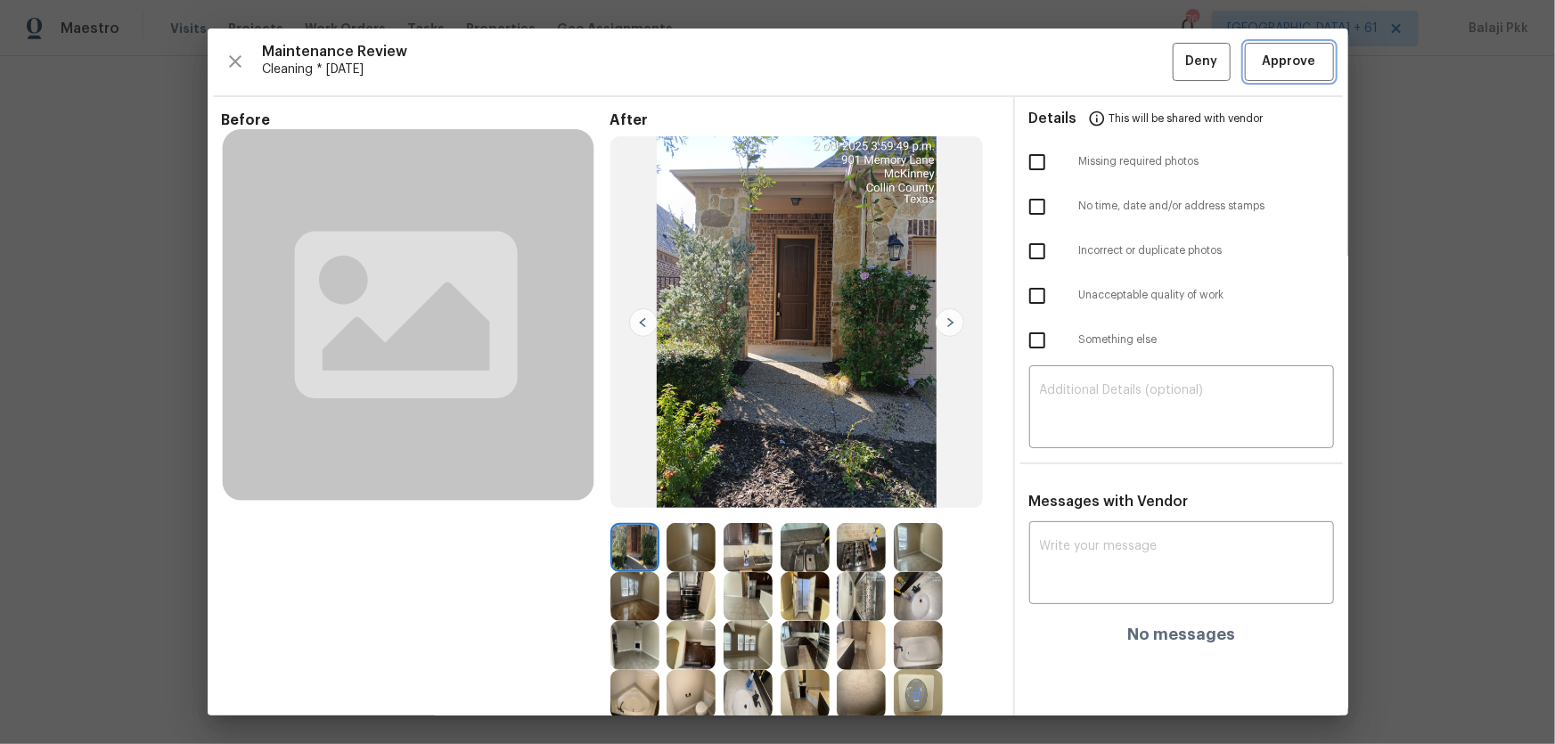
click at [1106, 60] on span "Approve" at bounding box center [1289, 62] width 53 height 22
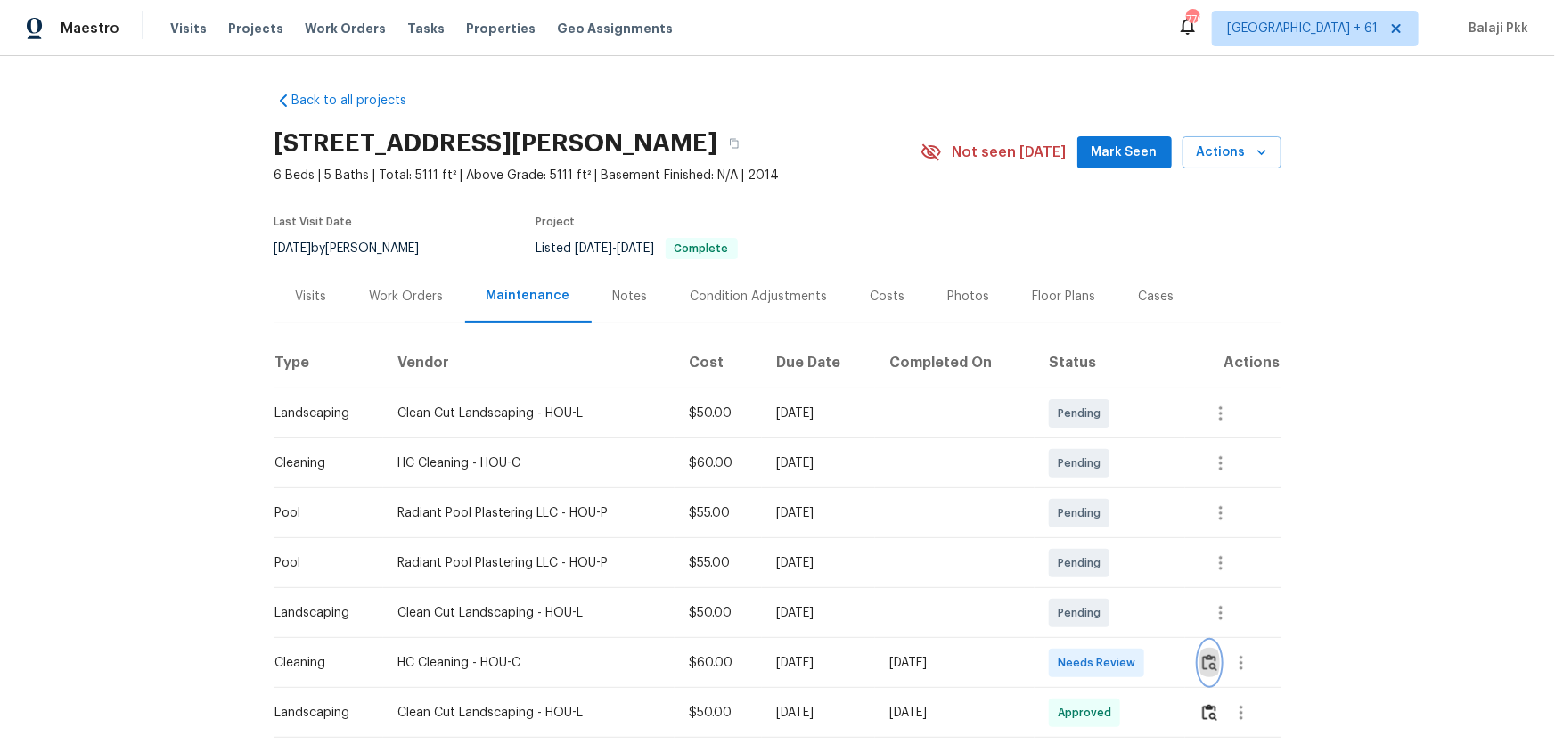
click at [1106, 491] on img "button" at bounding box center [1209, 662] width 15 height 17
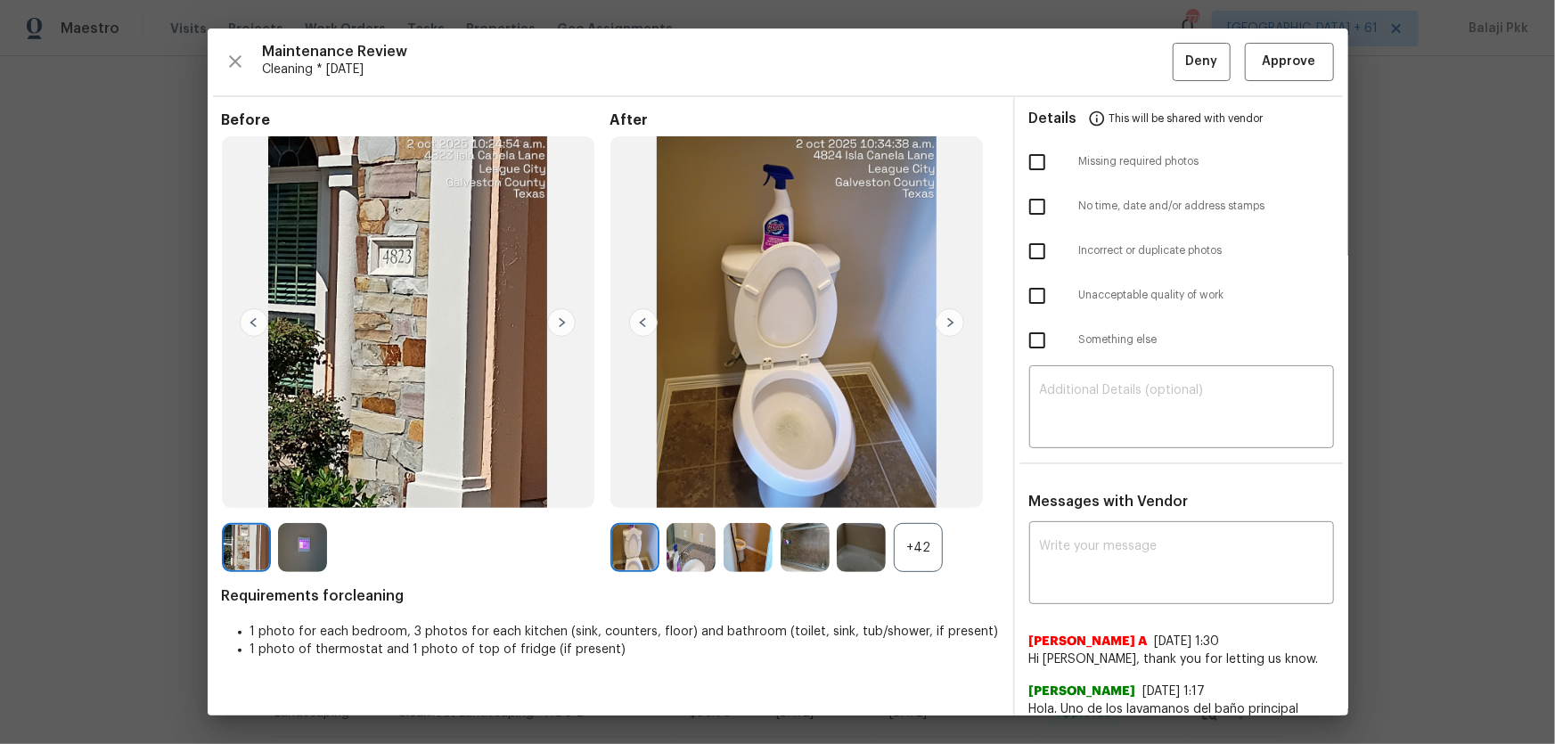
drag, startPoint x: 929, startPoint y: 544, endPoint x: 872, endPoint y: 458, distance: 103.6
click at [928, 491] on div "+42" at bounding box center [918, 547] width 49 height 49
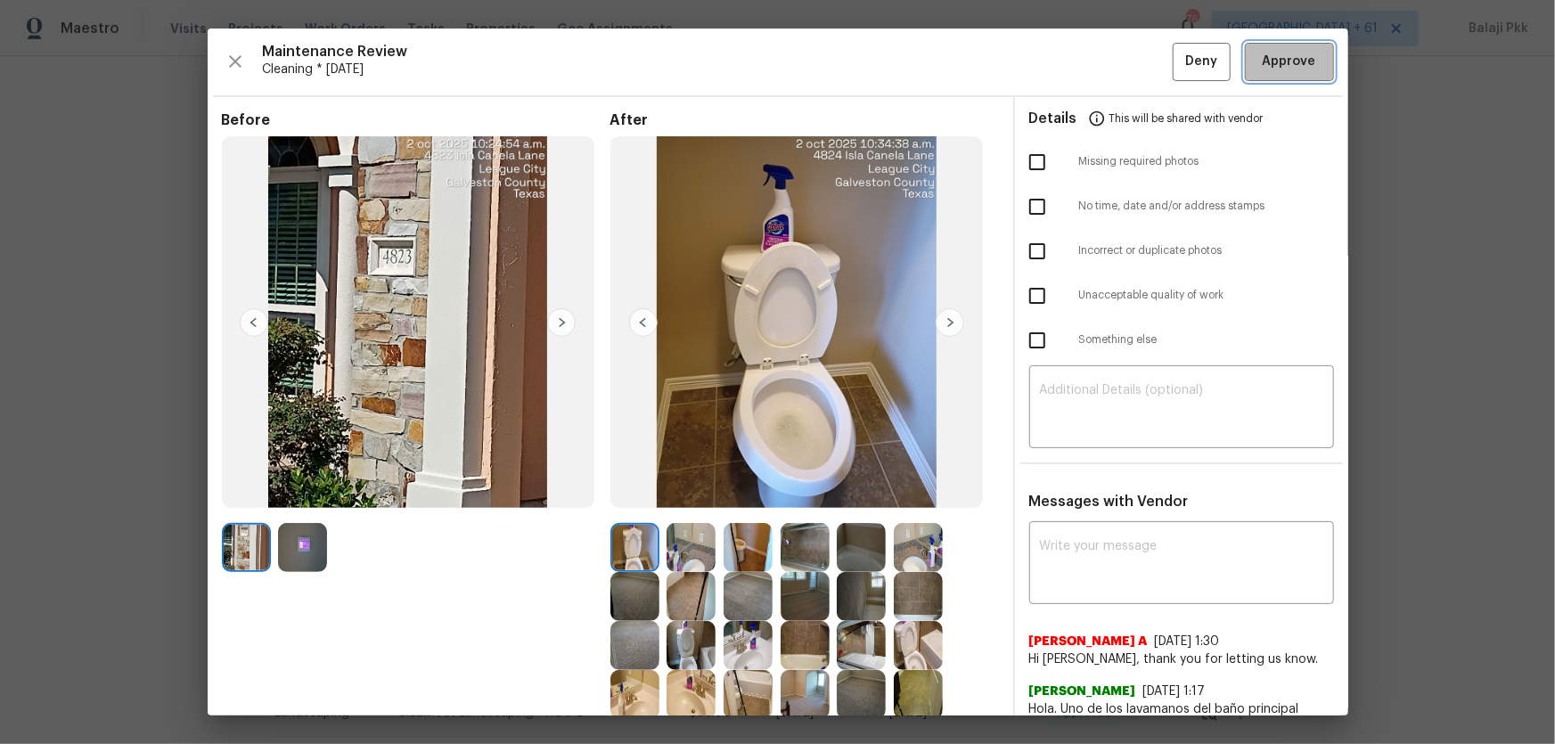
click at [1106, 66] on span "Approve" at bounding box center [1289, 62] width 53 height 22
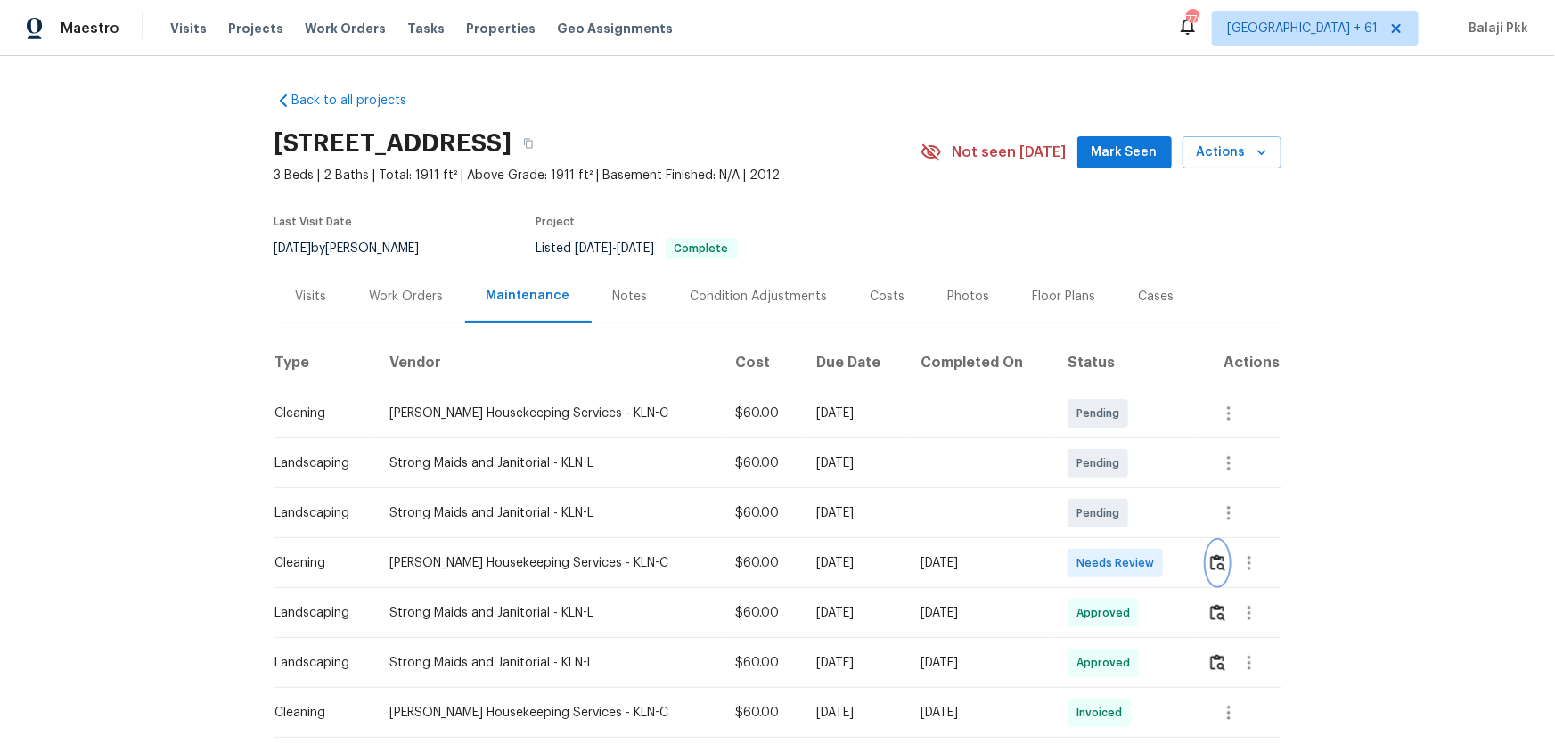
click at [1106, 491] on img "button" at bounding box center [1217, 562] width 15 height 17
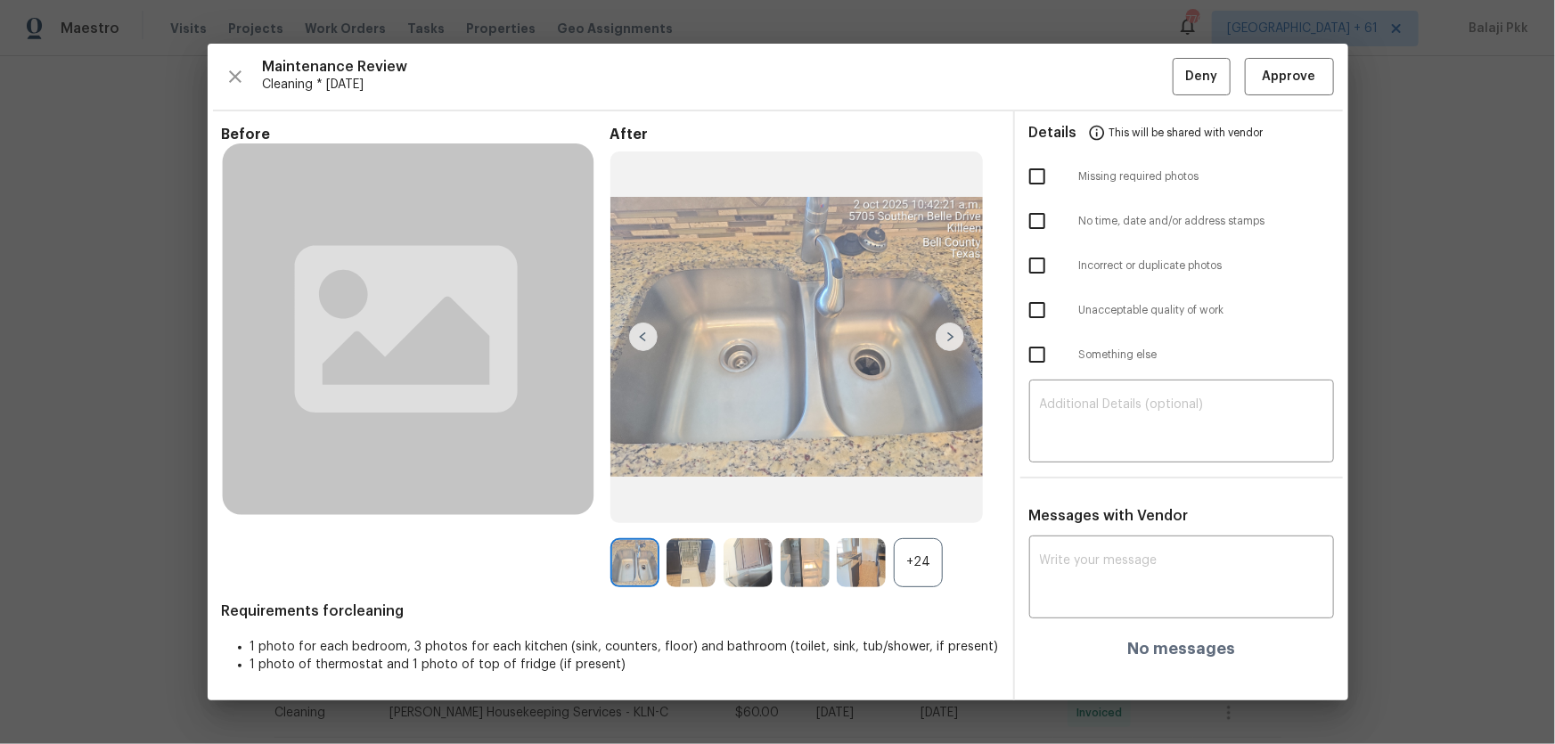
click at [938, 491] on div "+24" at bounding box center [918, 562] width 49 height 49
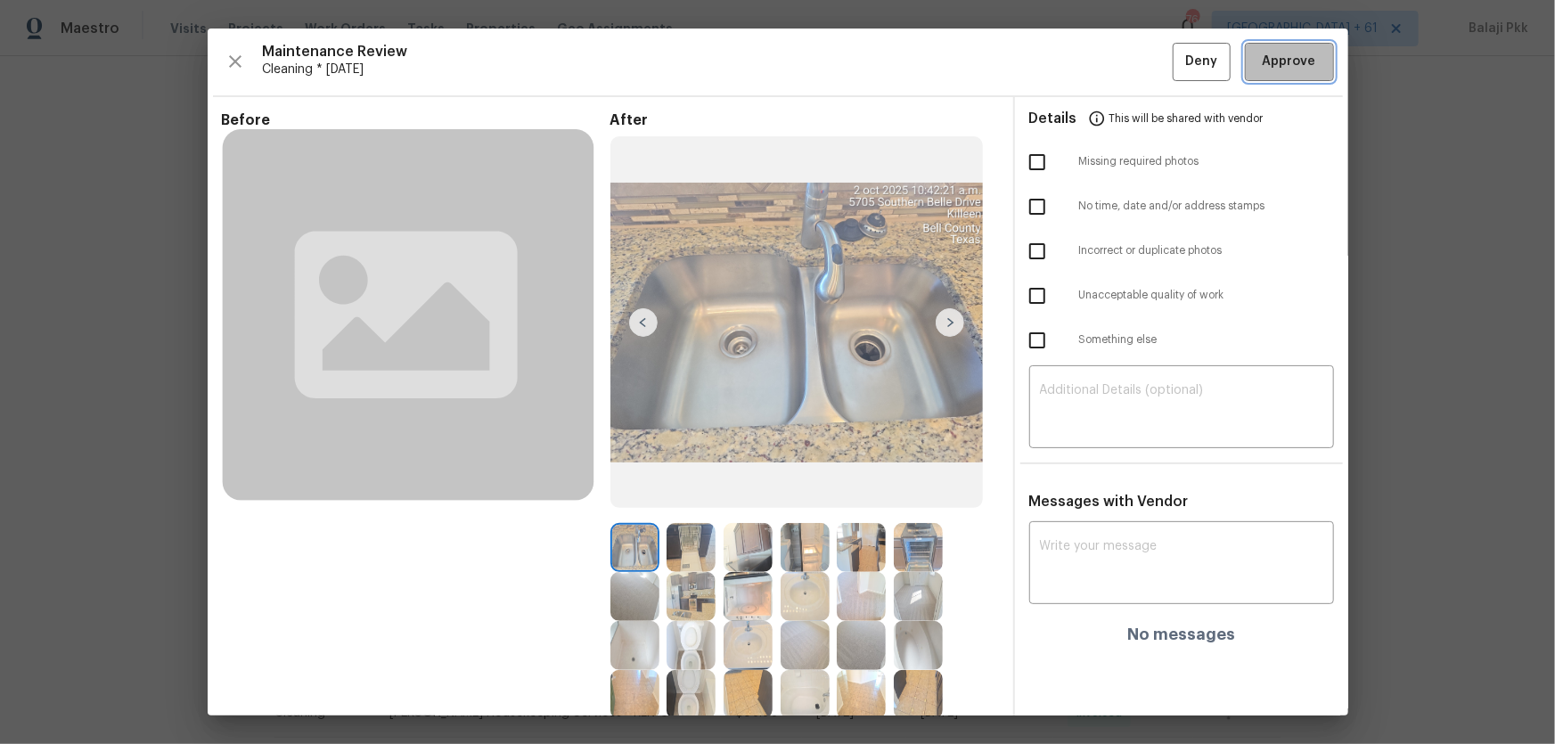
click at [1106, 67] on span "Approve" at bounding box center [1289, 62] width 53 height 22
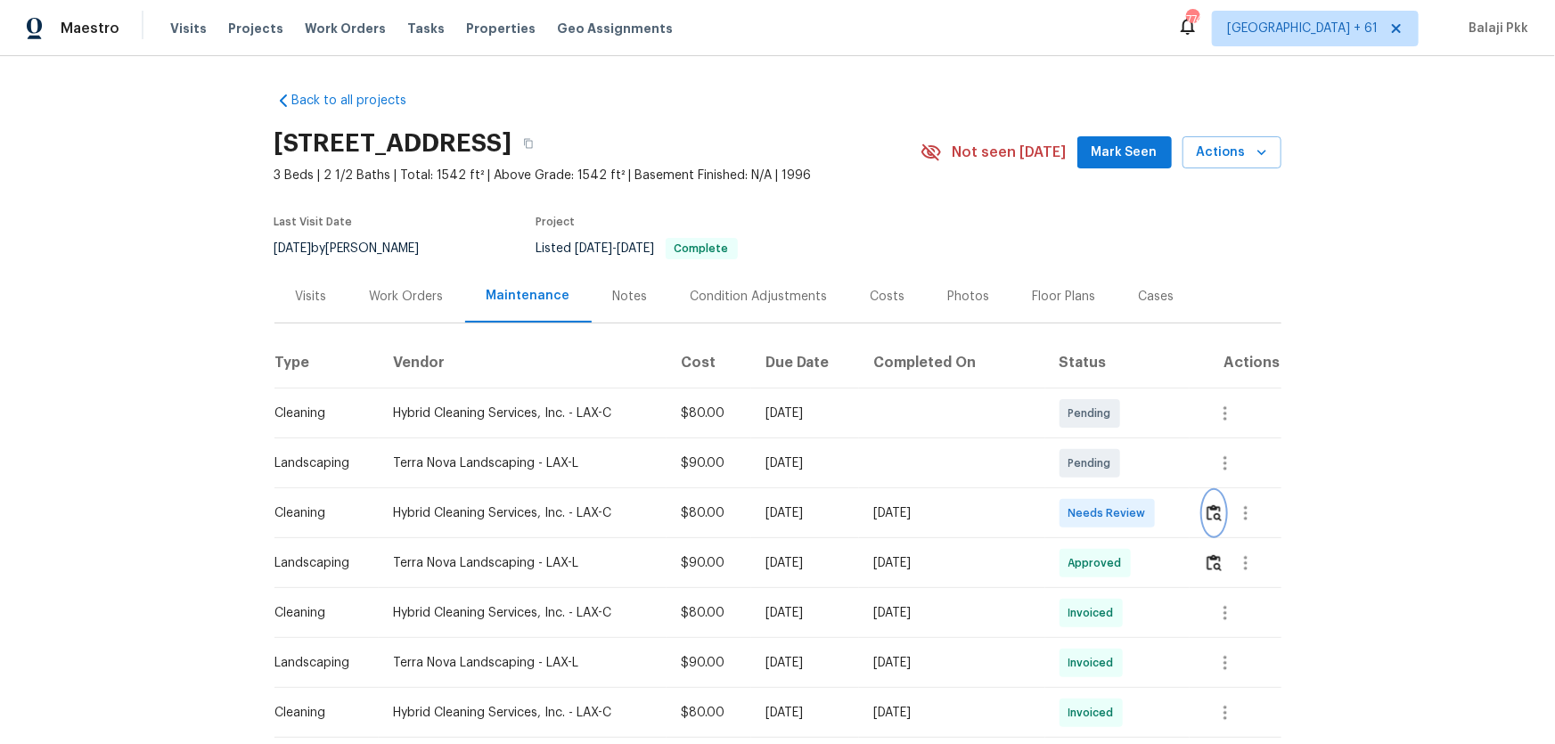
click at [1106, 491] on img "button" at bounding box center [1213, 512] width 15 height 17
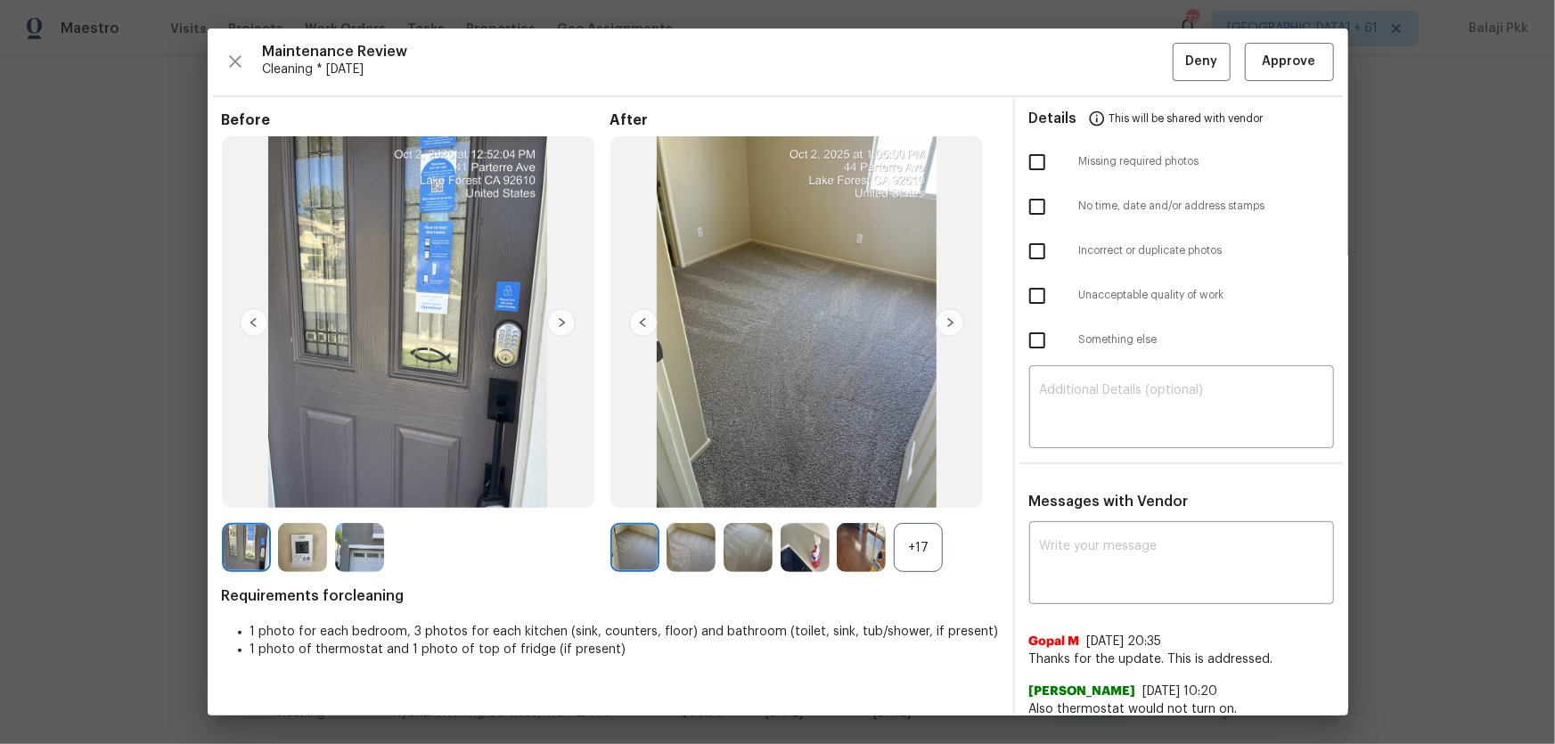
click at [906, 491] on div "+17" at bounding box center [918, 547] width 49 height 49
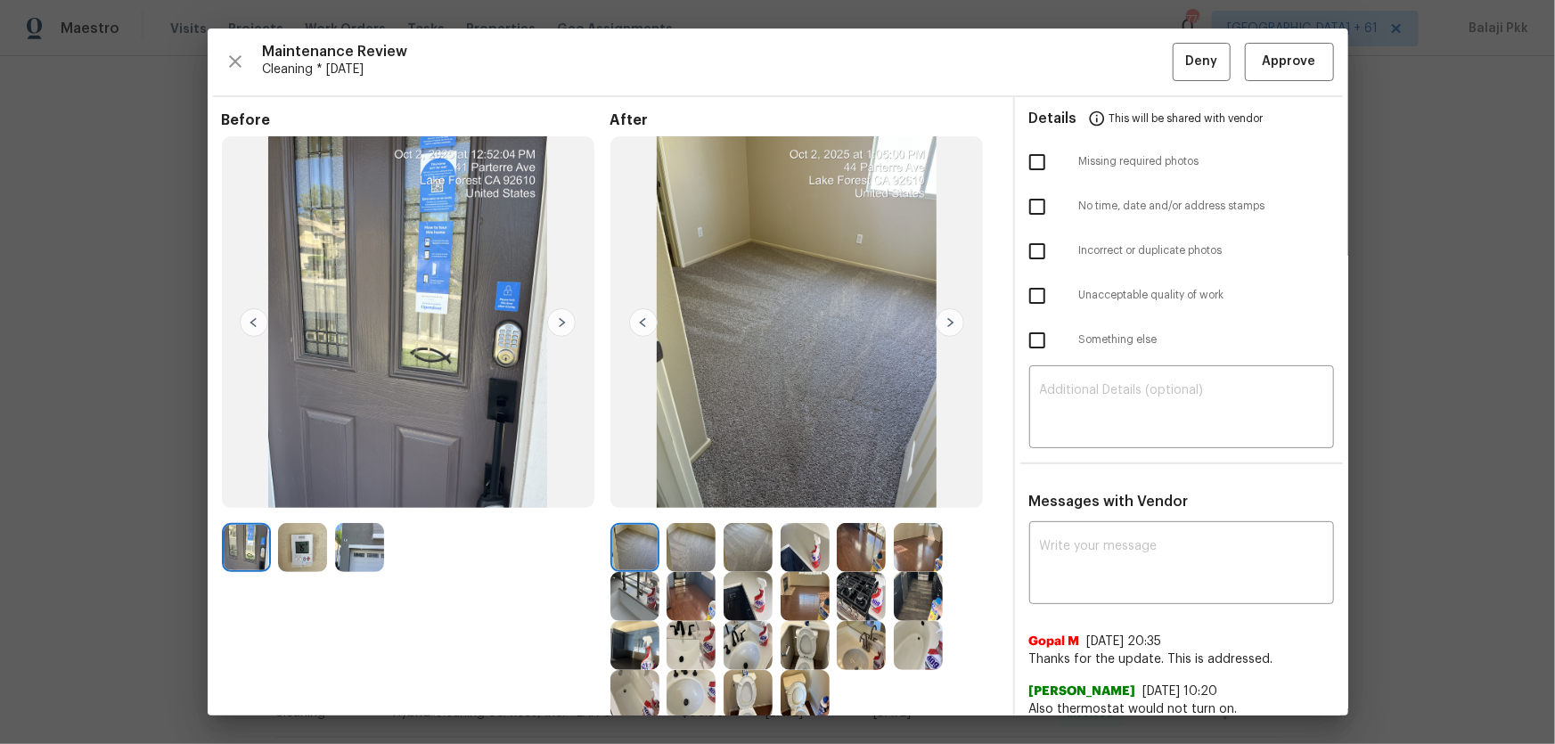
click at [1106, 78] on button "Approve" at bounding box center [1289, 62] width 89 height 38
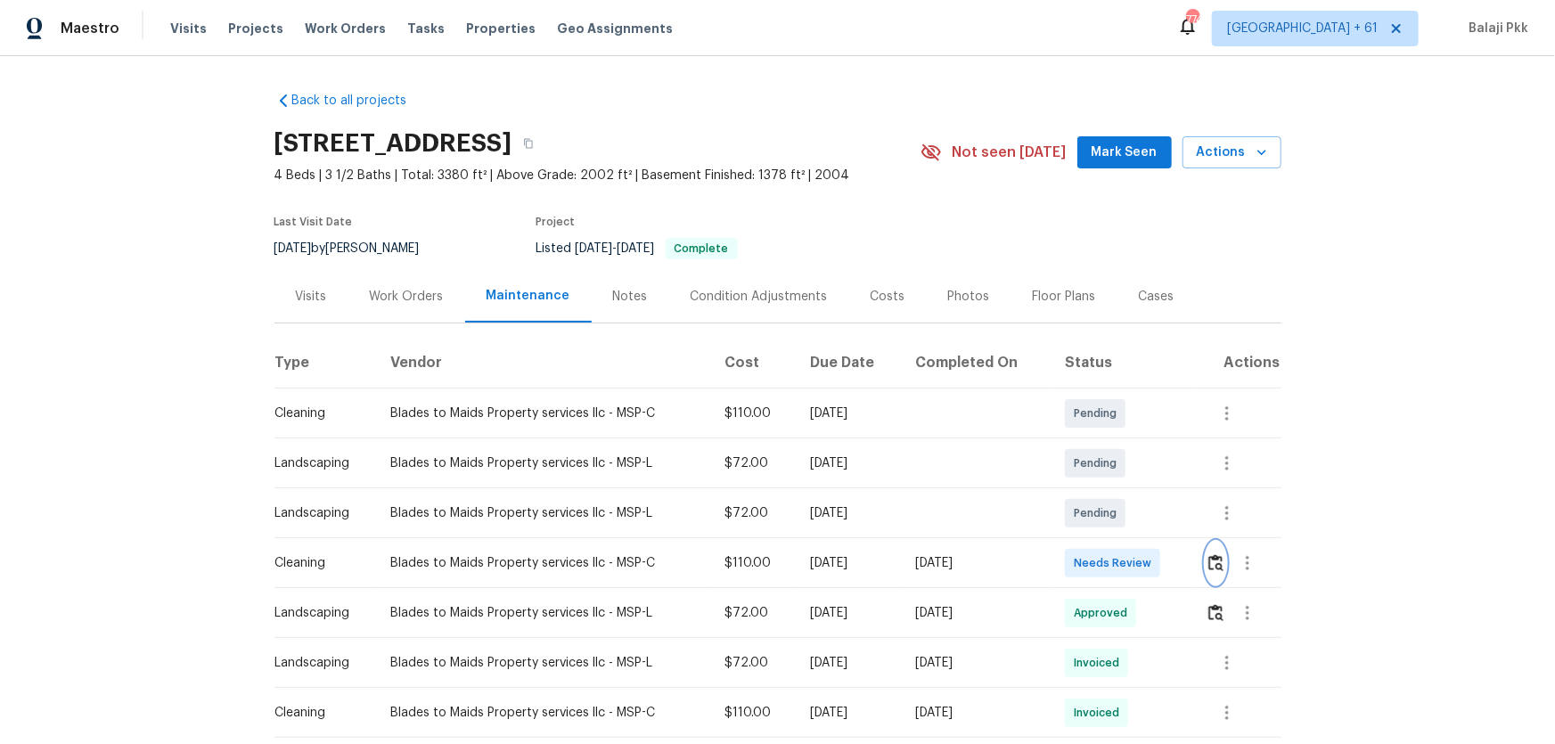
click at [1106, 491] on img "button" at bounding box center [1215, 562] width 15 height 17
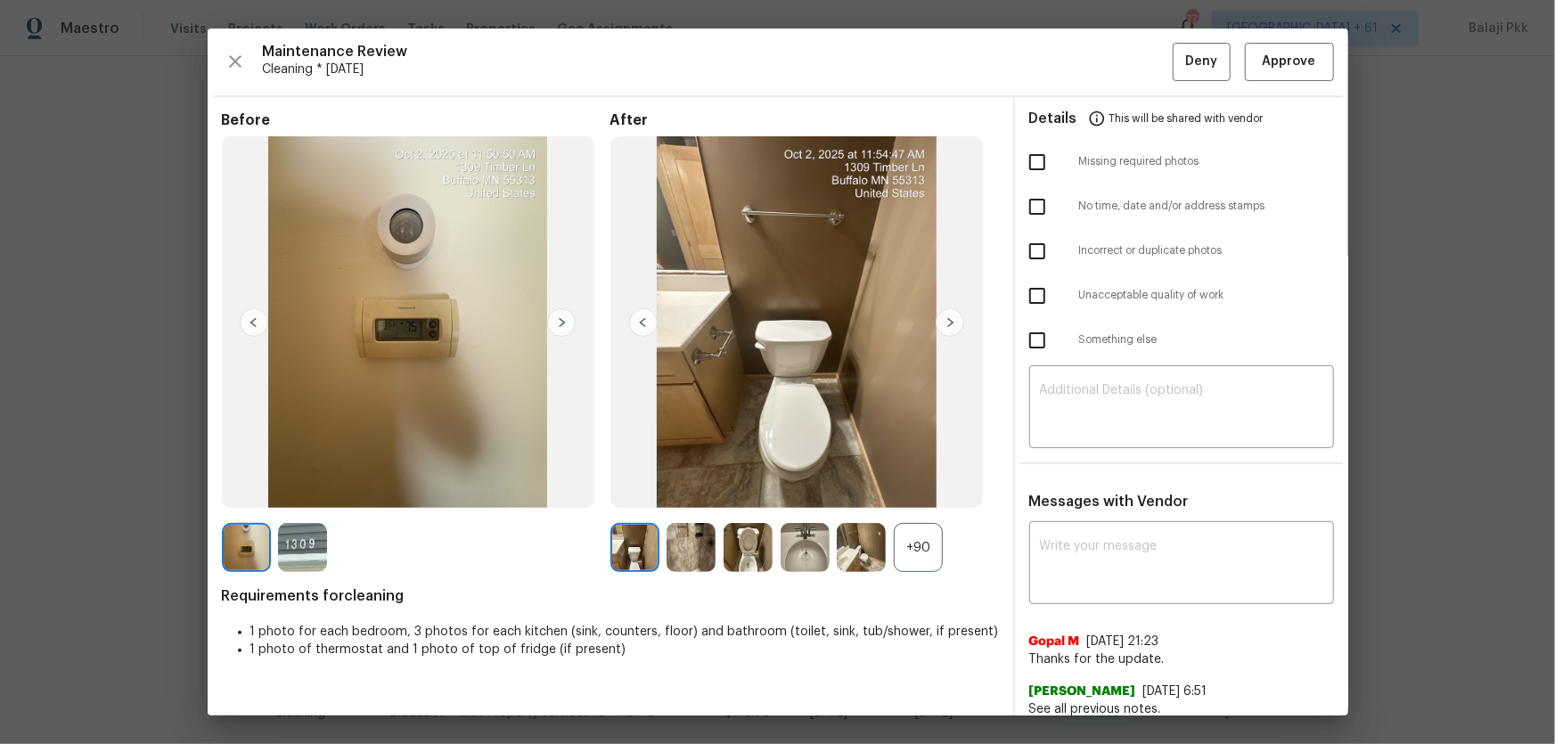
click at [908, 491] on div "+90" at bounding box center [918, 547] width 49 height 49
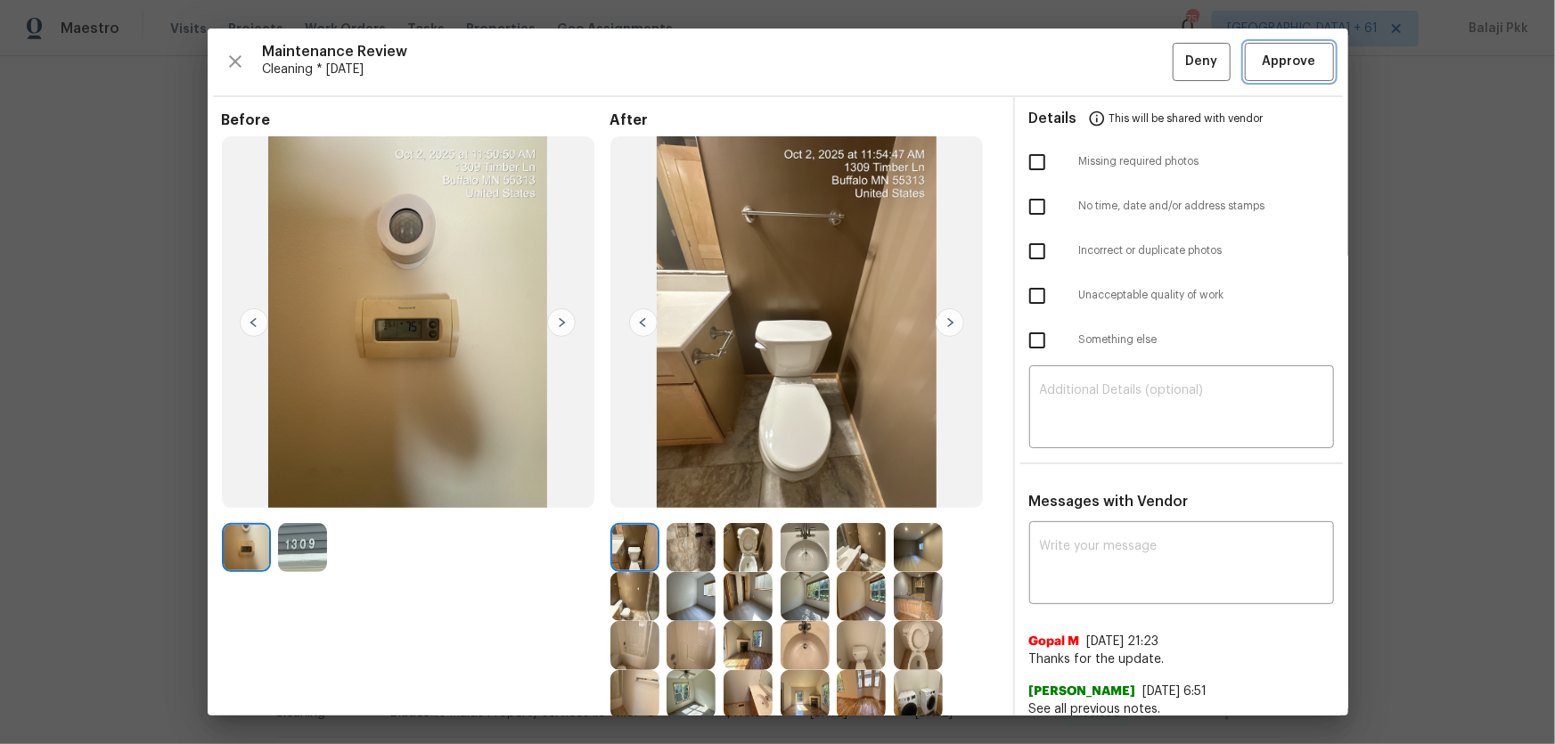
click at [1106, 71] on span "Approve" at bounding box center [1289, 62] width 53 height 22
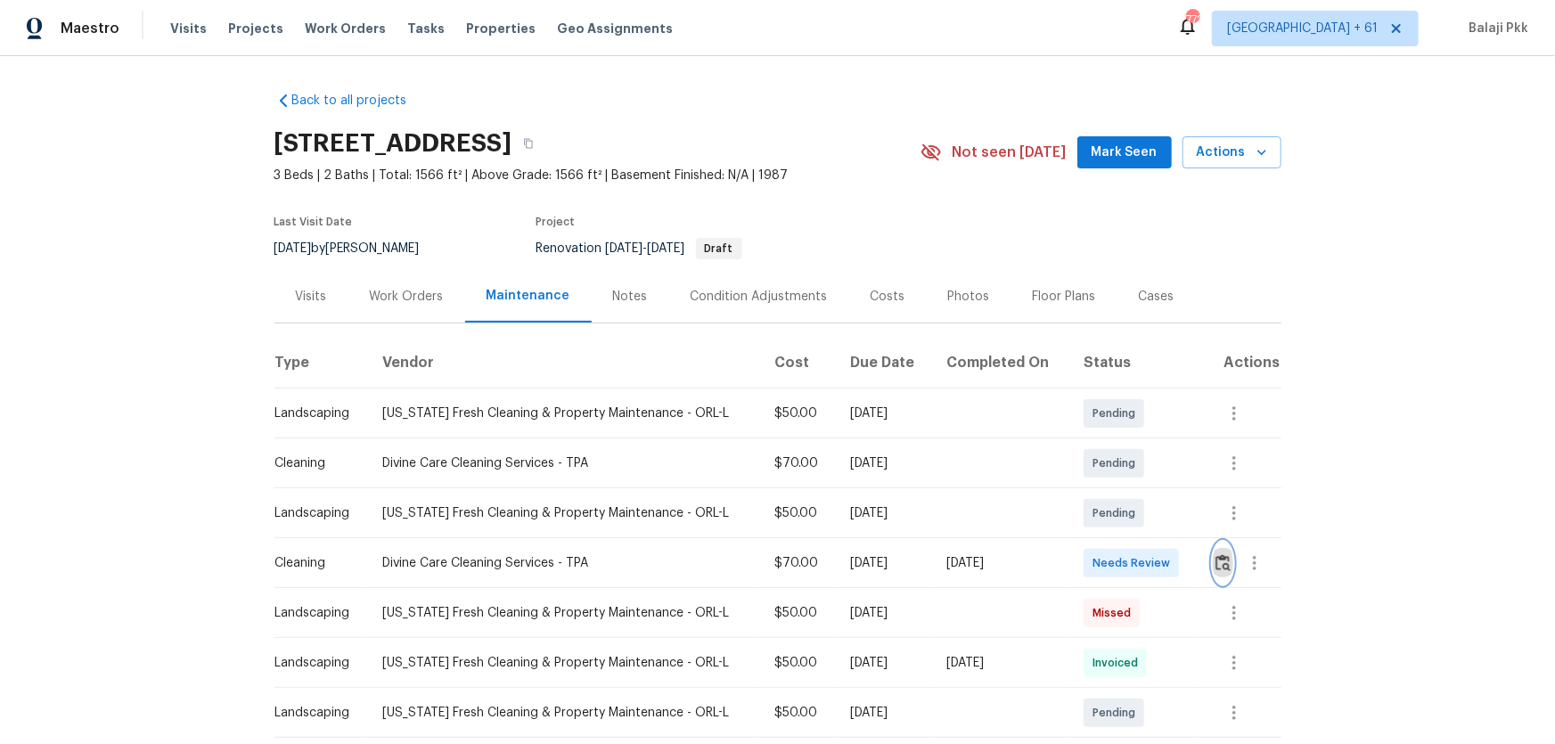
click at [1106, 491] on img "button" at bounding box center [1222, 562] width 15 height 17
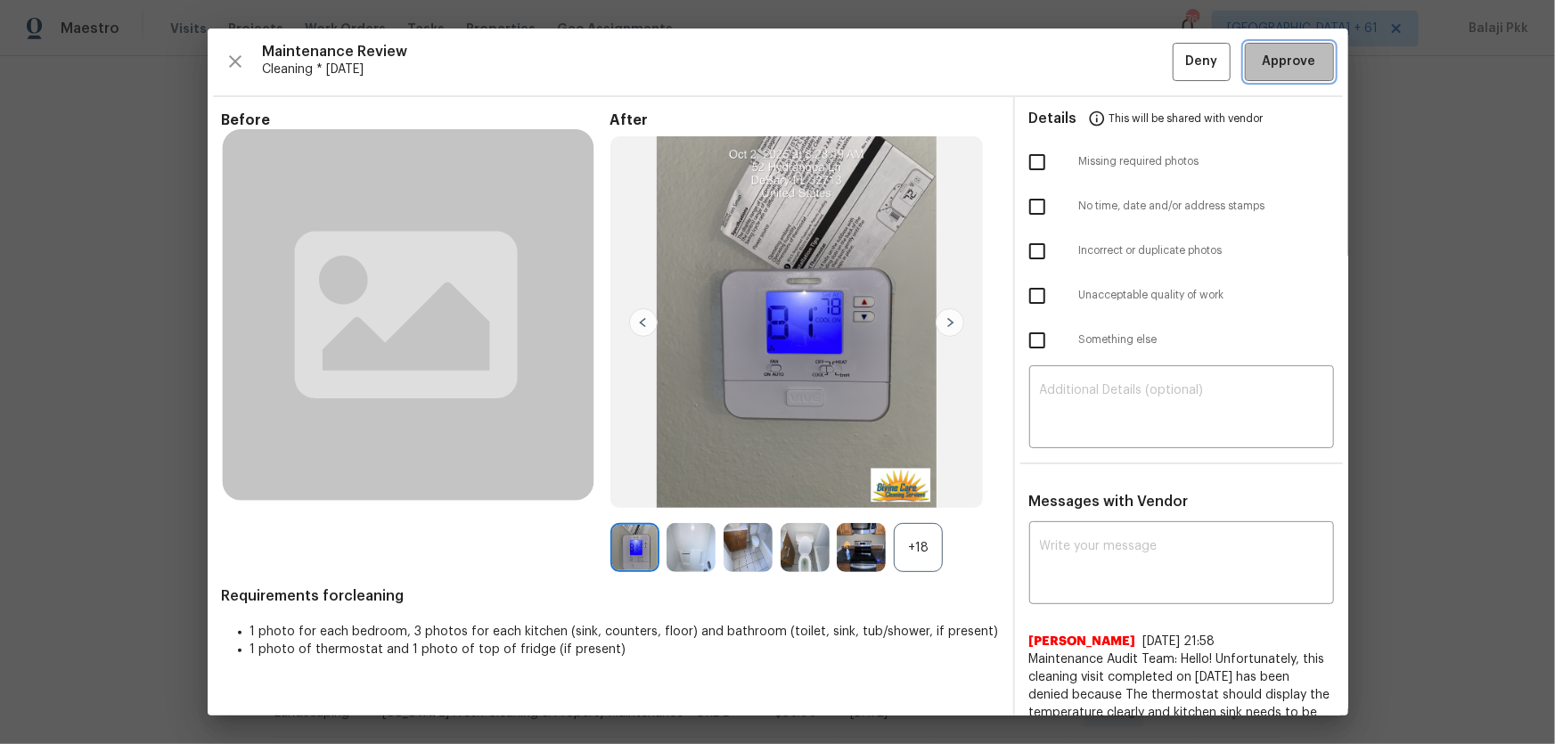
drag, startPoint x: 1256, startPoint y: 62, endPoint x: 1243, endPoint y: 58, distance: 14.1
click at [1106, 62] on span "Approve" at bounding box center [1289, 62] width 53 height 22
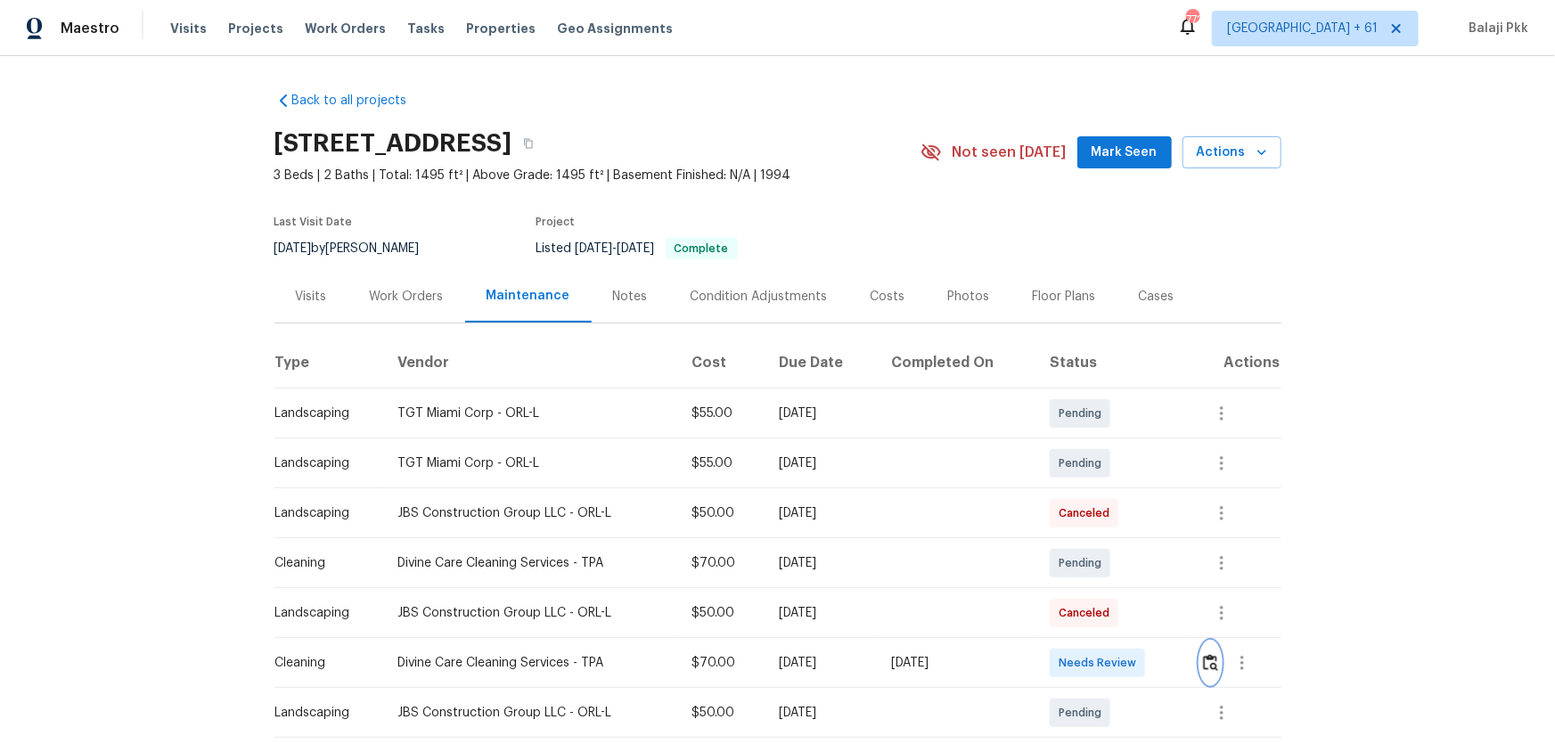
click at [1106, 491] on button "button" at bounding box center [1210, 663] width 20 height 43
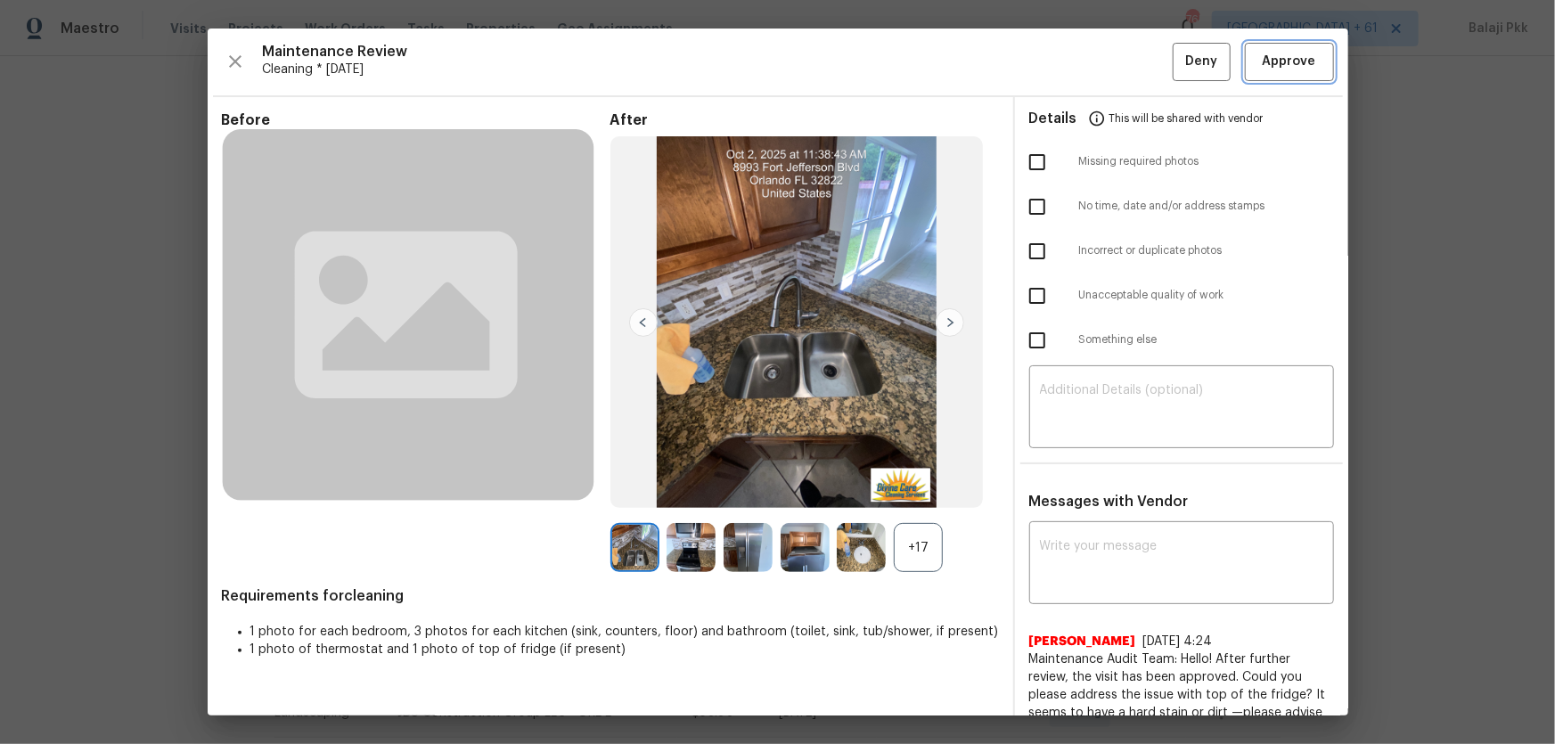
click at [1106, 64] on span "Approve" at bounding box center [1289, 62] width 53 height 22
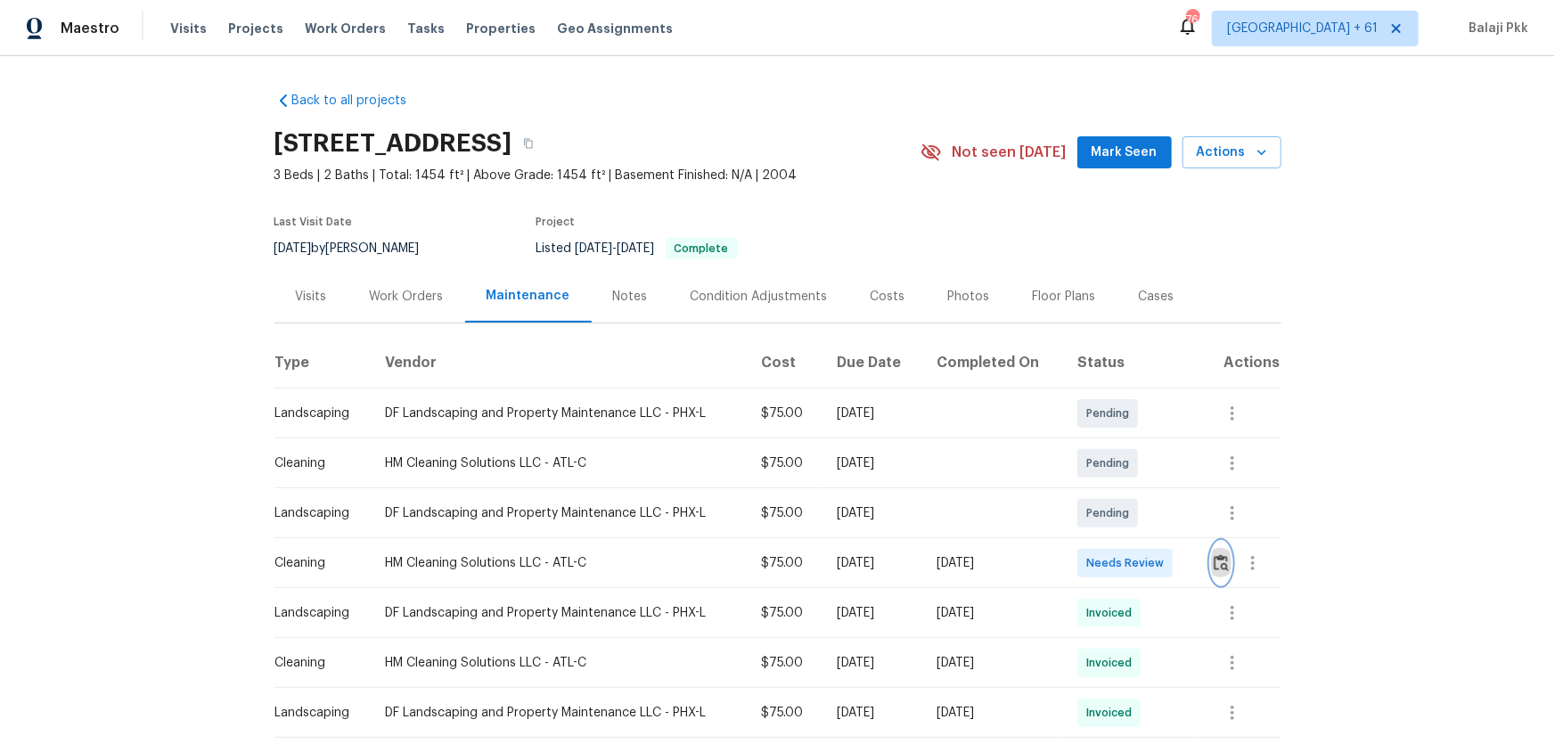
click at [1106, 491] on button "button" at bounding box center [1221, 563] width 20 height 43
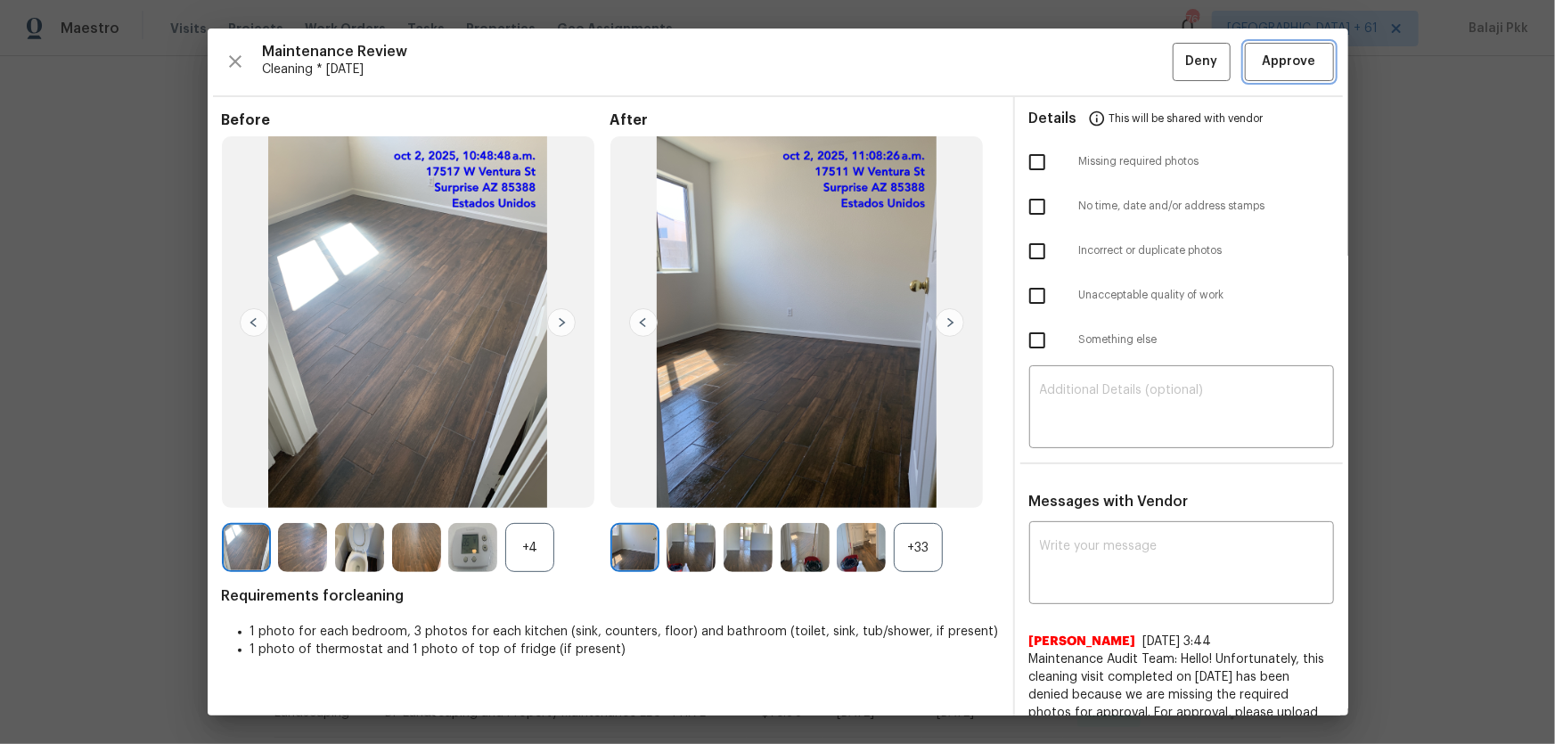
click at [1106, 48] on button "Approve" at bounding box center [1289, 62] width 89 height 38
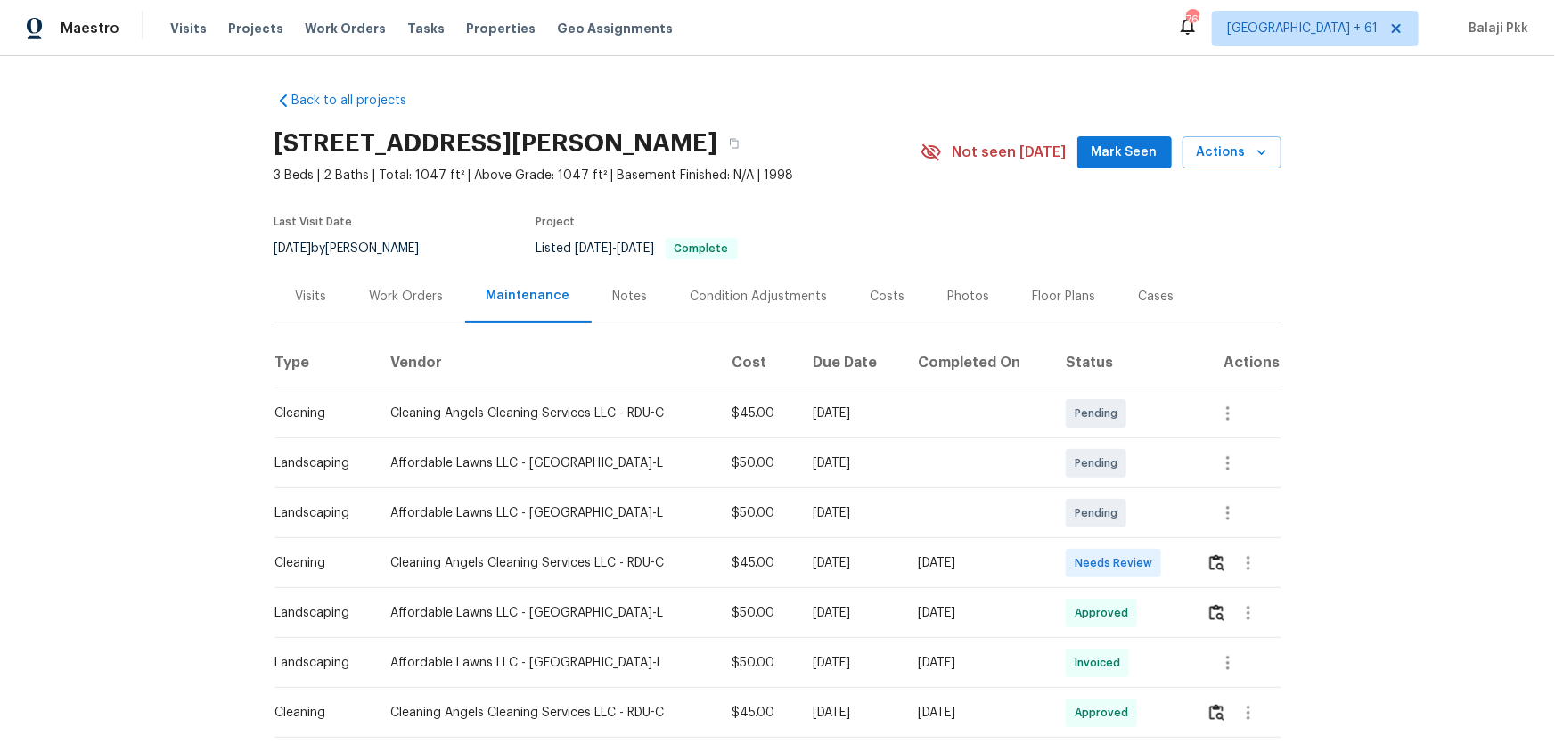
click at [1106, 491] on td at bounding box center [1236, 563] width 89 height 50
click at [1106, 491] on div at bounding box center [1243, 563] width 74 height 43
click at [1106, 491] on button "button" at bounding box center [1248, 563] width 43 height 43
click at [1106, 491] on div at bounding box center [777, 372] width 1555 height 744
click at [1106, 491] on img "button" at bounding box center [1216, 562] width 15 height 17
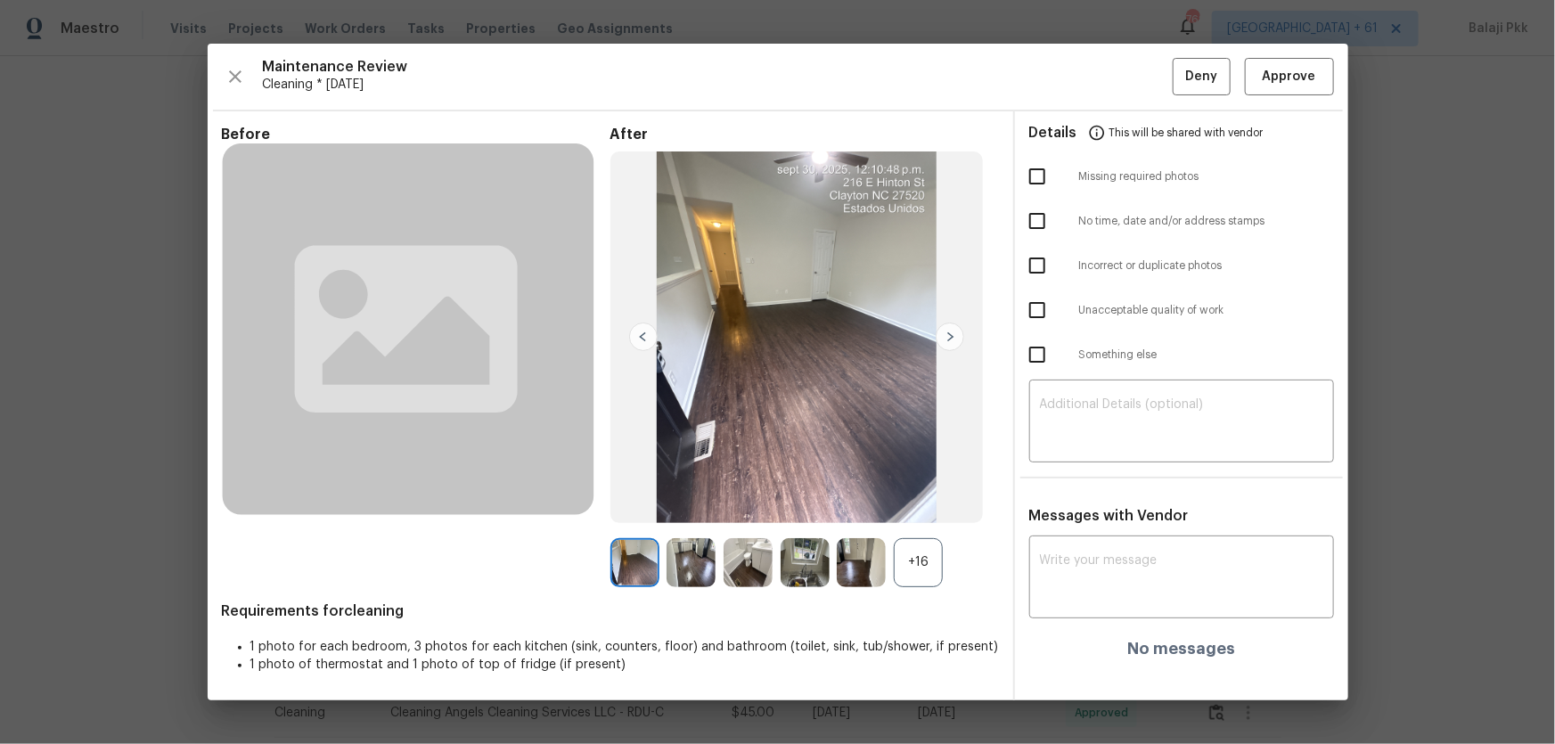
click at [918, 491] on div "+16" at bounding box center [918, 562] width 49 height 49
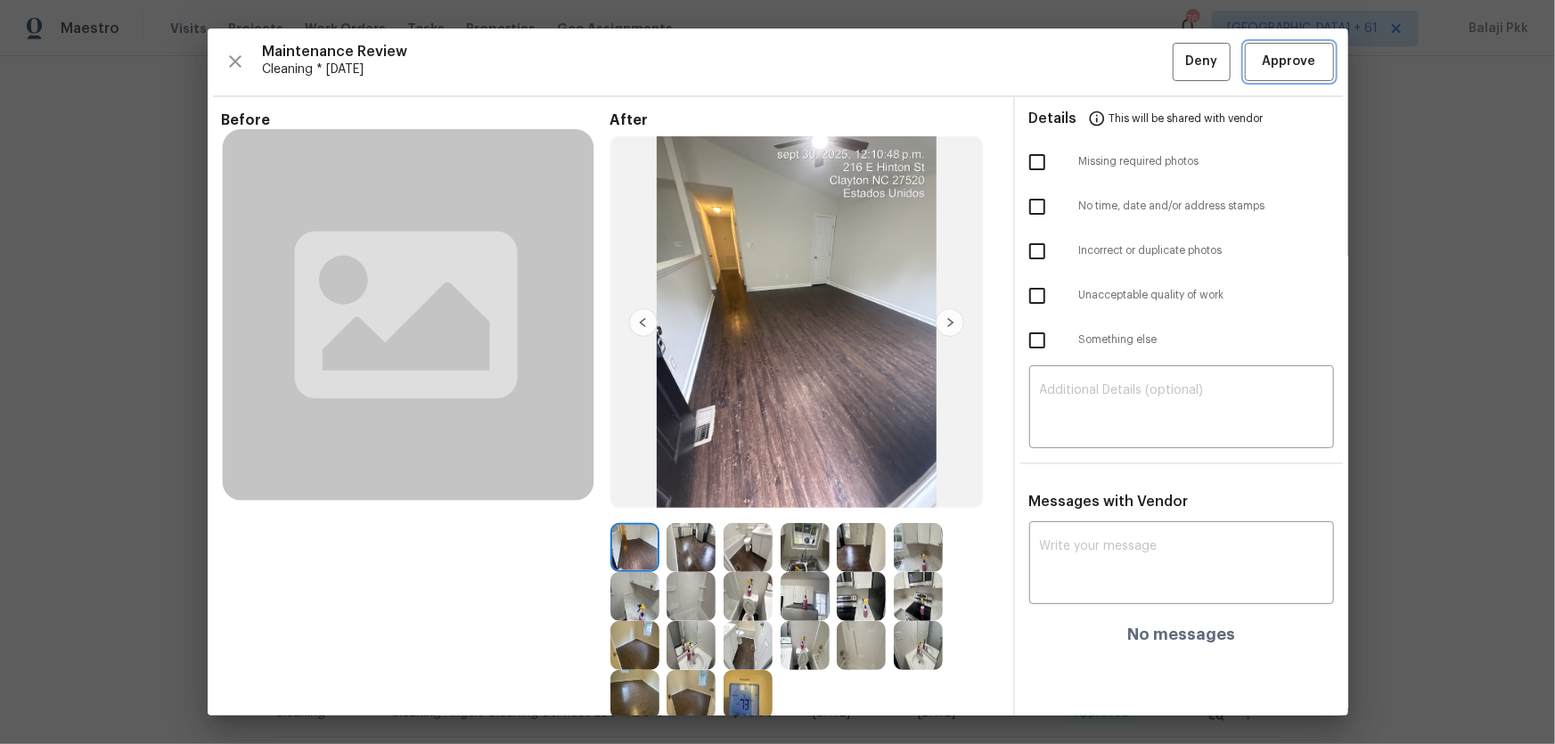
click at [1106, 62] on span "Approve" at bounding box center [1289, 62] width 53 height 22
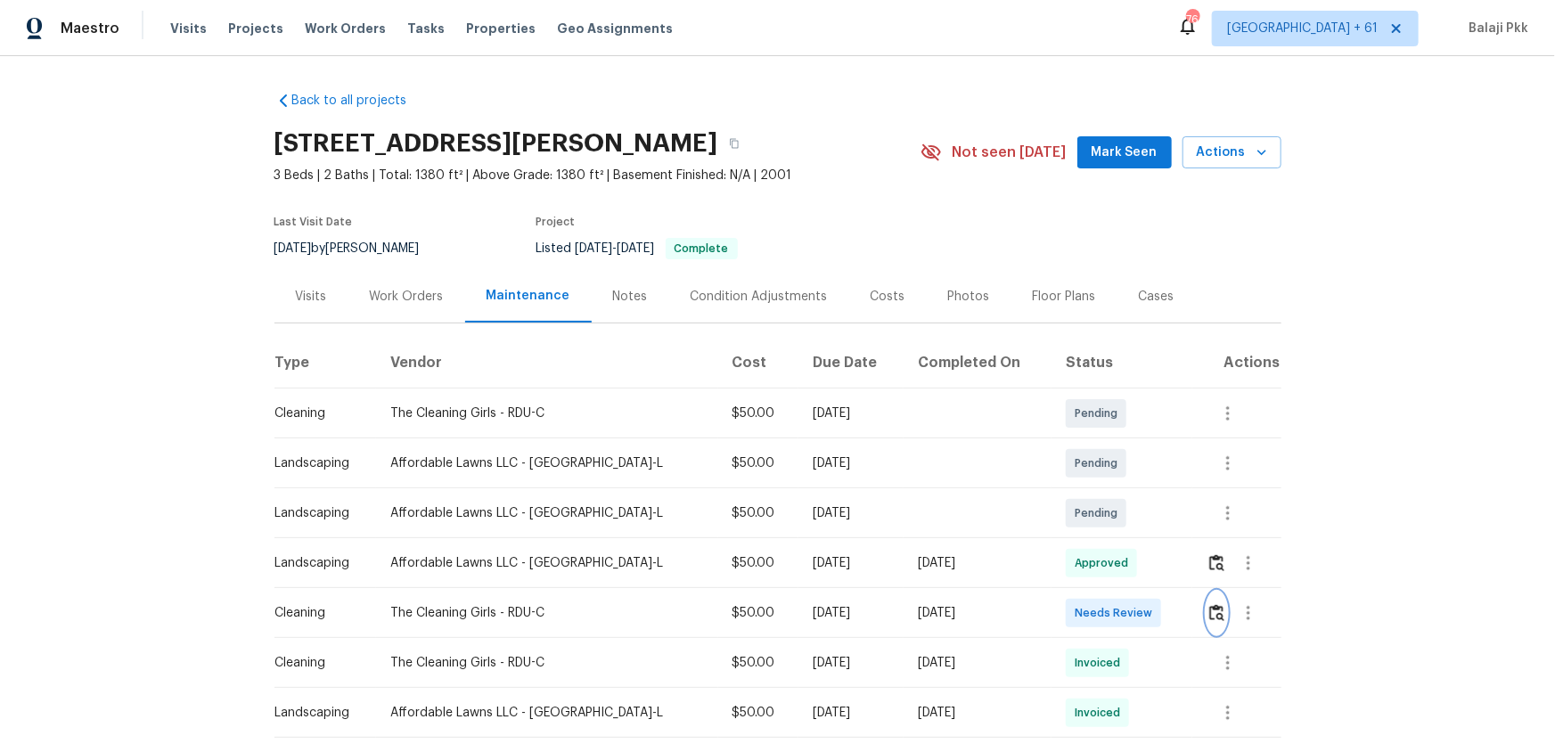
click at [1106, 491] on img "button" at bounding box center [1216, 612] width 15 height 17
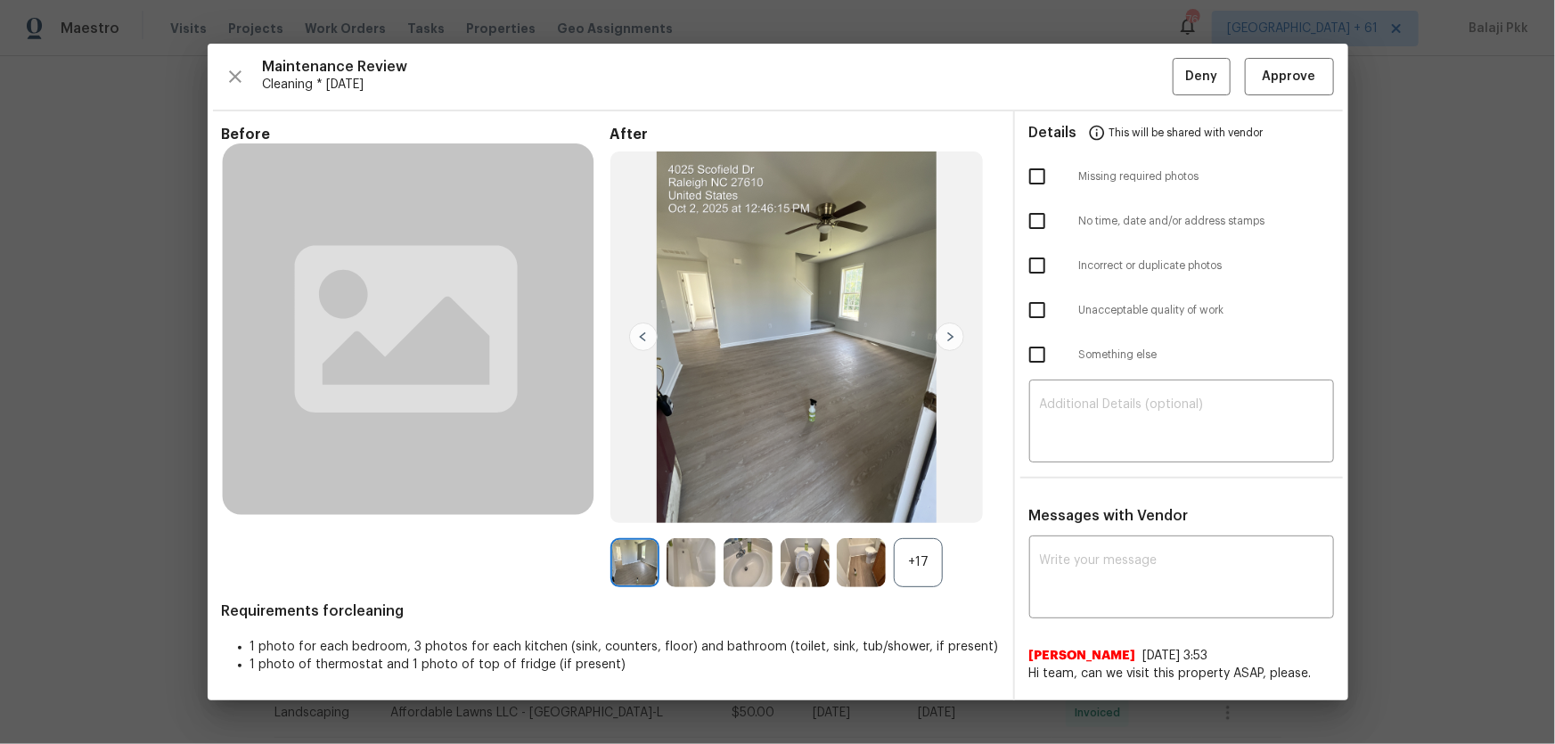
drag, startPoint x: 926, startPoint y: 567, endPoint x: 859, endPoint y: 438, distance: 145.5
click at [926, 491] on div "+17" at bounding box center [918, 562] width 49 height 49
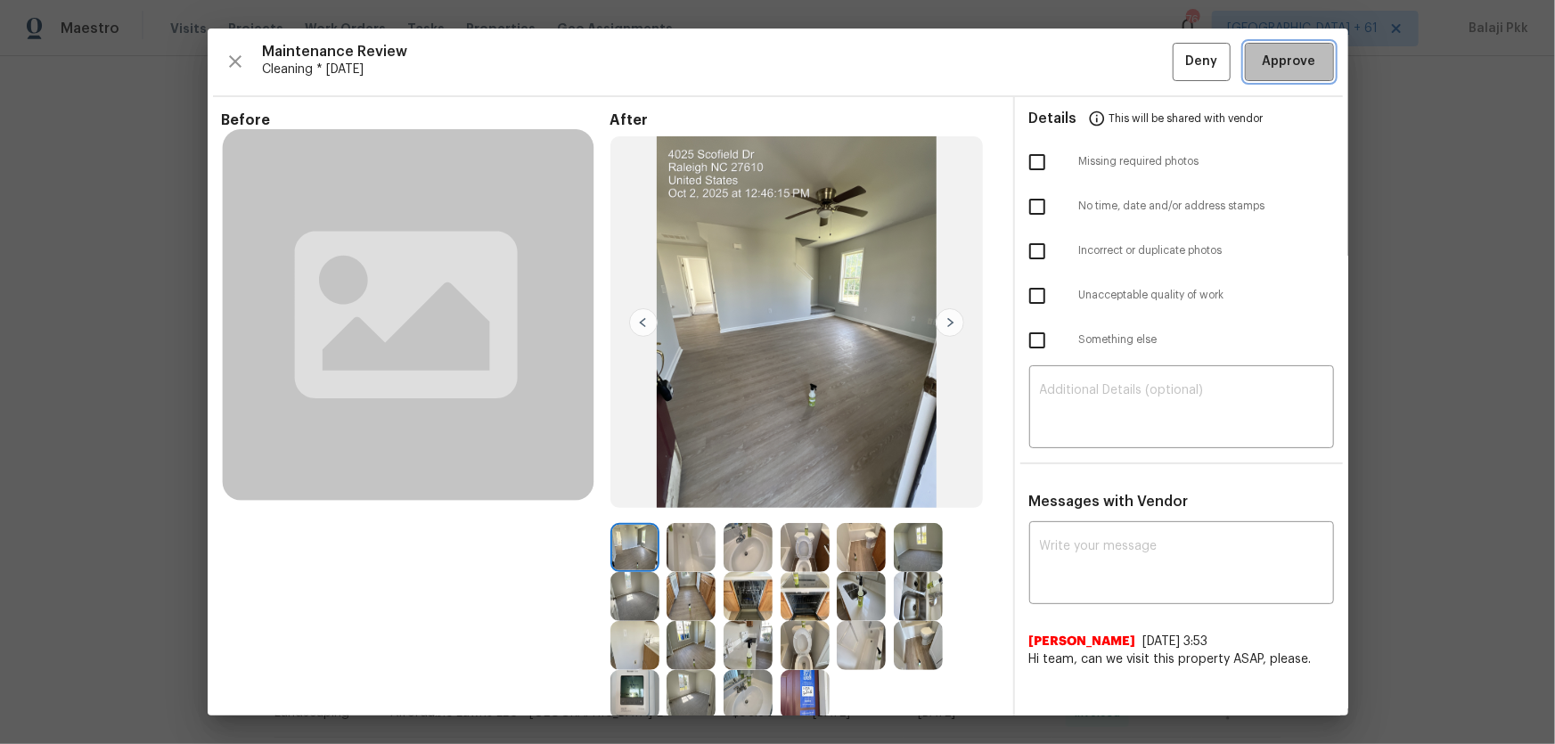
click at [1106, 61] on span "Approve" at bounding box center [1289, 62] width 53 height 22
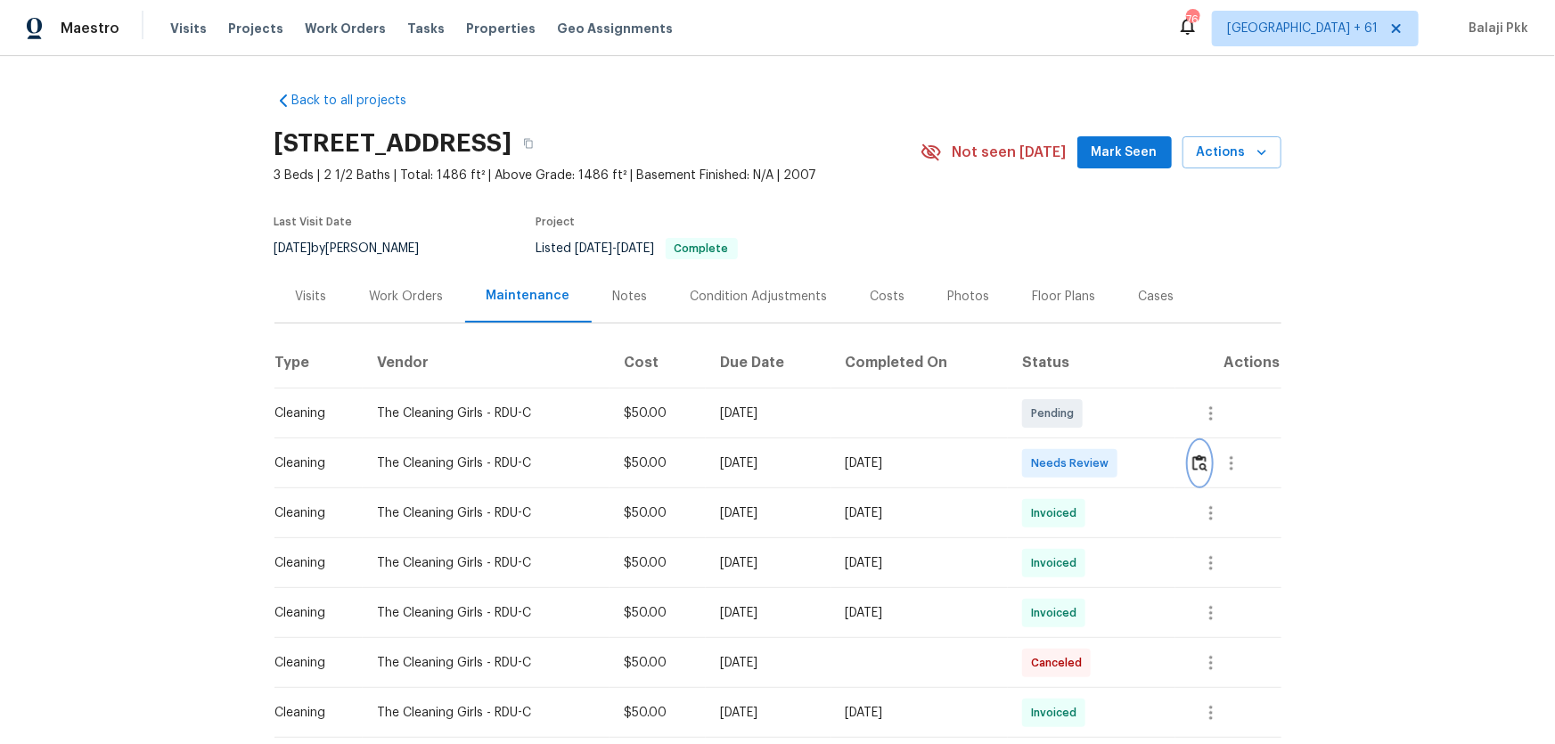
click at [1106, 464] on img "button" at bounding box center [1199, 462] width 15 height 17
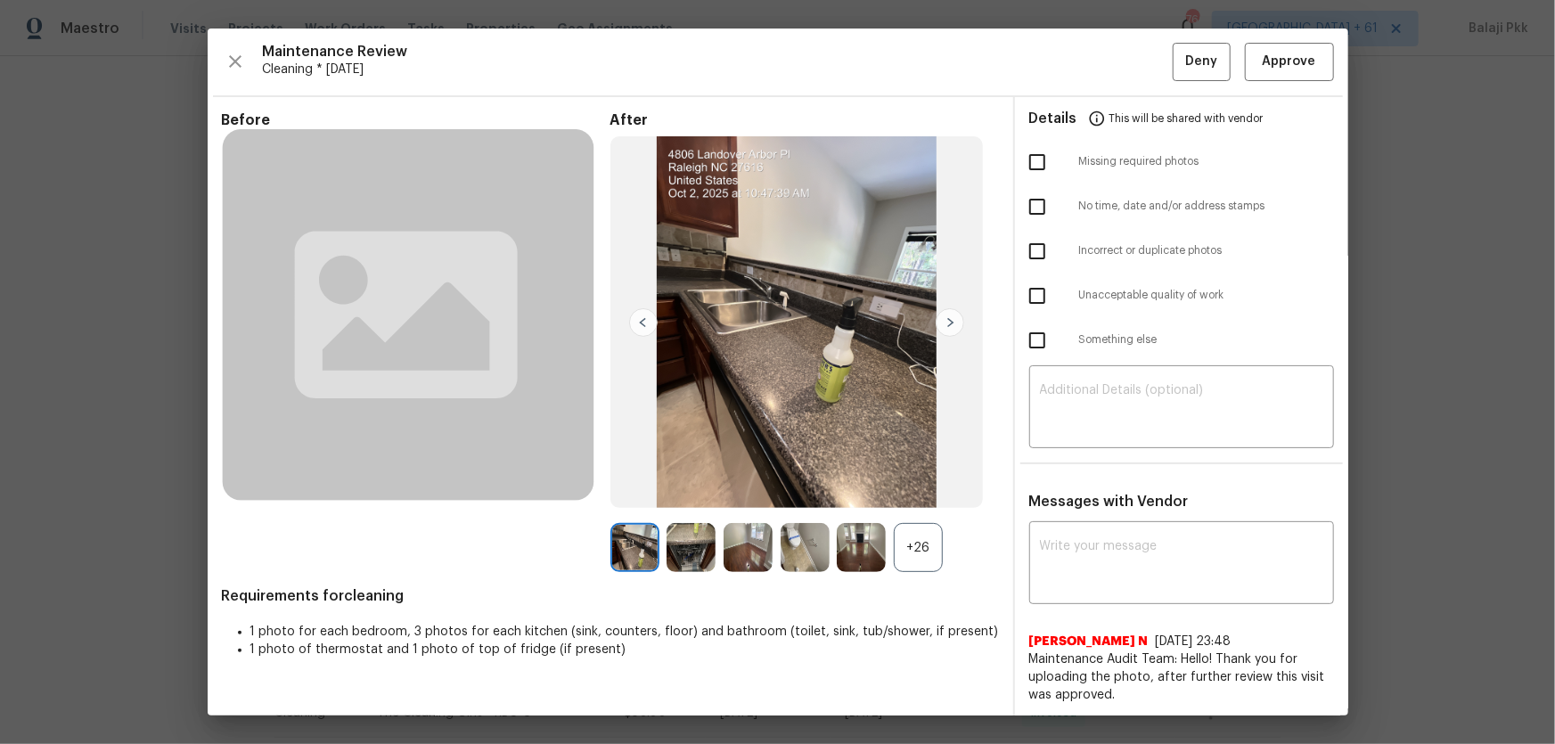
click at [920, 491] on div "+26" at bounding box center [918, 547] width 49 height 49
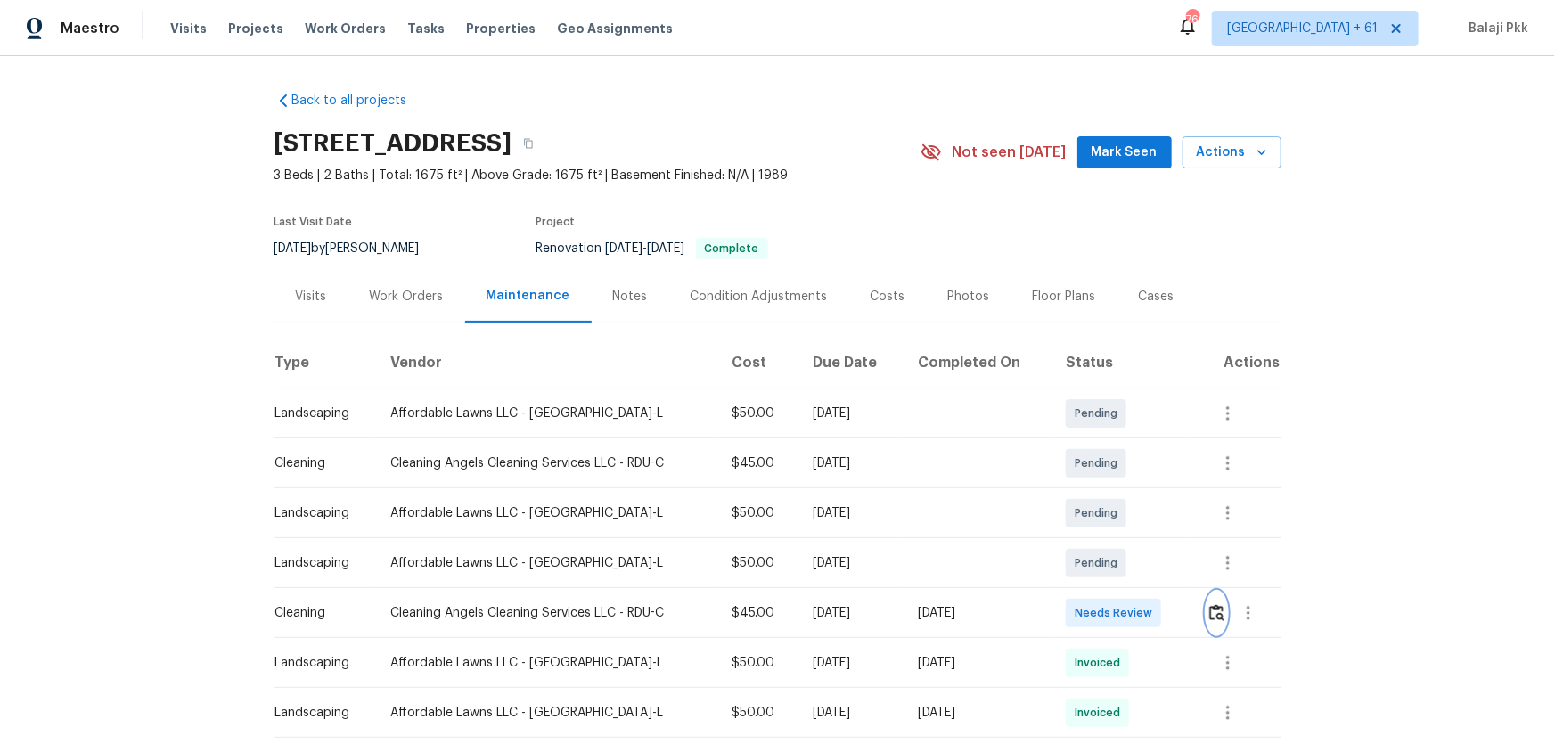
click at [1106, 491] on img "button" at bounding box center [1216, 612] width 15 height 17
